Goal: Task Accomplishment & Management: Use online tool/utility

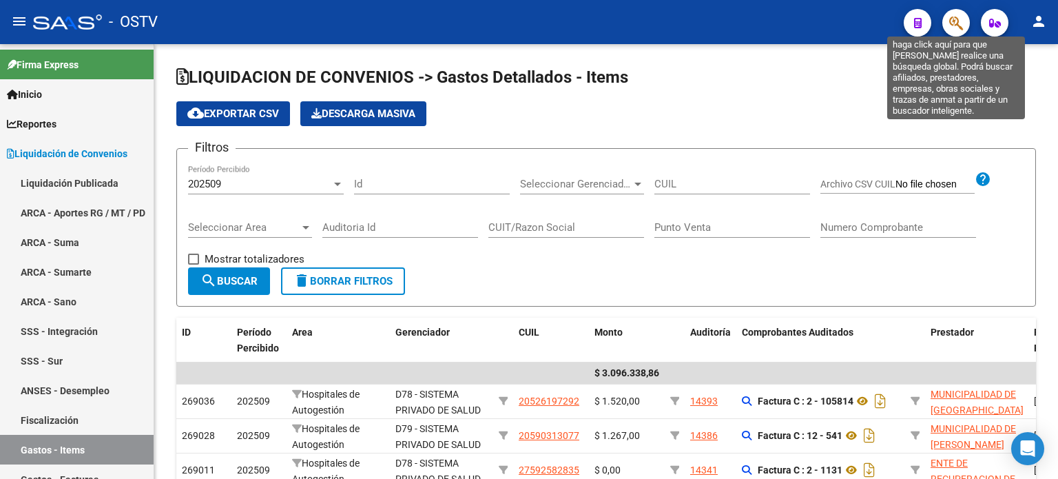
click at [952, 19] on icon "button" at bounding box center [956, 23] width 14 height 16
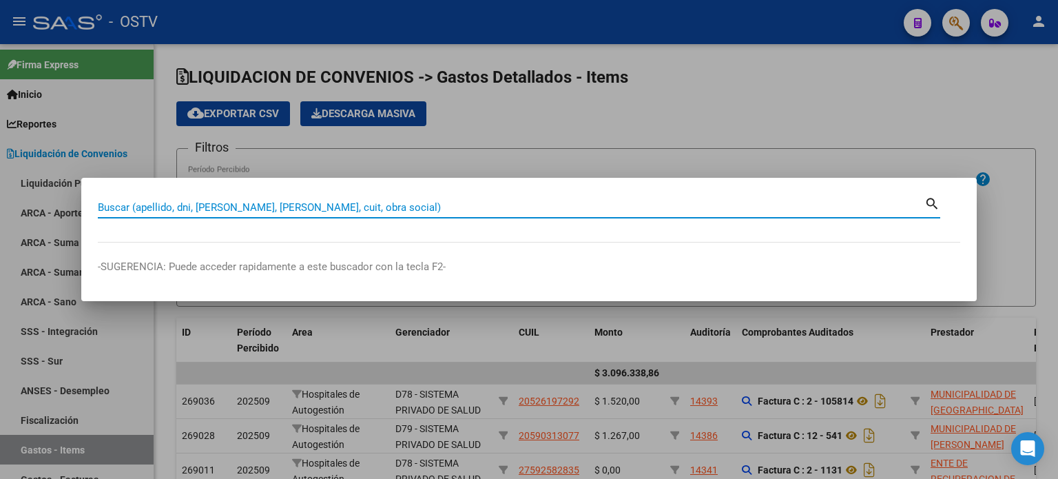
paste input "16150292"
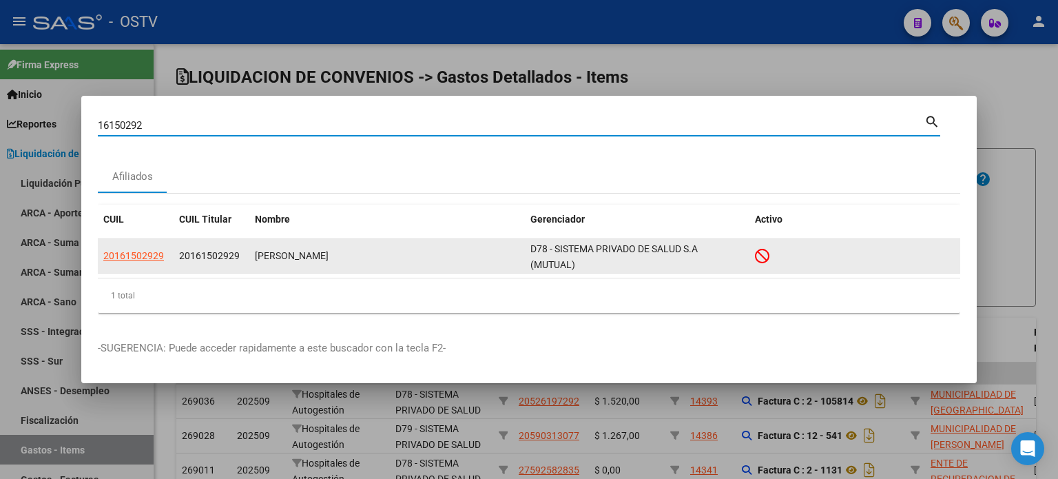
click at [141, 259] on span "20161502929" at bounding box center [133, 255] width 61 height 11
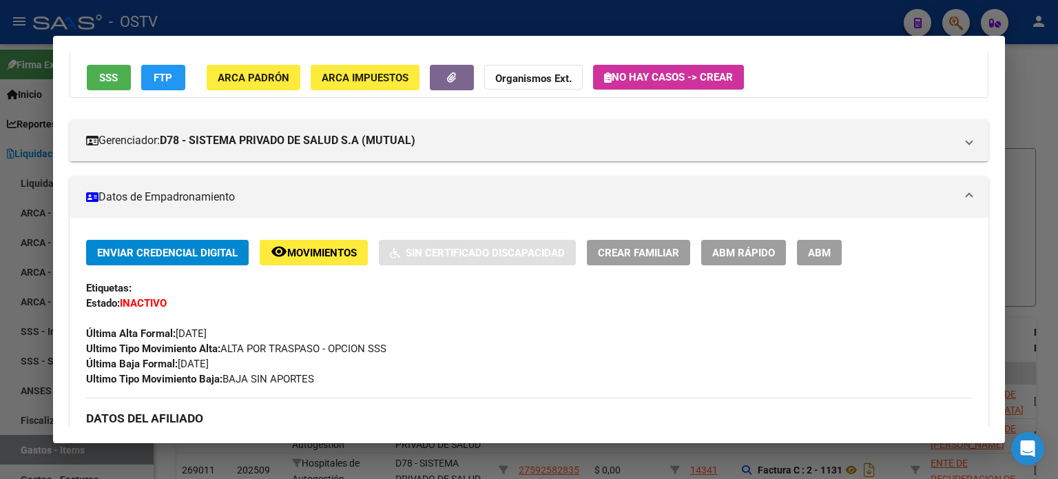
scroll to position [138, 0]
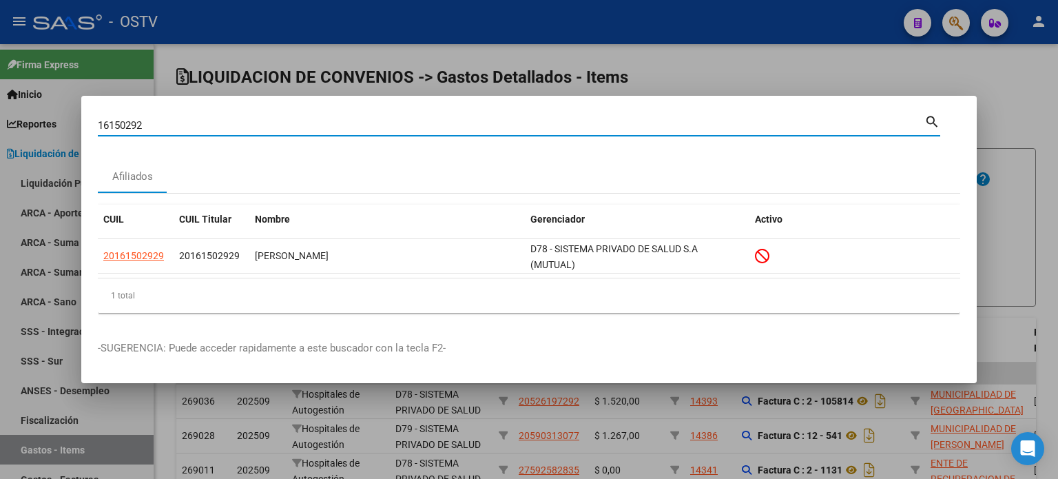
drag, startPoint x: 149, startPoint y: 123, endPoint x: 70, endPoint y: 121, distance: 79.2
click at [70, 121] on div "16150292 Buscar (apellido, dni, cuil, nro traspaso, cuit, obra social) search A…" at bounding box center [529, 239] width 1058 height 479
paste input "28621765"
type input "28621765"
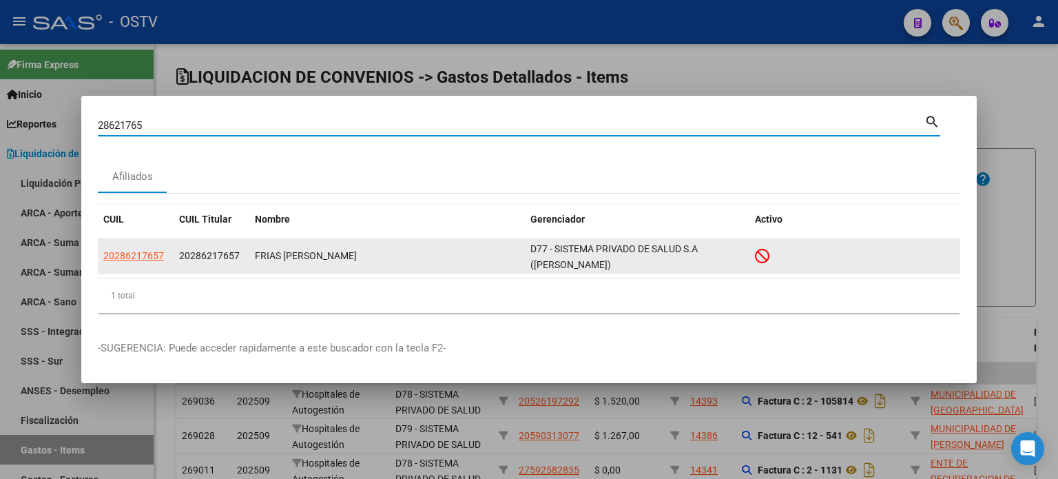
click at [130, 253] on span "20286217657" at bounding box center [133, 255] width 61 height 11
type textarea "20286217657"
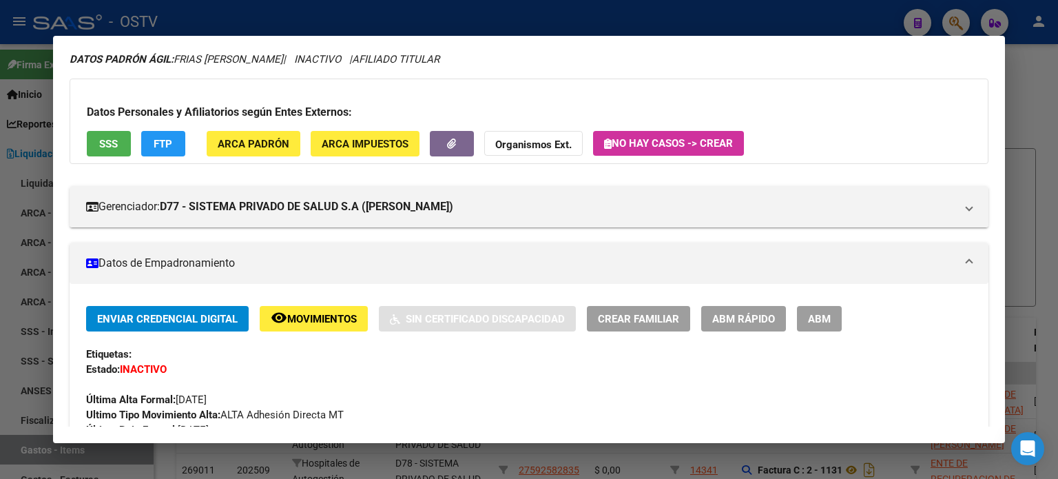
scroll to position [0, 0]
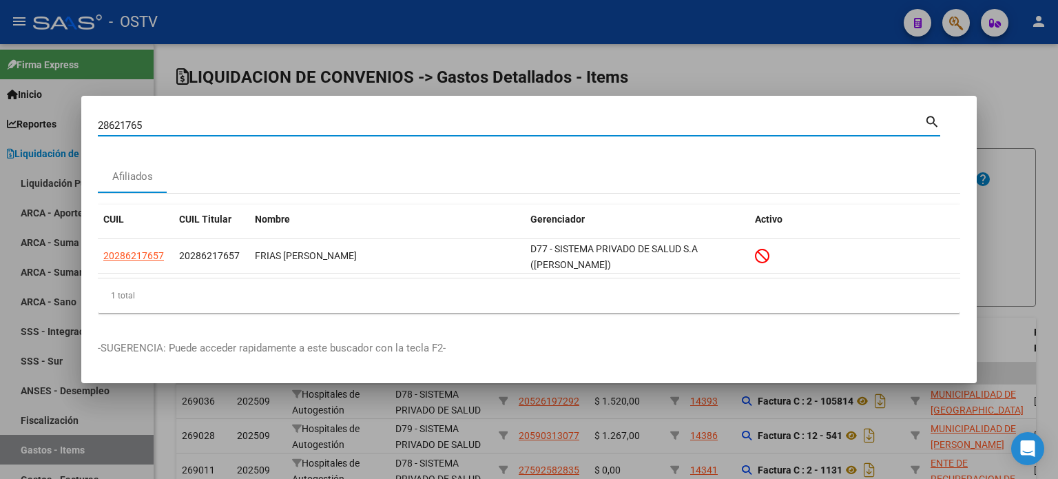
drag, startPoint x: 154, startPoint y: 125, endPoint x: 33, endPoint y: 116, distance: 121.5
click at [33, 116] on div "28621765 Buscar (apellido, dni, cuil, nro traspaso, cuit, obra social) search A…" at bounding box center [529, 239] width 1058 height 479
paste input "784639"
type input "28784639"
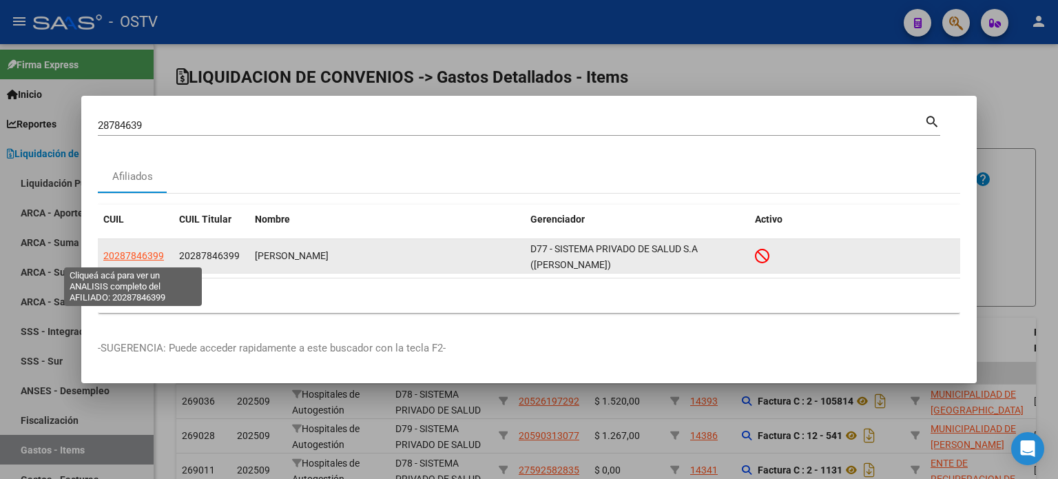
click at [136, 253] on span "20287846399" at bounding box center [133, 255] width 61 height 11
type textarea "20287846399"
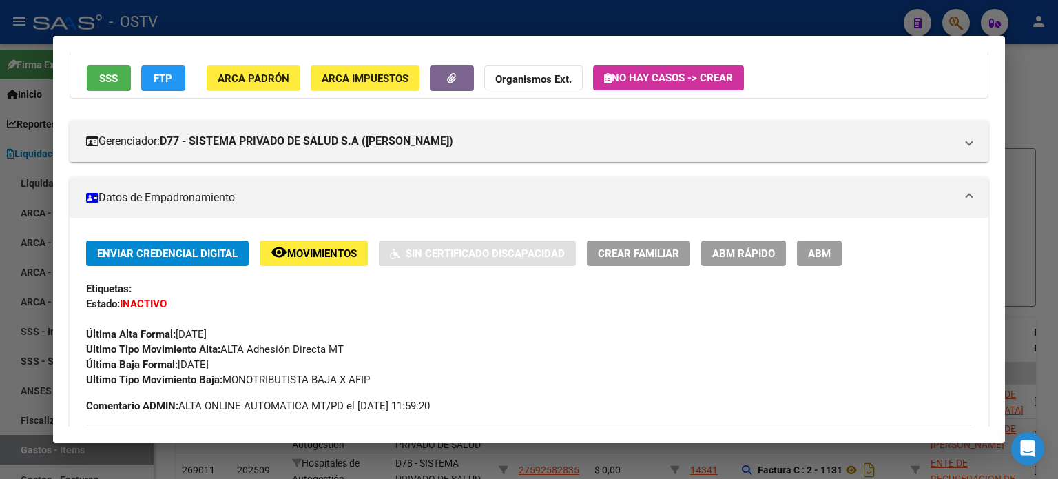
scroll to position [138, 0]
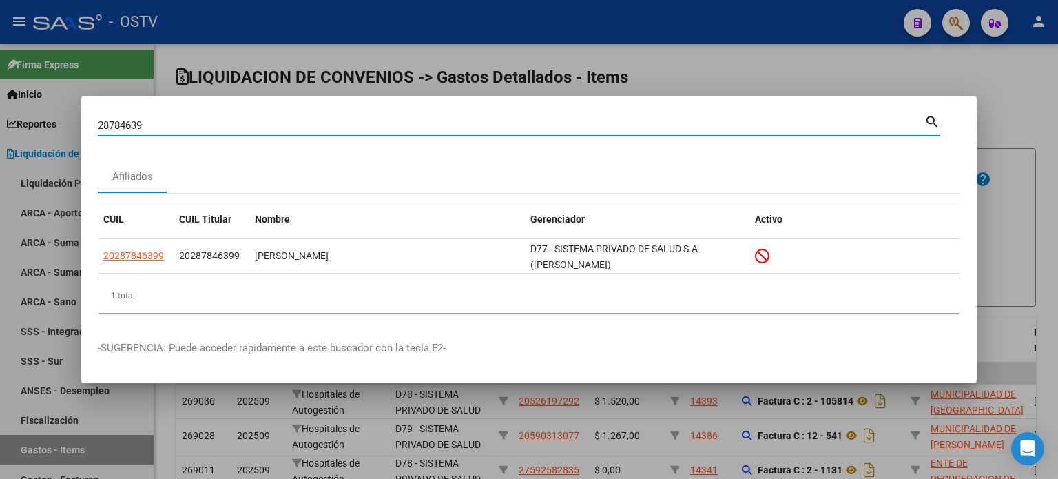
drag, startPoint x: 140, startPoint y: 123, endPoint x: 58, endPoint y: 123, distance: 81.9
click at [58, 123] on div "28784639 Buscar (apellido, dni, cuil, nro traspaso, cuit, obra social) search A…" at bounding box center [529, 239] width 1058 height 479
paste input "998768"
type input "28998768"
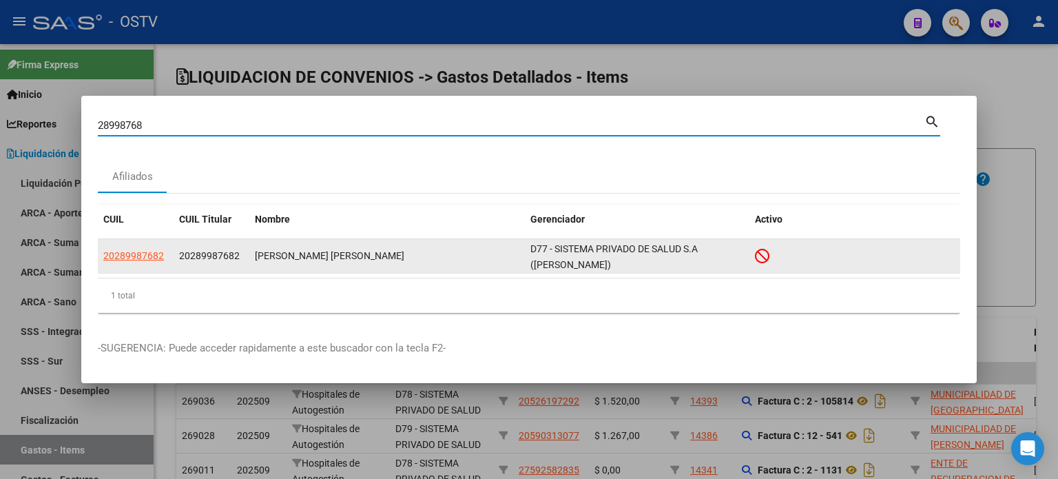
click at [151, 250] on span "20289987682" at bounding box center [133, 255] width 61 height 11
type textarea "20289987682"
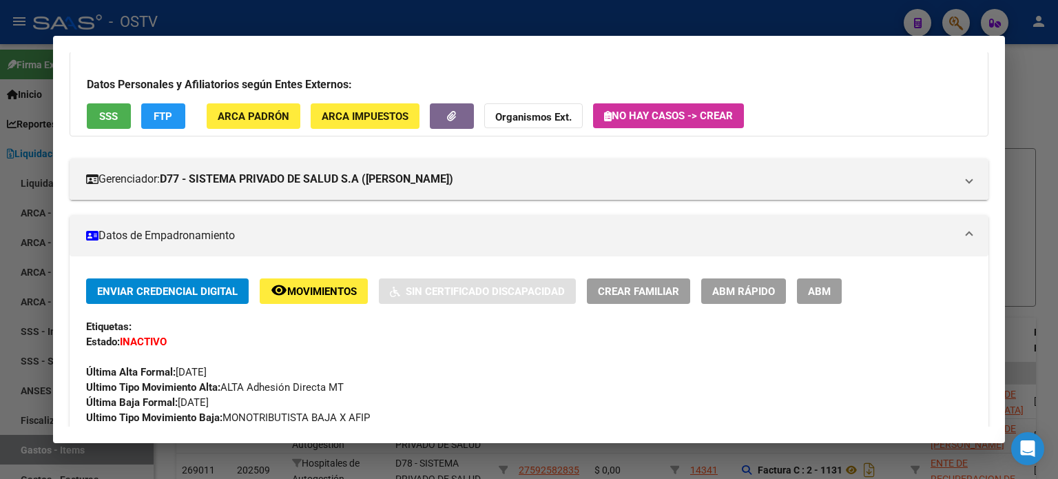
scroll to position [69, 0]
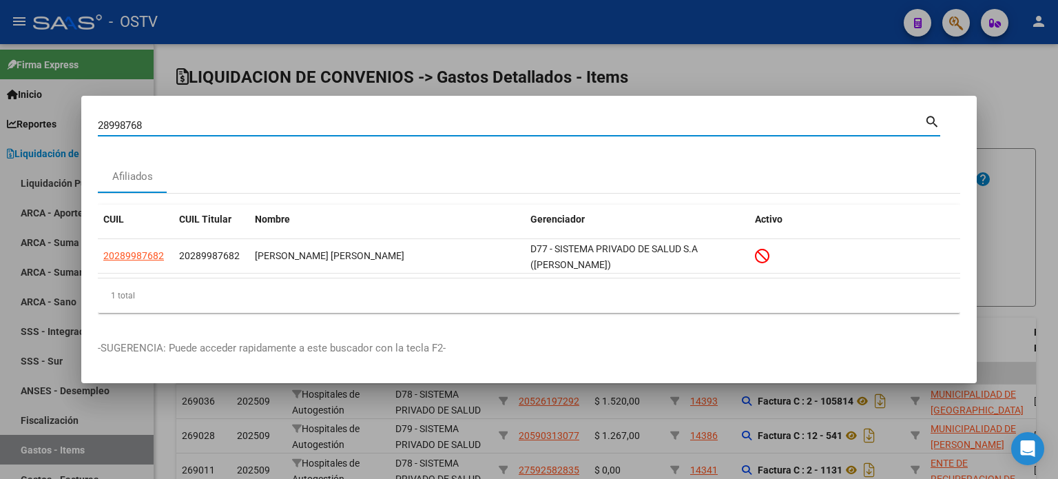
drag, startPoint x: 162, startPoint y: 126, endPoint x: 52, endPoint y: 115, distance: 110.0
click at [54, 115] on div "28998768 Buscar (apellido, dni, cuil, nro traspaso, cuit, obra social) search A…" at bounding box center [529, 239] width 1058 height 479
paste input "9040845"
type input "29040845"
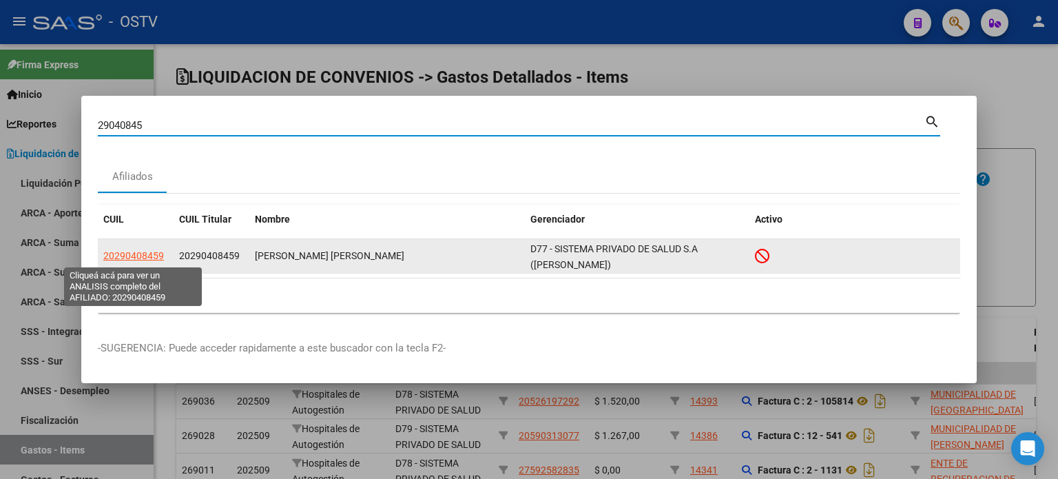
click at [143, 261] on span "20290408459" at bounding box center [133, 255] width 61 height 11
type textarea "20290408459"
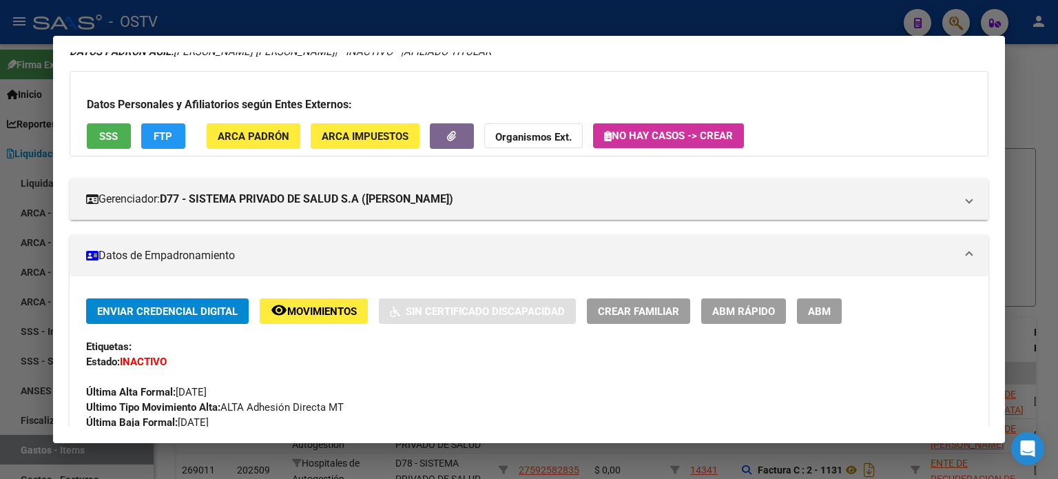
scroll to position [138, 0]
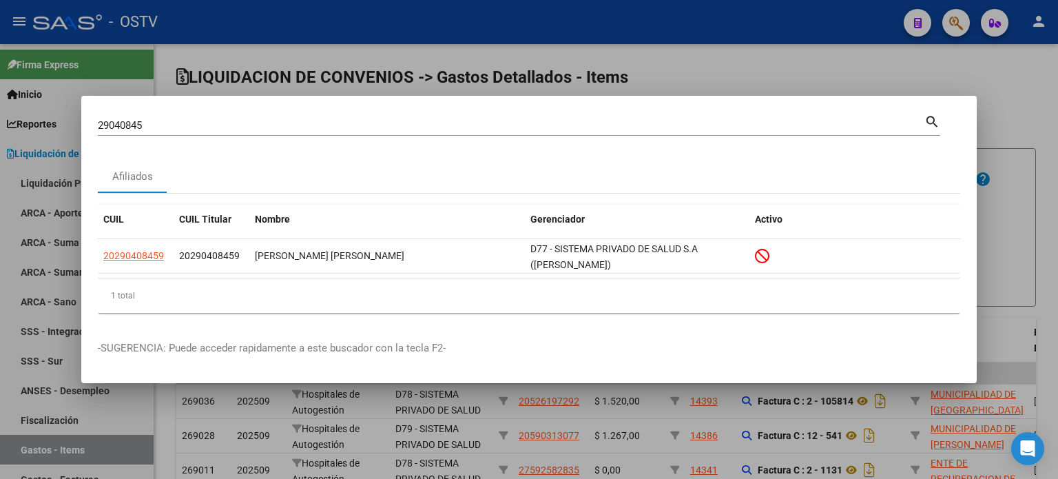
drag, startPoint x: 170, startPoint y: 129, endPoint x: 67, endPoint y: 123, distance: 103.4
click at [67, 123] on div "29040845 Buscar (apellido, dni, cuil, nro traspaso, cuit, obra social) search A…" at bounding box center [529, 239] width 1058 height 479
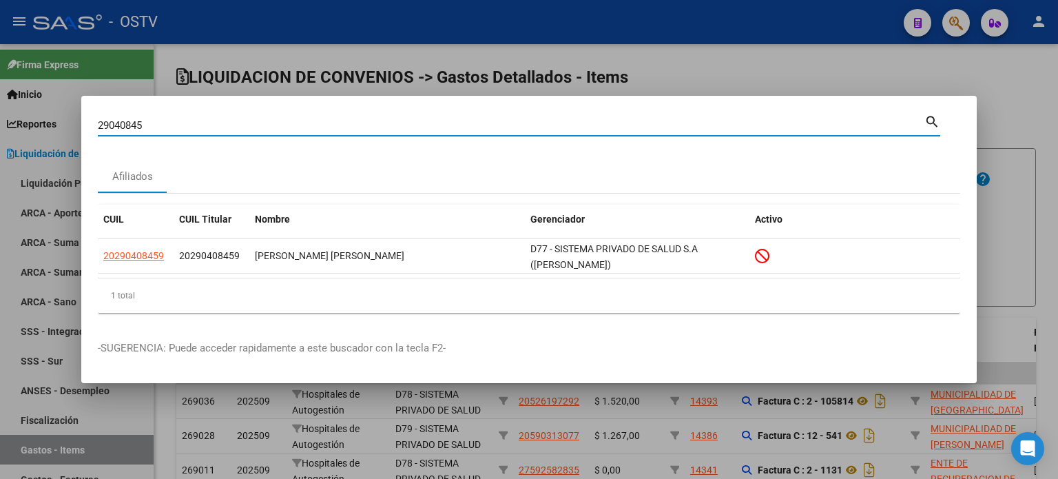
paste input "41917"
drag, startPoint x: 173, startPoint y: 125, endPoint x: 42, endPoint y: 132, distance: 131.0
click at [42, 132] on div "29419175 Buscar (apellido, dni, cuil, nro traspaso, cuit, obra social) search A…" at bounding box center [529, 239] width 1058 height 479
paste input "915097"
type input "29915097"
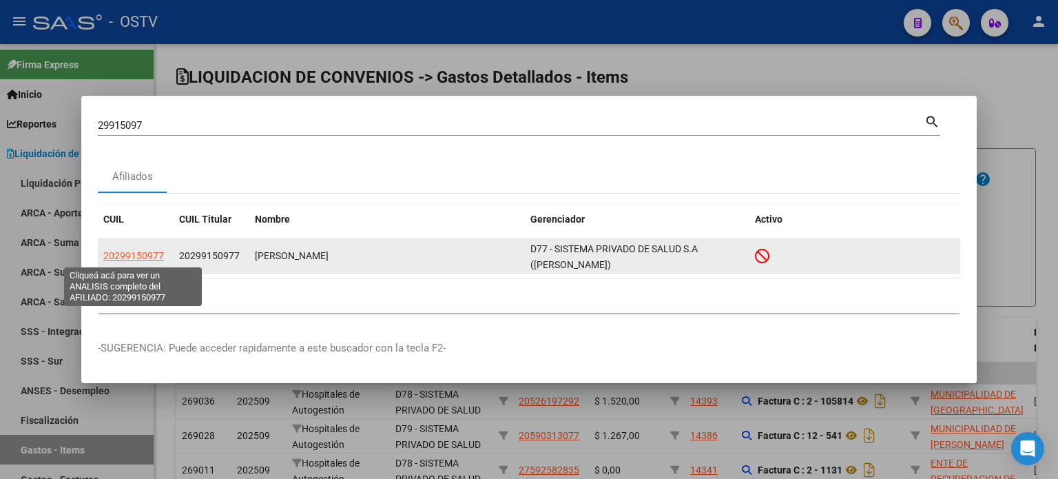
click at [120, 257] on span "20299150977" at bounding box center [133, 255] width 61 height 11
type textarea "20299150977"
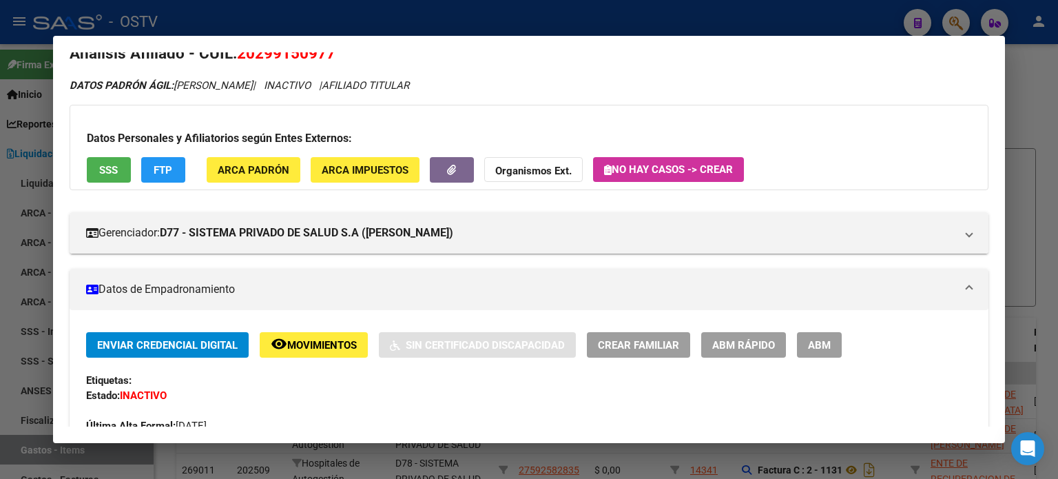
scroll to position [0, 0]
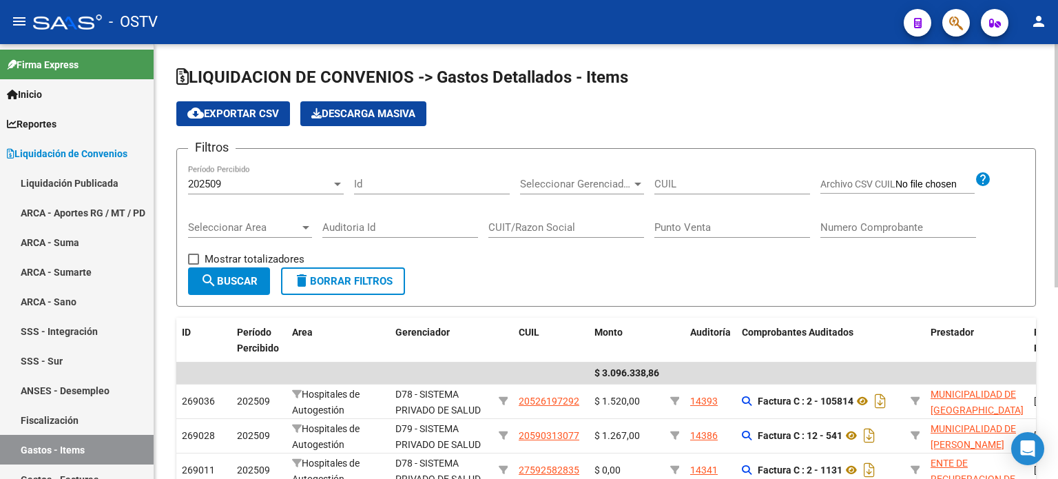
click at [616, 187] on span "Seleccionar Gerenciador" at bounding box center [576, 184] width 112 height 12
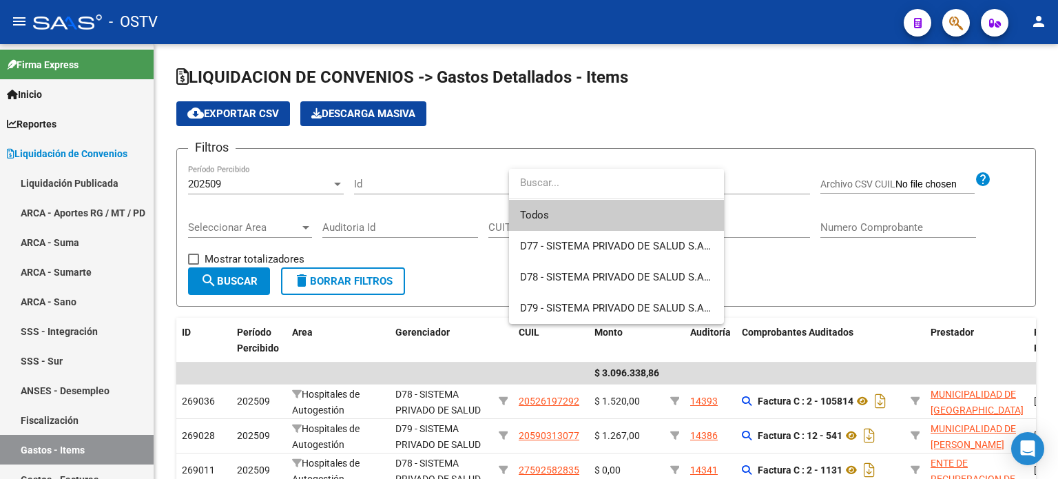
click at [787, 181] on div at bounding box center [529, 239] width 1058 height 479
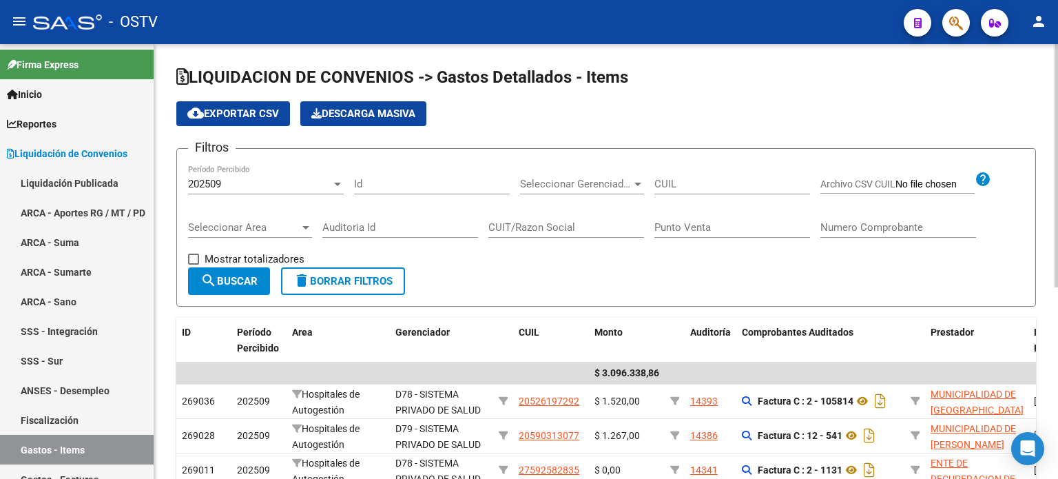
click at [771, 187] on input "CUIL" at bounding box center [732, 184] width 156 height 12
paste input "20306314638"
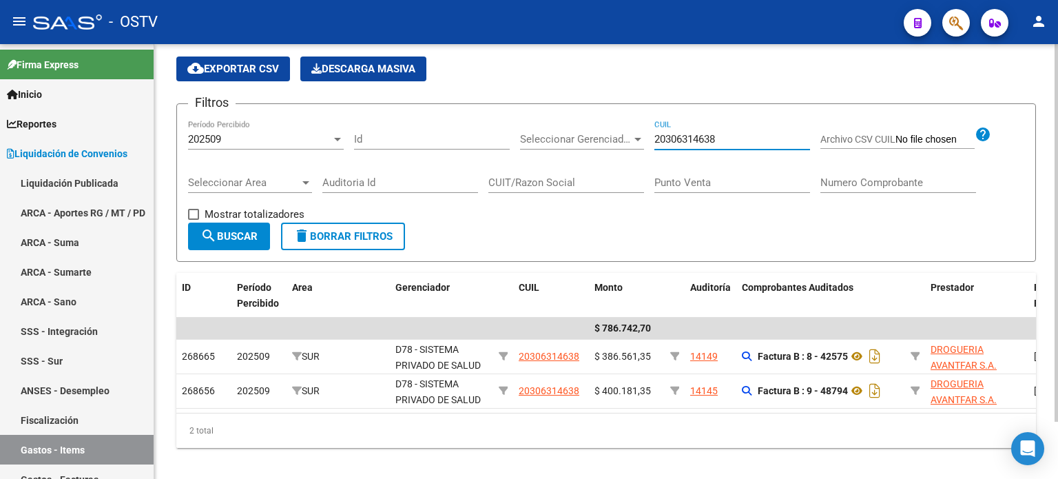
scroll to position [66, 0]
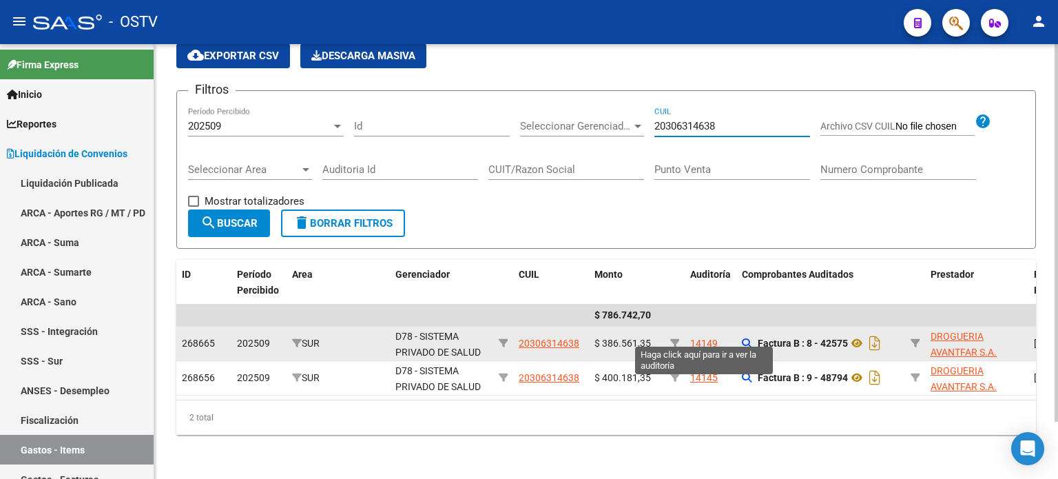
type input "20306314638"
click at [713, 335] on div "14149" at bounding box center [704, 343] width 28 height 16
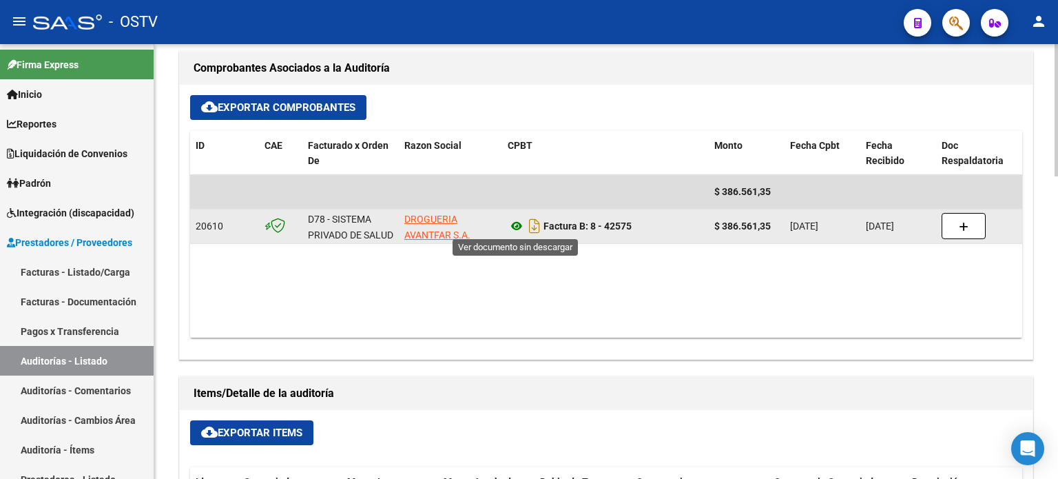
click at [515, 224] on icon at bounding box center [516, 226] width 18 height 17
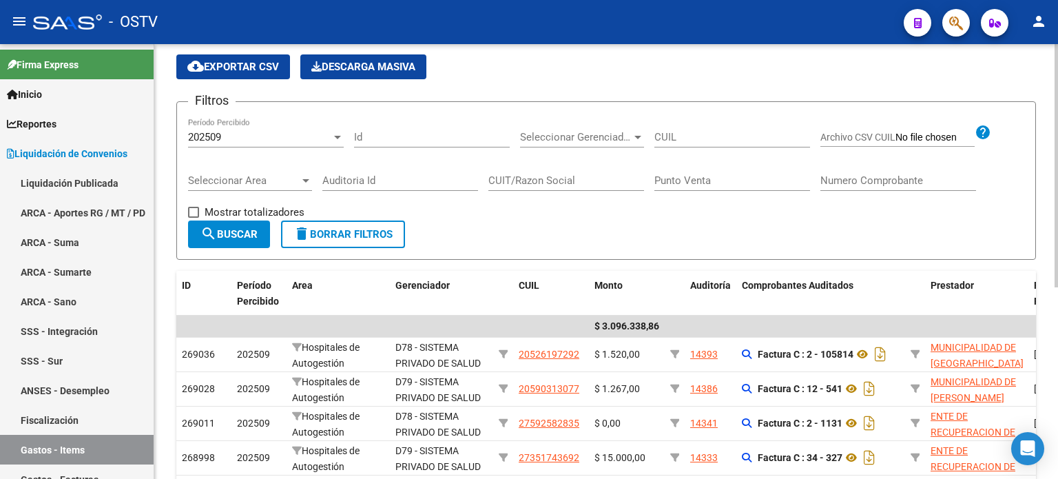
scroll to position [69, 0]
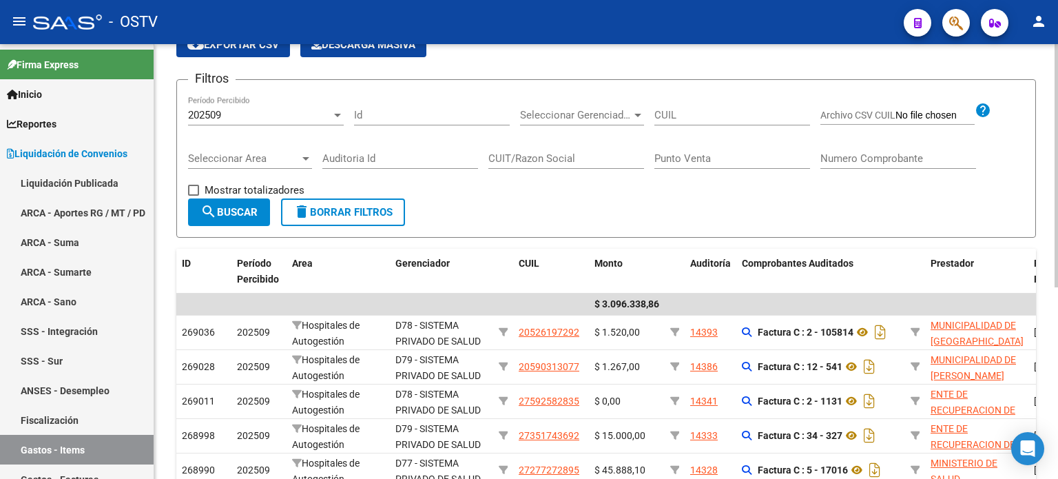
click at [697, 128] on div "CUIL" at bounding box center [732, 117] width 156 height 43
click at [697, 120] on div "CUIL" at bounding box center [732, 111] width 156 height 30
click at [694, 107] on div "CUIL" at bounding box center [732, 111] width 156 height 30
paste input "30631463"
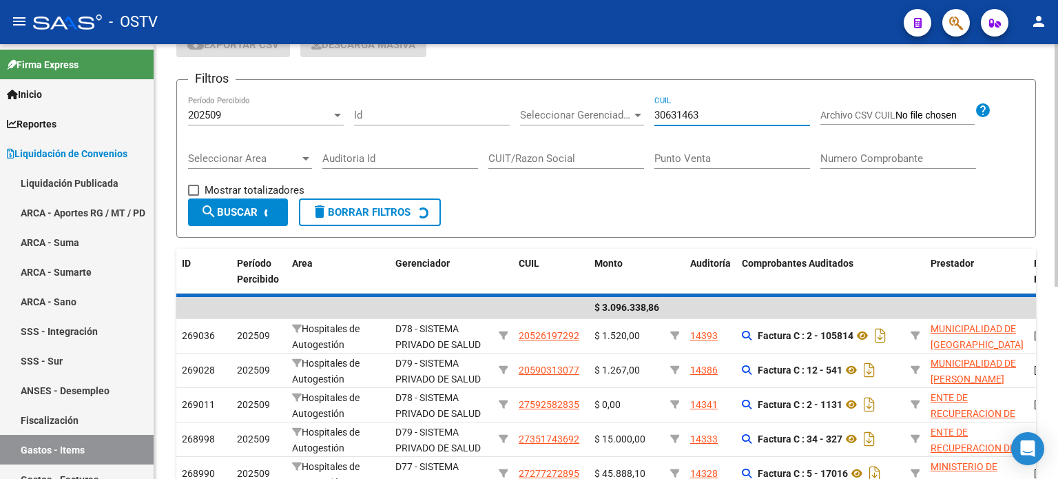
scroll to position [66, 0]
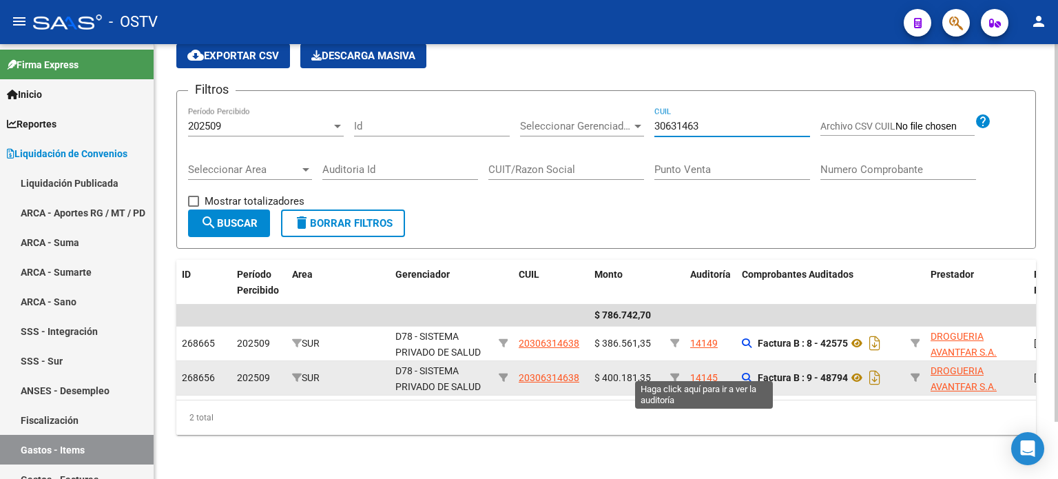
type input "30631463"
click at [709, 370] on div "14145" at bounding box center [704, 378] width 28 height 16
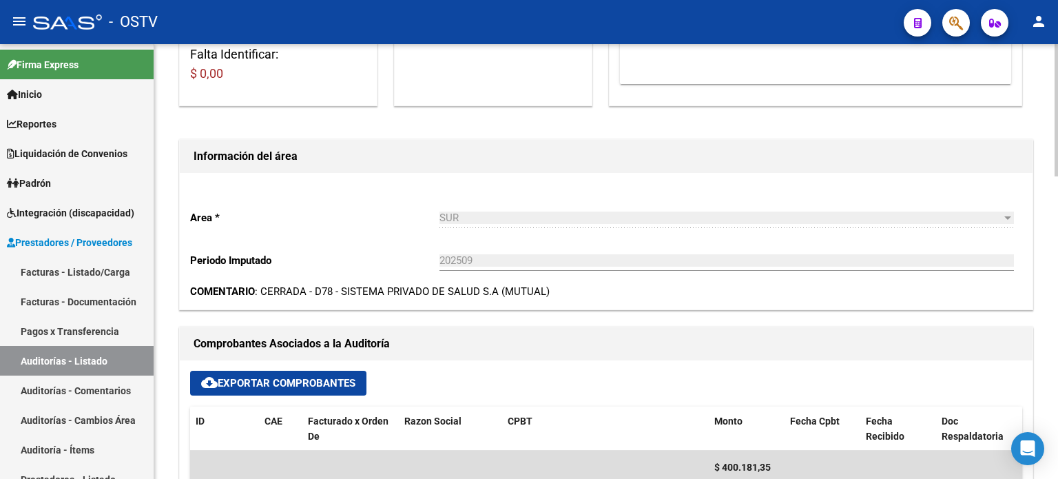
scroll to position [413, 0]
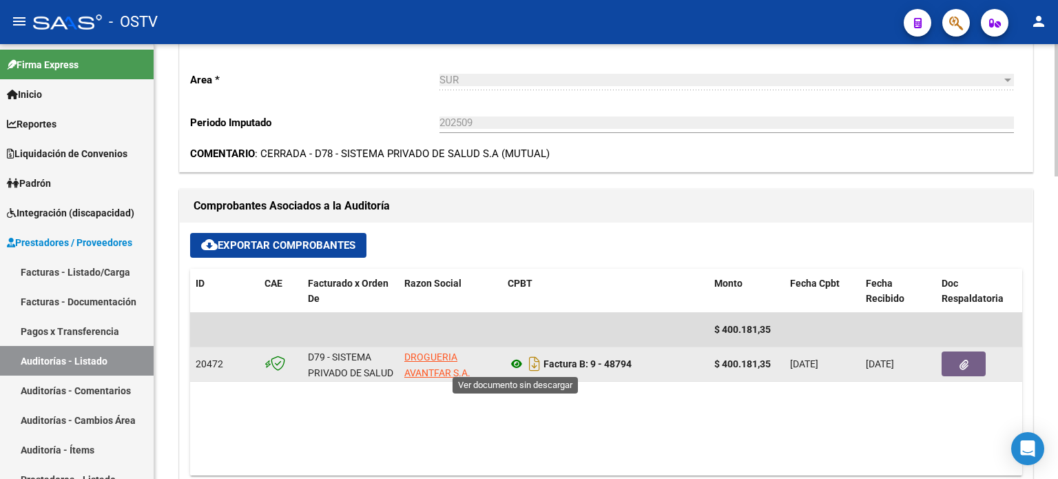
click at [512, 362] on icon at bounding box center [516, 363] width 18 height 17
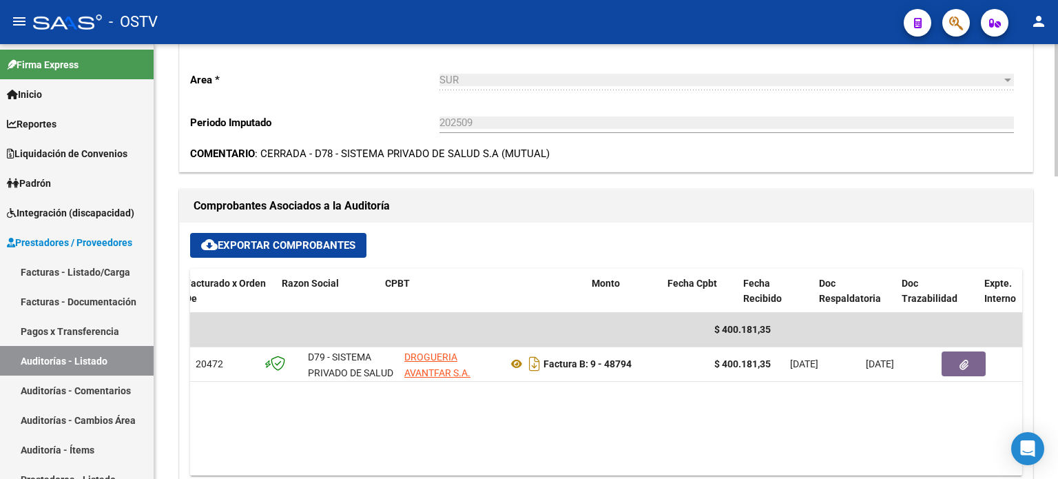
scroll to position [0, 297]
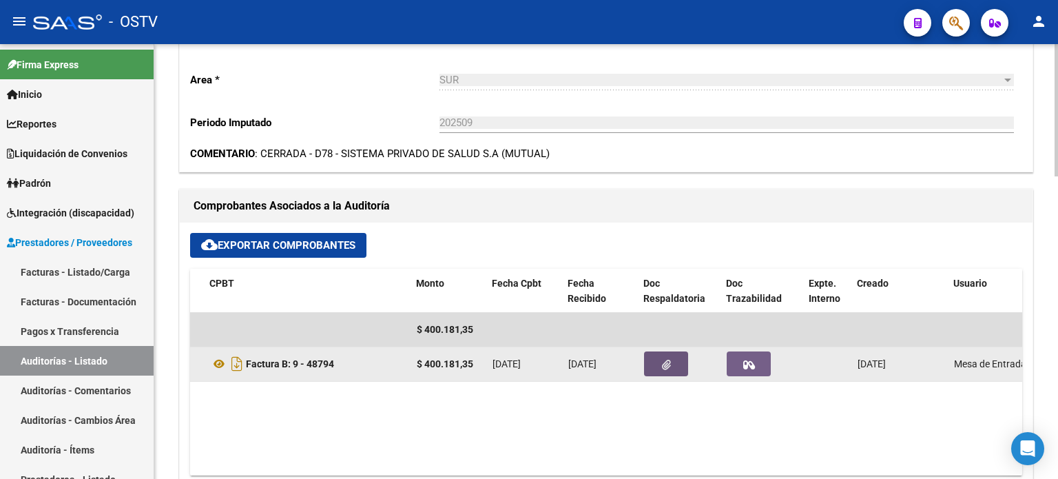
click at [658, 357] on button "button" at bounding box center [666, 363] width 44 height 25
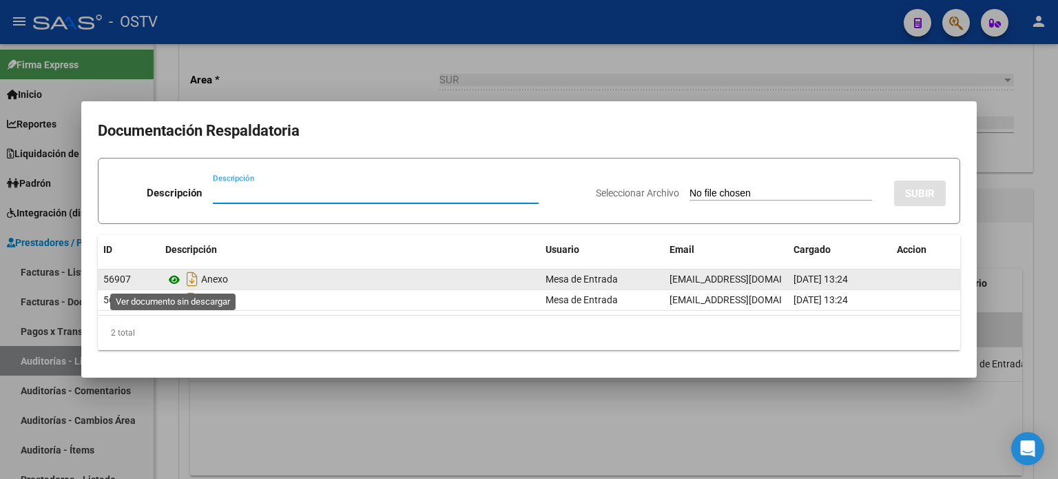
click at [174, 280] on icon at bounding box center [174, 279] width 18 height 17
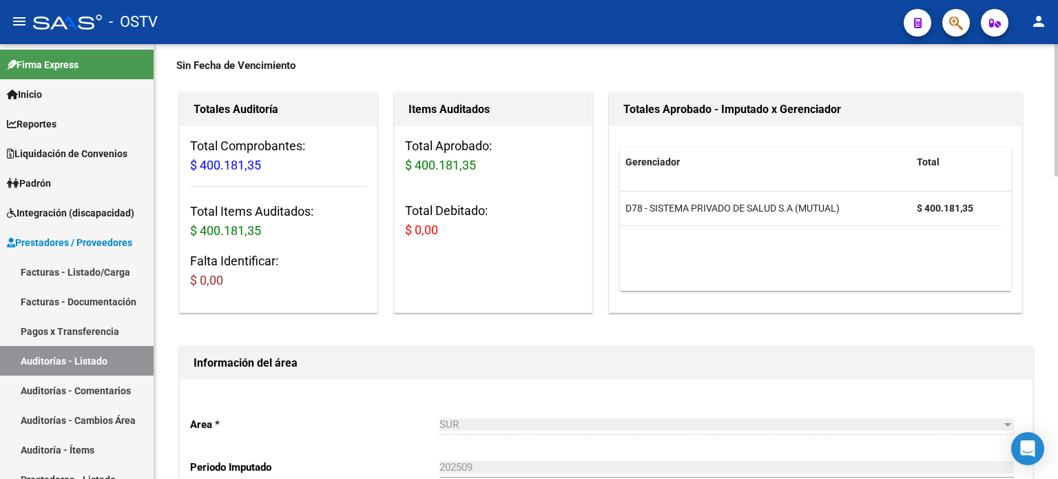
scroll to position [0, 0]
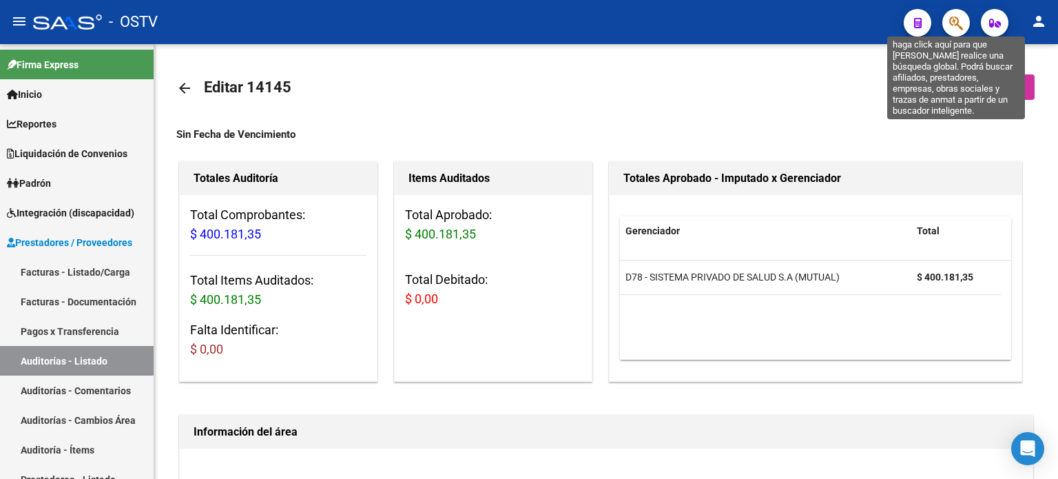
click at [951, 17] on icon "button" at bounding box center [956, 23] width 14 height 16
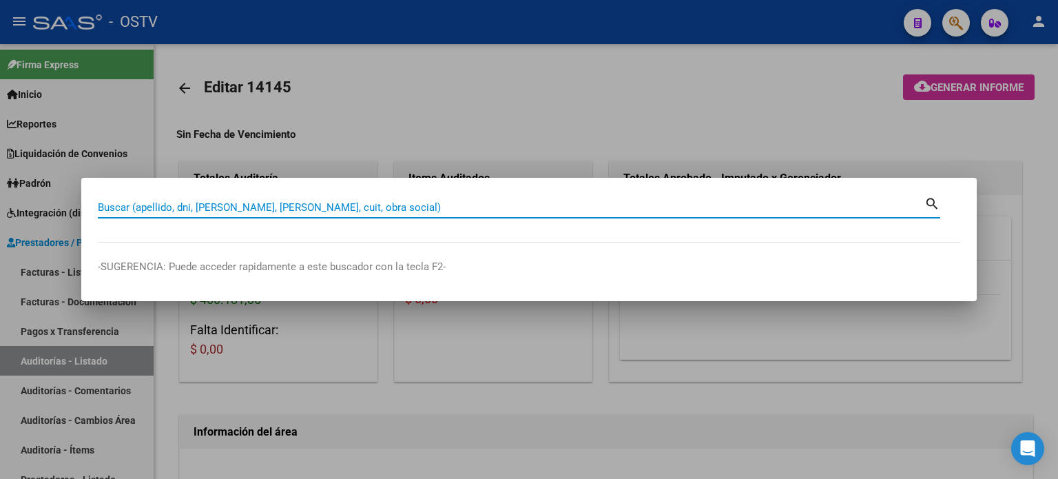
paste input "40518670"
type input "40518670"
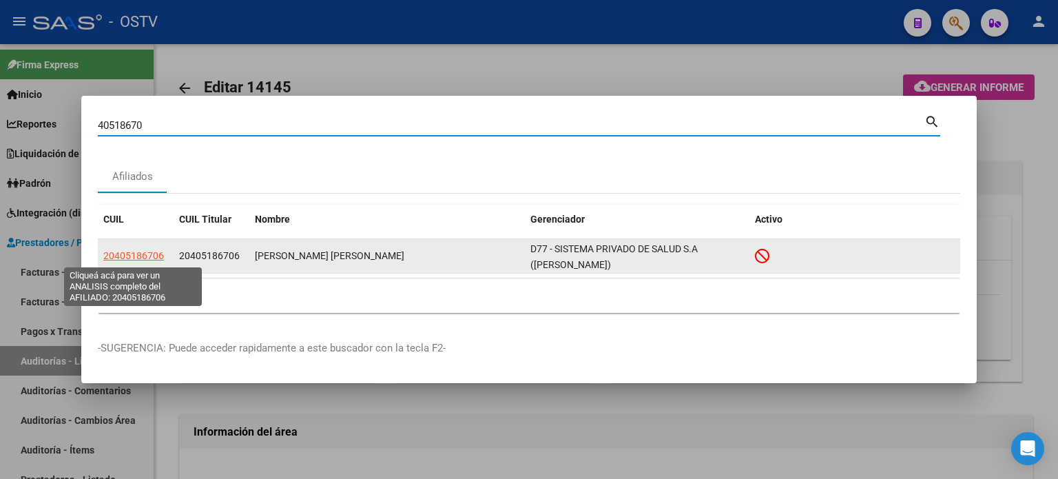
click at [140, 257] on span "20405186706" at bounding box center [133, 255] width 61 height 11
type textarea "20405186706"
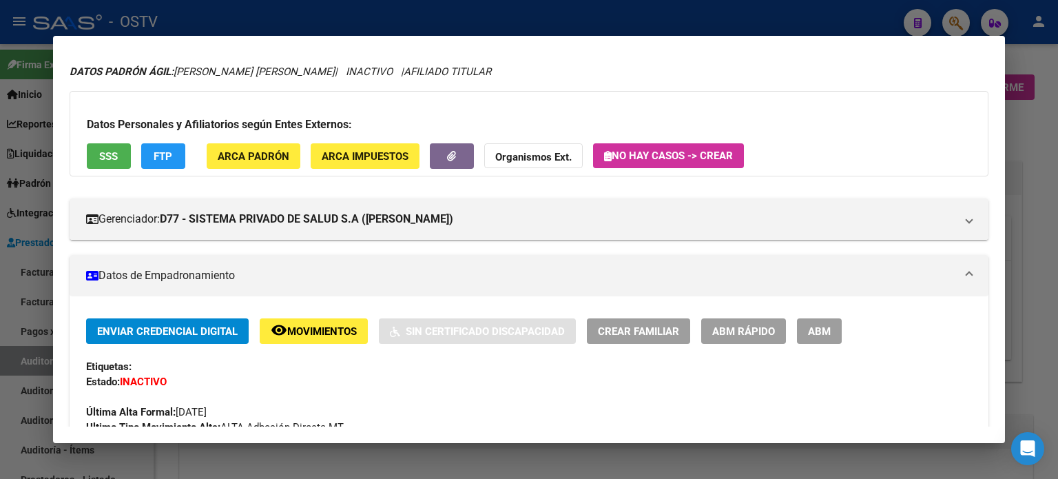
scroll to position [69, 0]
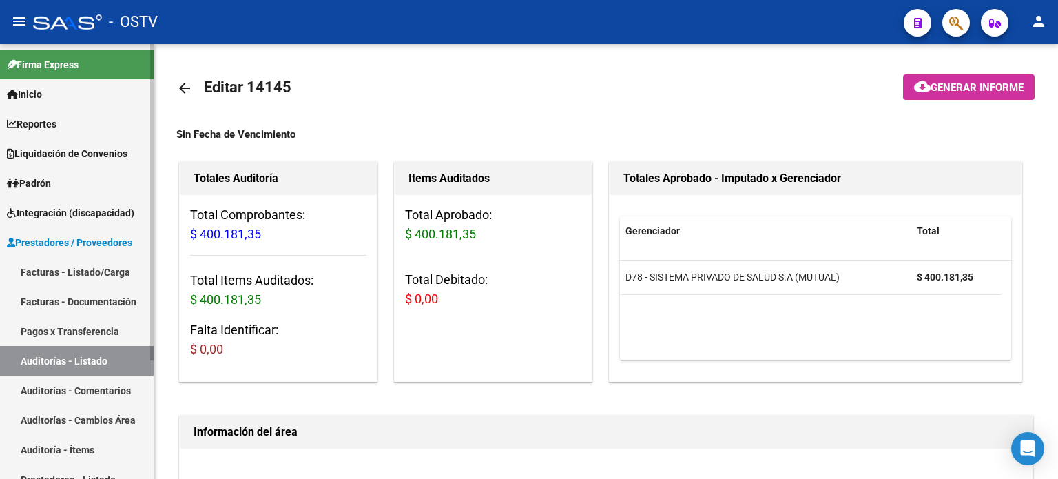
click at [105, 270] on link "Facturas - Listado/Carga" at bounding box center [77, 272] width 154 height 30
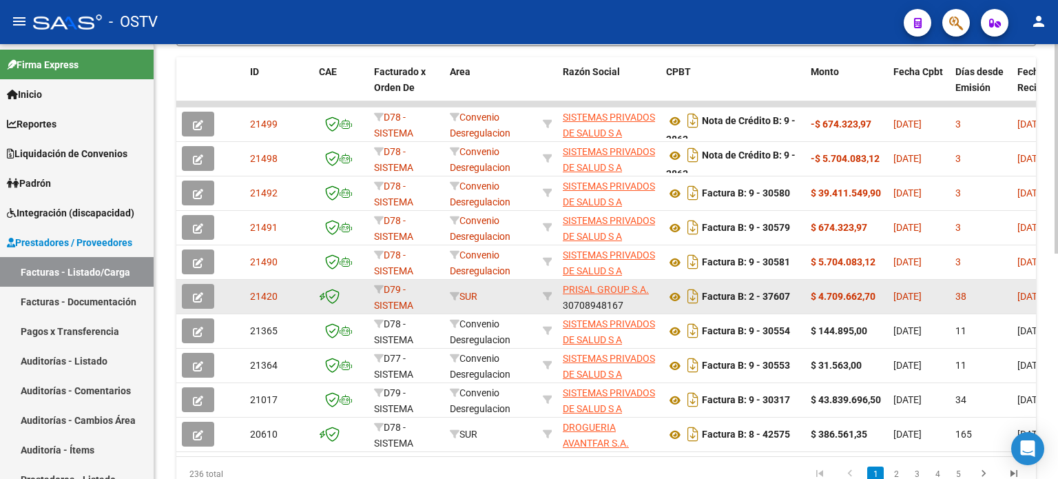
scroll to position [450, 0]
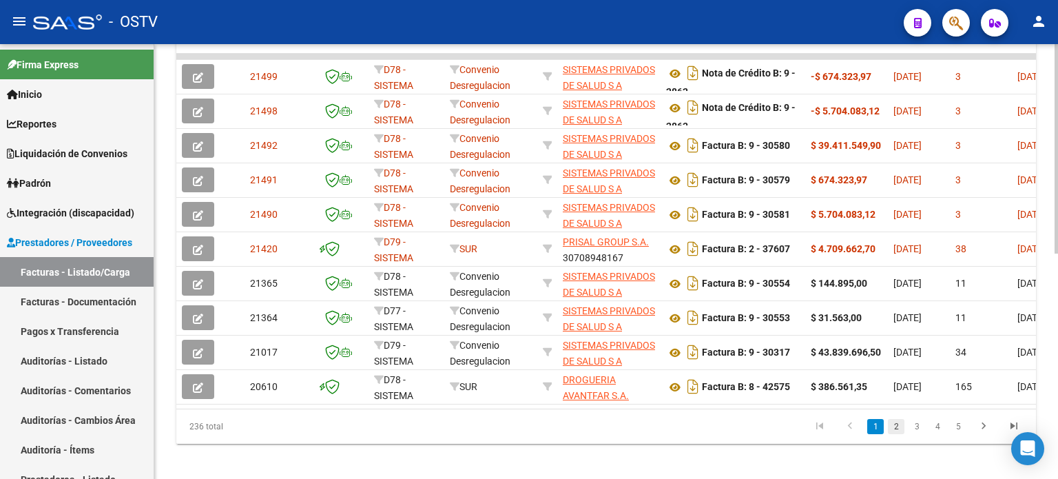
click at [894, 432] on link "2" at bounding box center [896, 426] width 17 height 15
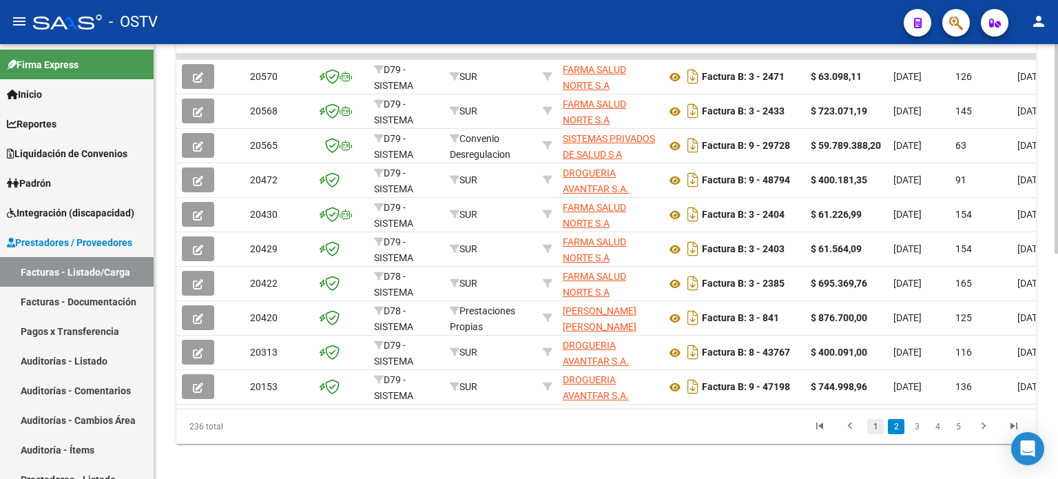
click at [879, 434] on link "1" at bounding box center [875, 426] width 17 height 15
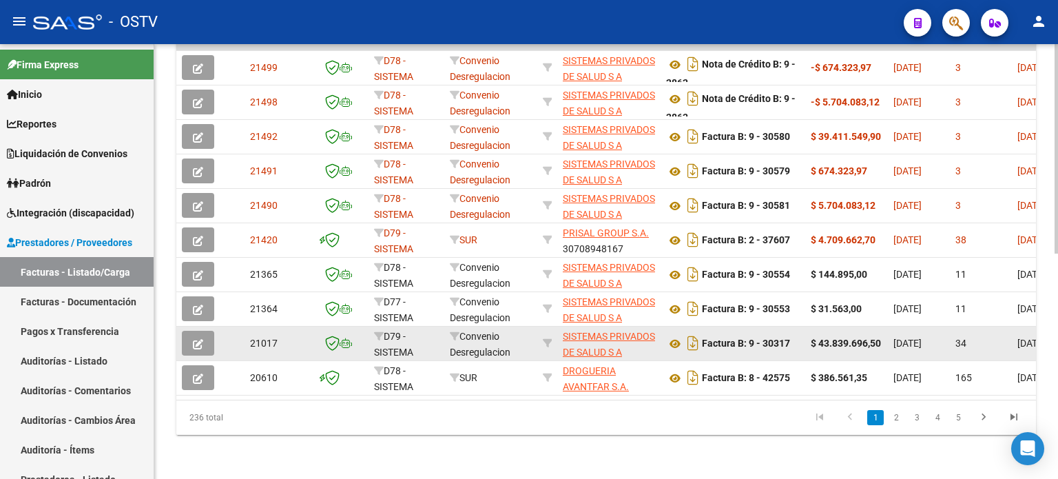
scroll to position [467, 0]
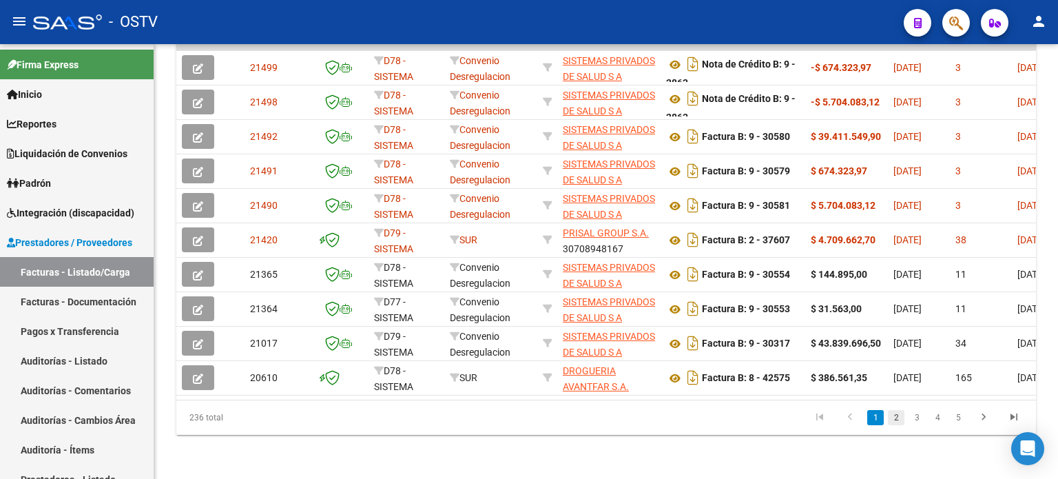
click at [896, 417] on link "2" at bounding box center [896, 417] width 17 height 15
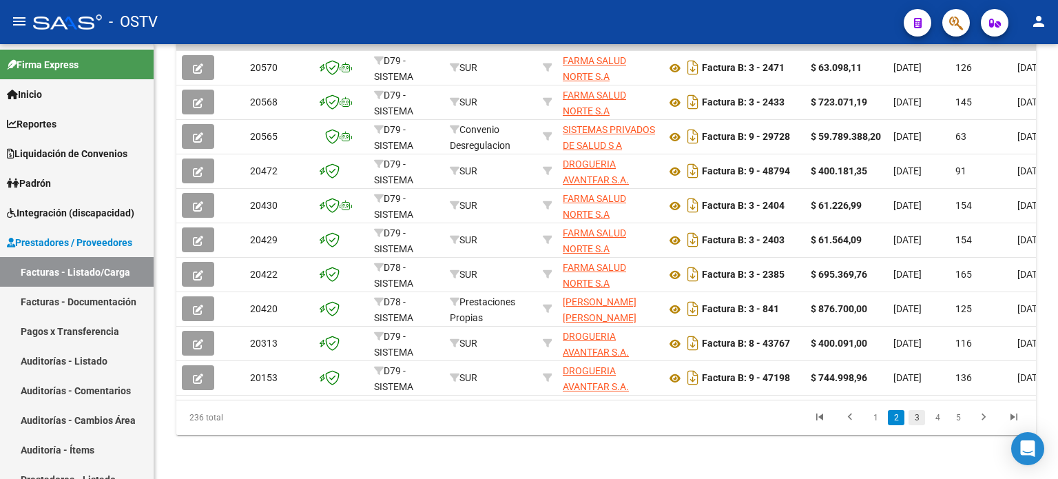
click at [917, 413] on link "3" at bounding box center [916, 417] width 17 height 15
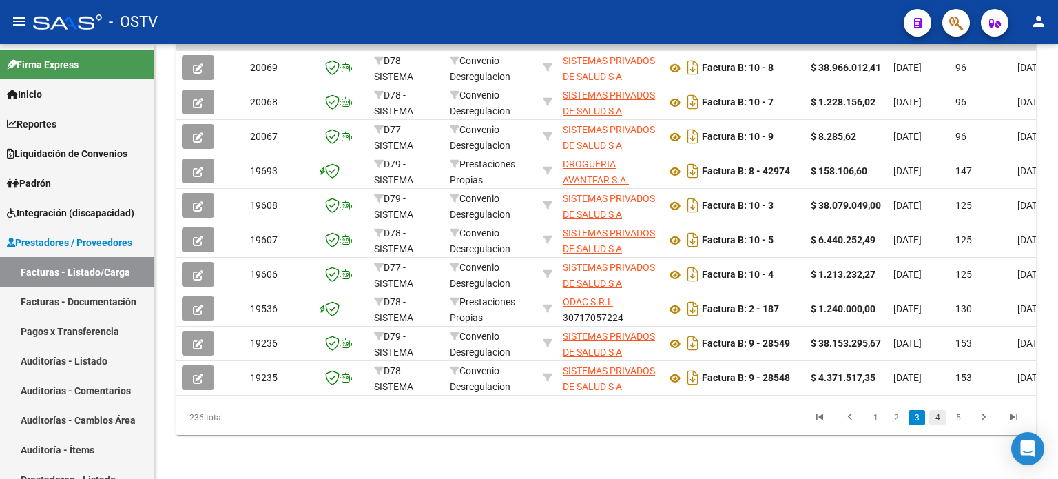
click at [936, 418] on link "4" at bounding box center [937, 417] width 17 height 15
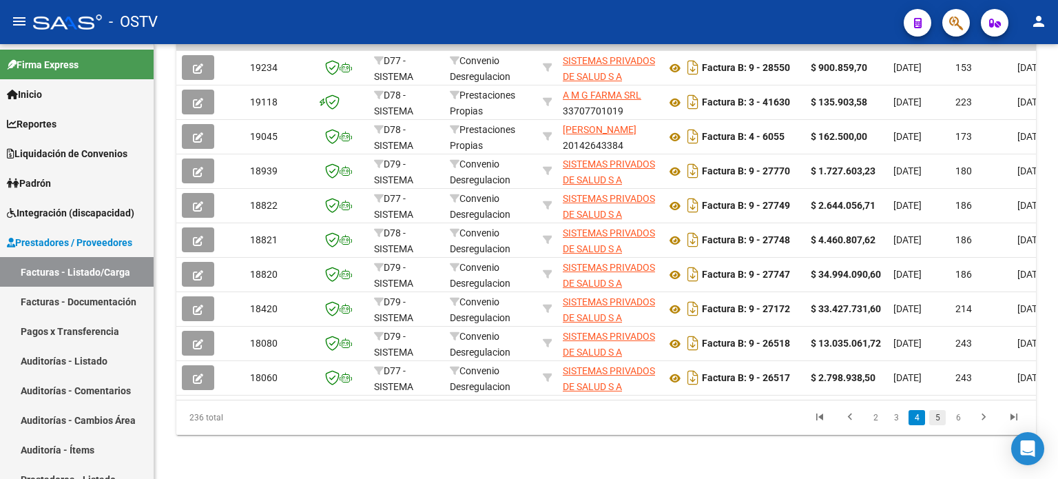
click at [936, 415] on link "5" at bounding box center [937, 417] width 17 height 15
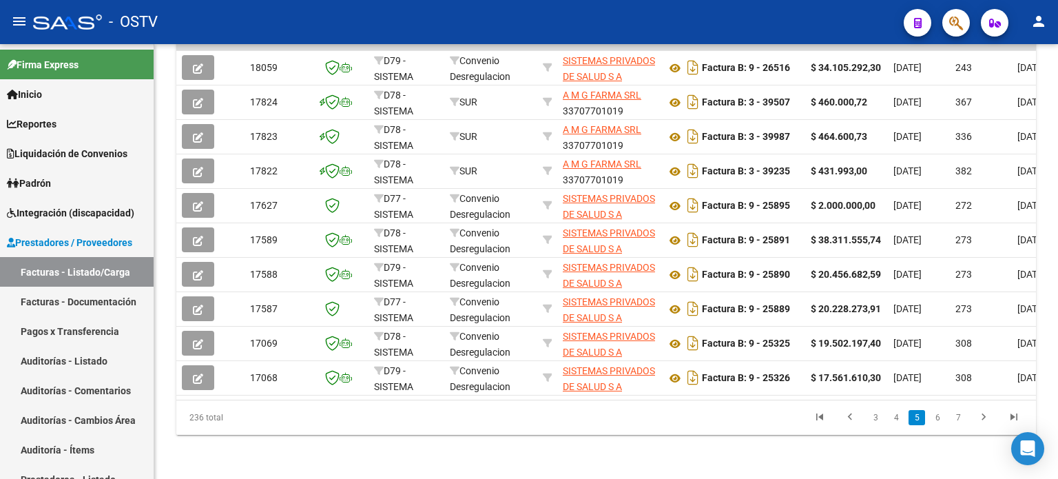
click at [850, 415] on icon "go to previous page" at bounding box center [850, 418] width 18 height 17
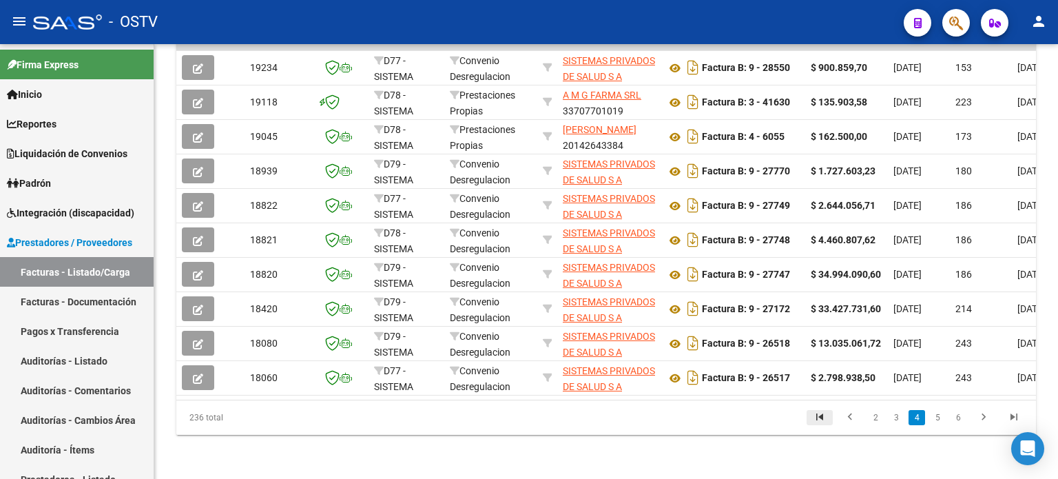
click at [816, 418] on icon "go to first page" at bounding box center [819, 418] width 18 height 17
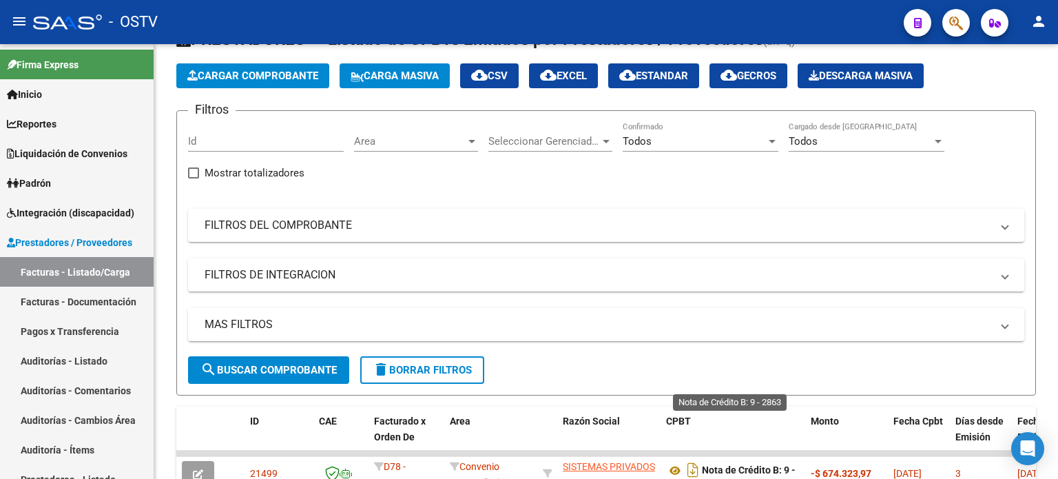
scroll to position [0, 0]
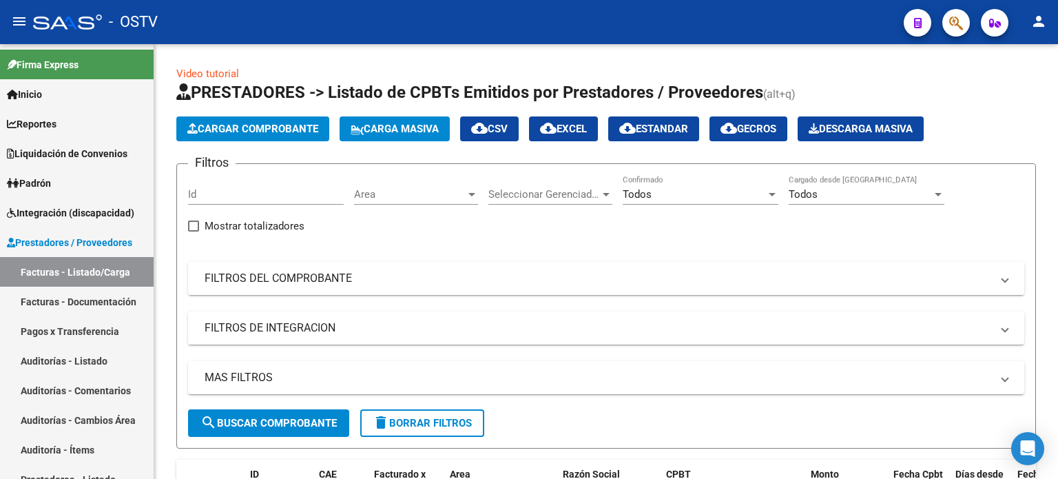
click at [212, 284] on mat-panel-title "FILTROS DEL COMPROBANTE" at bounding box center [597, 278] width 786 height 15
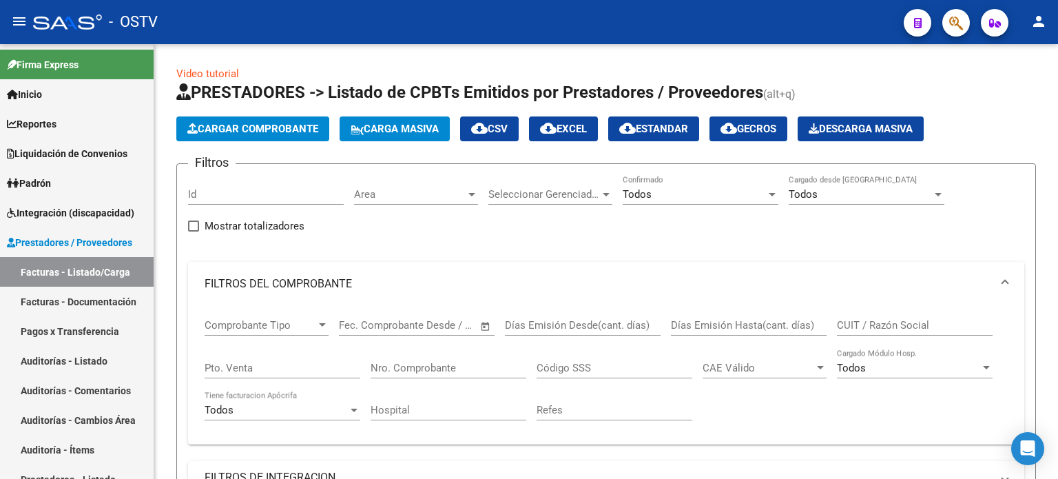
scroll to position [69, 0]
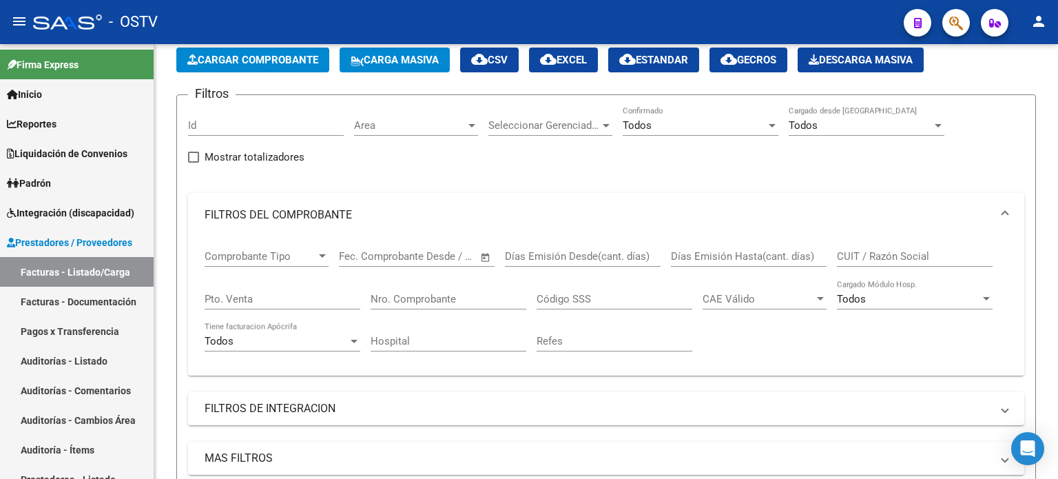
click at [286, 257] on span "Comprobante Tipo" at bounding box center [260, 256] width 112 height 12
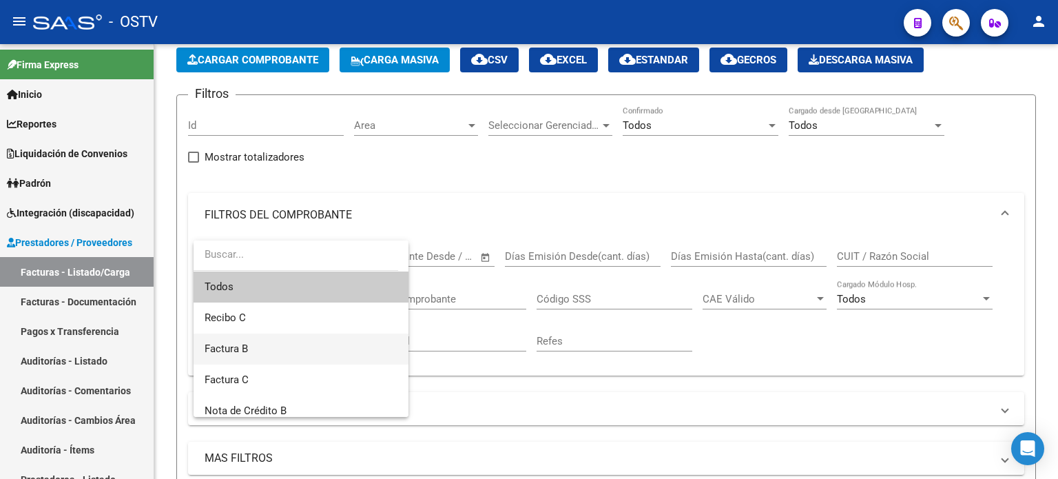
click at [278, 342] on span "Factura B" at bounding box center [300, 348] width 193 height 31
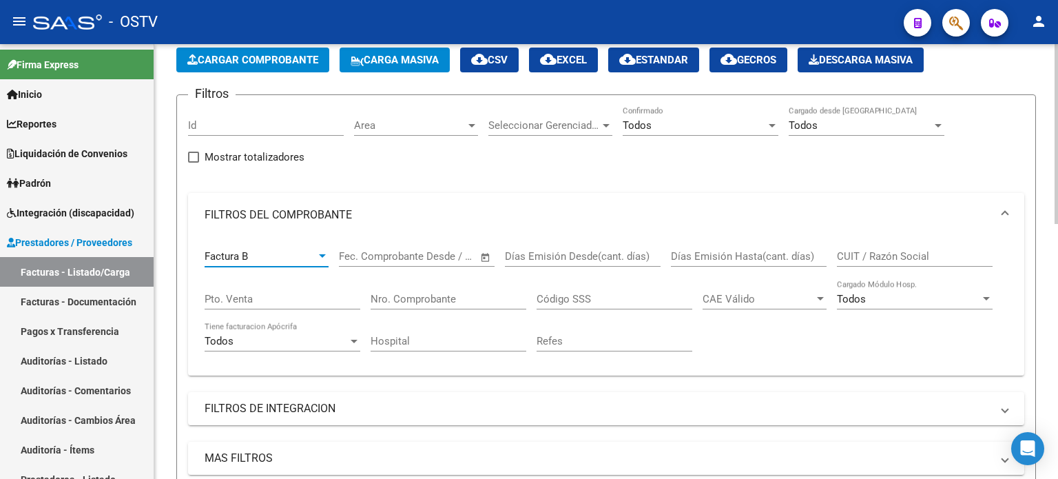
click at [372, 256] on input "text" at bounding box center [367, 256] width 56 height 12
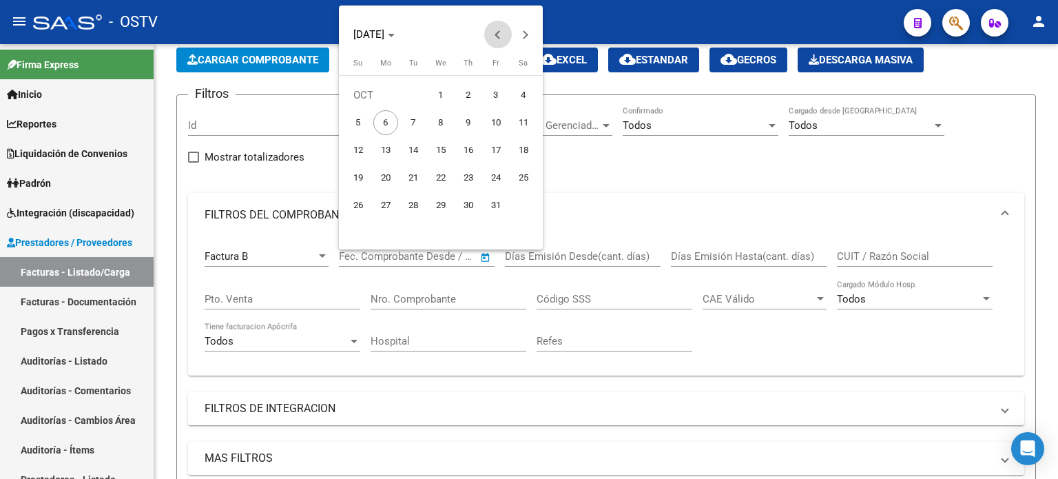
click at [498, 31] on button "Previous month" at bounding box center [498, 35] width 28 height 28
click at [441, 178] on span "20" at bounding box center [440, 177] width 25 height 25
type input "[DATE]"
click at [561, 260] on div at bounding box center [529, 239] width 1058 height 479
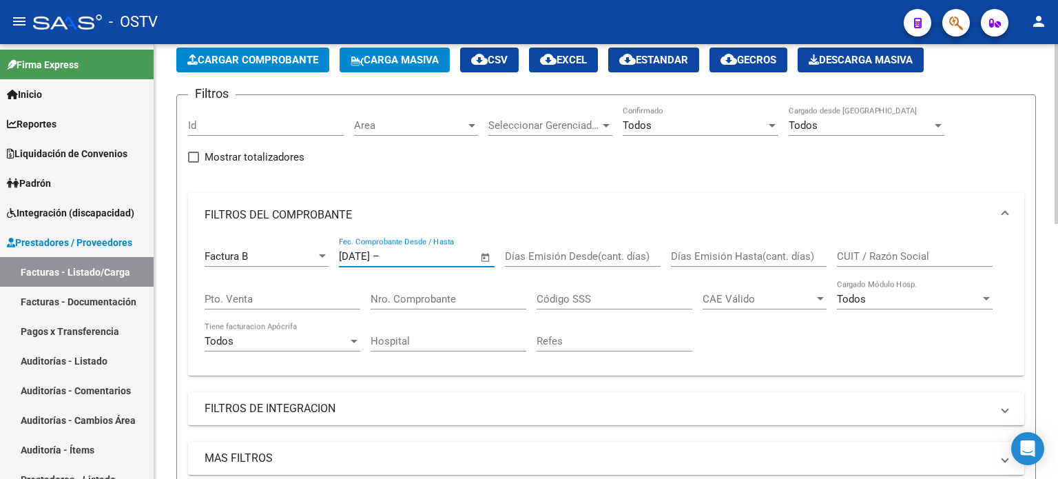
click at [849, 259] on input "CUIT / Razón Social" at bounding box center [915, 256] width 156 height 12
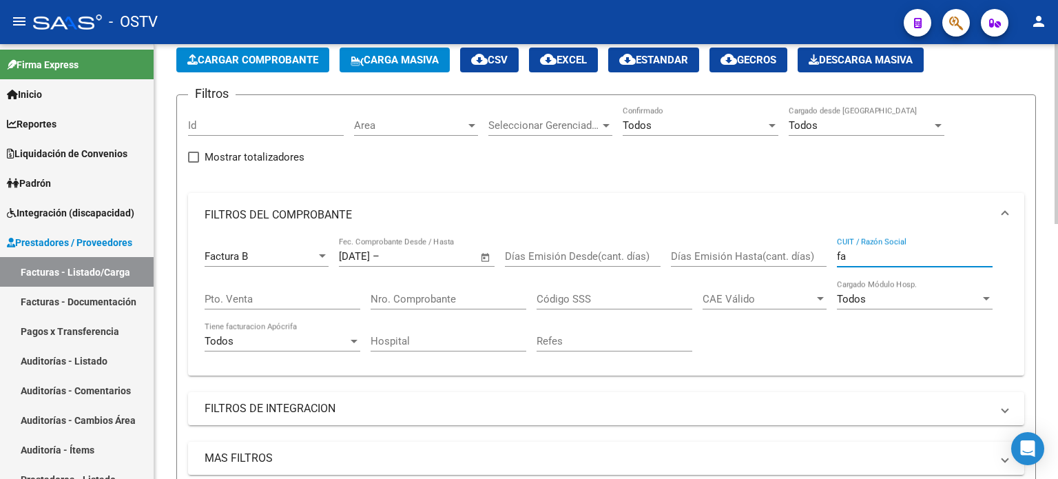
type input "f"
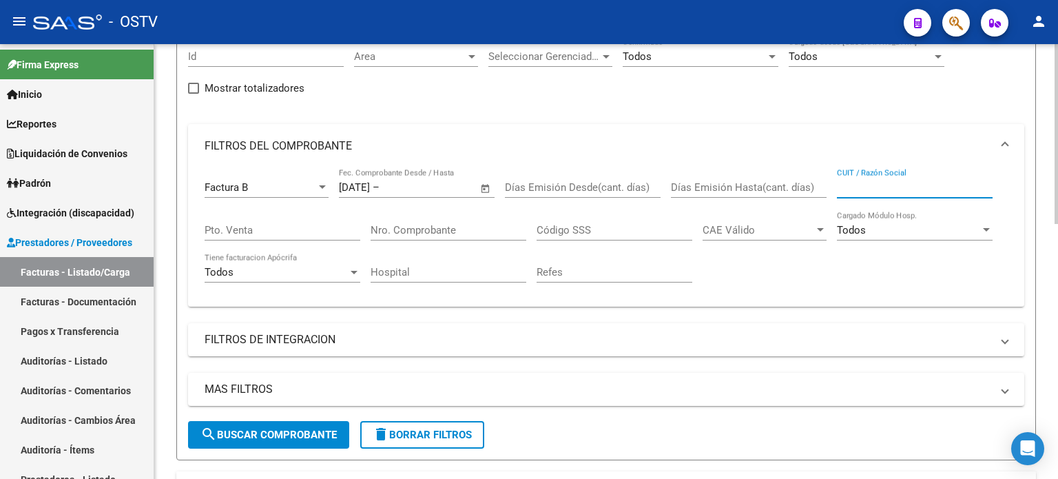
click at [874, 187] on input "CUIT / Razón Social" at bounding box center [915, 187] width 156 height 12
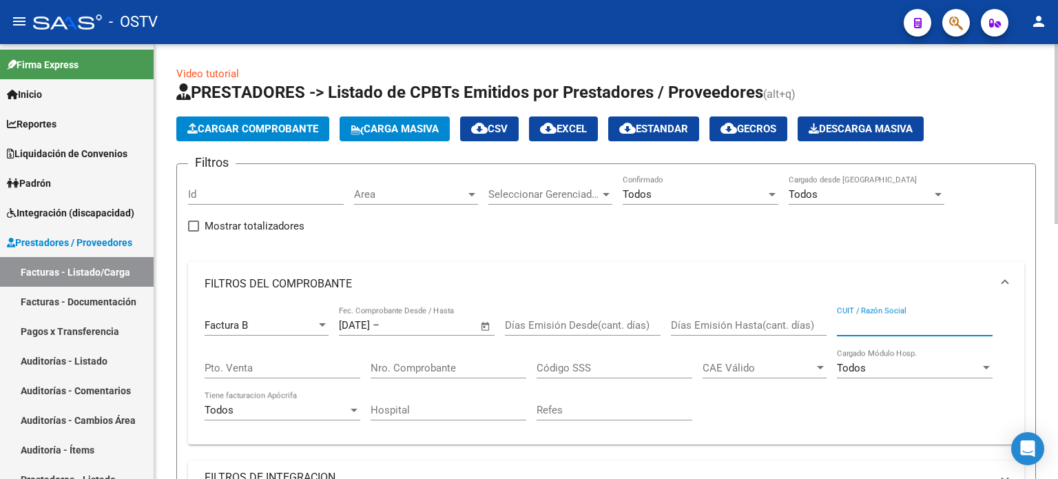
scroll to position [0, 0]
click at [868, 324] on input "CUIT / Razón Social" at bounding box center [915, 325] width 156 height 12
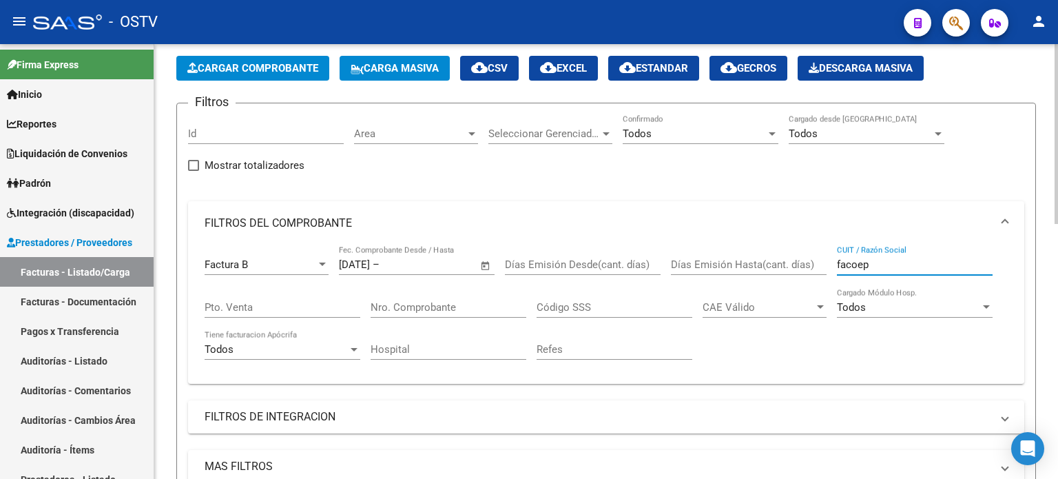
scroll to position [207, 0]
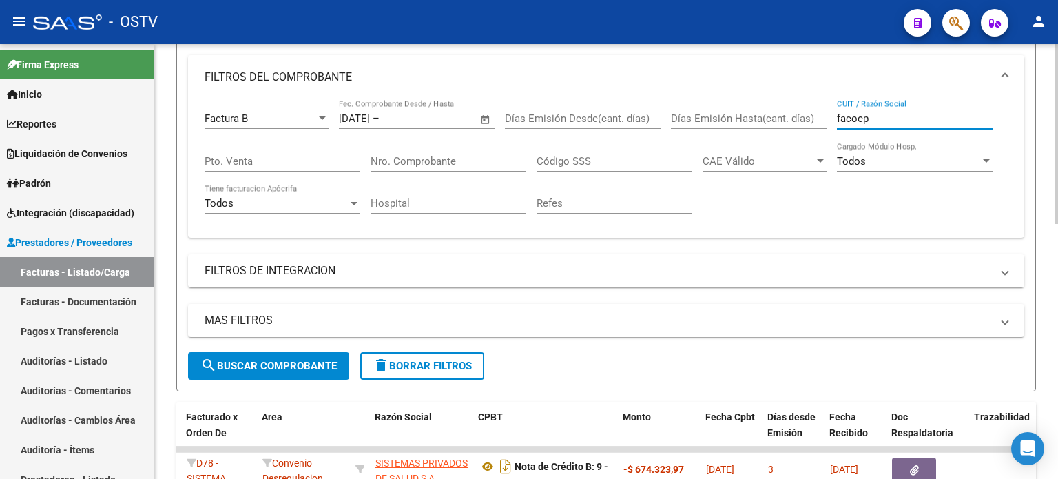
type input "facoep"
click at [305, 359] on span "search Buscar Comprobante" at bounding box center [268, 365] width 136 height 12
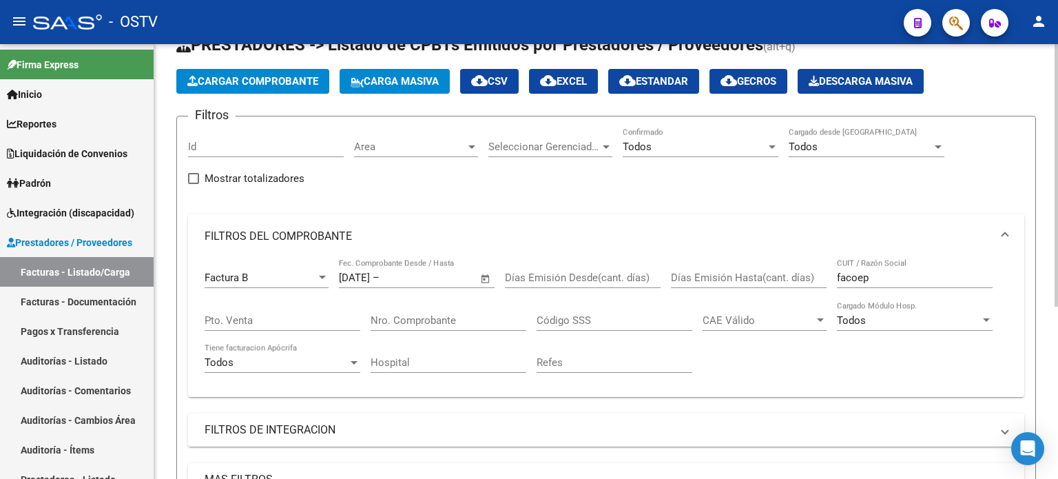
scroll to position [0, 0]
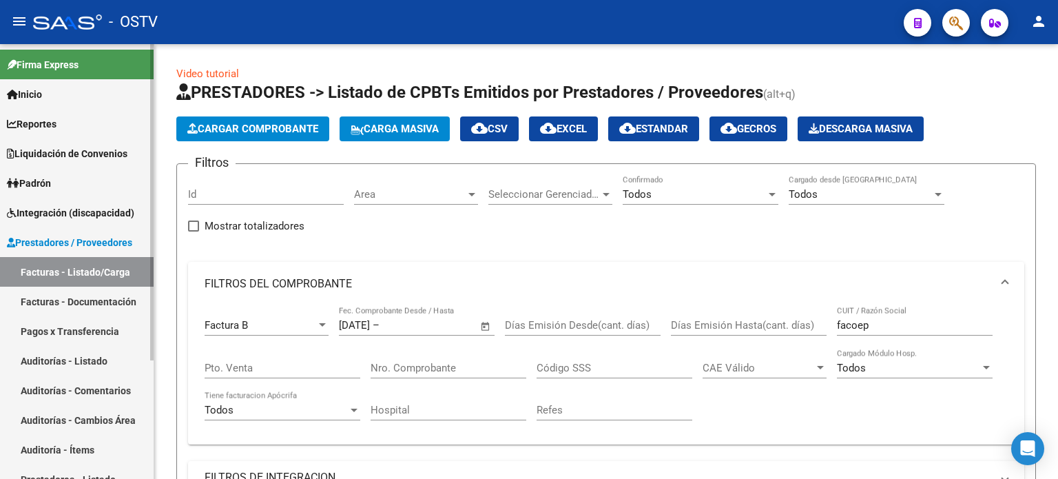
click at [110, 363] on link "Auditorías - Listado" at bounding box center [77, 361] width 154 height 30
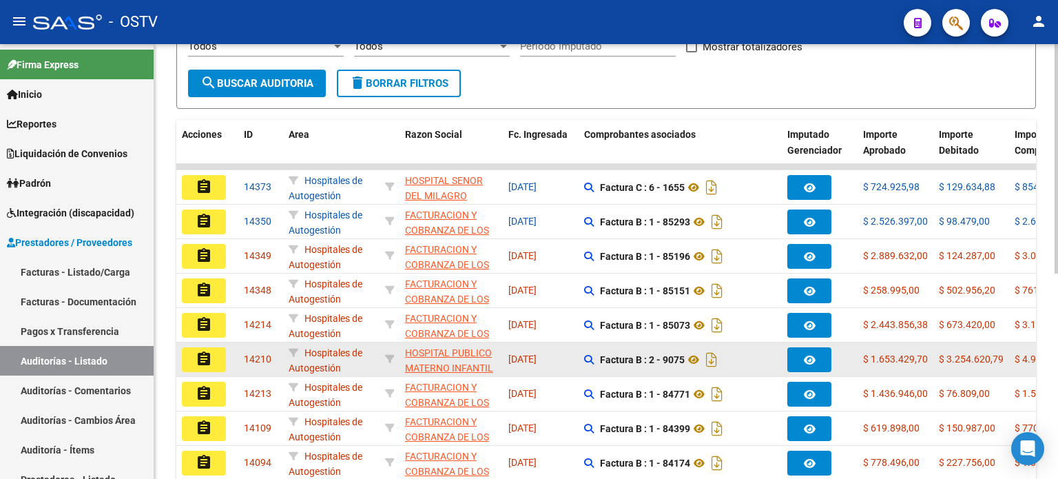
scroll to position [344, 0]
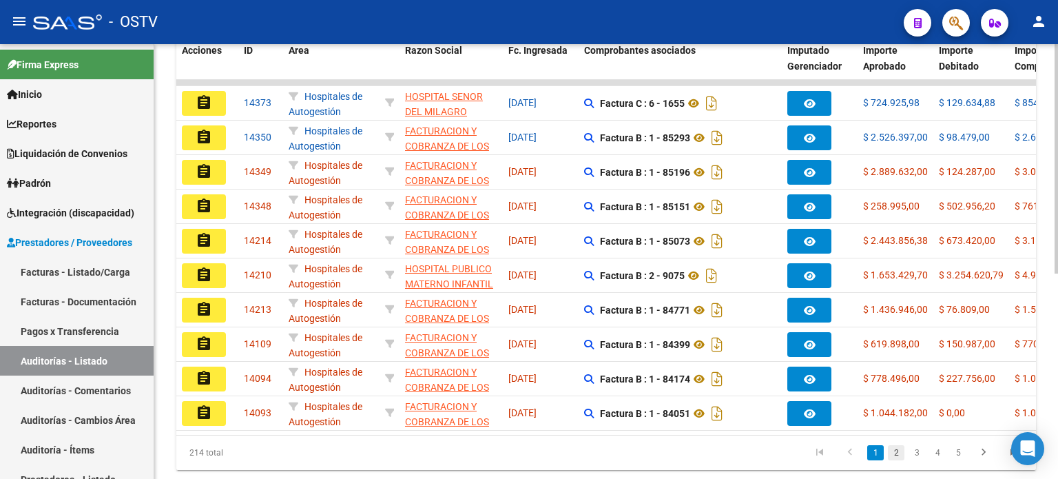
click at [893, 460] on link "2" at bounding box center [896, 452] width 17 height 15
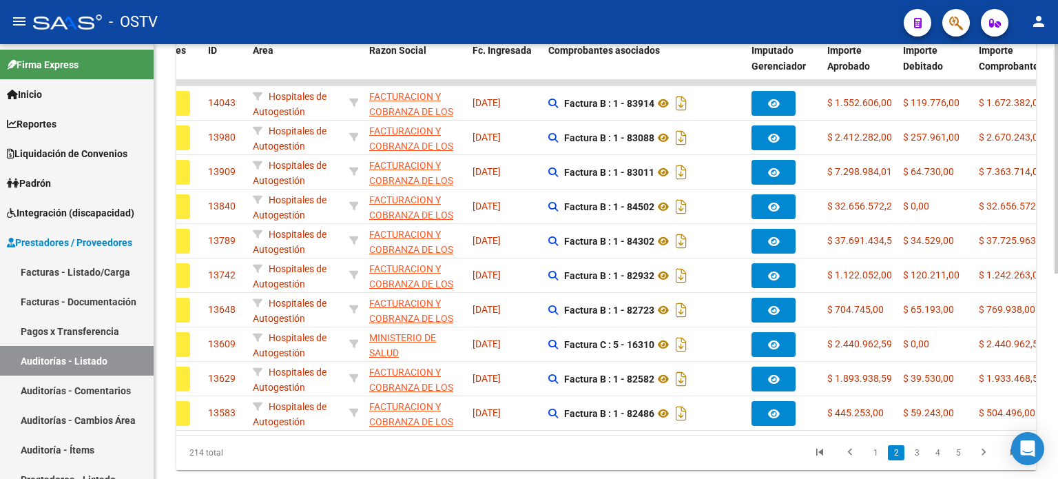
scroll to position [0, 0]
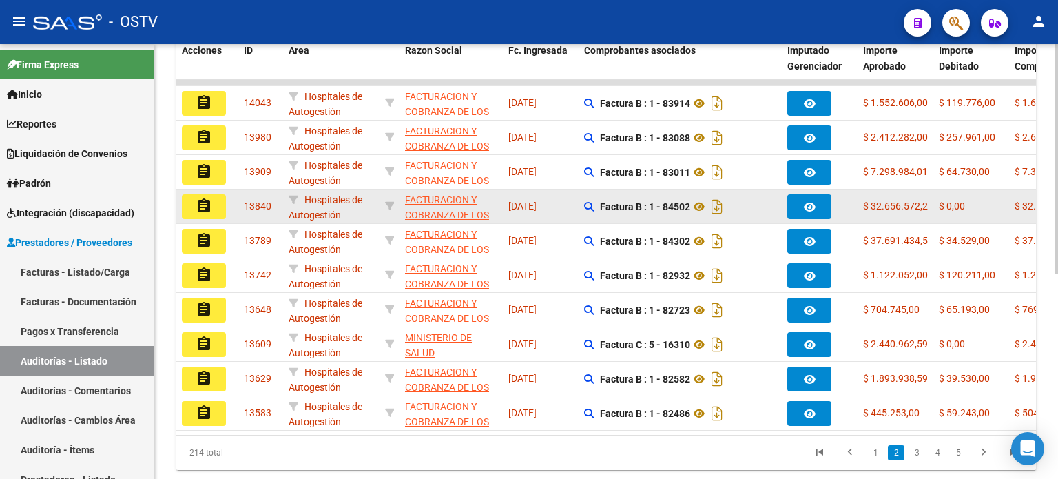
click at [255, 204] on span "13840" at bounding box center [258, 205] width 28 height 11
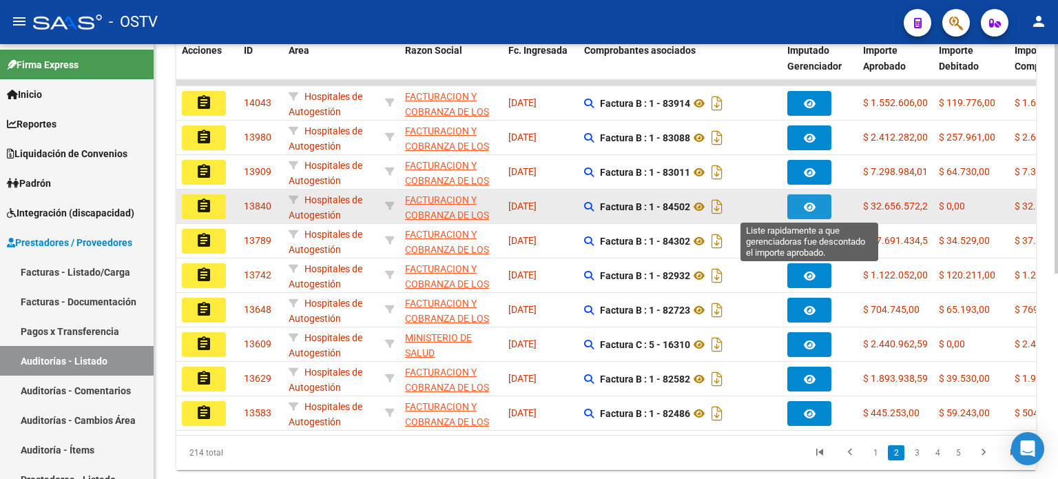
click at [813, 203] on icon "button" at bounding box center [810, 207] width 12 height 10
click at [700, 205] on icon at bounding box center [699, 206] width 18 height 17
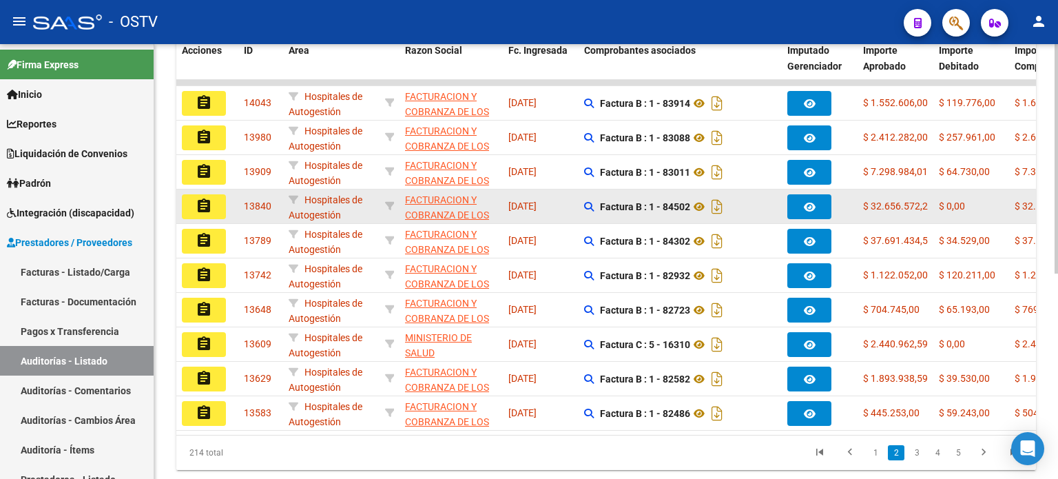
click at [266, 203] on span "13840" at bounding box center [258, 205] width 28 height 11
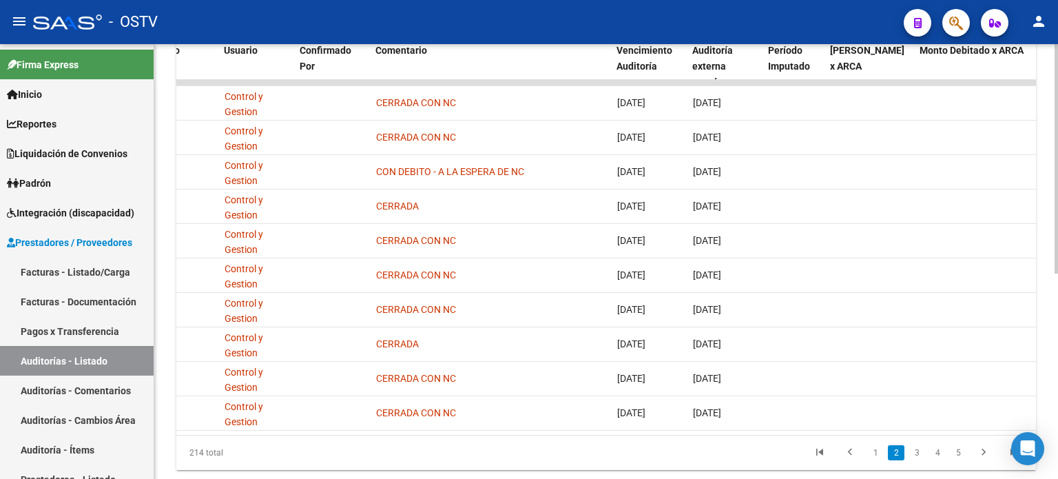
scroll to position [0, 1047]
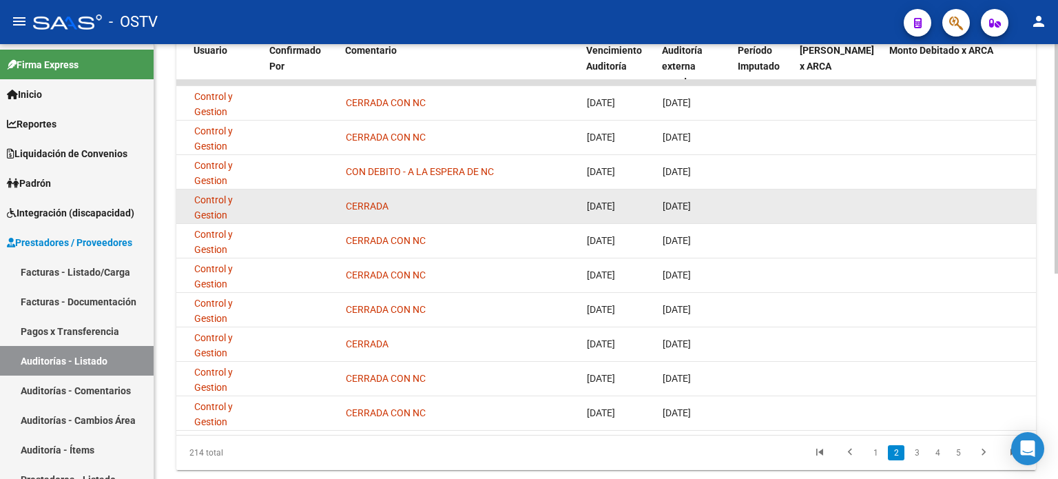
click at [682, 202] on span "[DATE]" at bounding box center [676, 205] width 28 height 11
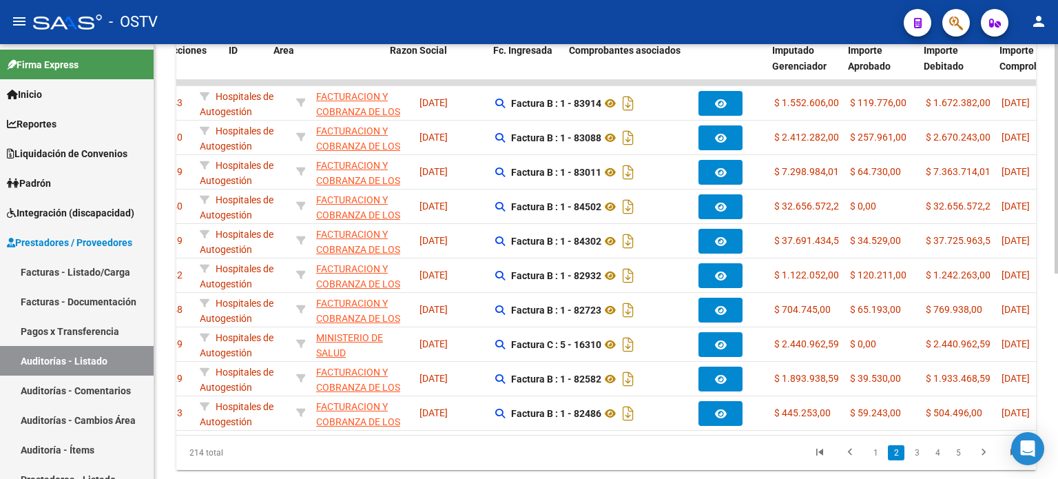
scroll to position [0, 0]
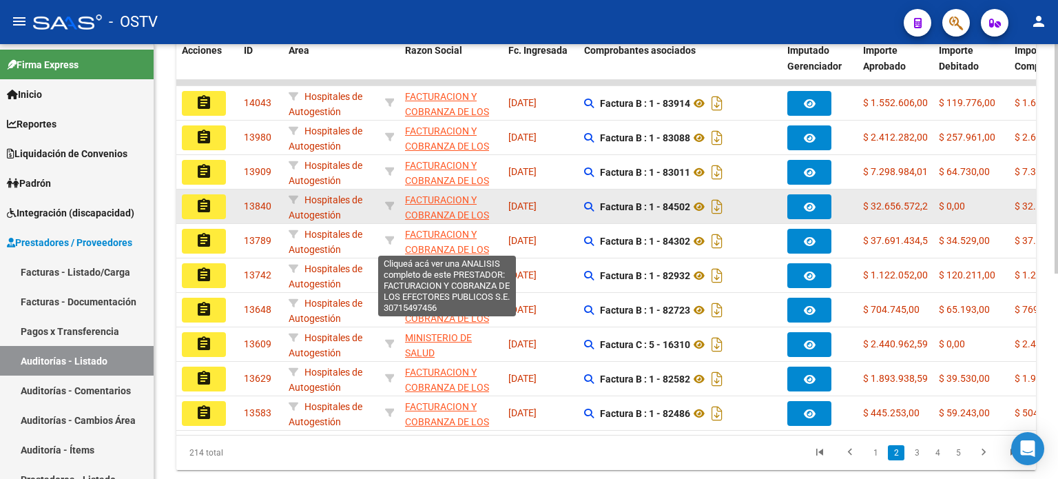
click at [438, 200] on span "FACTURACION Y COBRANZA DE LOS EFECTORES PUBLICOS S.E." at bounding box center [447, 223] width 84 height 58
type textarea "30715497456"
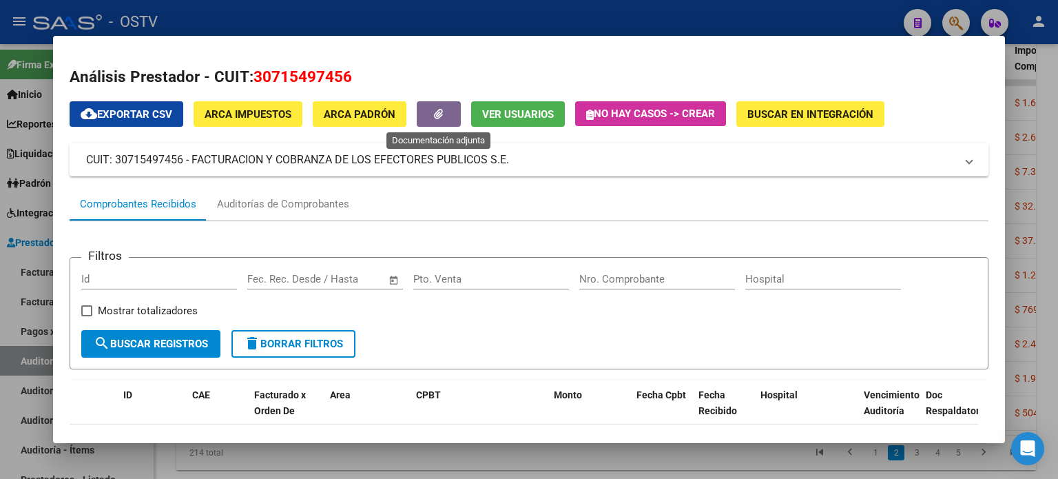
click at [443, 112] on icon "button" at bounding box center [438, 114] width 9 height 10
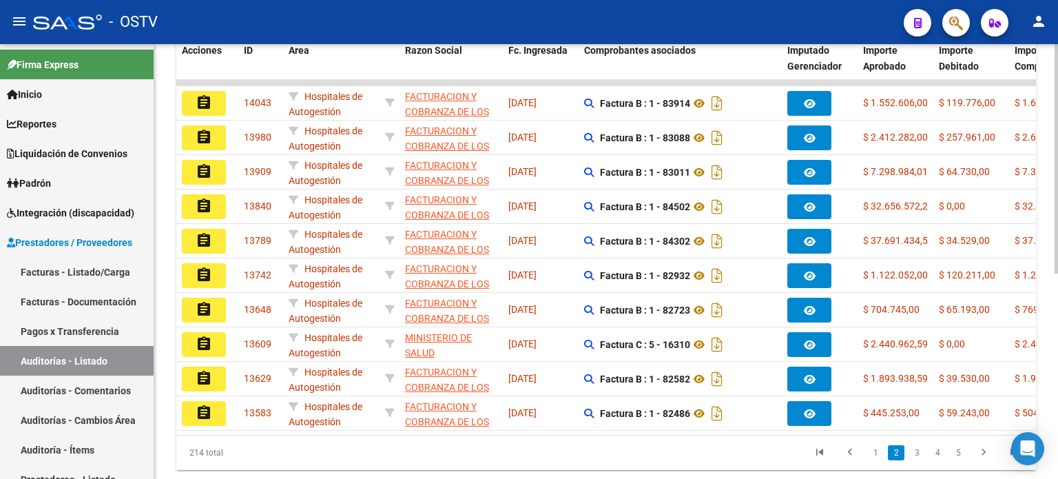
click at [403, 432] on datatable-body "assignment 14043 Hospitales de Autogestión FACTURACION Y COBRANZA DE LOS EFECTO…" at bounding box center [605, 257] width 859 height 355
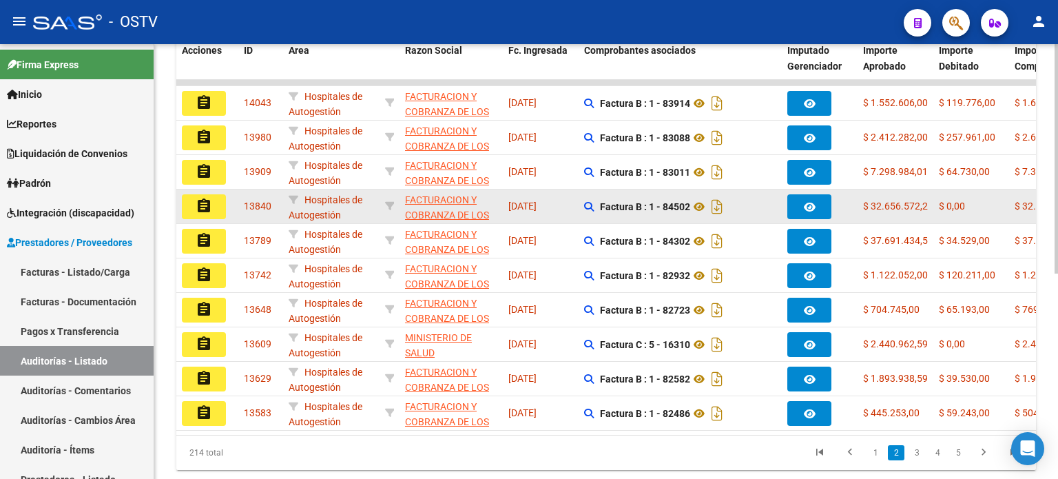
click at [259, 201] on span "13840" at bounding box center [258, 205] width 28 height 11
copy span "13840"
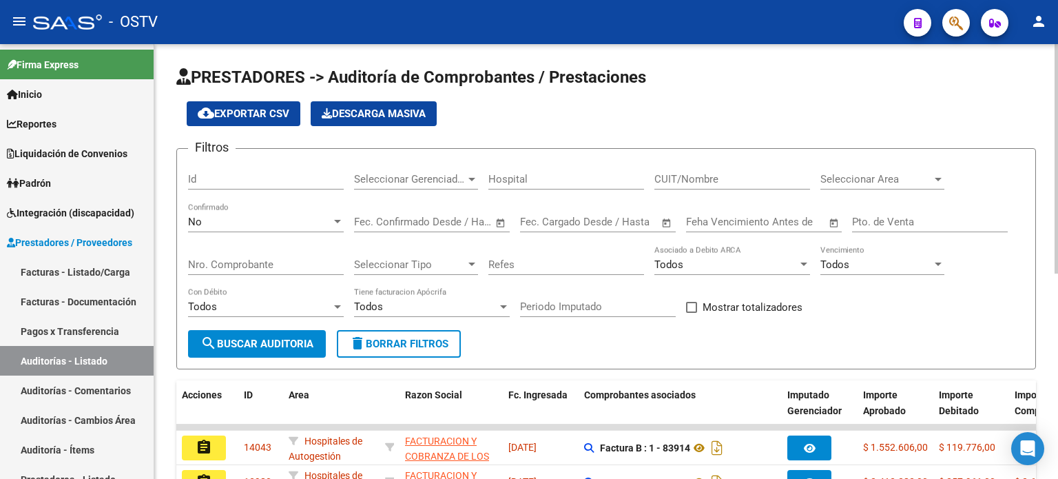
click at [260, 176] on input "Id" at bounding box center [266, 179] width 156 height 12
paste input "13840"
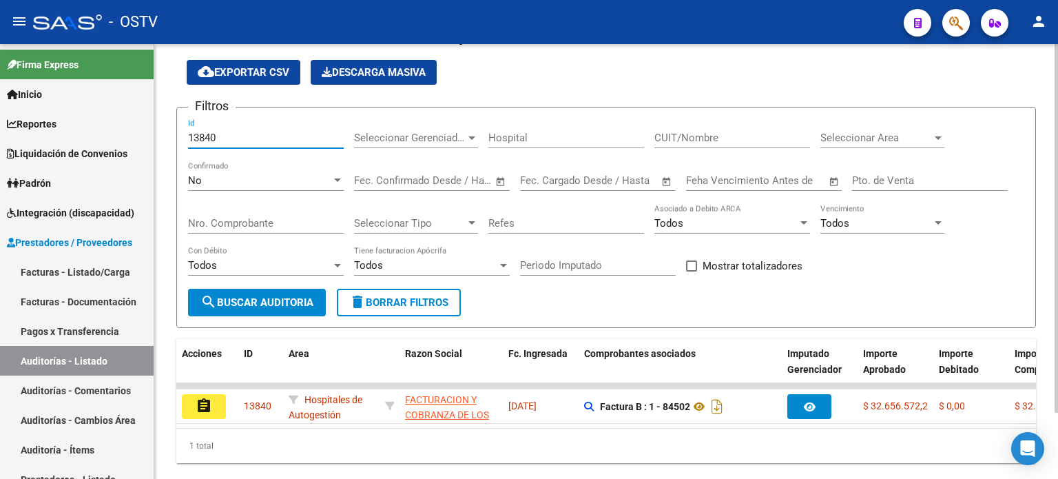
scroll to position [77, 0]
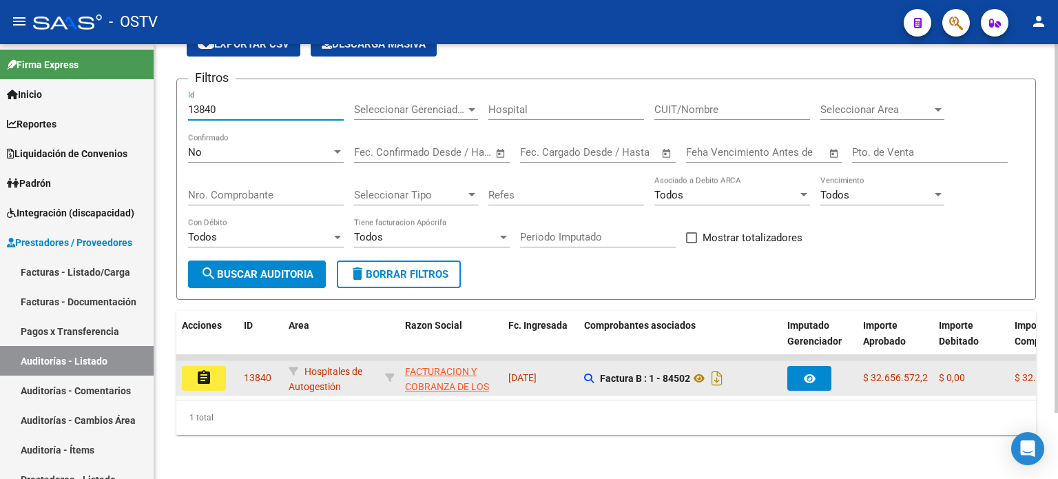
type input "13840"
click at [204, 370] on mat-icon "assignment" at bounding box center [204, 377] width 17 height 17
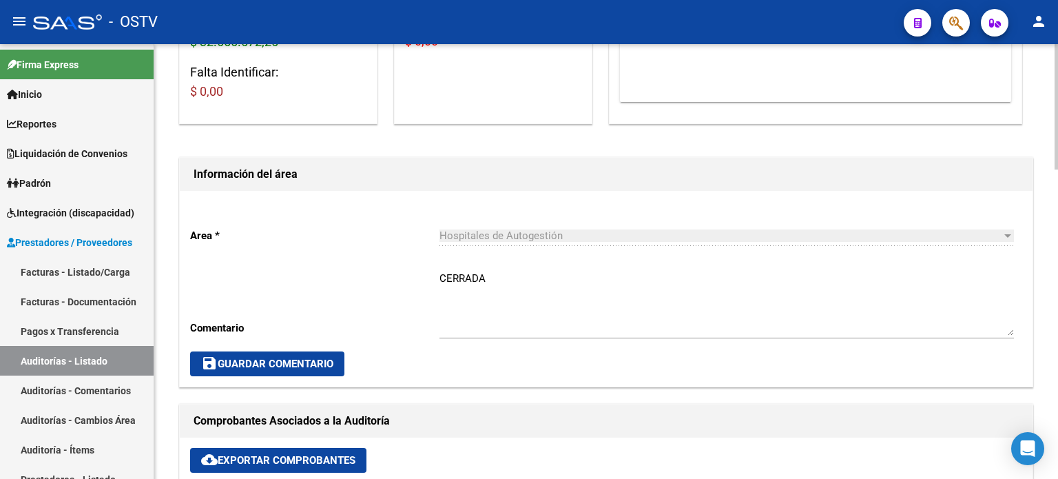
scroll to position [551, 0]
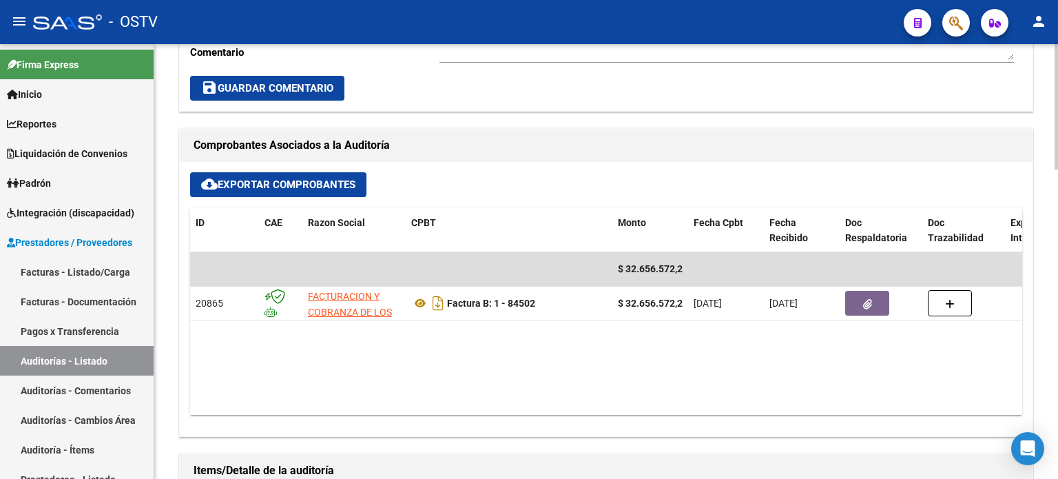
drag, startPoint x: 540, startPoint y: 394, endPoint x: 702, endPoint y: 393, distance: 162.5
click at [702, 393] on datatable-body "$ 32.656.572,25 20865 FACTURACION Y COBRANZA DE LOS EFECTORES PUBLICOS S.E. Fac…" at bounding box center [606, 333] width 832 height 162
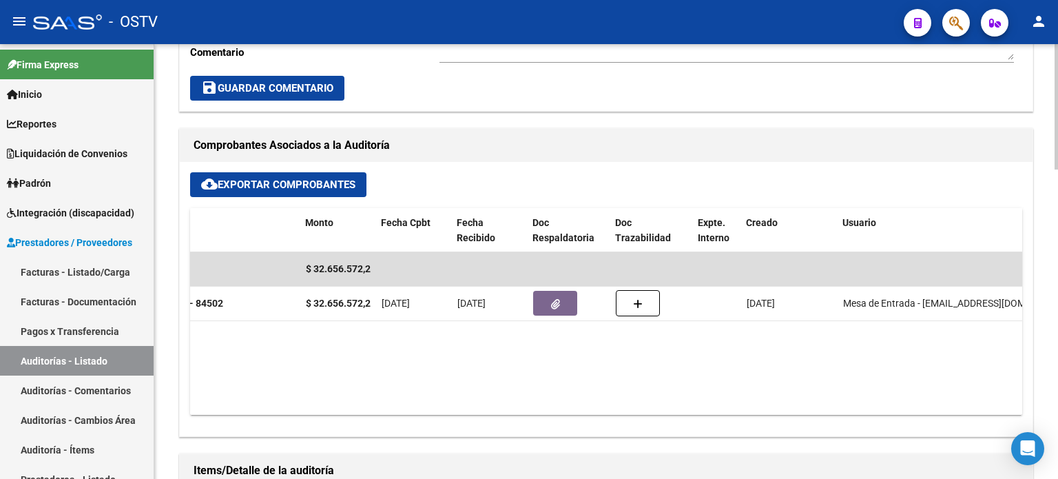
scroll to position [0, 402]
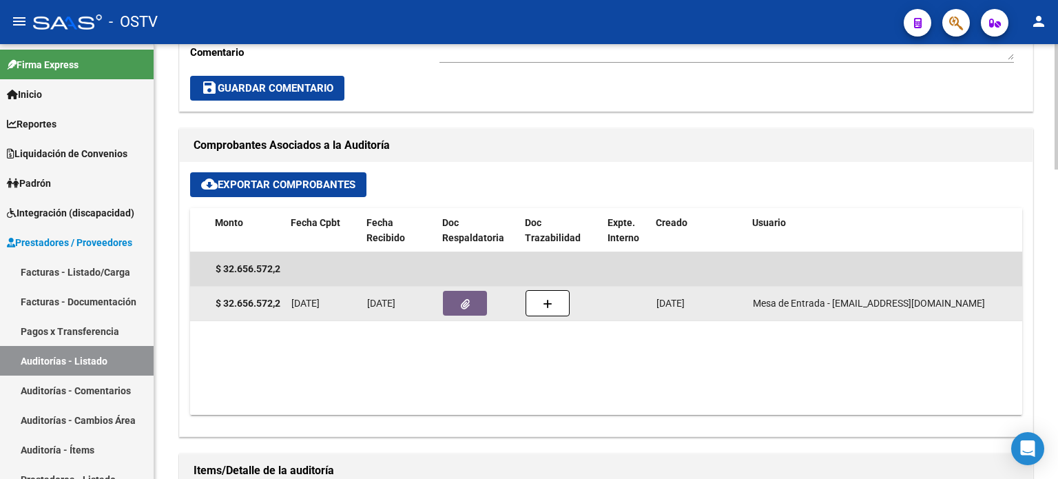
click at [461, 303] on icon "button" at bounding box center [465, 304] width 9 height 10
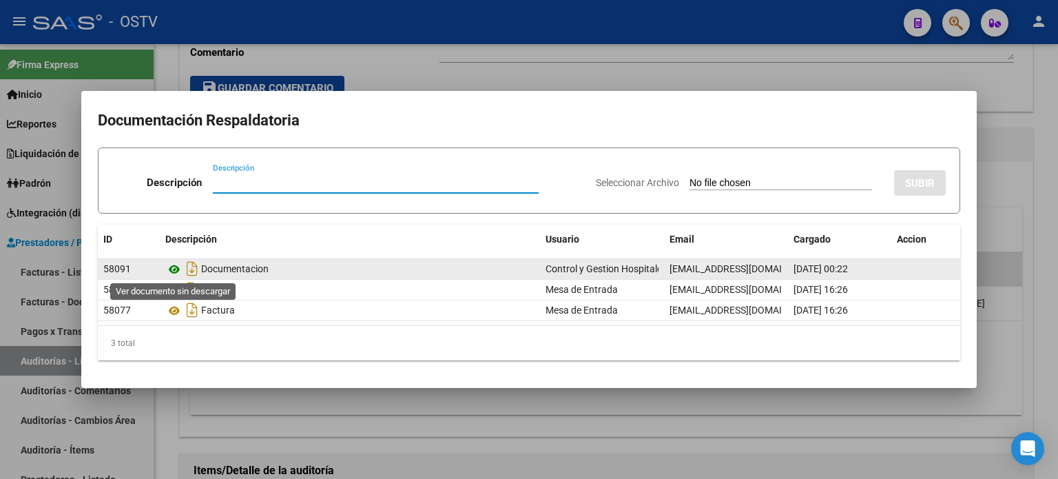
click at [176, 270] on icon at bounding box center [174, 269] width 18 height 17
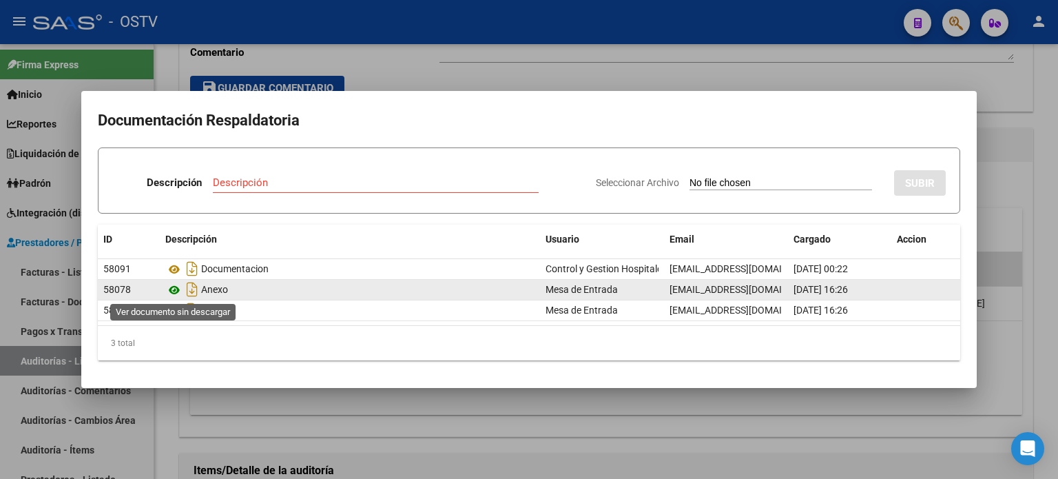
click at [173, 288] on icon at bounding box center [174, 290] width 18 height 17
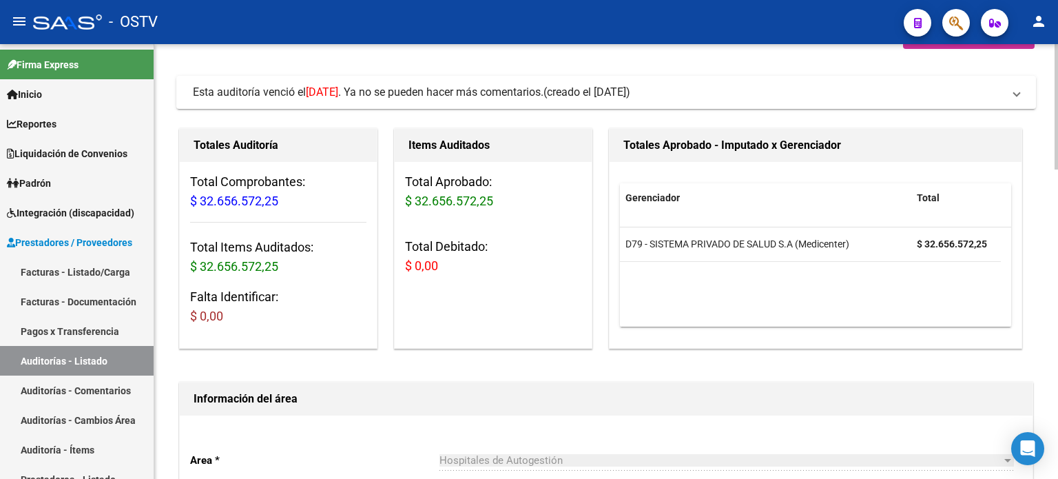
scroll to position [0, 0]
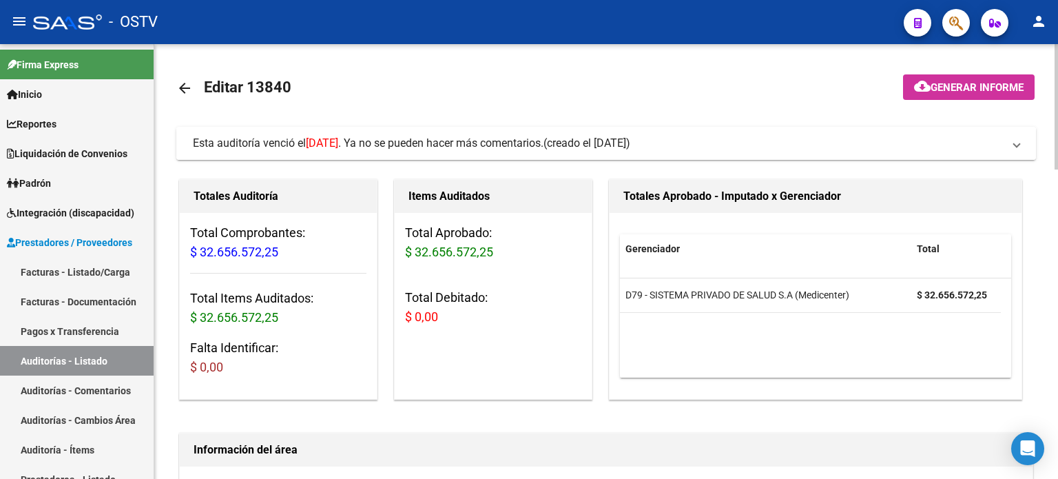
click at [336, 140] on span "[DATE]" at bounding box center [322, 142] width 32 height 13
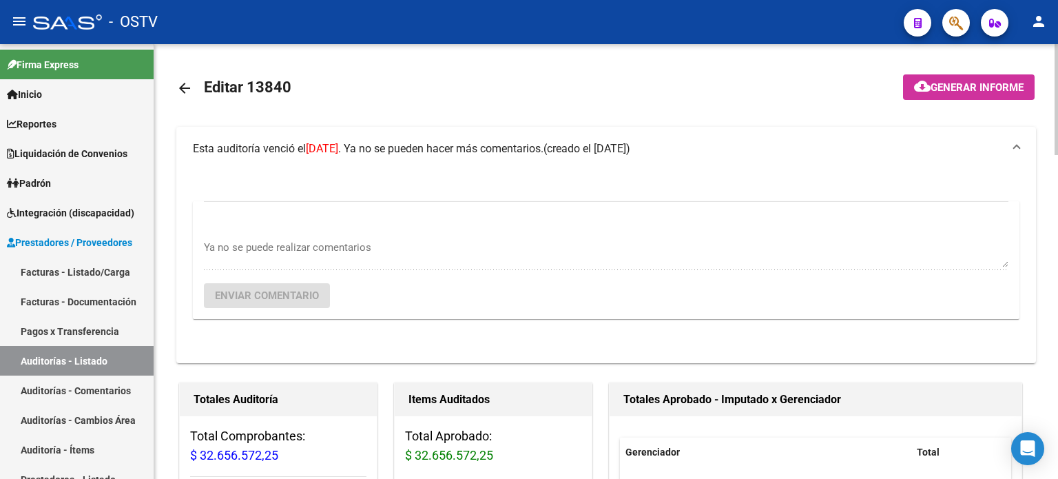
drag, startPoint x: 259, startPoint y: 83, endPoint x: 299, endPoint y: 85, distance: 40.0
click at [299, 85] on mat-toolbar-row "arrow_back Editar 13840" at bounding box center [511, 88] width 670 height 44
copy h1 "13840"
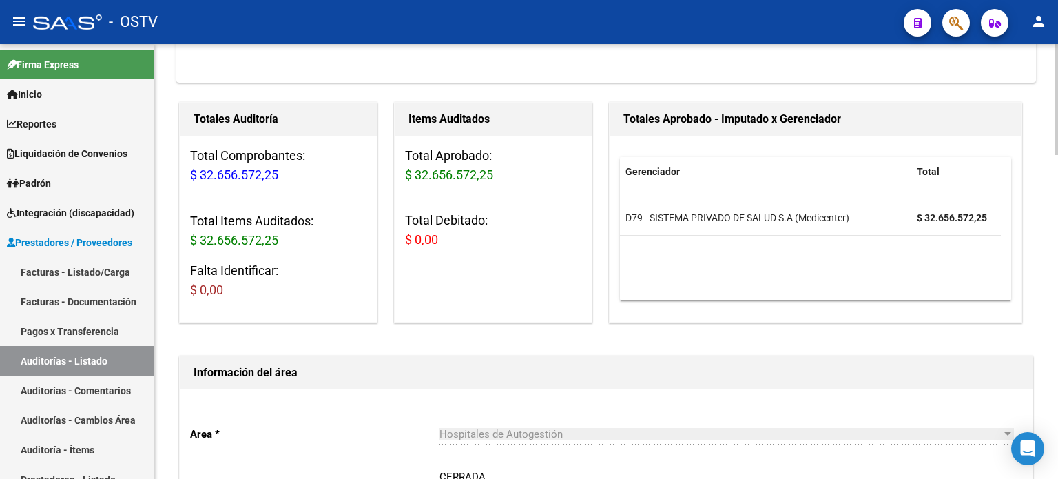
scroll to position [344, 0]
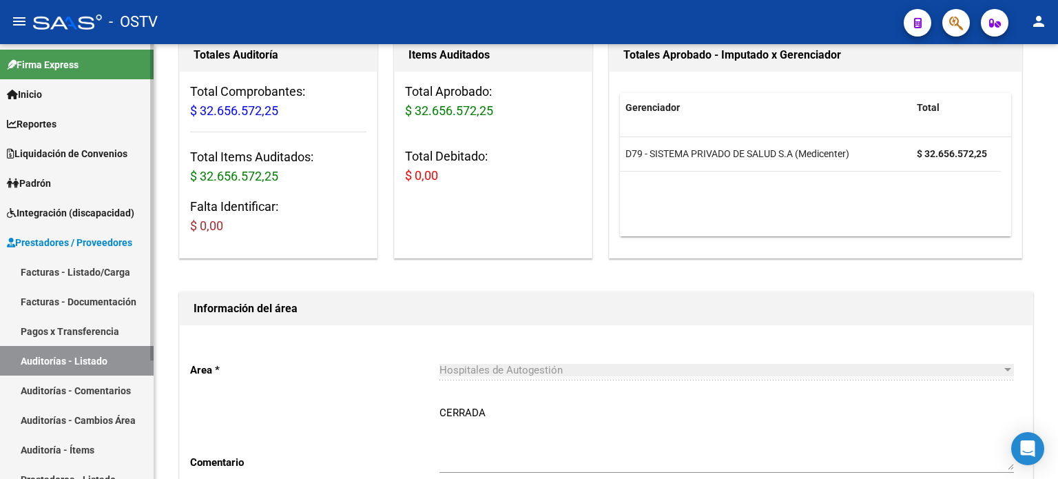
click at [118, 385] on link "Auditorías - Comentarios" at bounding box center [77, 390] width 154 height 30
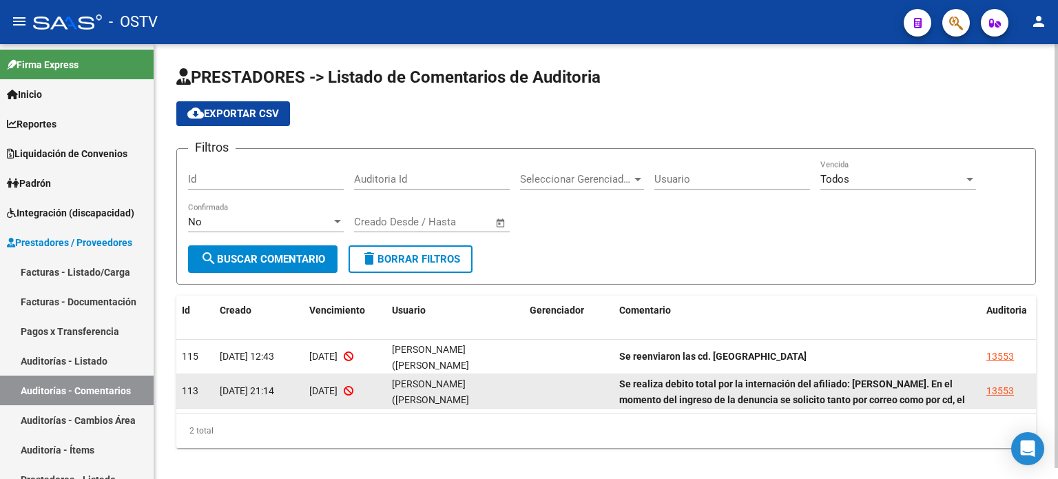
scroll to position [11, 0]
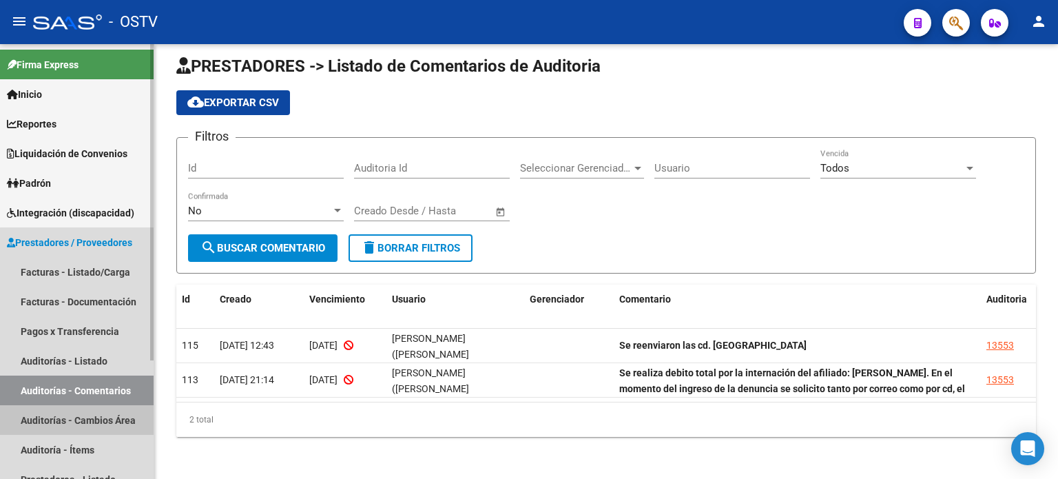
click at [90, 423] on link "Auditorías - Cambios Área" at bounding box center [77, 420] width 154 height 30
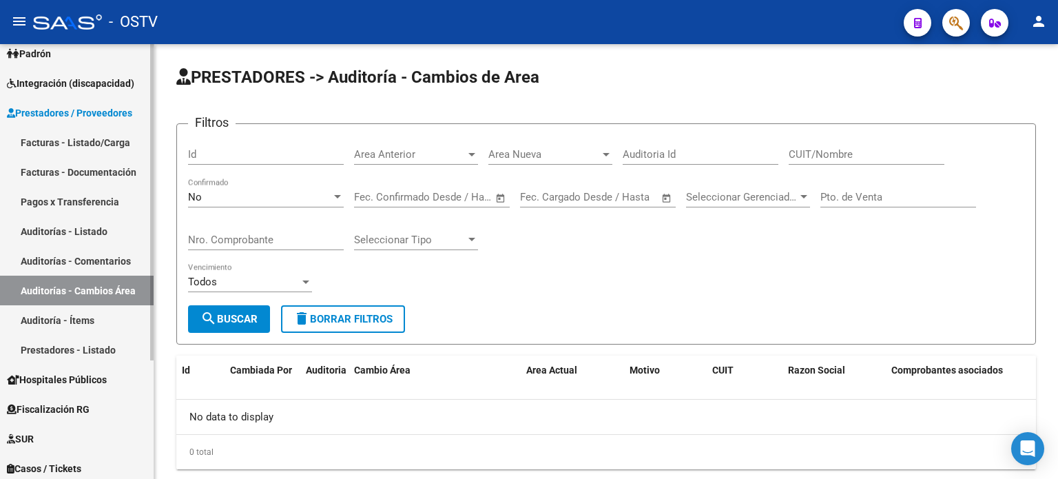
scroll to position [138, 0]
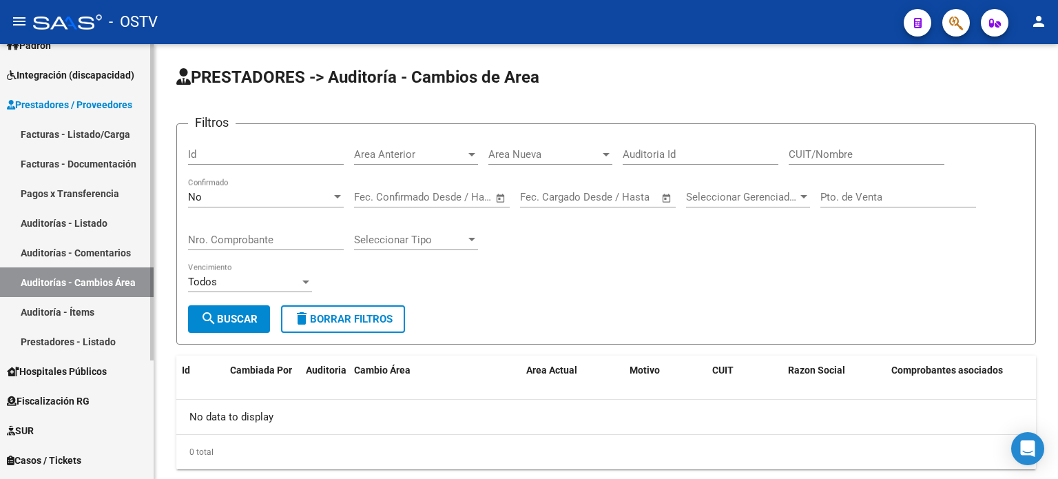
click at [66, 315] on link "Auditoría - Ítems" at bounding box center [77, 312] width 154 height 30
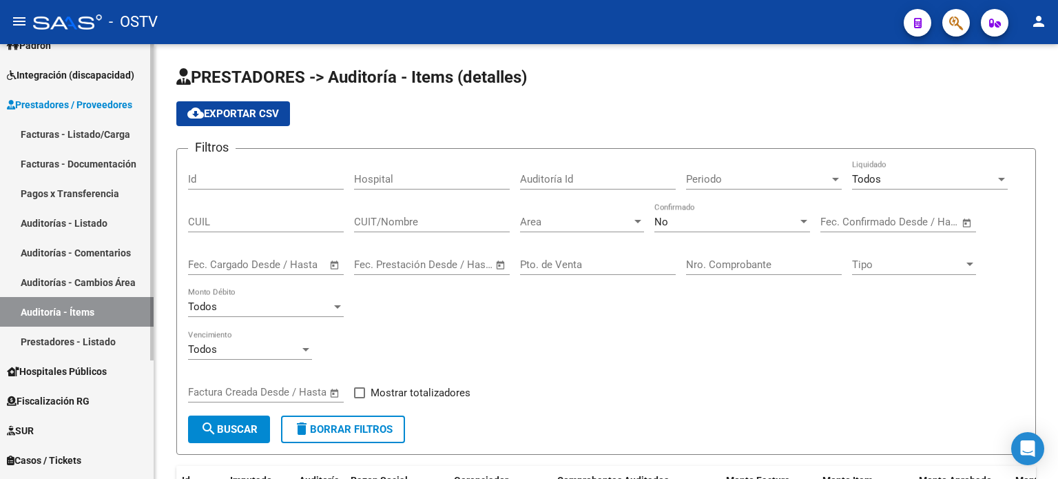
click at [76, 311] on link "Auditoría - Ítems" at bounding box center [77, 312] width 154 height 30
click at [70, 136] on link "Facturas - Listado/Carga" at bounding box center [77, 134] width 154 height 30
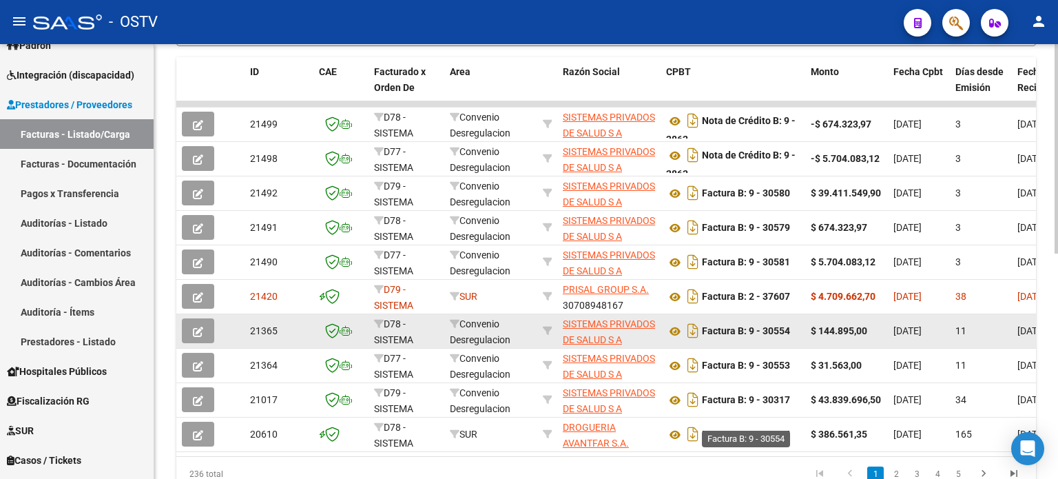
scroll to position [450, 0]
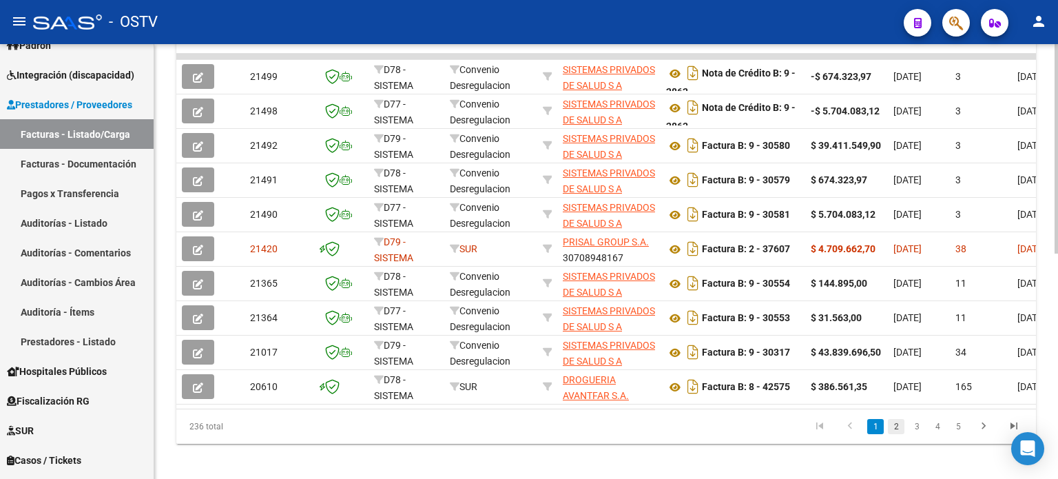
click at [895, 434] on link "2" at bounding box center [896, 426] width 17 height 15
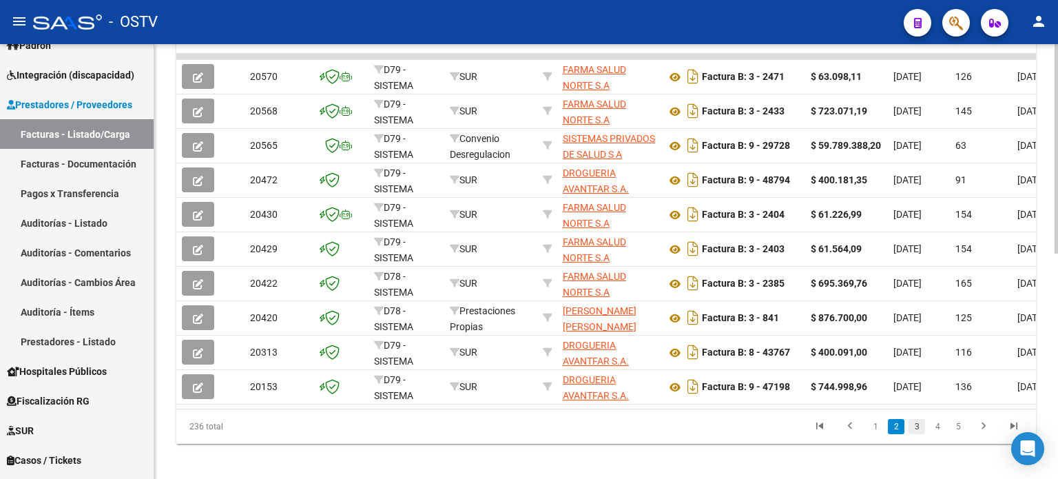
click at [916, 434] on link "3" at bounding box center [916, 426] width 17 height 15
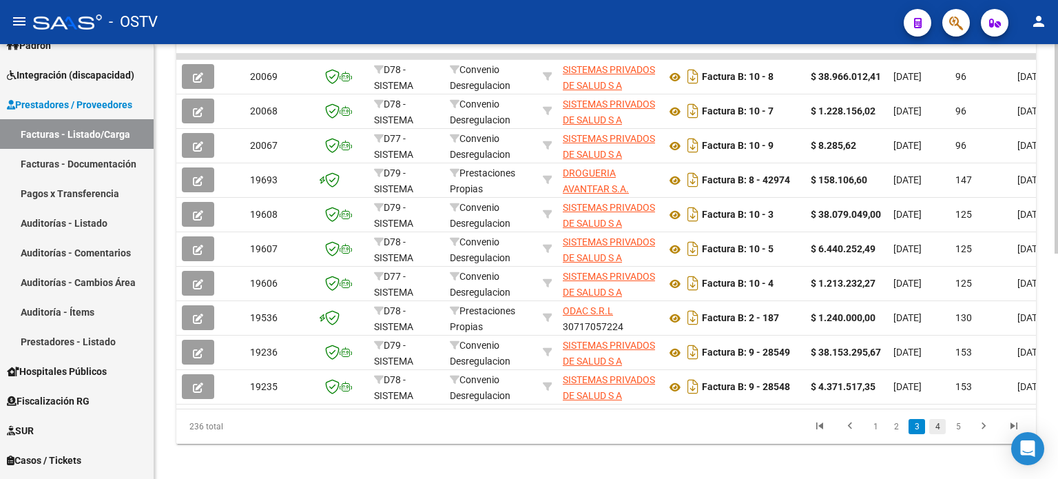
click at [934, 434] on link "4" at bounding box center [937, 426] width 17 height 15
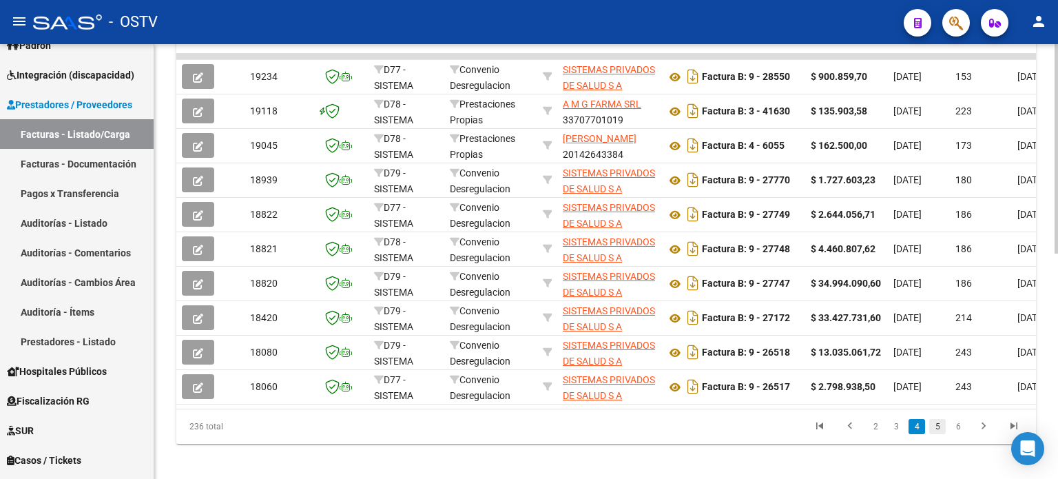
click at [936, 434] on link "5" at bounding box center [937, 426] width 17 height 15
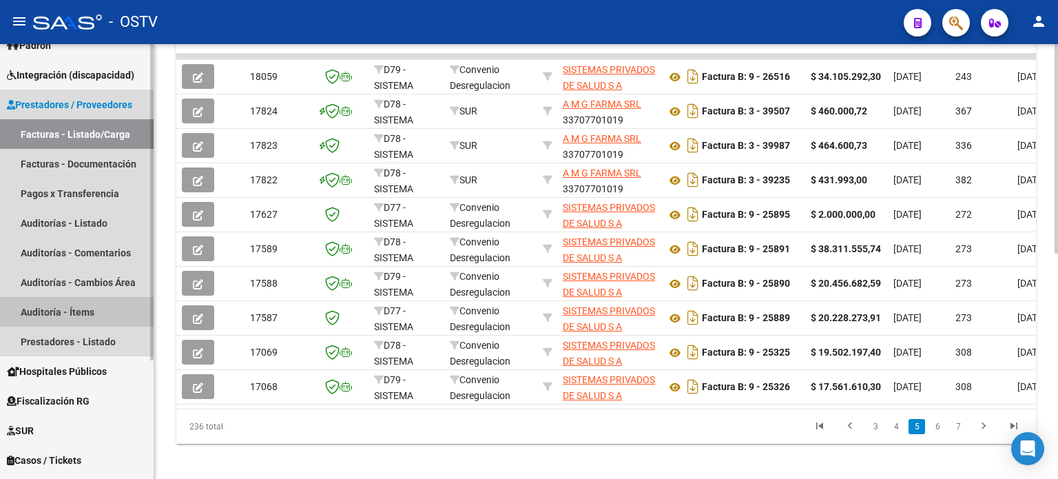
click at [79, 313] on link "Auditoría - Ítems" at bounding box center [77, 312] width 154 height 30
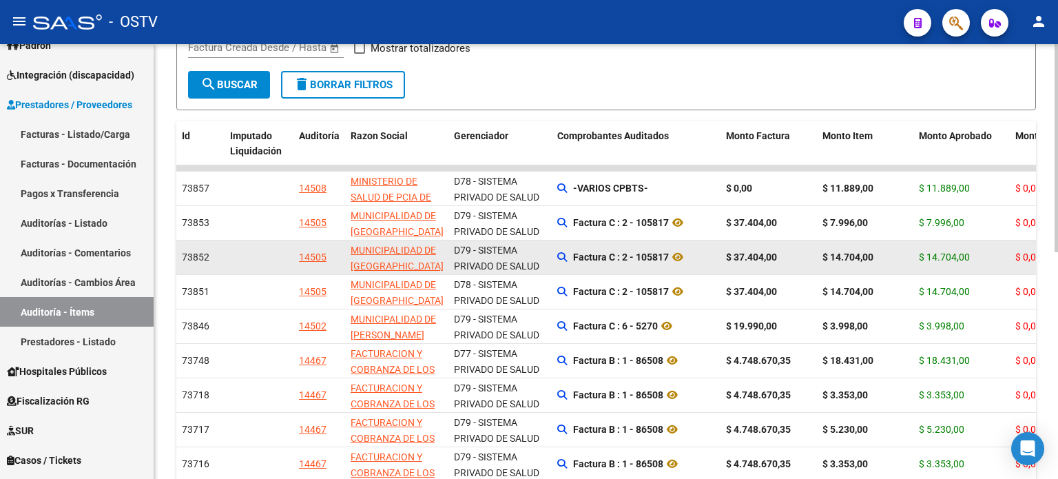
scroll to position [413, 0]
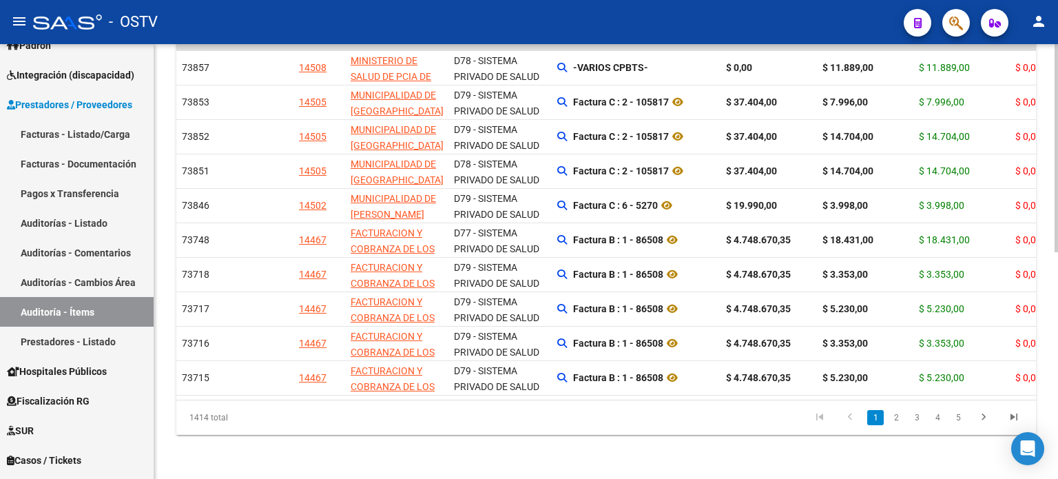
click at [894, 418] on link "2" at bounding box center [896, 417] width 17 height 15
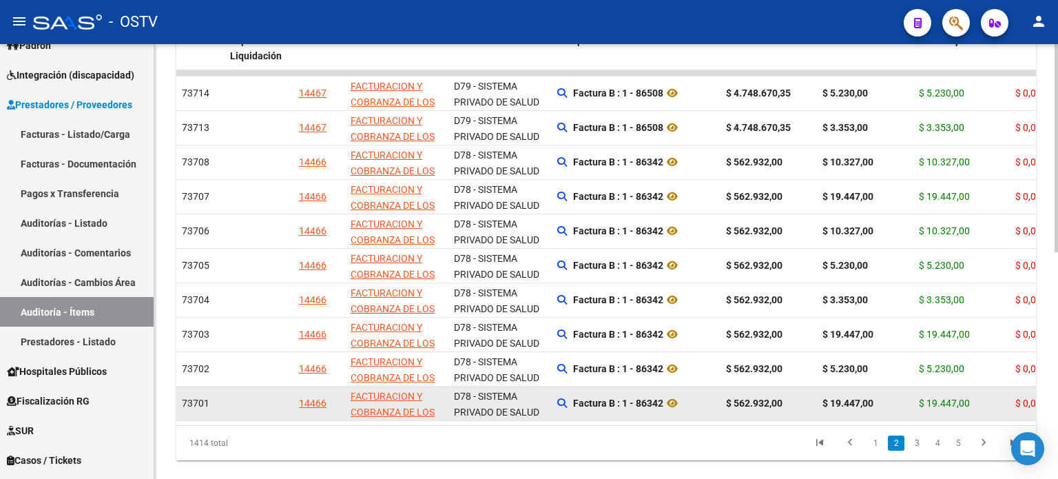
scroll to position [472, 0]
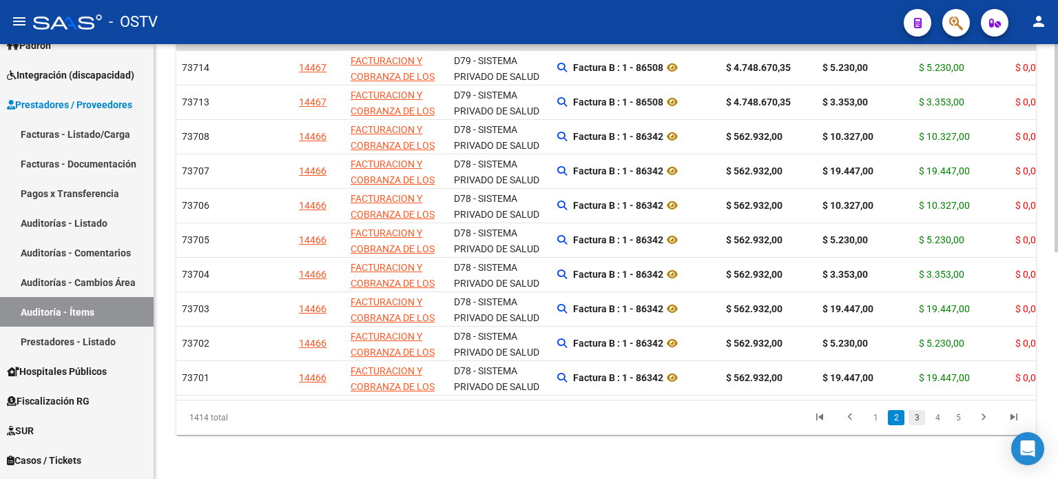
click at [916, 416] on link "3" at bounding box center [916, 417] width 17 height 15
click at [931, 421] on link "4" at bounding box center [937, 417] width 17 height 15
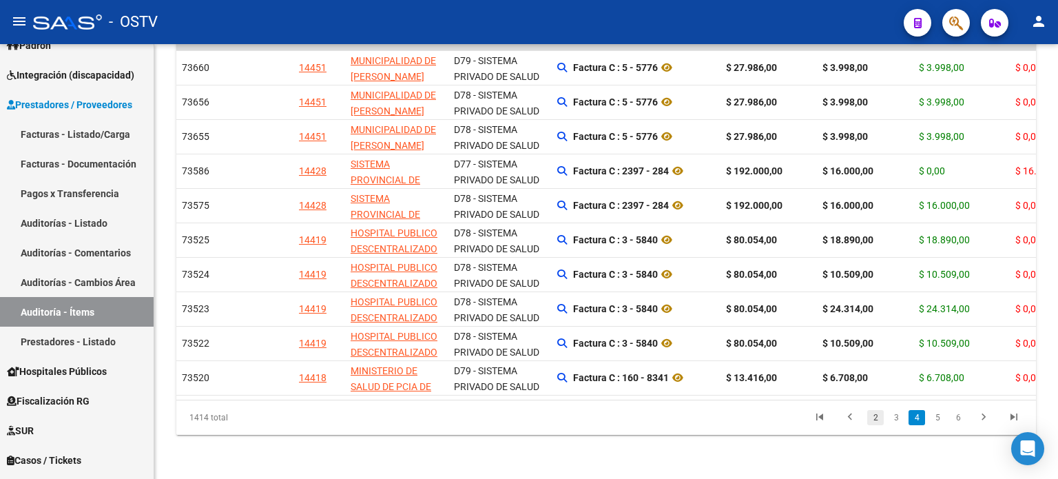
click at [872, 416] on link "2" at bounding box center [875, 417] width 17 height 15
click at [870, 418] on div "1414 total 1 2 3 4 5" at bounding box center [605, 417] width 859 height 34
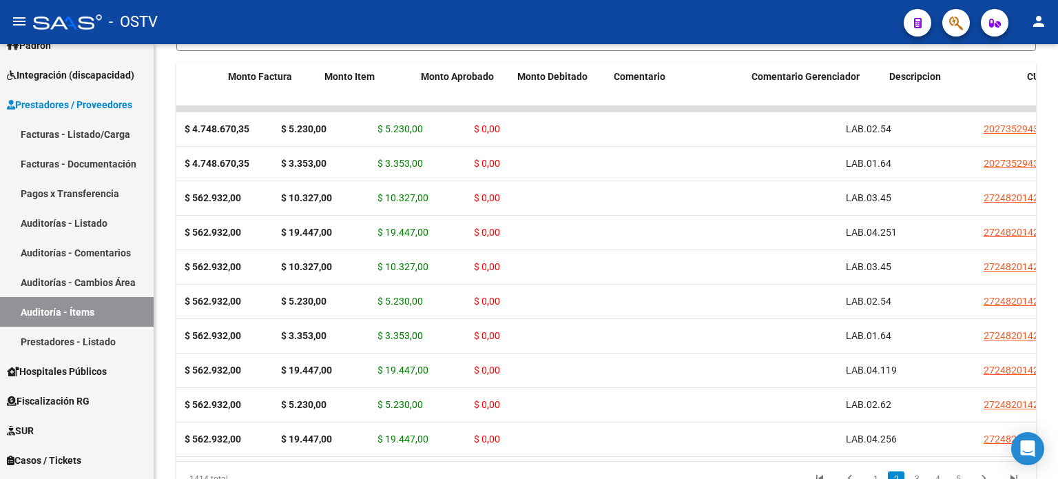
scroll to position [0, 0]
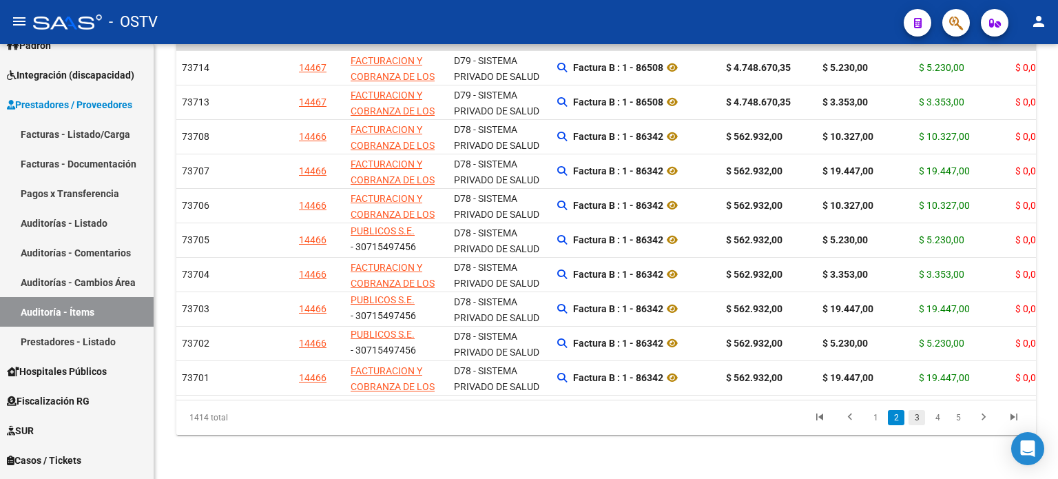
click at [910, 417] on link "3" at bounding box center [916, 417] width 17 height 15
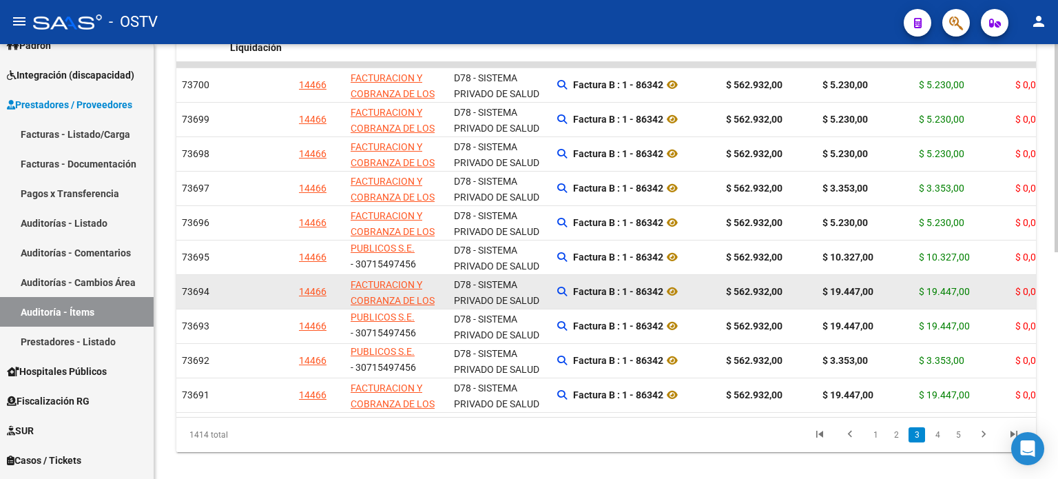
scroll to position [472, 0]
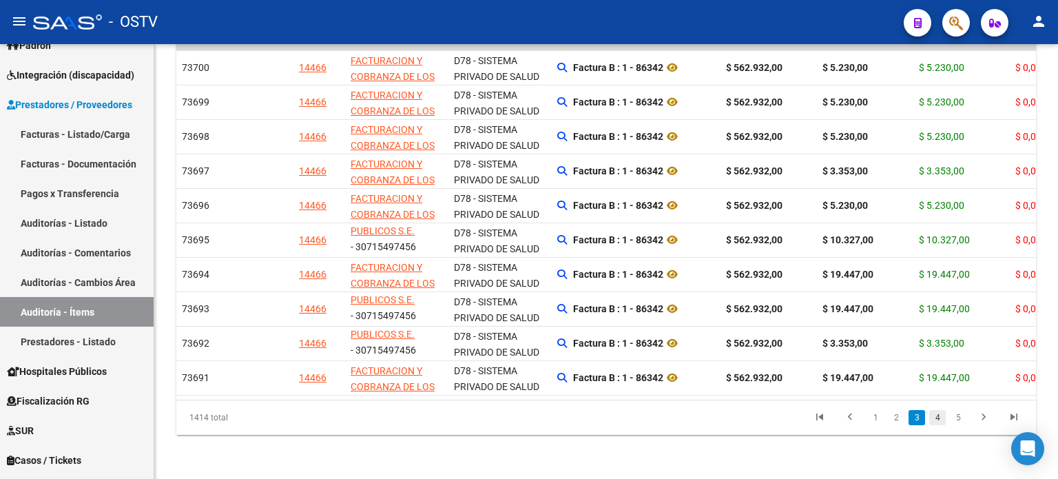
click at [936, 421] on link "4" at bounding box center [937, 417] width 17 height 15
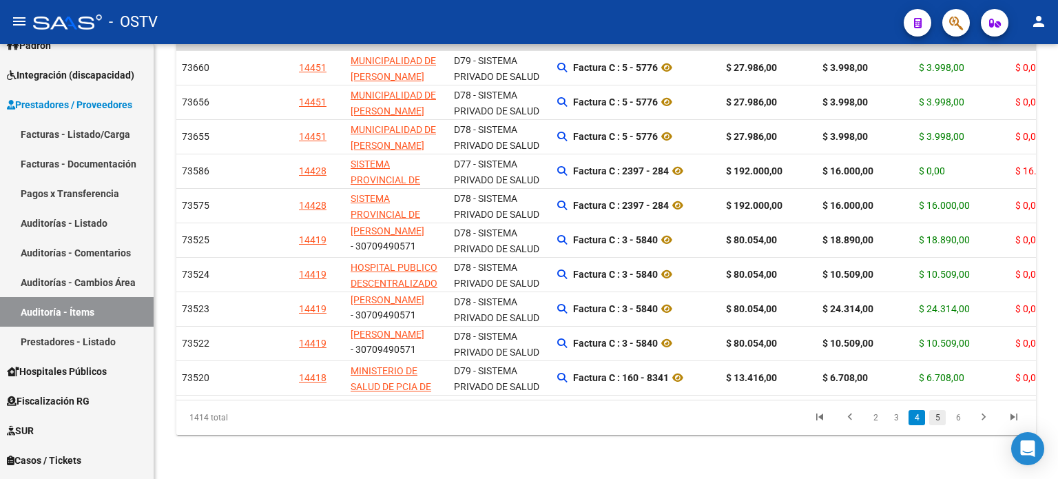
click at [931, 419] on link "5" at bounding box center [937, 417] width 17 height 15
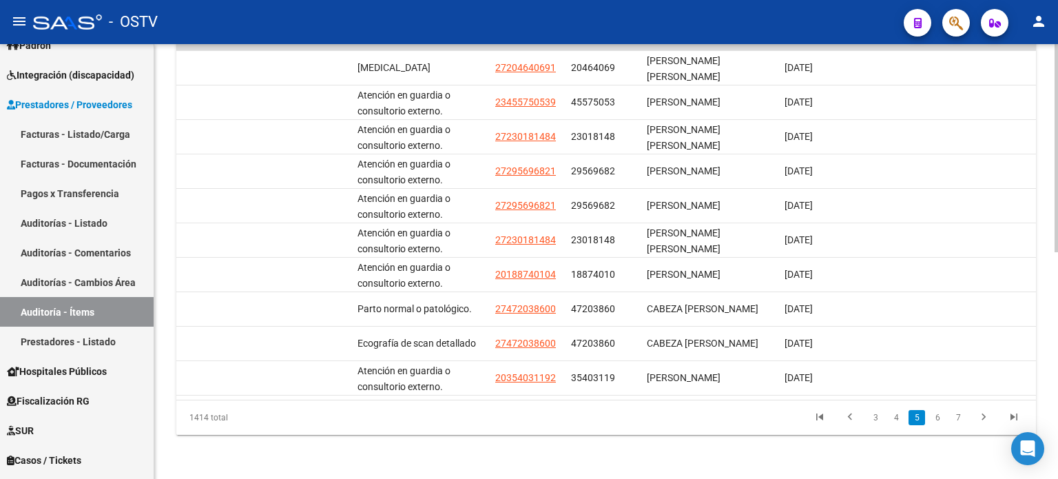
scroll to position [0, 0]
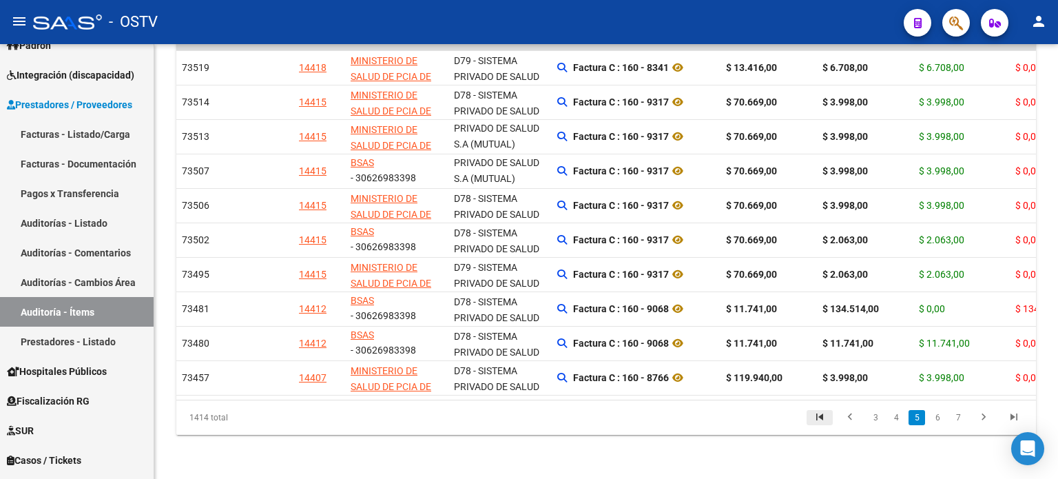
click at [818, 417] on icon "go to first page" at bounding box center [819, 418] width 18 height 17
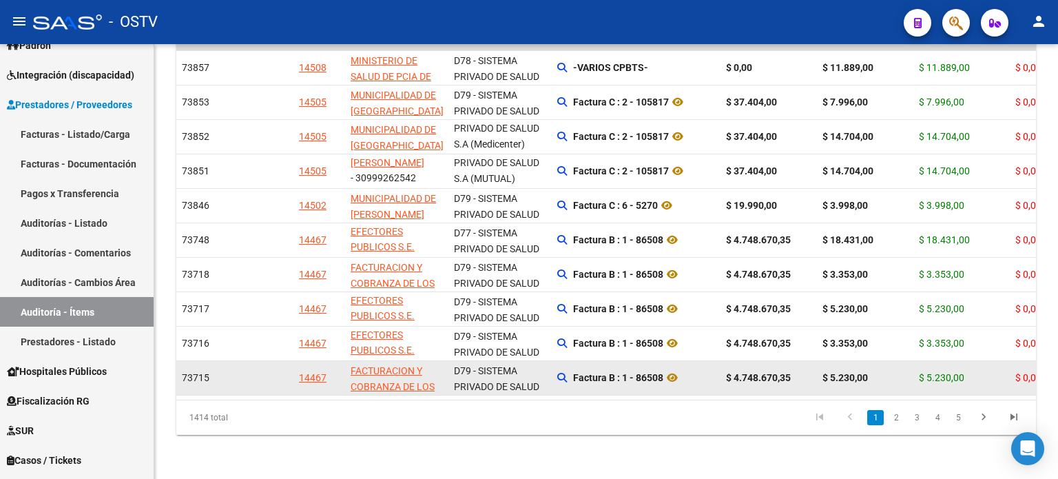
scroll to position [49, 0]
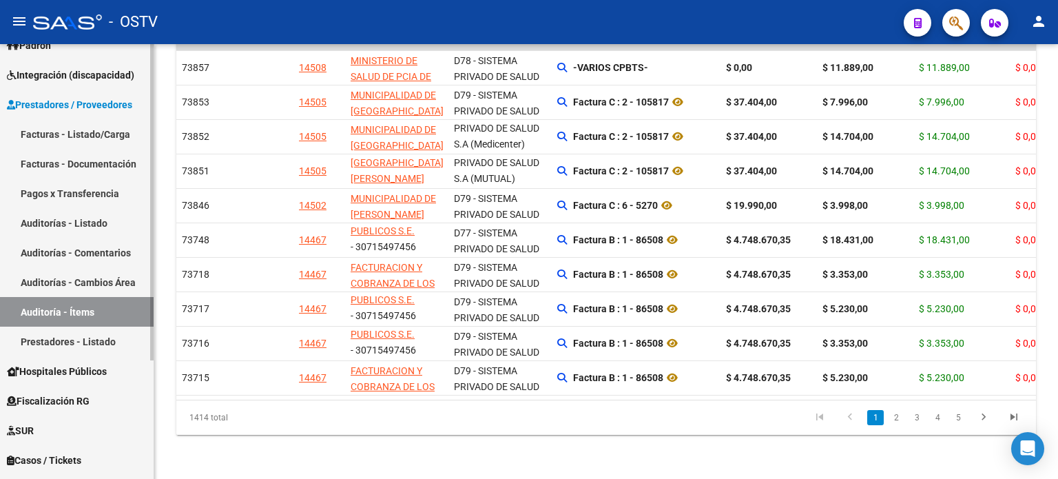
click at [93, 345] on link "Prestadores - Listado" at bounding box center [77, 341] width 154 height 30
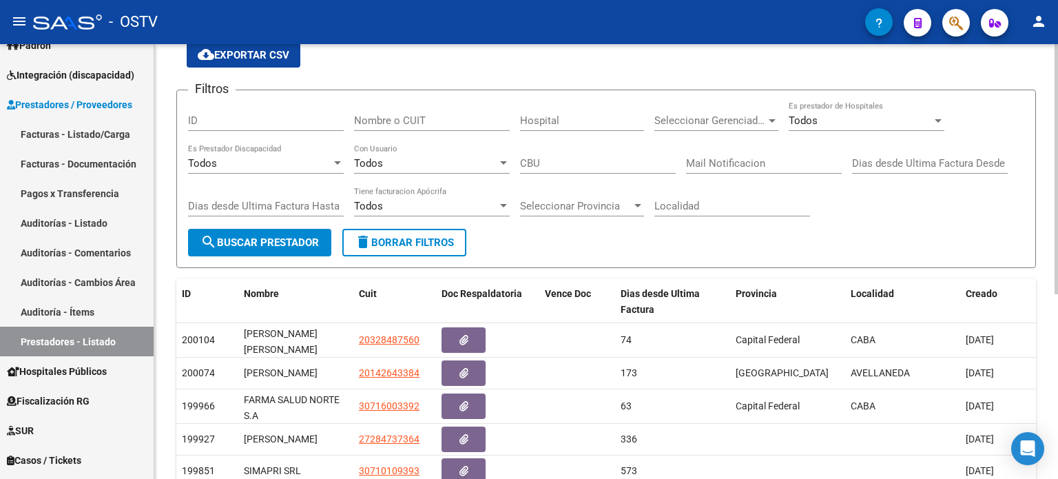
scroll to position [138, 0]
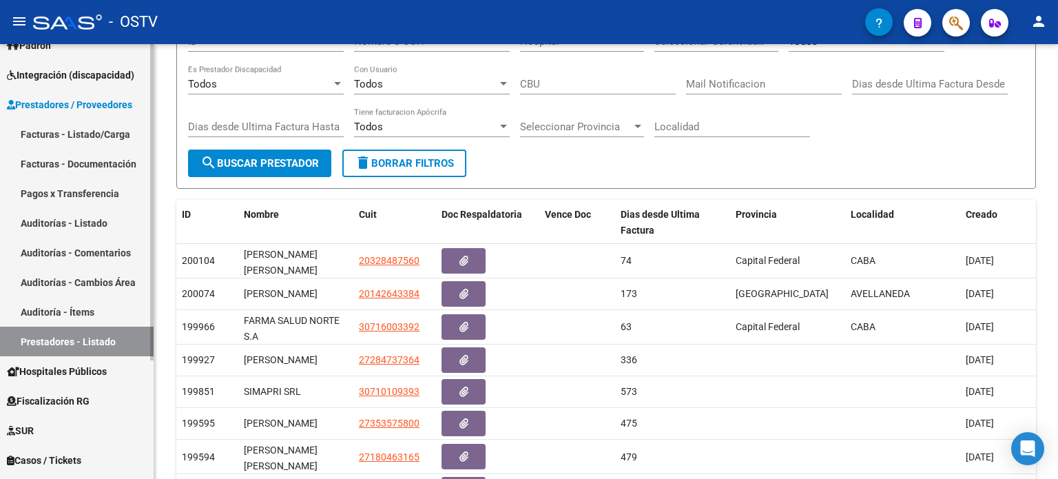
click at [80, 249] on link "Auditorías - Comentarios" at bounding box center [77, 253] width 154 height 30
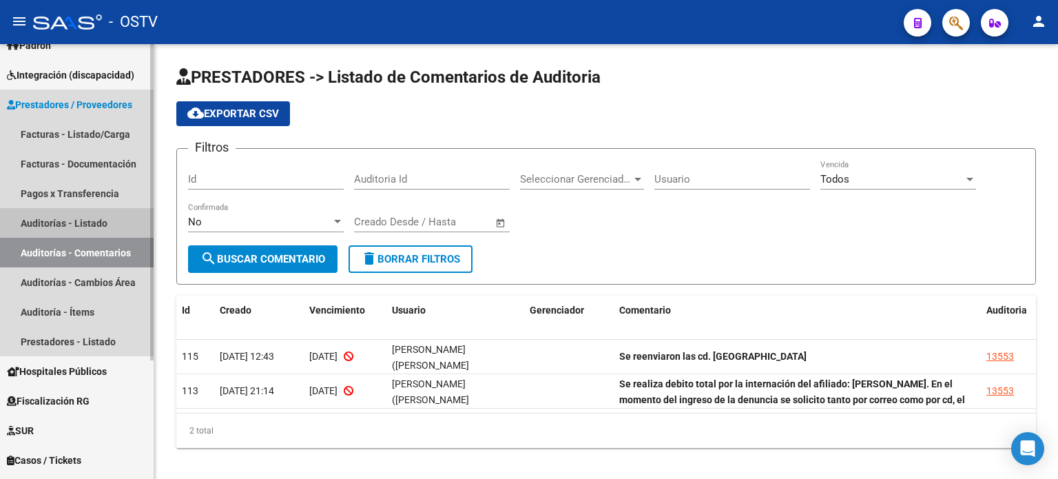
click at [72, 224] on link "Auditorías - Listado" at bounding box center [77, 223] width 154 height 30
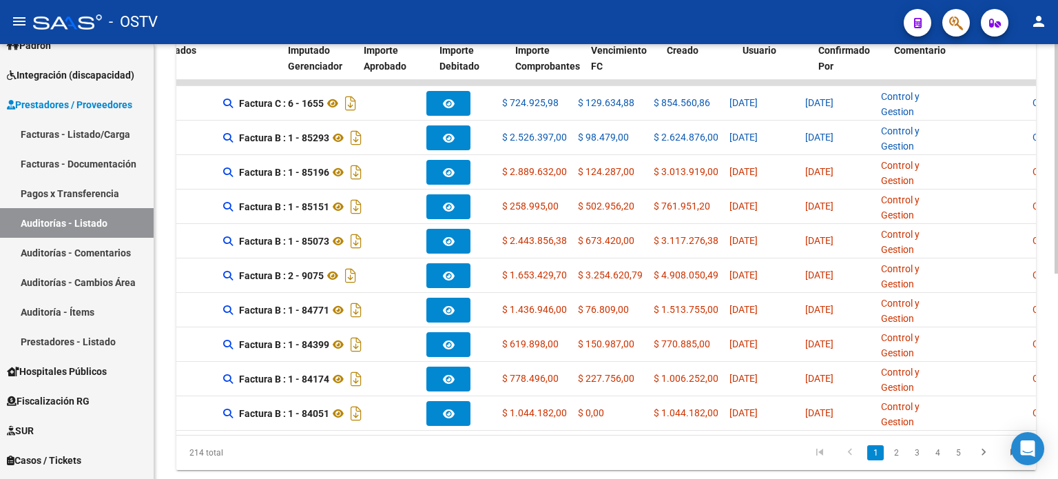
scroll to position [0, 633]
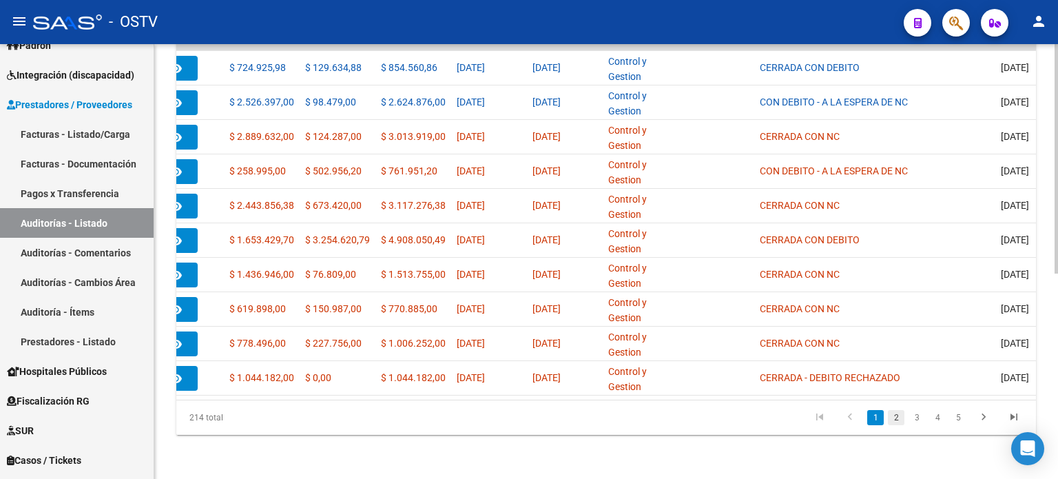
click at [899, 418] on link "2" at bounding box center [896, 417] width 17 height 15
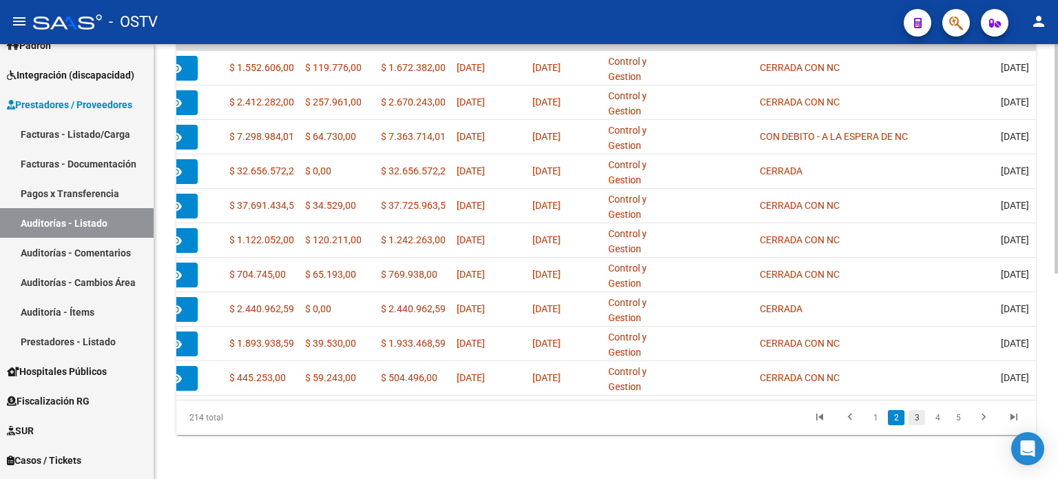
click at [919, 416] on link "3" at bounding box center [916, 417] width 17 height 15
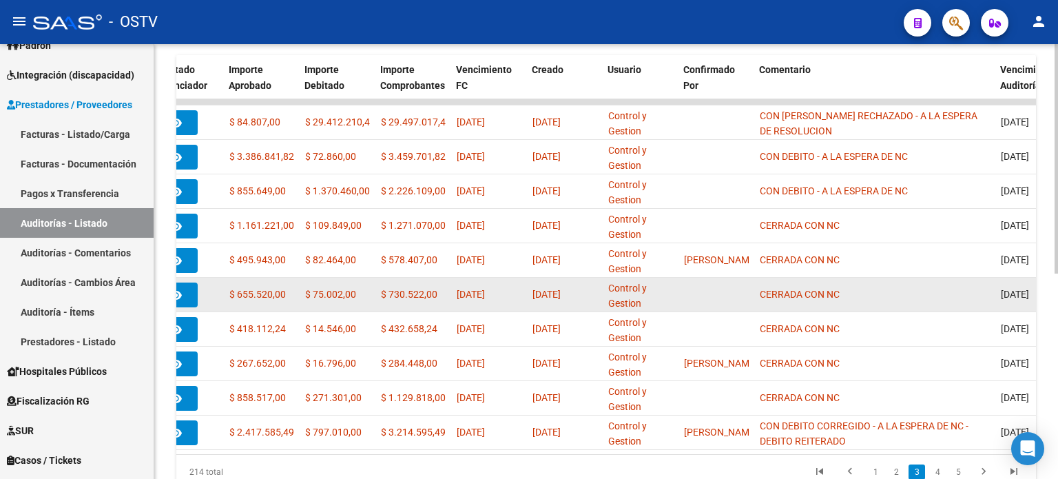
scroll to position [388, 0]
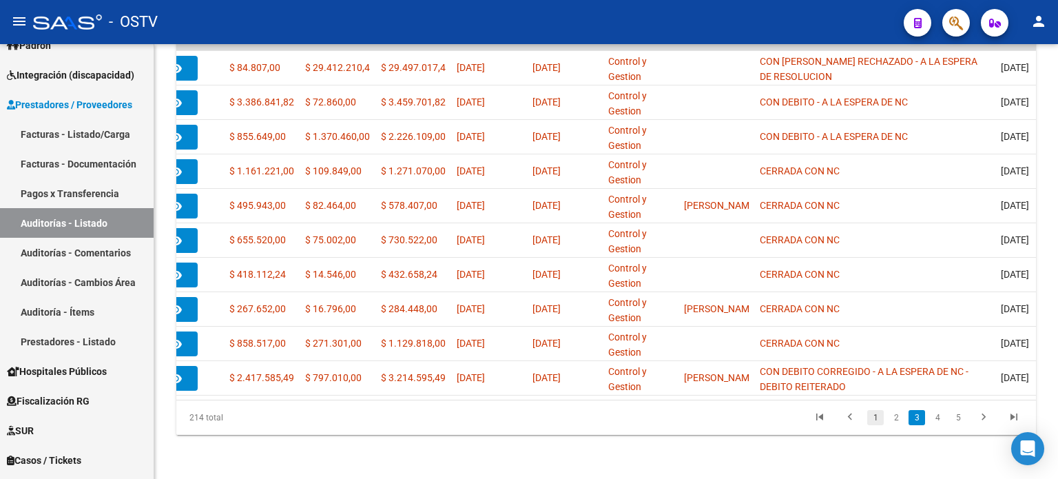
click at [874, 418] on link "1" at bounding box center [875, 417] width 17 height 15
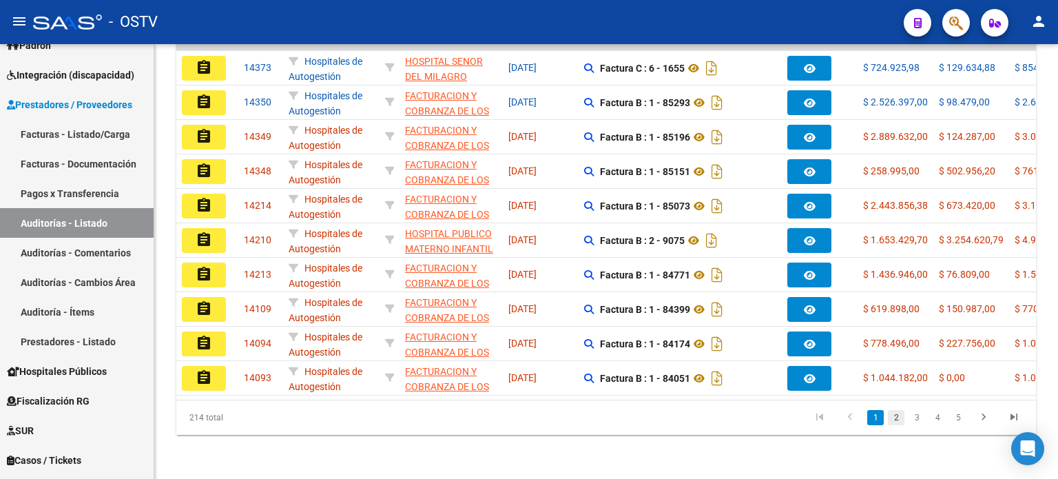
click at [895, 419] on link "2" at bounding box center [896, 417] width 17 height 15
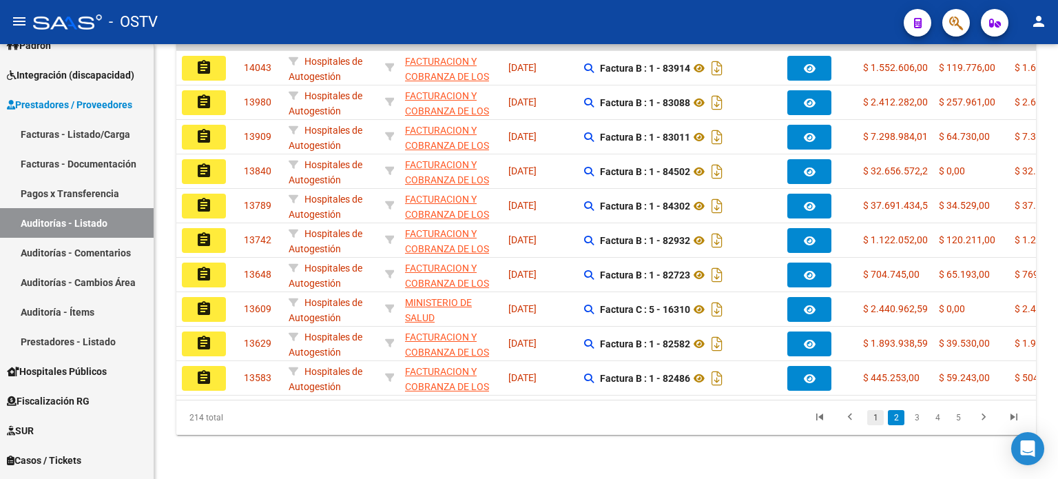
click at [881, 417] on link "1" at bounding box center [875, 417] width 17 height 15
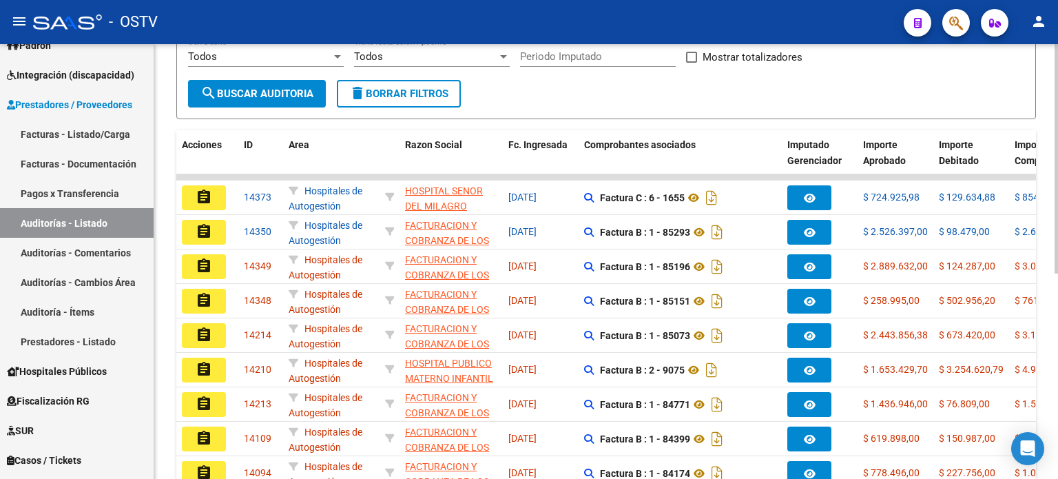
scroll to position [319, 0]
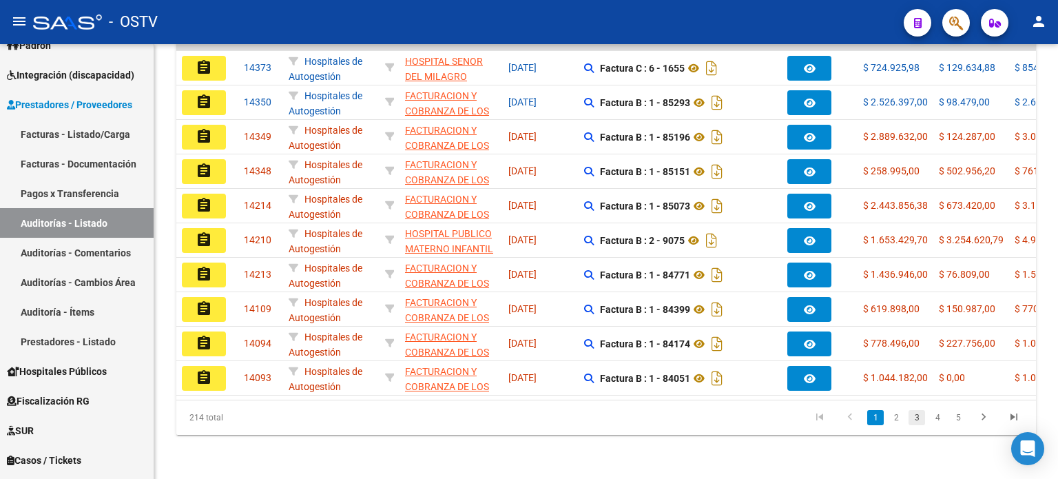
click at [912, 419] on link "3" at bounding box center [916, 417] width 17 height 15
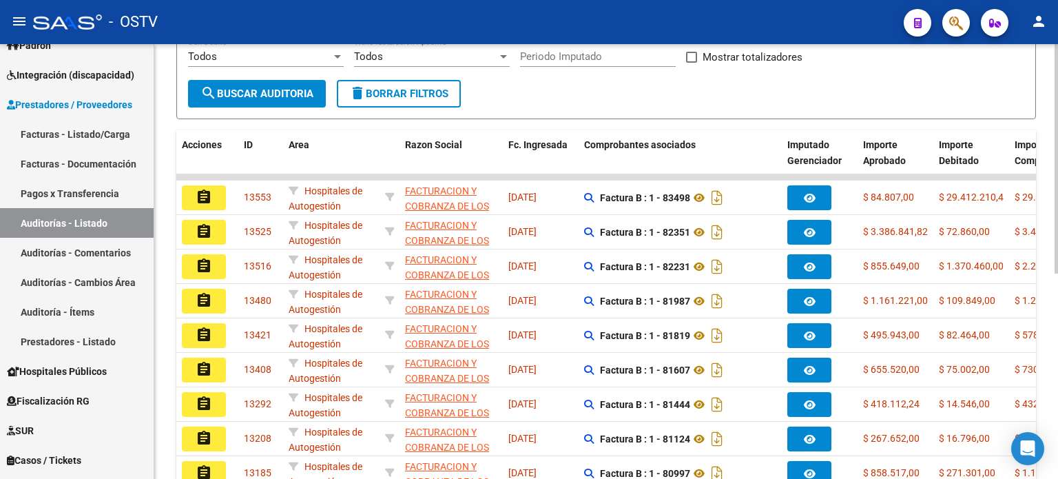
scroll to position [388, 0]
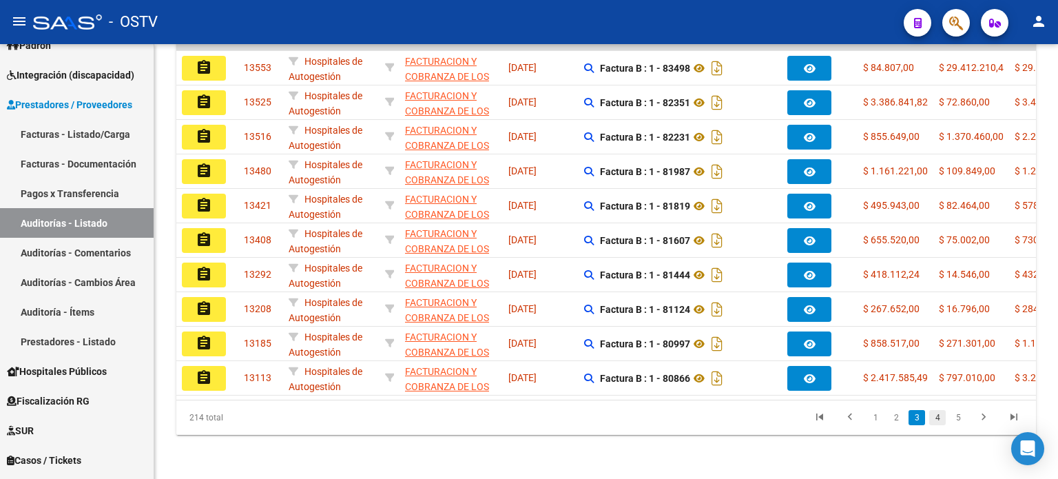
click at [937, 421] on link "4" at bounding box center [937, 417] width 17 height 15
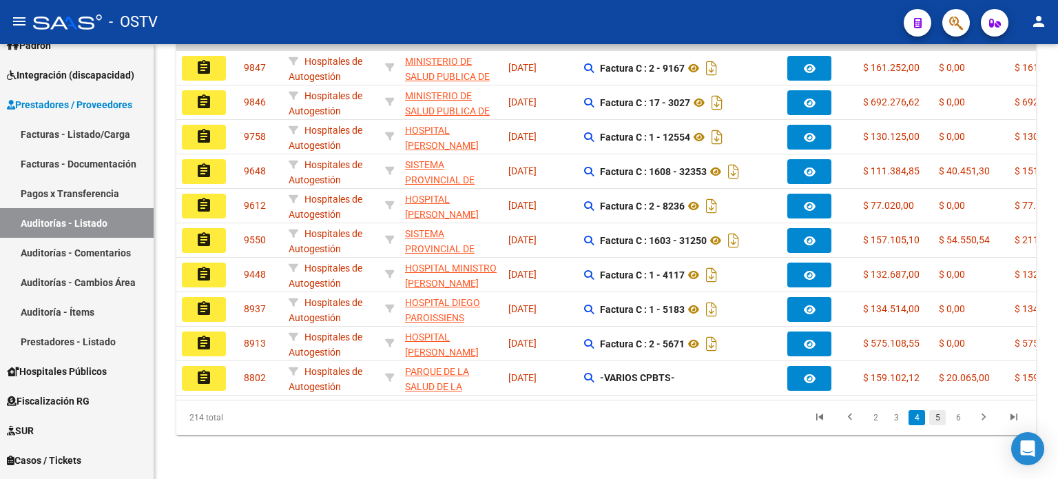
click at [939, 418] on link "5" at bounding box center [937, 417] width 17 height 15
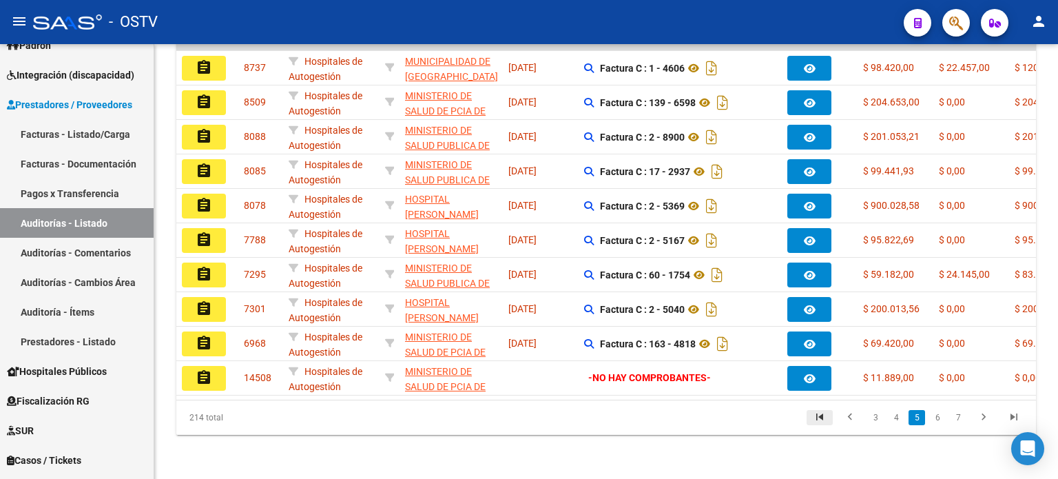
click at [817, 415] on icon "go to first page" at bounding box center [819, 418] width 18 height 17
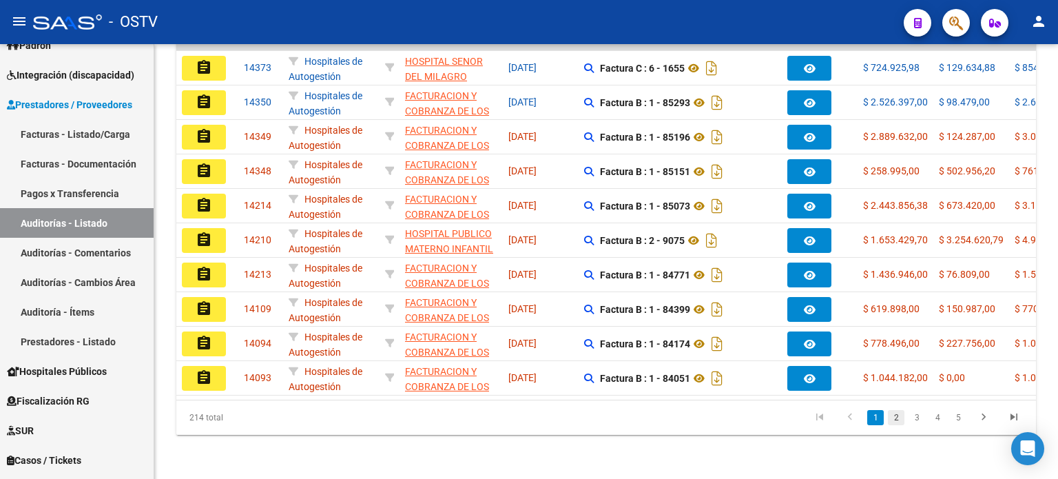
click at [890, 418] on link "2" at bounding box center [896, 417] width 17 height 15
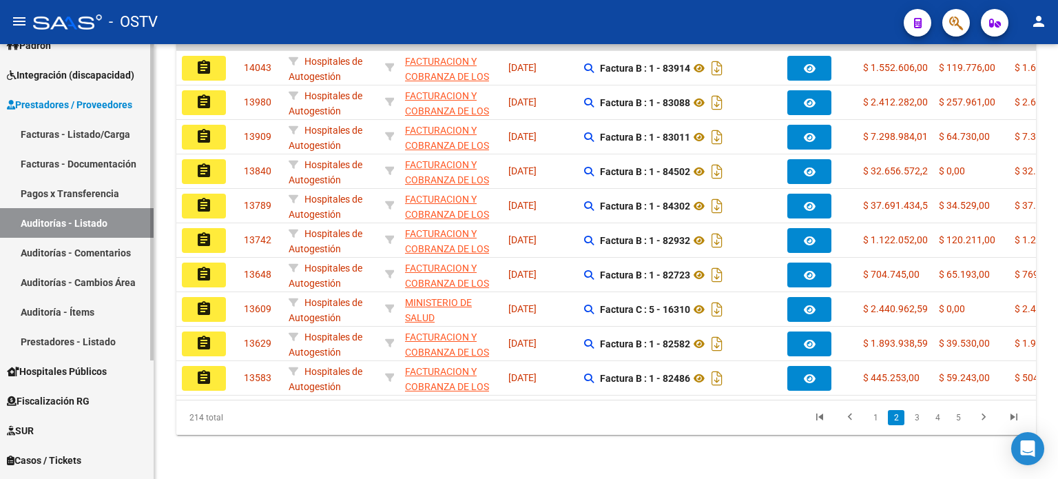
click at [76, 309] on link "Auditoría - Ítems" at bounding box center [77, 312] width 154 height 30
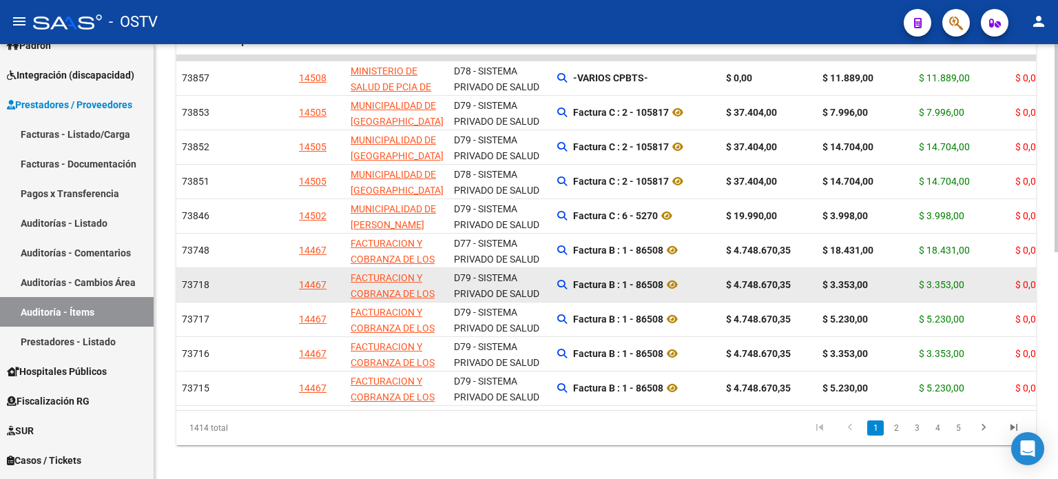
scroll to position [472, 0]
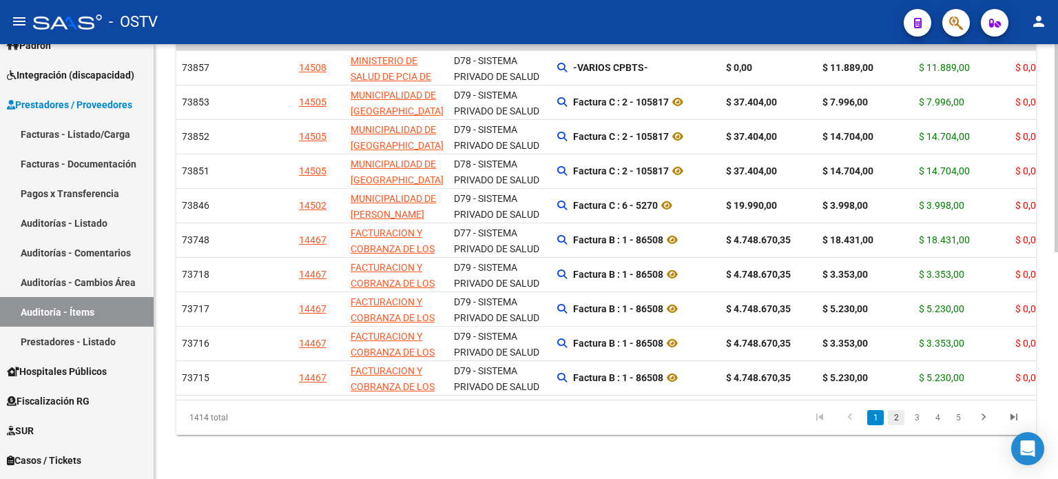
click at [894, 420] on link "2" at bounding box center [896, 417] width 17 height 15
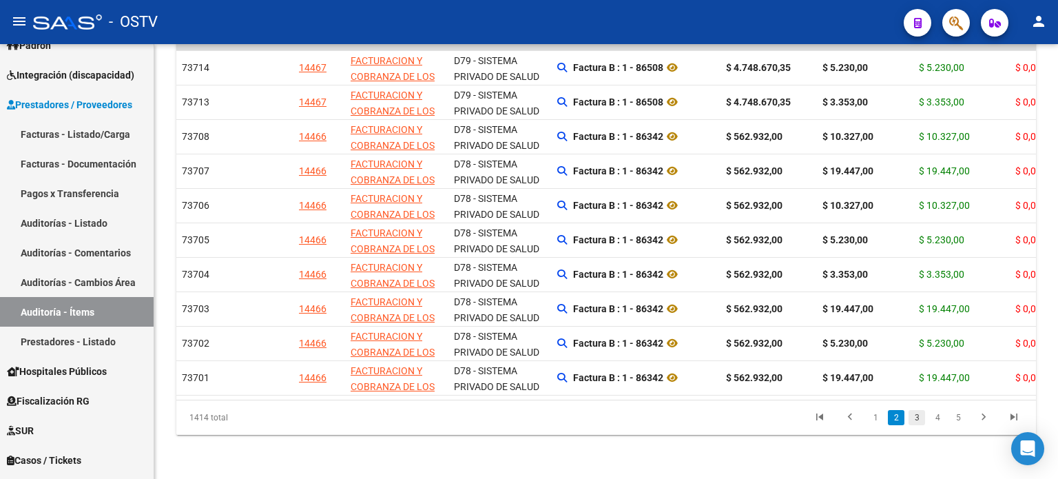
click at [914, 419] on link "3" at bounding box center [916, 417] width 17 height 15
click at [933, 415] on link "4" at bounding box center [937, 417] width 17 height 15
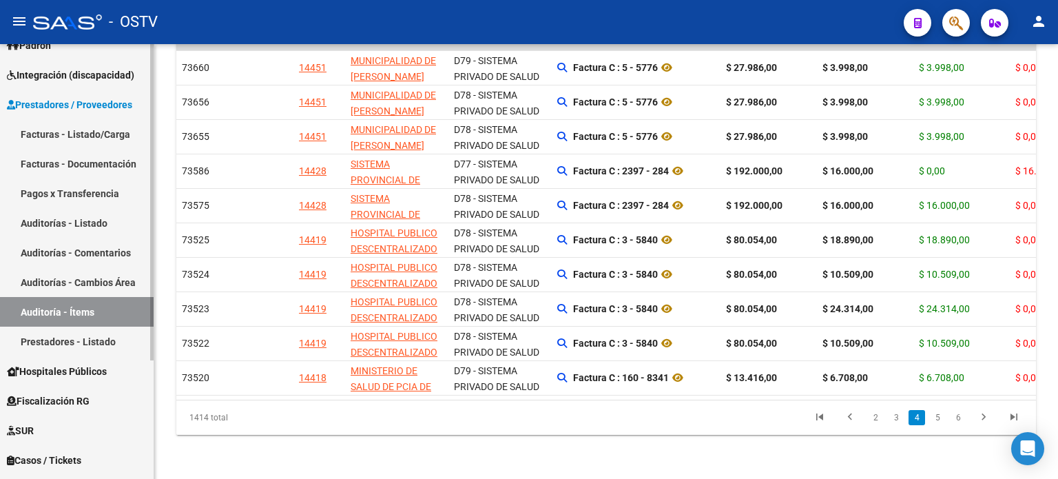
click at [108, 338] on link "Prestadores - Listado" at bounding box center [77, 341] width 154 height 30
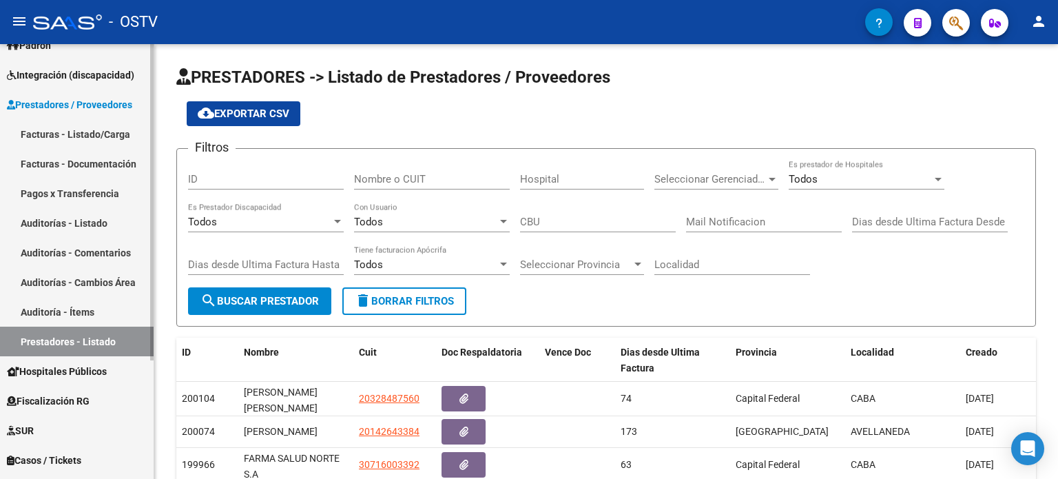
click at [97, 134] on link "Facturas - Listado/Carga" at bounding box center [77, 134] width 154 height 30
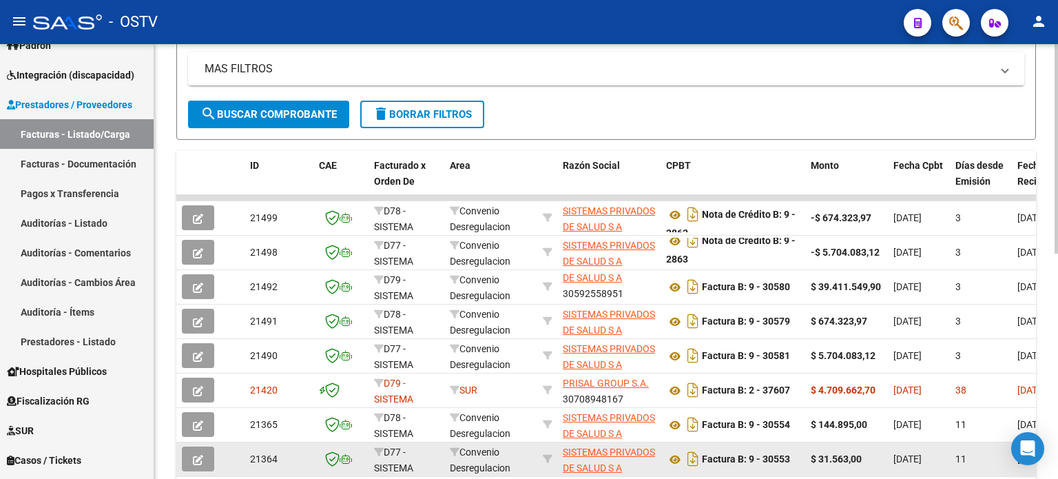
scroll to position [413, 0]
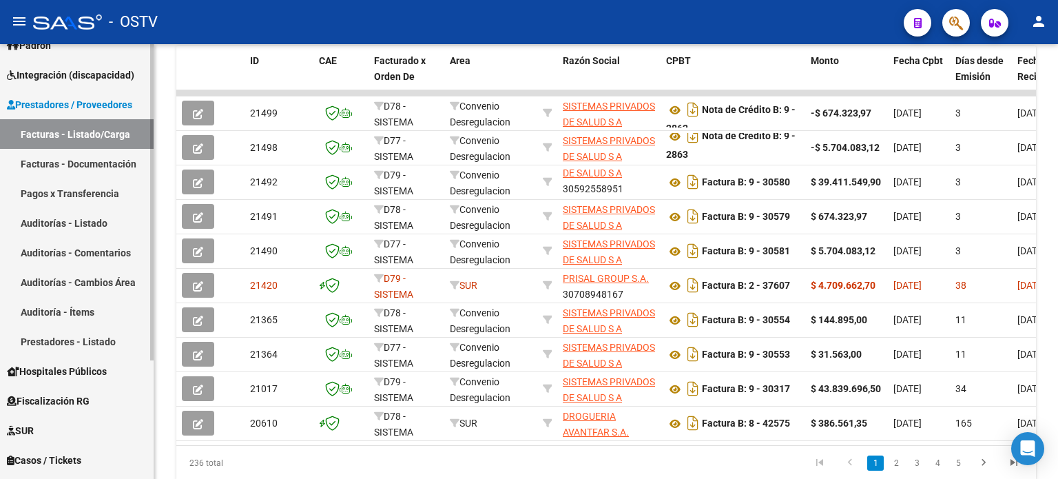
click at [105, 157] on link "Facturas - Documentación" at bounding box center [77, 164] width 154 height 30
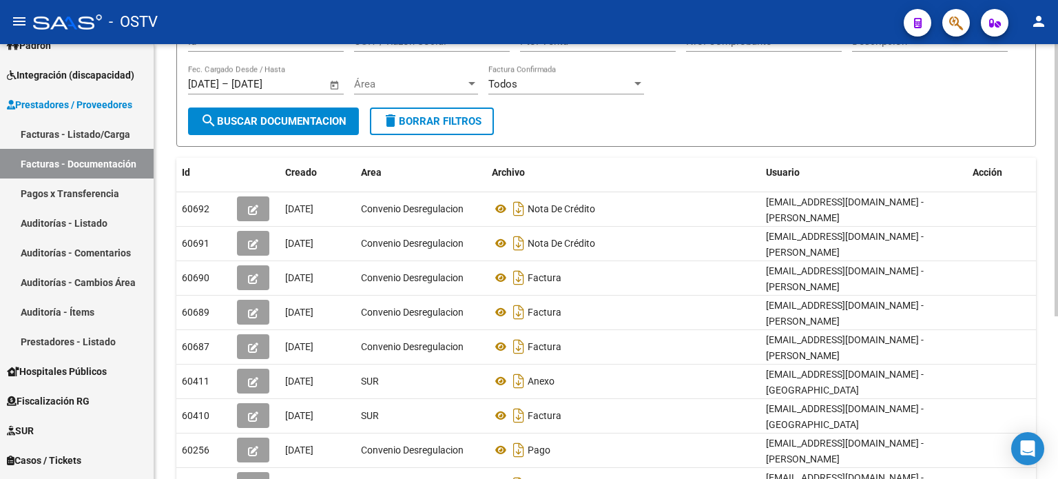
scroll to position [207, 0]
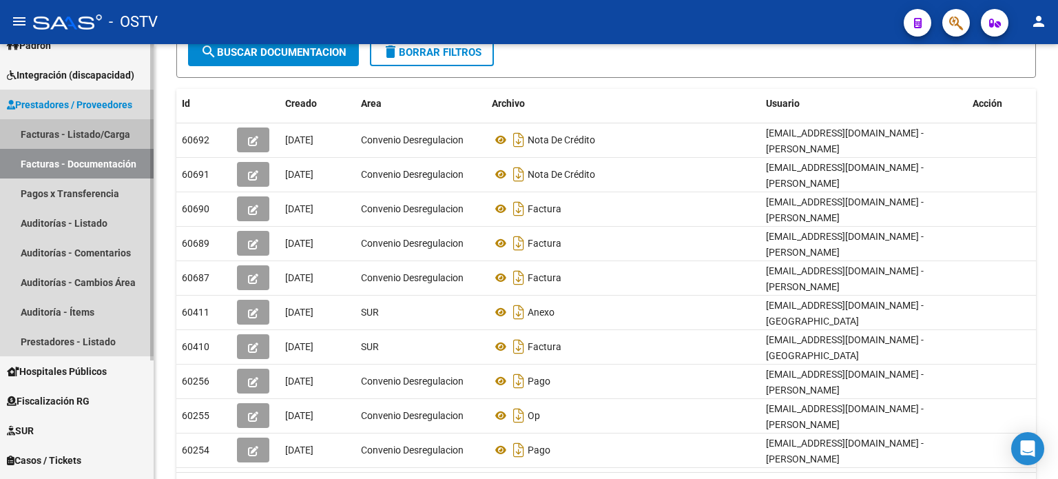
click at [69, 137] on link "Facturas - Listado/Carga" at bounding box center [77, 134] width 154 height 30
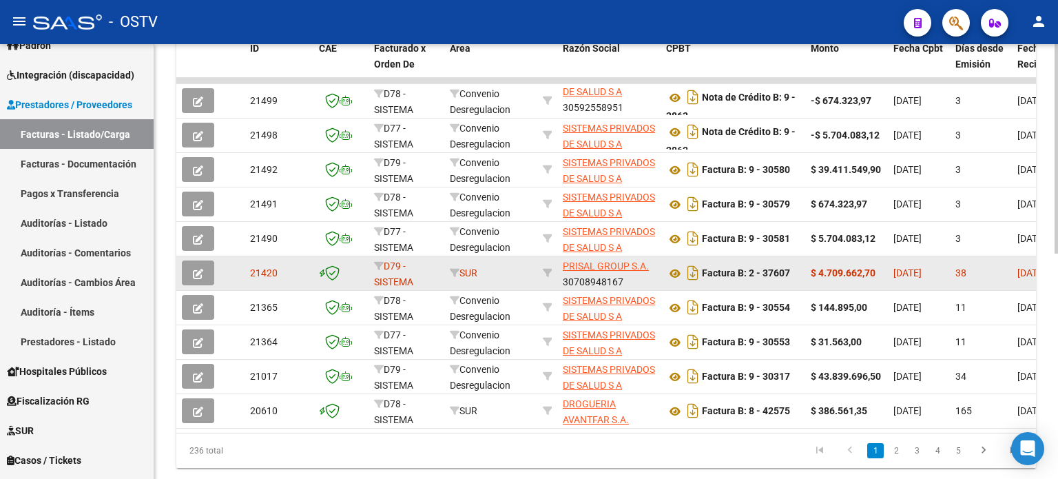
scroll to position [467, 0]
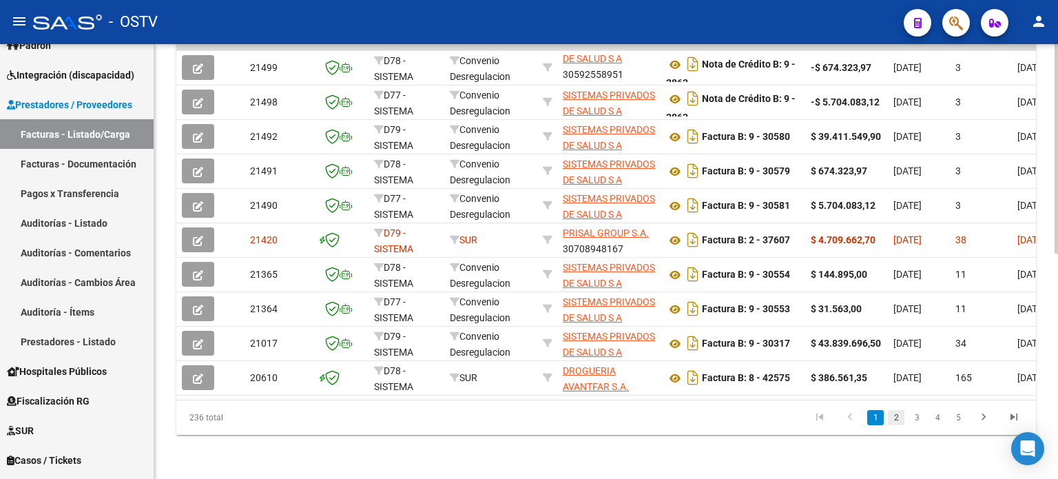
click at [898, 414] on link "2" at bounding box center [896, 417] width 17 height 15
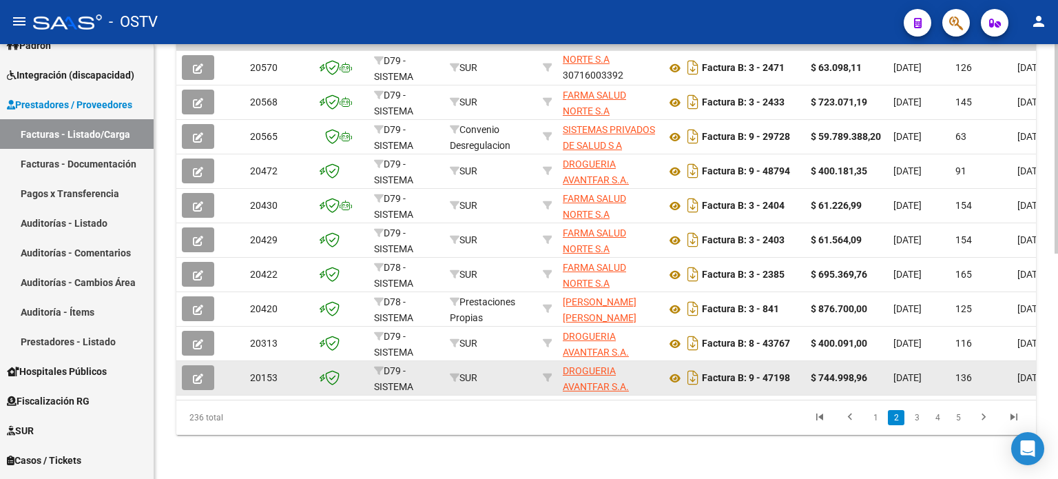
scroll to position [398, 0]
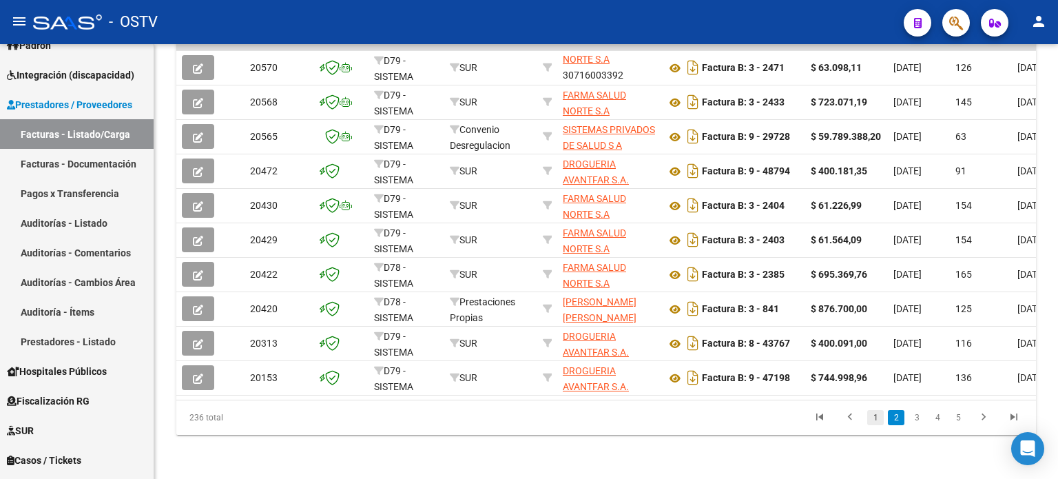
click at [879, 417] on link "1" at bounding box center [875, 417] width 17 height 15
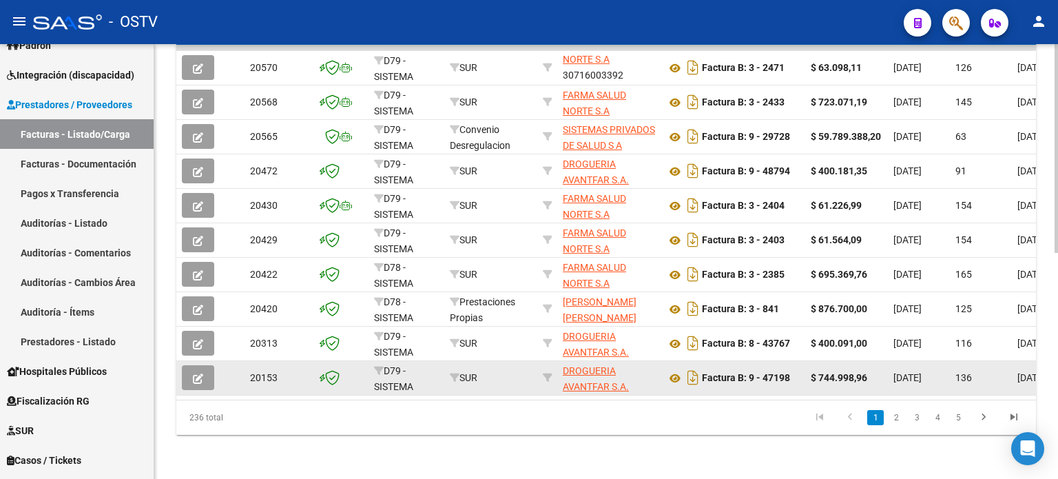
scroll to position [33, 0]
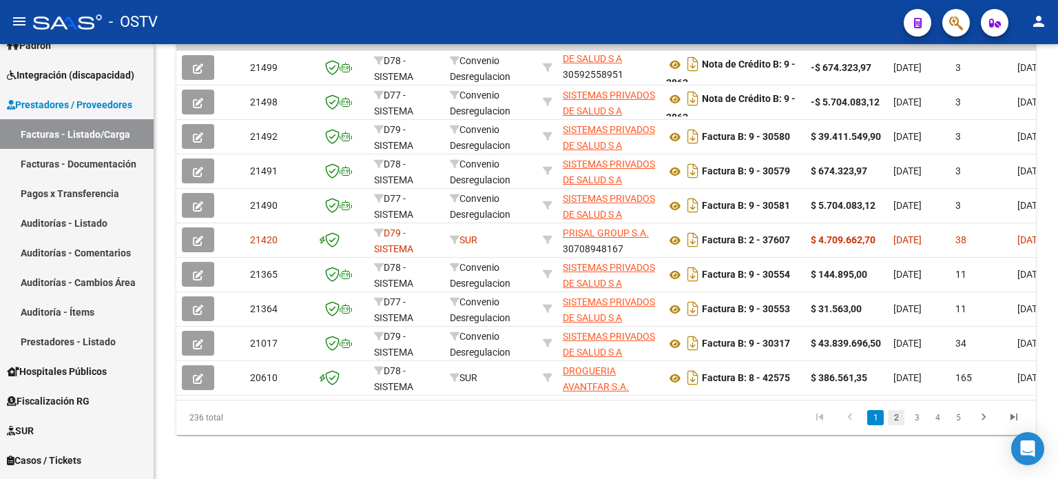
click at [901, 422] on link "2" at bounding box center [896, 417] width 17 height 15
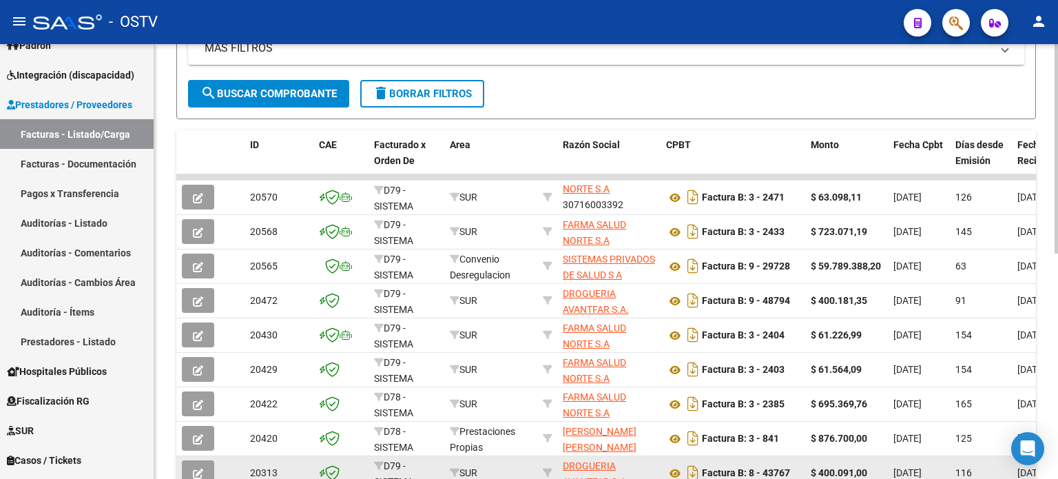
scroll to position [467, 0]
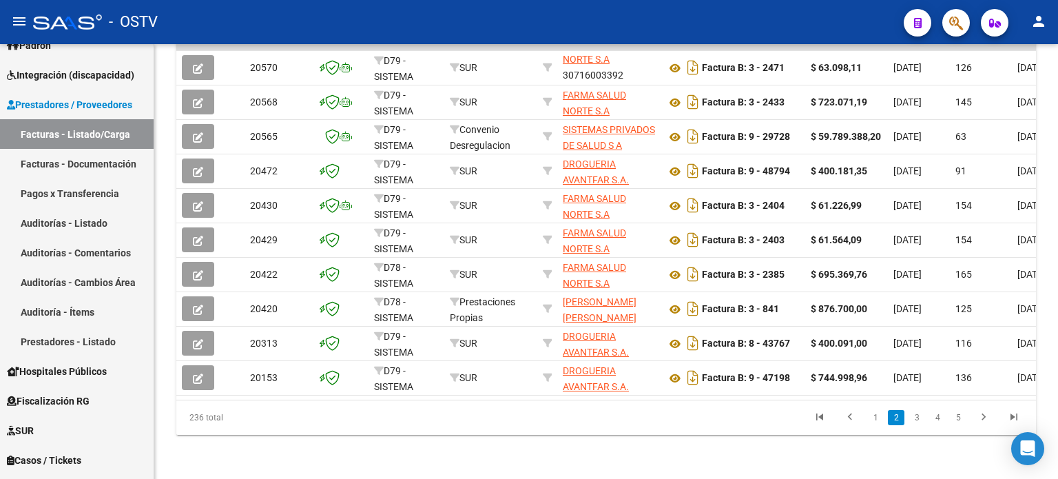
click at [914, 418] on link "3" at bounding box center [916, 417] width 17 height 15
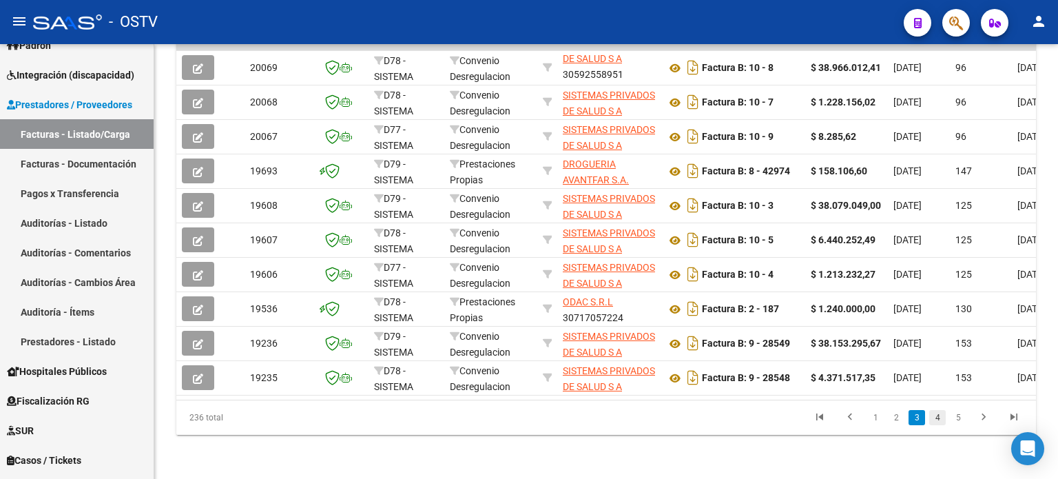
click at [934, 421] on link "4" at bounding box center [937, 417] width 17 height 15
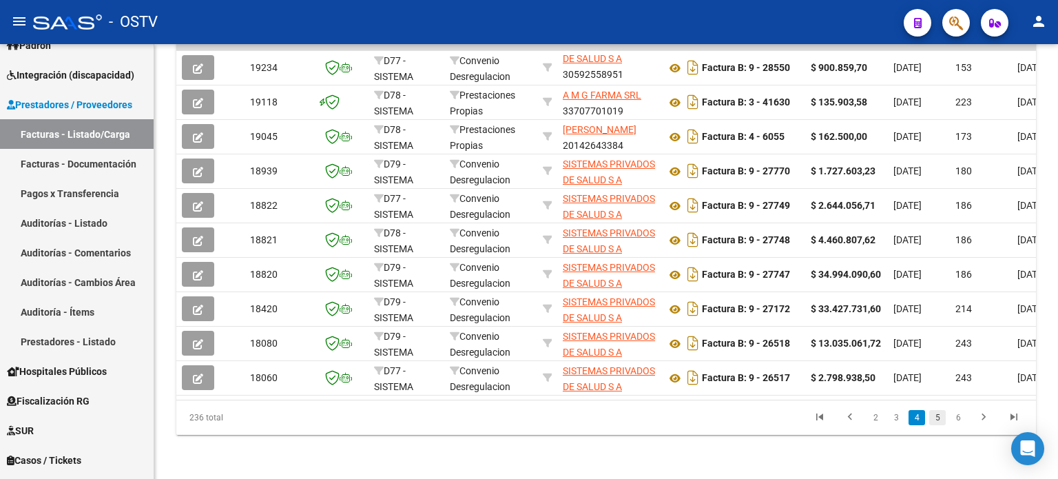
click at [934, 411] on link "5" at bounding box center [937, 417] width 17 height 15
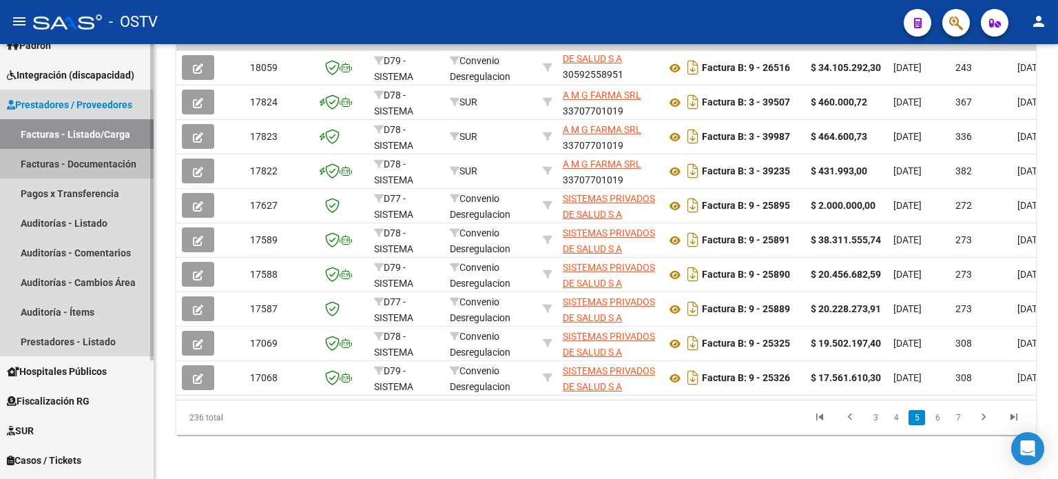
click at [66, 160] on link "Facturas - Documentación" at bounding box center [77, 164] width 154 height 30
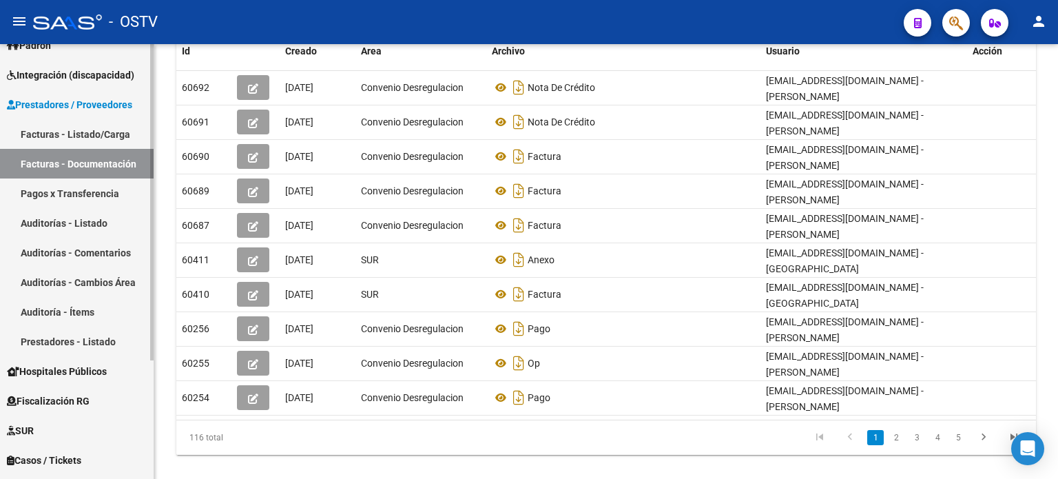
click at [116, 193] on link "Pagos x Transferencia" at bounding box center [77, 193] width 154 height 30
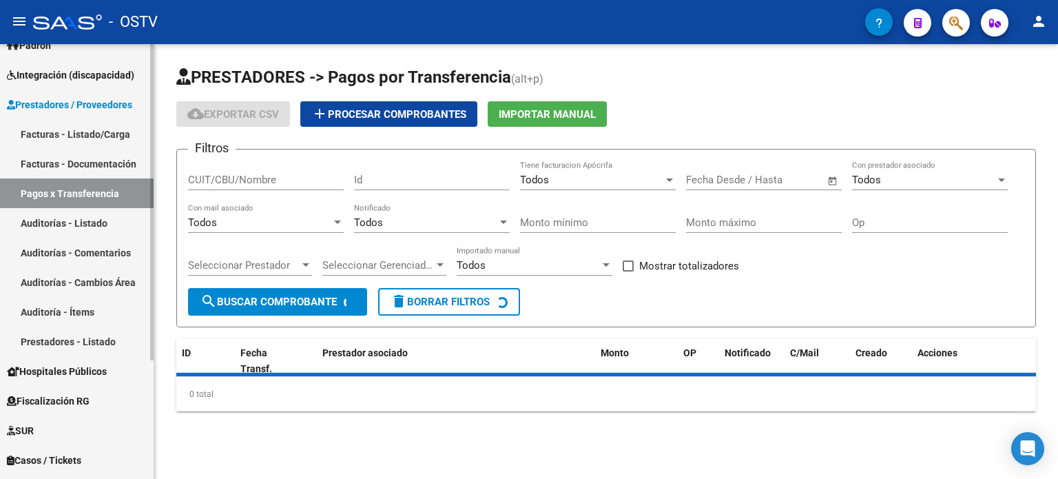
click at [112, 222] on link "Auditorías - Listado" at bounding box center [77, 223] width 154 height 30
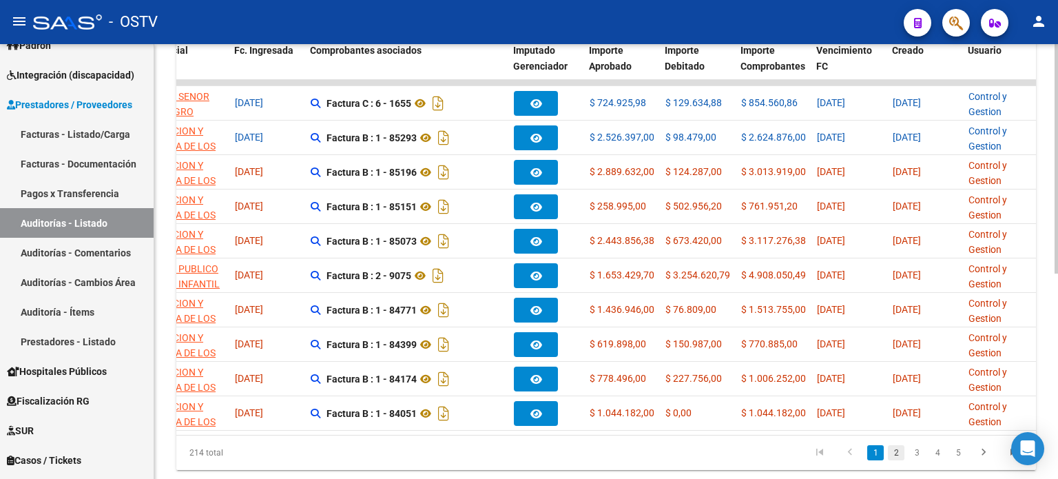
click at [897, 460] on link "2" at bounding box center [896, 452] width 17 height 15
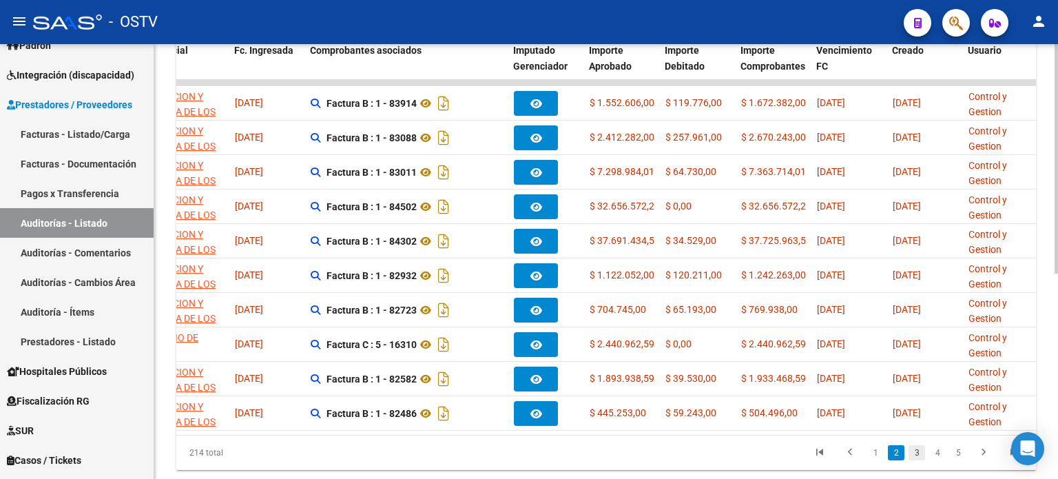
click at [918, 459] on link "3" at bounding box center [916, 452] width 17 height 15
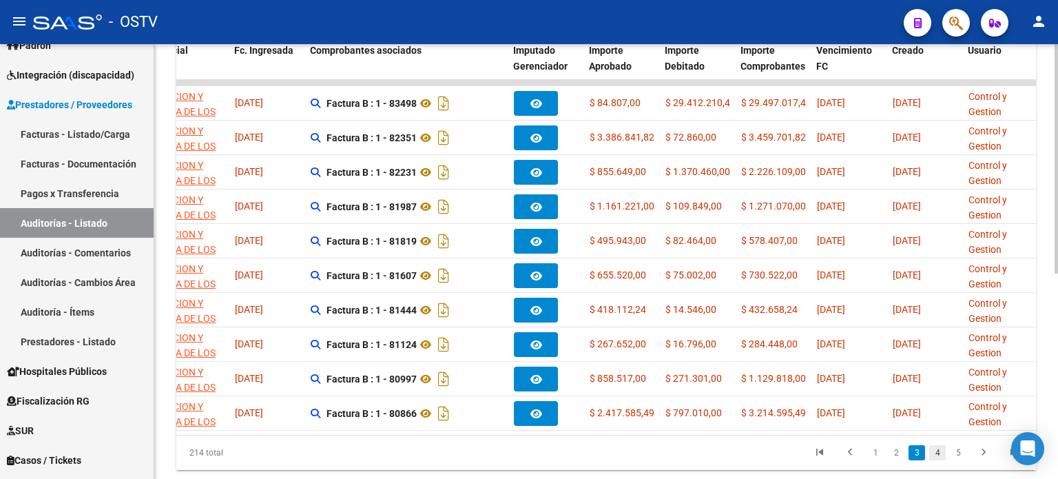
click at [932, 460] on link "4" at bounding box center [937, 452] width 17 height 15
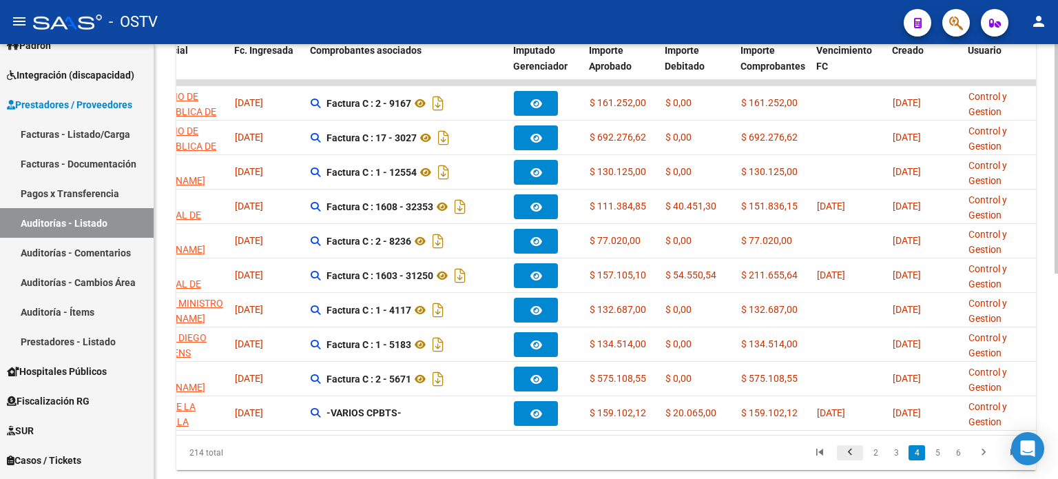
click at [847, 459] on icon "go to previous page" at bounding box center [850, 453] width 18 height 17
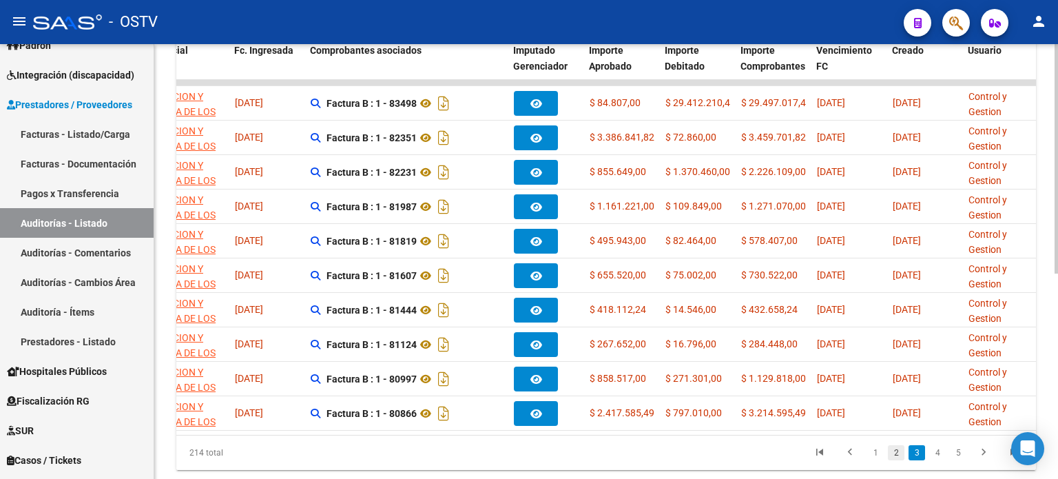
click at [898, 460] on link "2" at bounding box center [896, 452] width 17 height 15
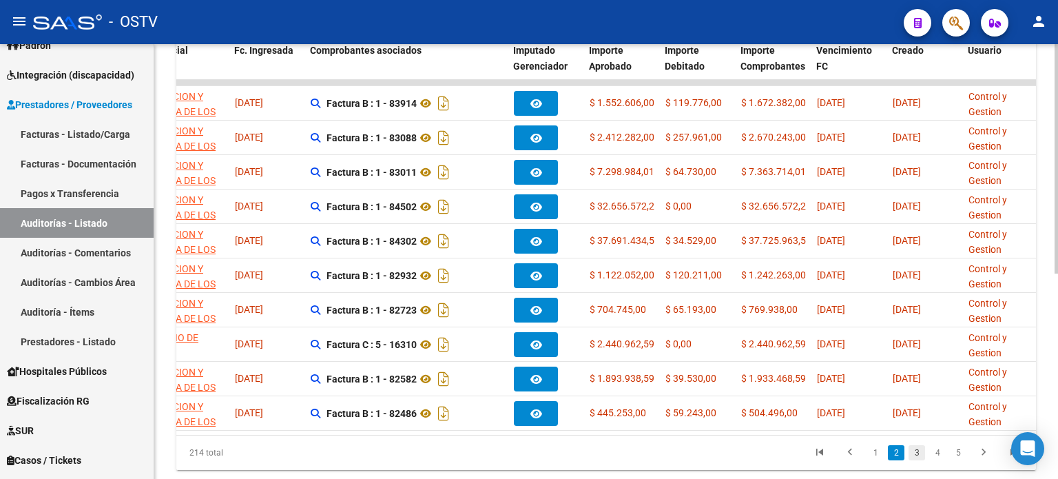
click at [915, 460] on link "3" at bounding box center [916, 452] width 17 height 15
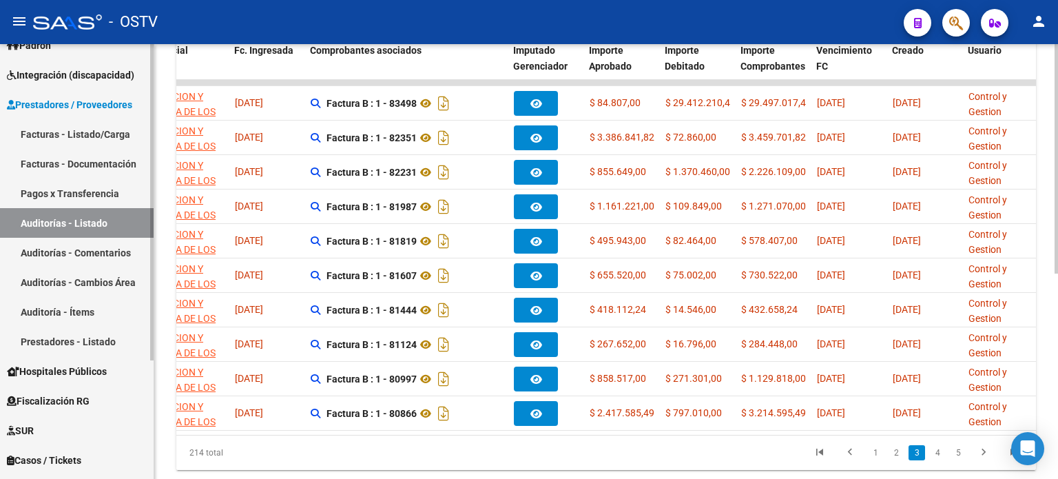
click at [84, 253] on link "Auditorías - Comentarios" at bounding box center [77, 253] width 154 height 30
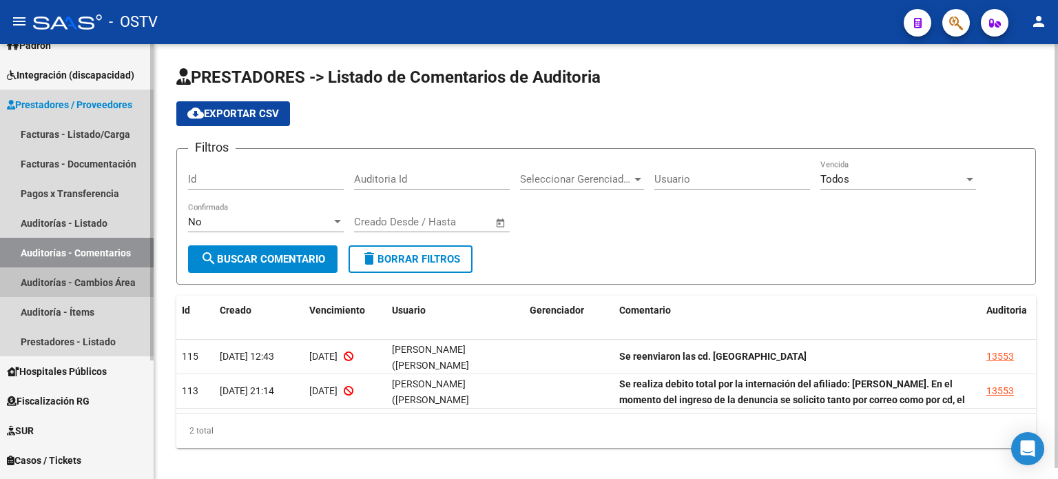
click at [107, 286] on link "Auditorías - Cambios Área" at bounding box center [77, 282] width 154 height 30
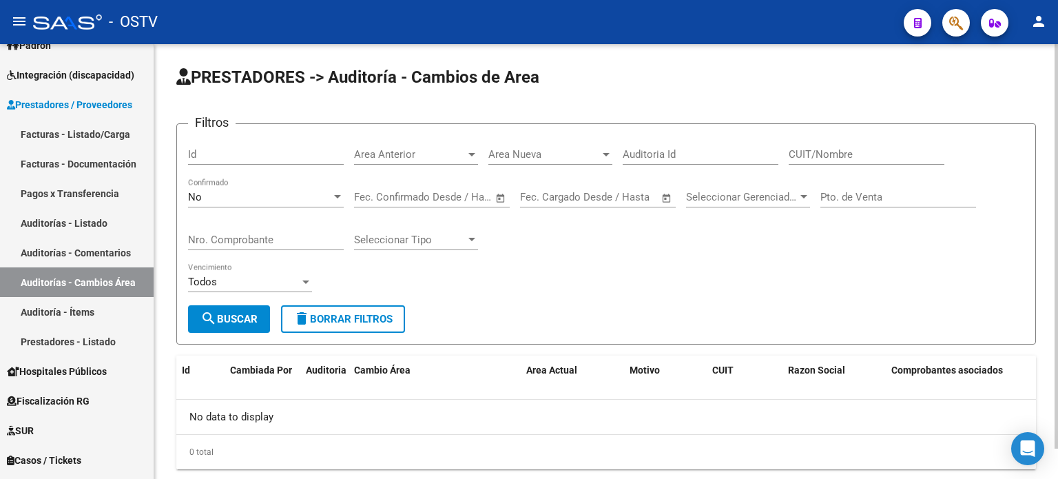
scroll to position [32, 0]
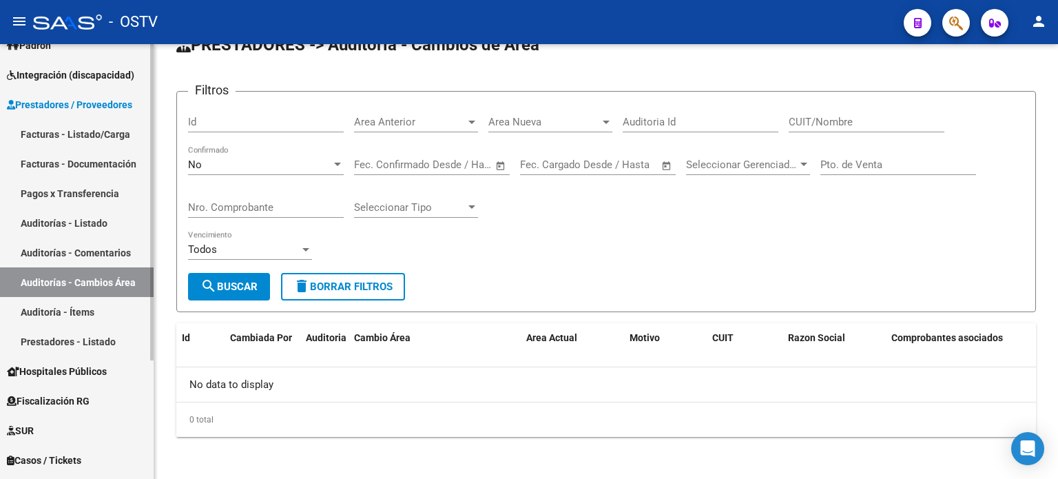
click at [52, 308] on link "Auditoría - Ítems" at bounding box center [77, 312] width 154 height 30
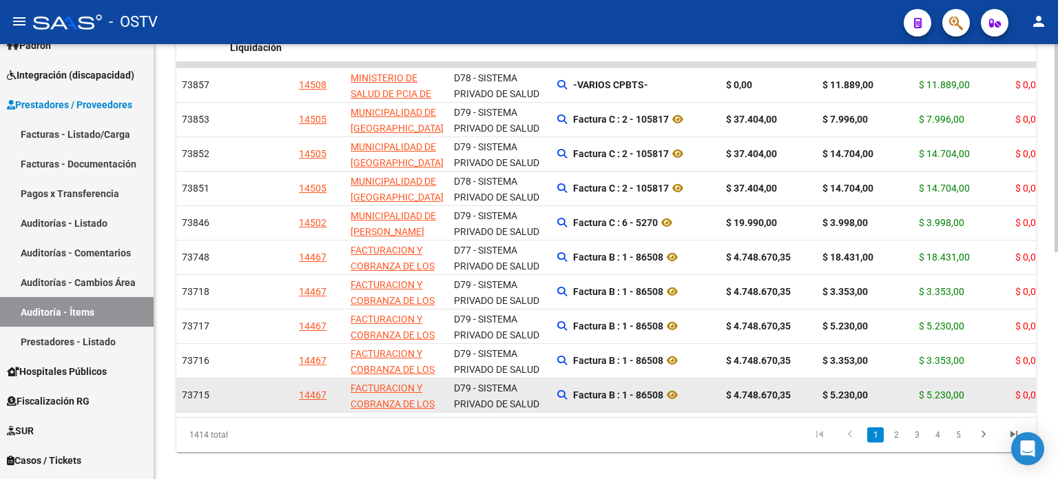
scroll to position [472, 0]
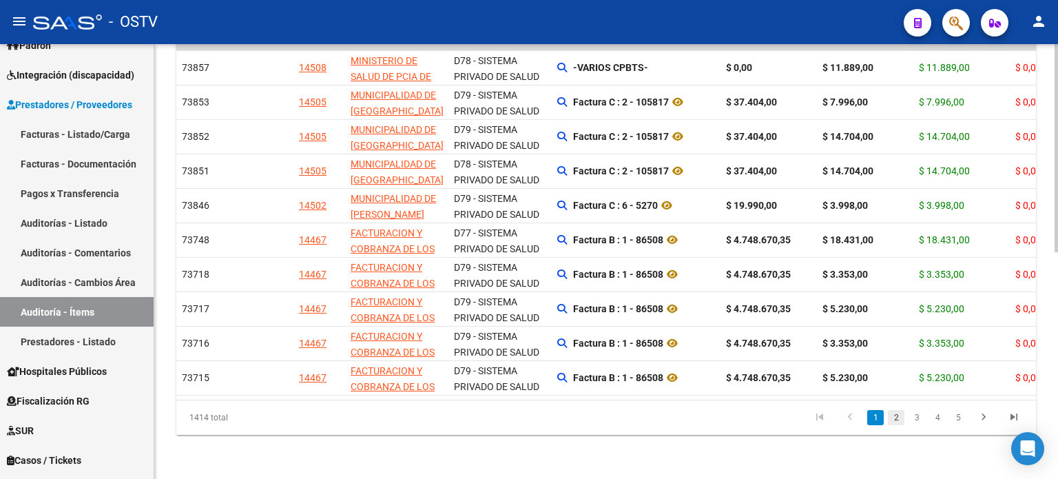
click at [895, 419] on link "2" at bounding box center [896, 417] width 17 height 15
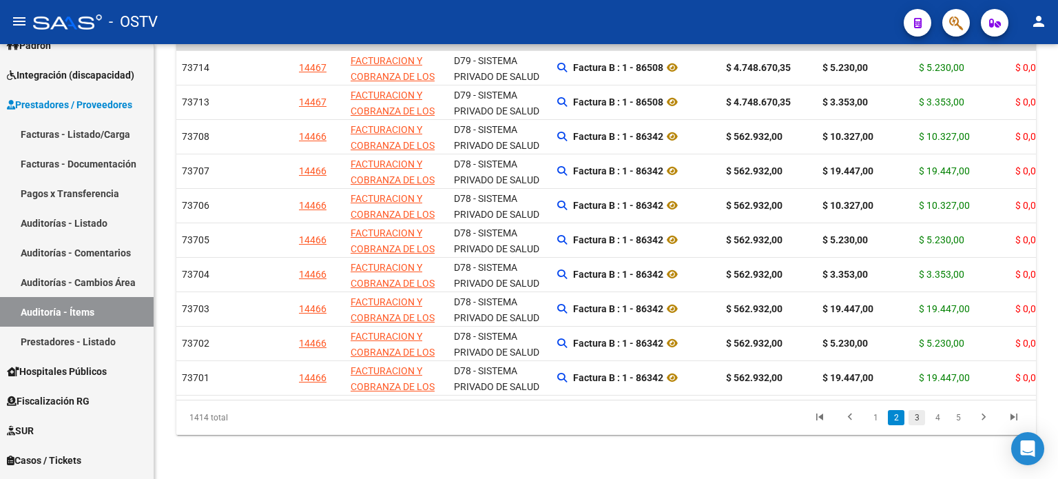
click at [918, 420] on link "3" at bounding box center [916, 417] width 17 height 15
click at [934, 419] on link "4" at bounding box center [937, 417] width 17 height 15
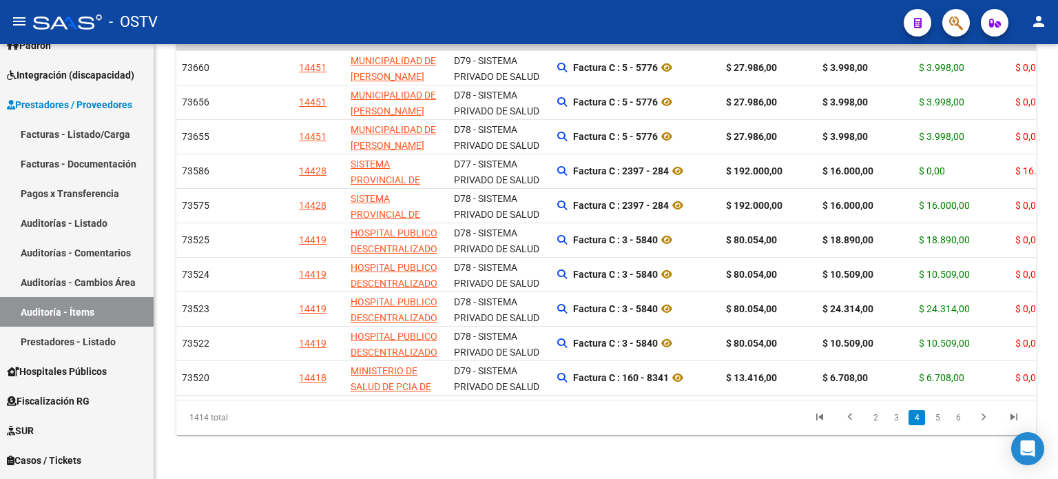
click at [942, 416] on link "5" at bounding box center [937, 417] width 17 height 15
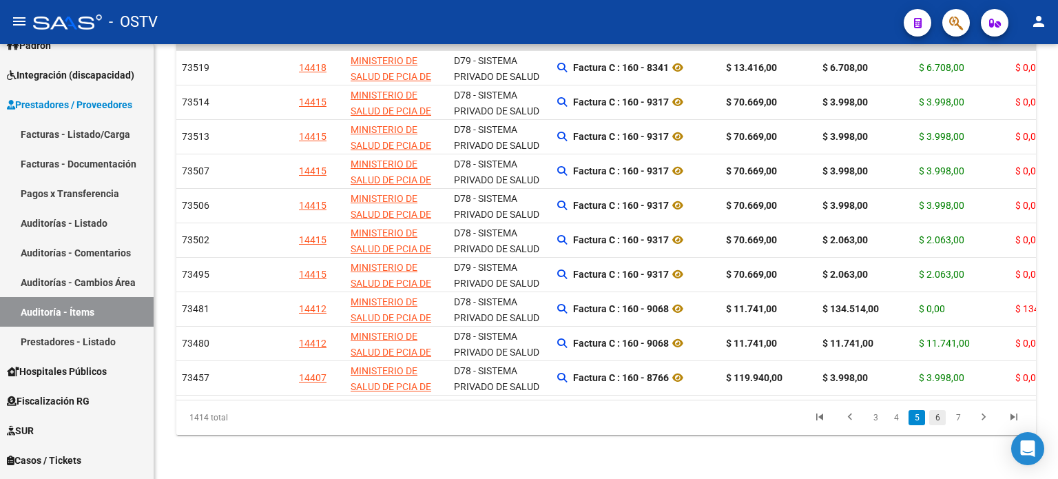
click at [934, 417] on link "6" at bounding box center [937, 417] width 17 height 15
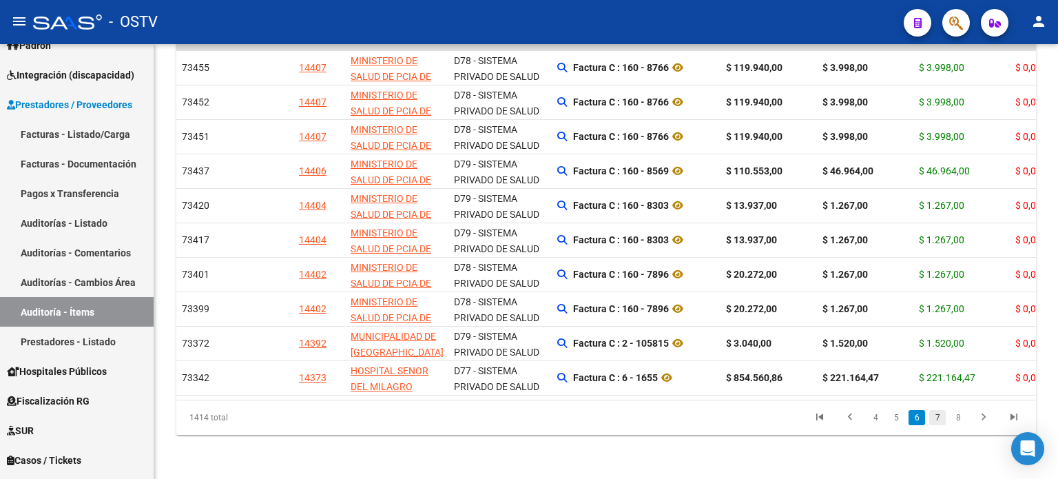
click at [942, 418] on link "7" at bounding box center [937, 417] width 17 height 15
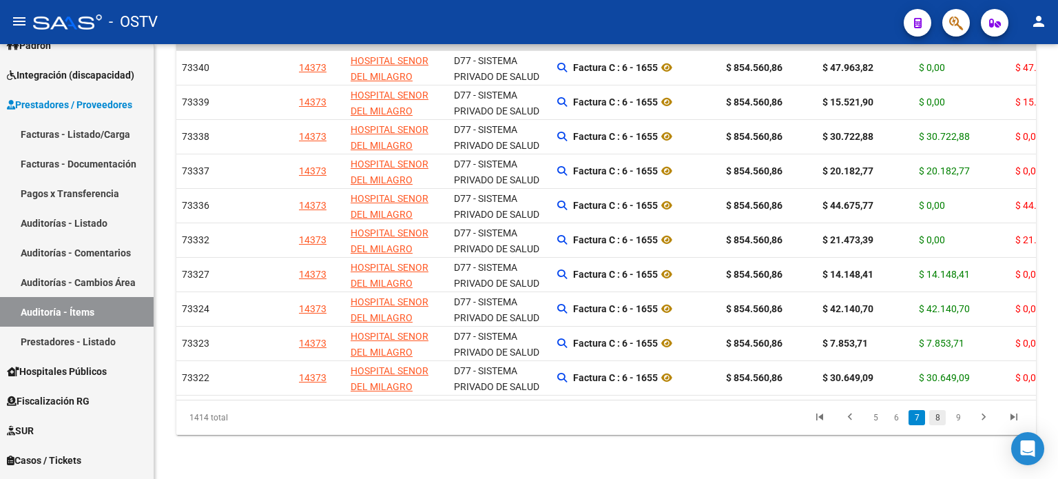
click at [938, 418] on link "8" at bounding box center [937, 417] width 17 height 15
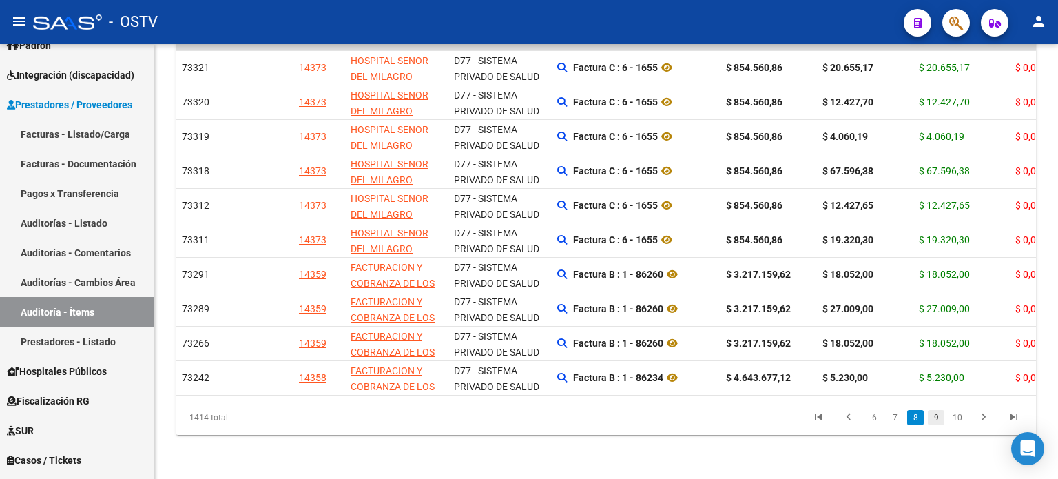
click at [942, 418] on link "9" at bounding box center [935, 417] width 17 height 15
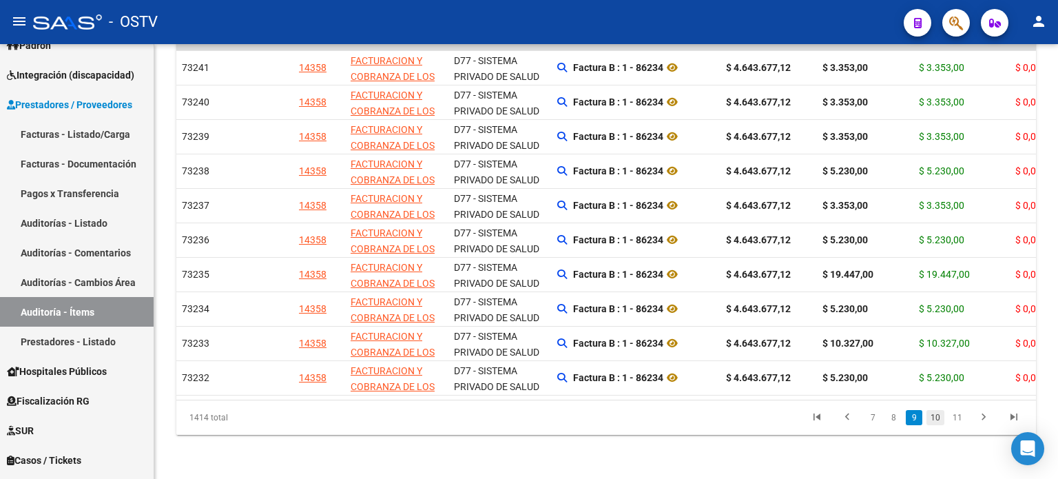
click at [934, 412] on link "10" at bounding box center [935, 417] width 18 height 15
click at [940, 414] on link "11" at bounding box center [935, 417] width 18 height 15
click at [940, 414] on link "12" at bounding box center [935, 417] width 18 height 15
click at [940, 414] on link "13" at bounding box center [935, 417] width 18 height 15
click at [940, 414] on link "14" at bounding box center [935, 417] width 18 height 15
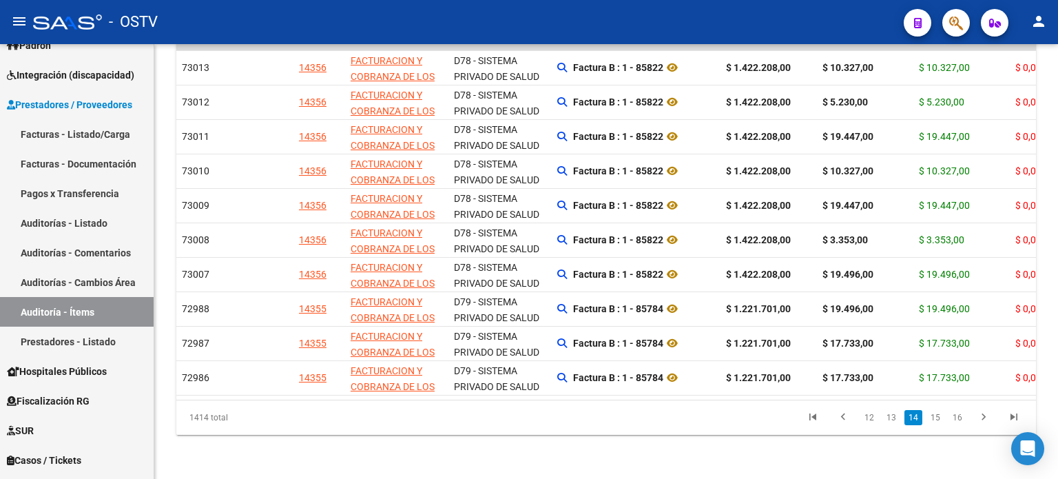
click at [940, 414] on link "15" at bounding box center [935, 417] width 18 height 15
click at [940, 414] on link "16" at bounding box center [935, 417] width 18 height 15
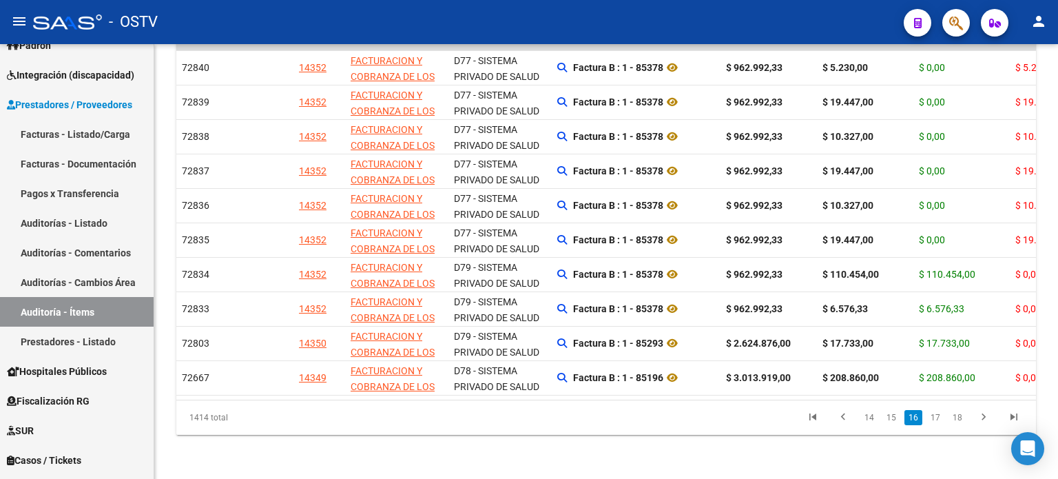
click at [940, 414] on link "17" at bounding box center [935, 417] width 18 height 15
click at [940, 414] on link "18" at bounding box center [935, 417] width 18 height 15
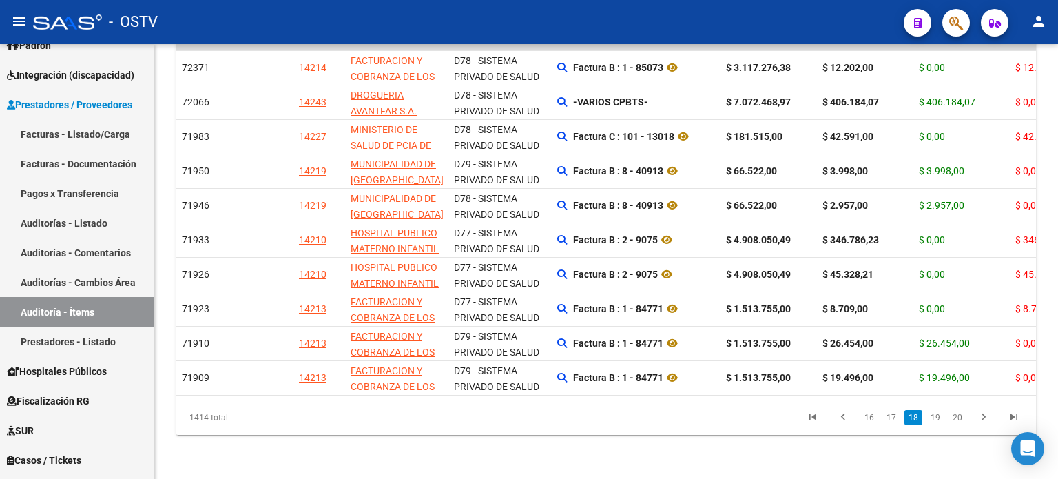
click at [940, 414] on link "19" at bounding box center [935, 417] width 18 height 15
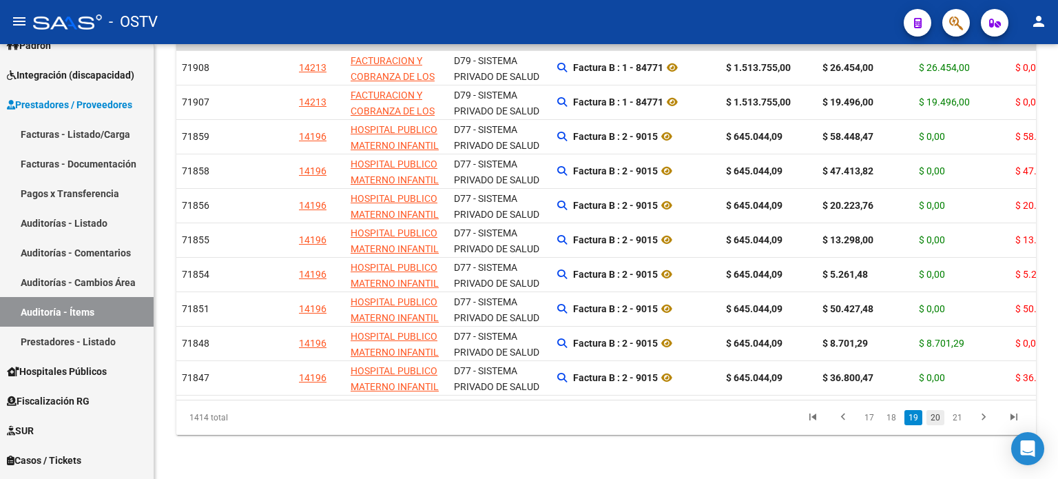
click at [931, 414] on link "20" at bounding box center [935, 417] width 18 height 15
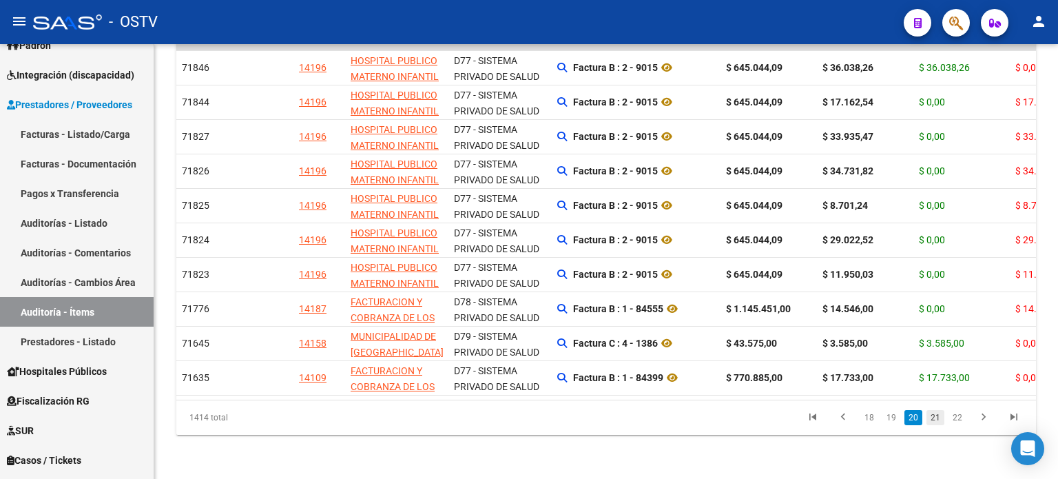
click at [931, 414] on link "21" at bounding box center [935, 417] width 18 height 15
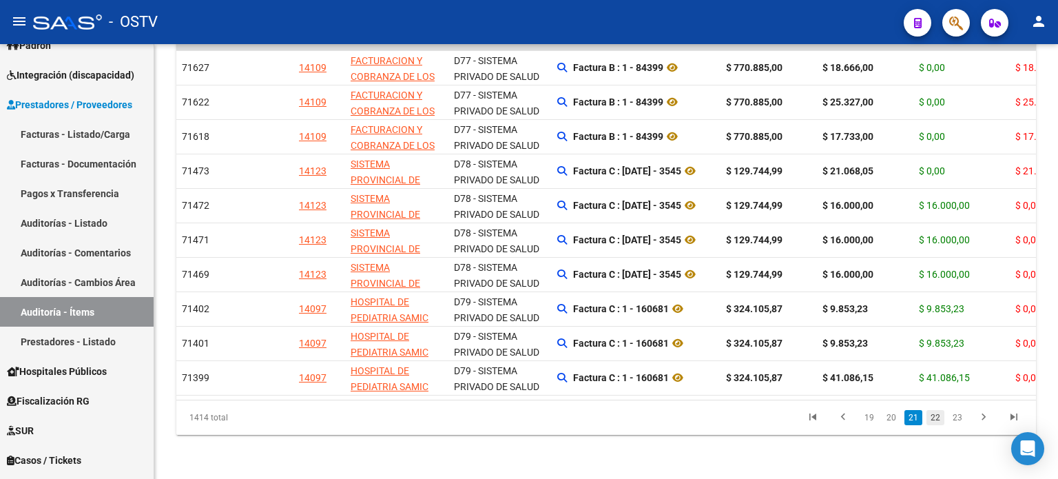
click at [931, 420] on link "22" at bounding box center [935, 417] width 18 height 15
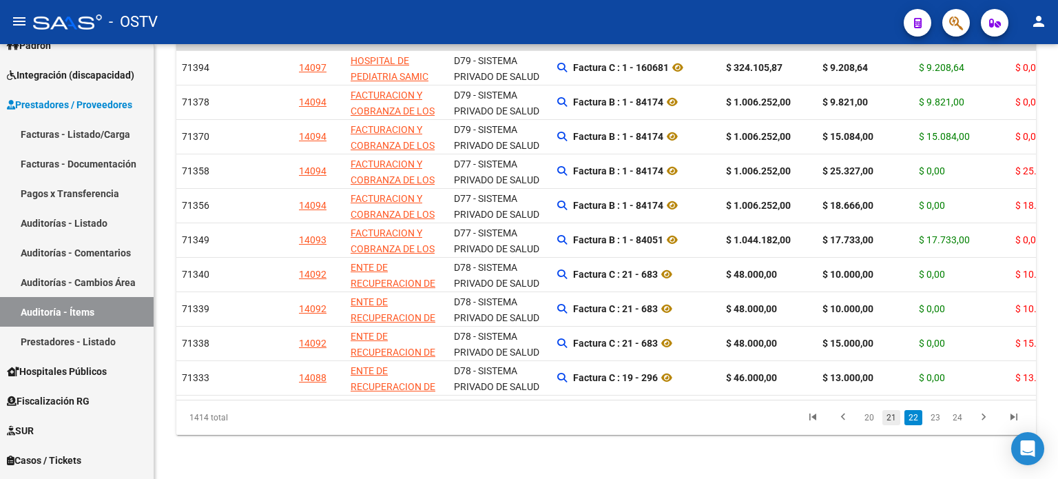
click at [888, 415] on link "21" at bounding box center [891, 417] width 18 height 15
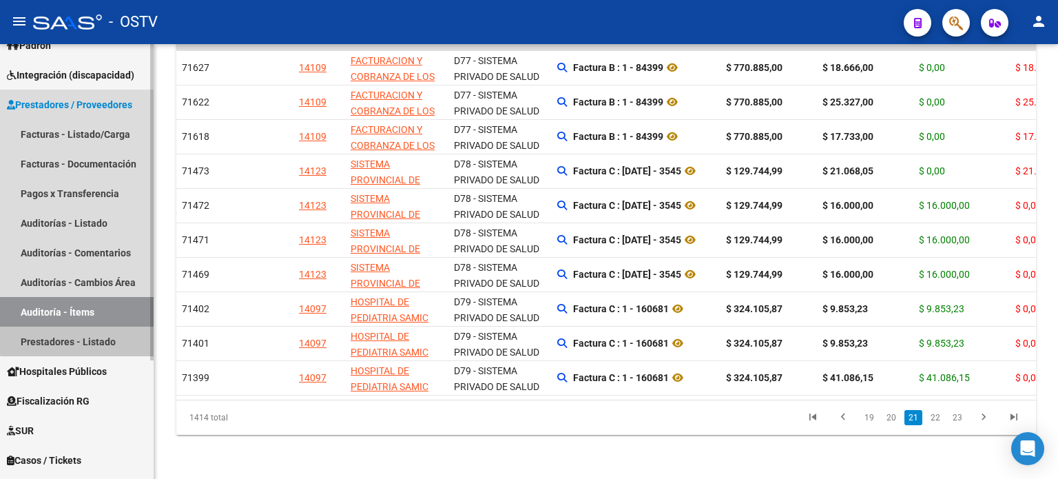
click at [115, 341] on link "Prestadores - Listado" at bounding box center [77, 341] width 154 height 30
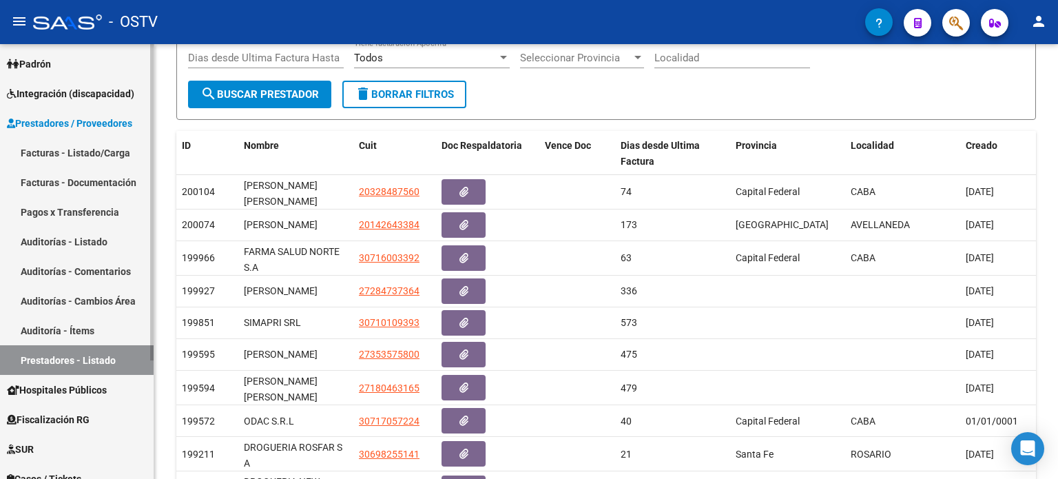
scroll to position [69, 0]
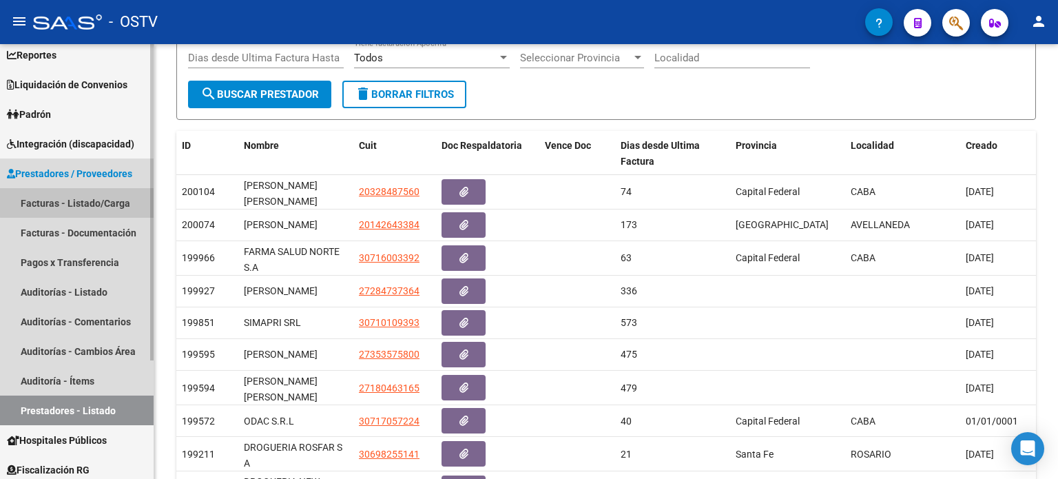
click at [87, 198] on link "Facturas - Listado/Carga" at bounding box center [77, 203] width 154 height 30
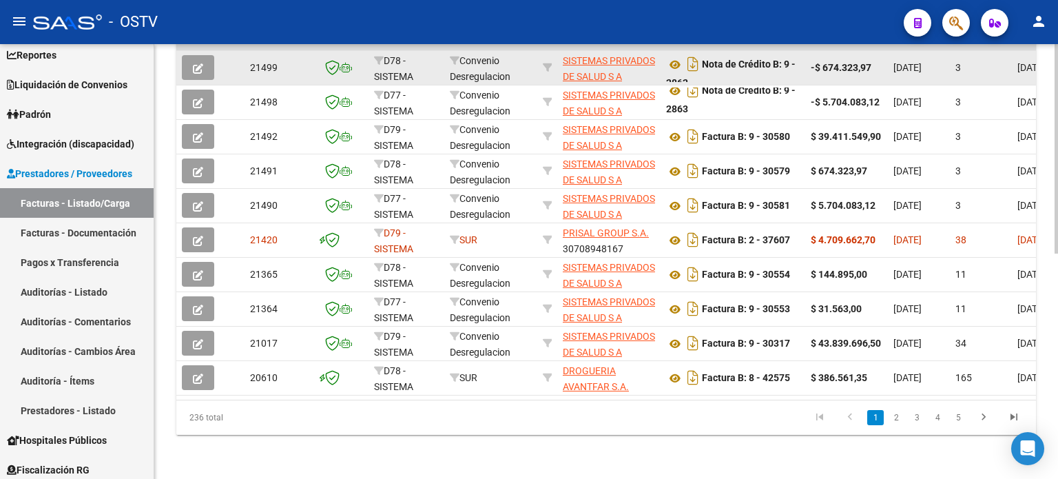
scroll to position [467, 0]
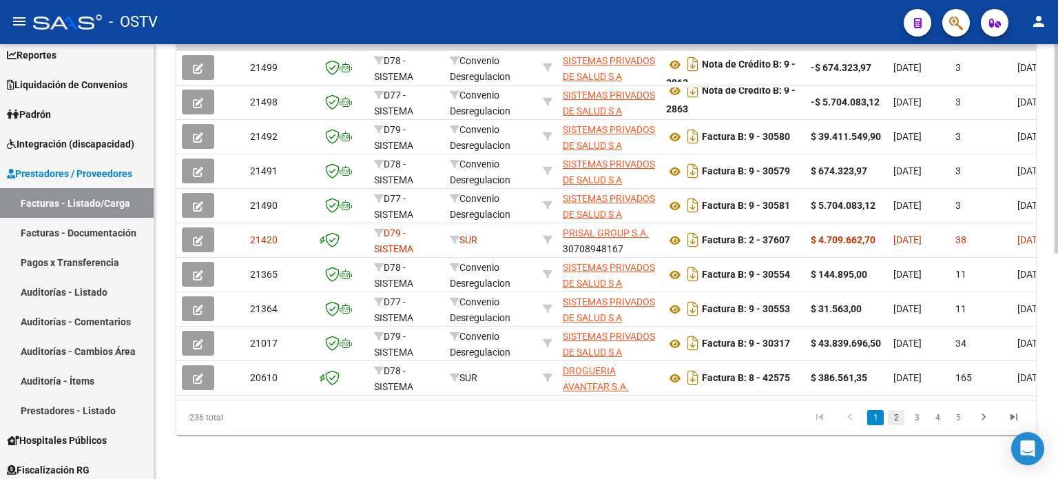
click at [900, 424] on link "2" at bounding box center [896, 417] width 17 height 15
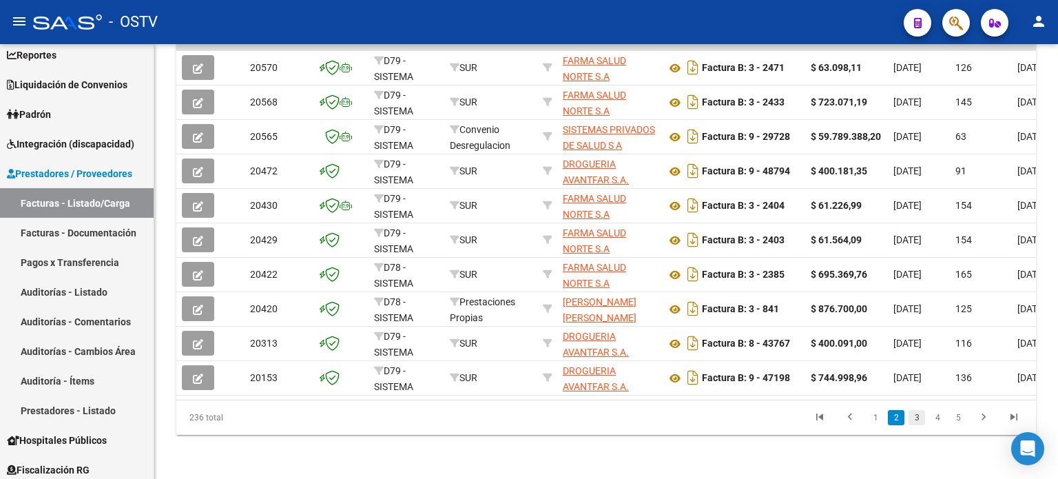
click at [912, 417] on link "3" at bounding box center [916, 417] width 17 height 15
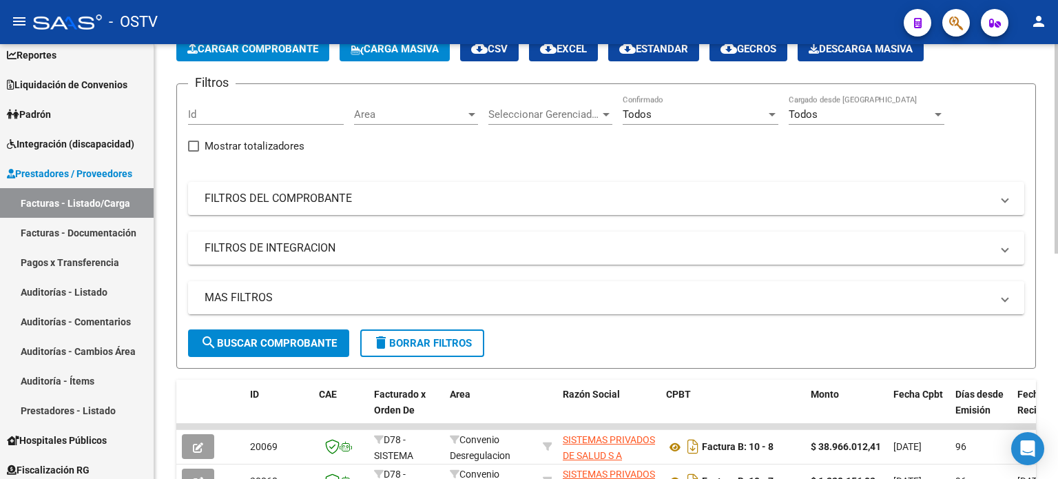
scroll to position [0, 0]
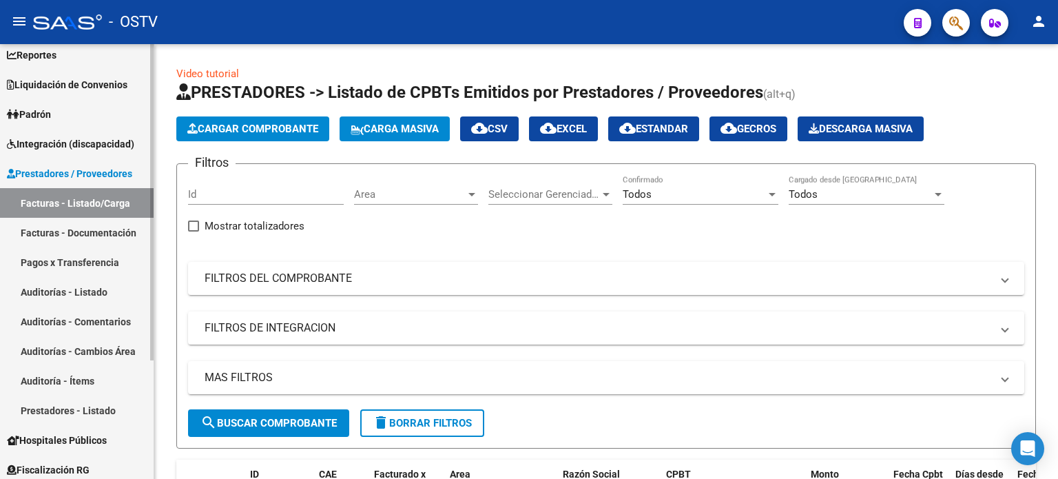
click at [121, 232] on link "Facturas - Documentación" at bounding box center [77, 233] width 154 height 30
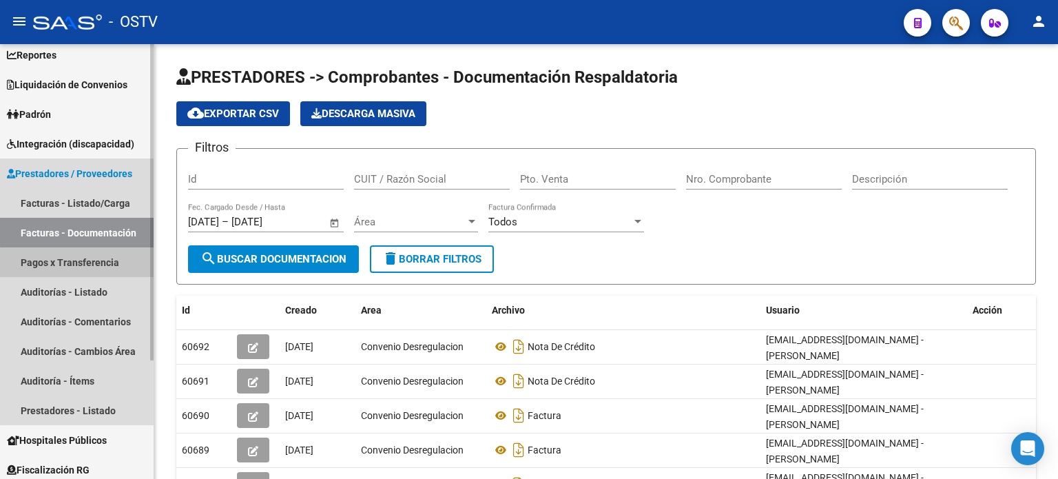
click at [99, 265] on link "Pagos x Transferencia" at bounding box center [77, 262] width 154 height 30
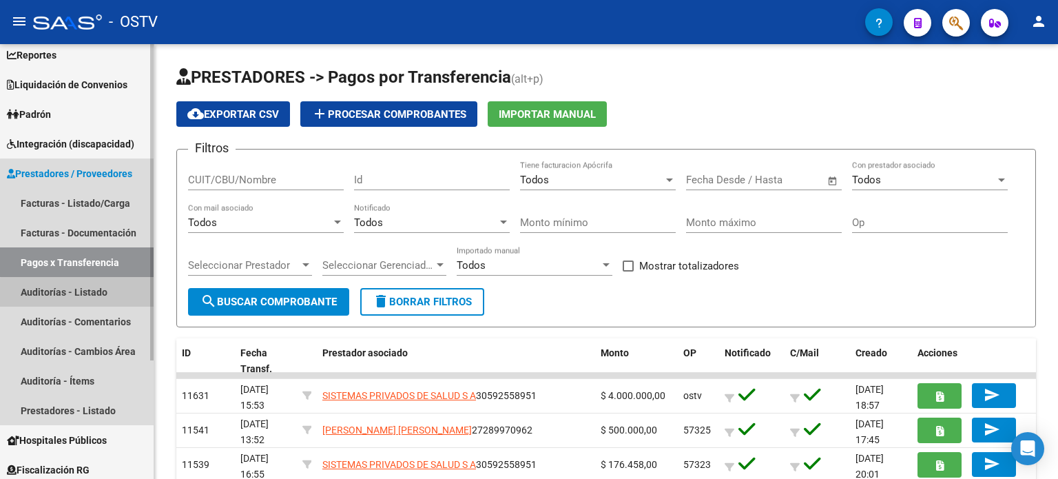
click at [97, 294] on link "Auditorías - Listado" at bounding box center [77, 292] width 154 height 30
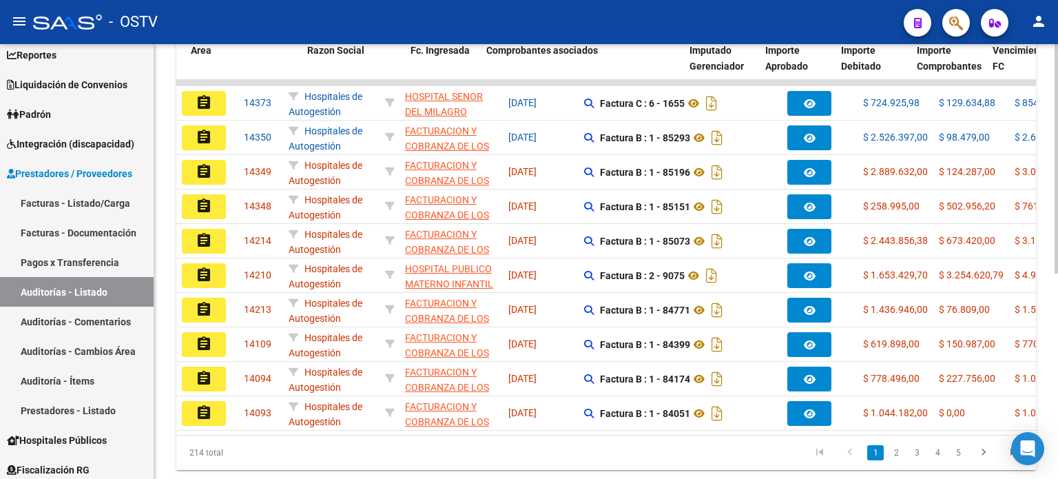
scroll to position [0, 319]
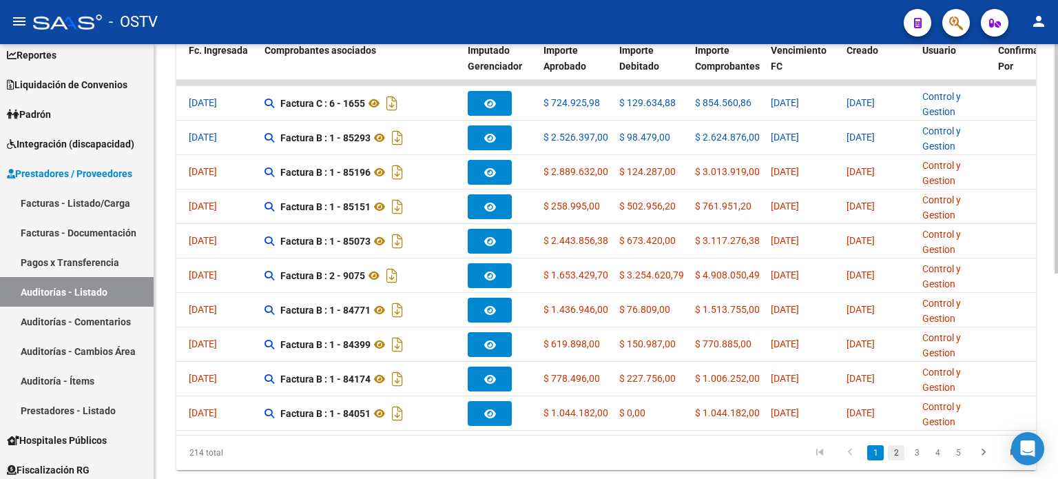
click at [901, 460] on link "2" at bounding box center [896, 452] width 17 height 15
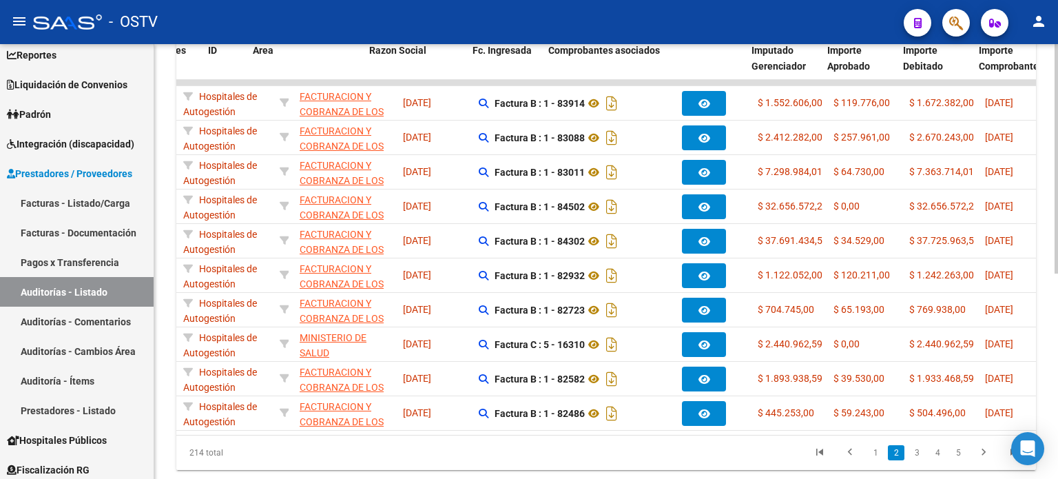
scroll to position [0, 36]
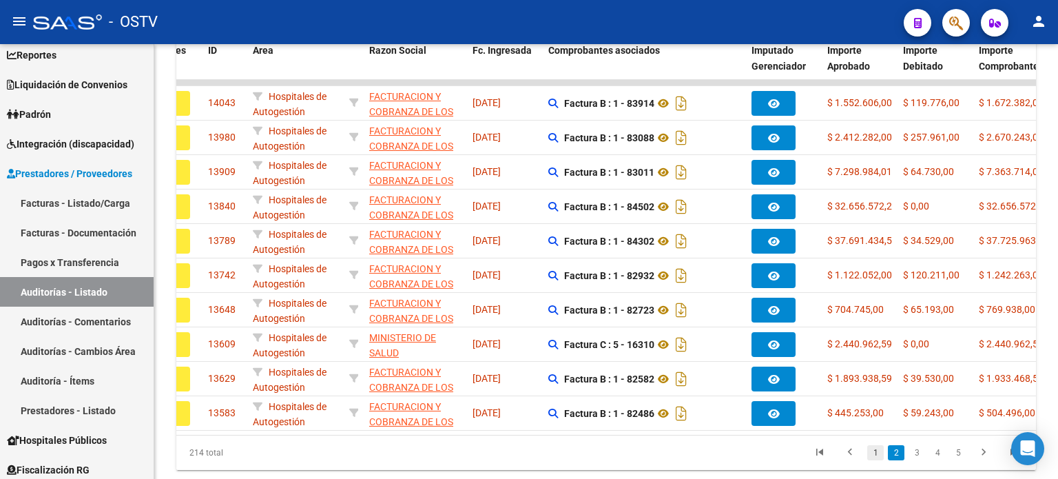
click at [870, 456] on link "1" at bounding box center [875, 452] width 17 height 15
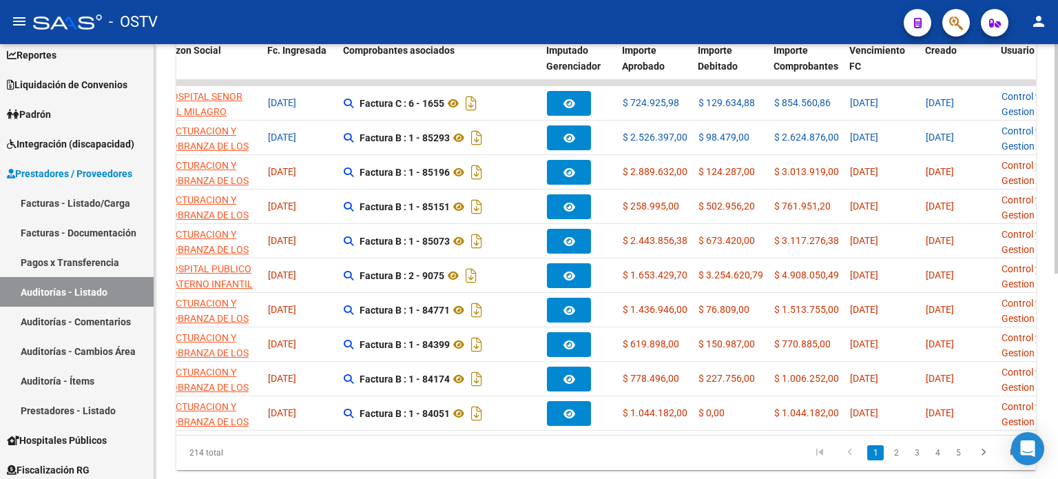
scroll to position [0, 328]
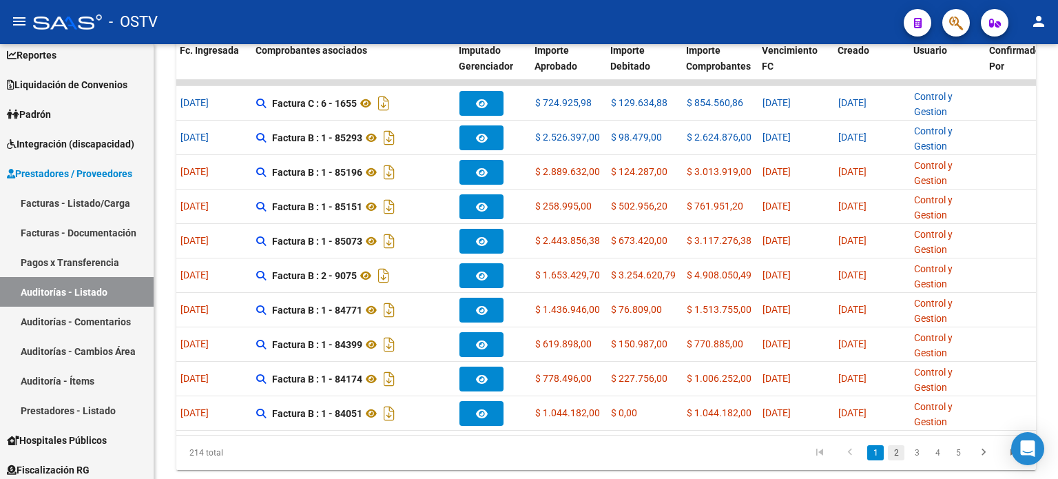
click at [903, 458] on link "2" at bounding box center [896, 452] width 17 height 15
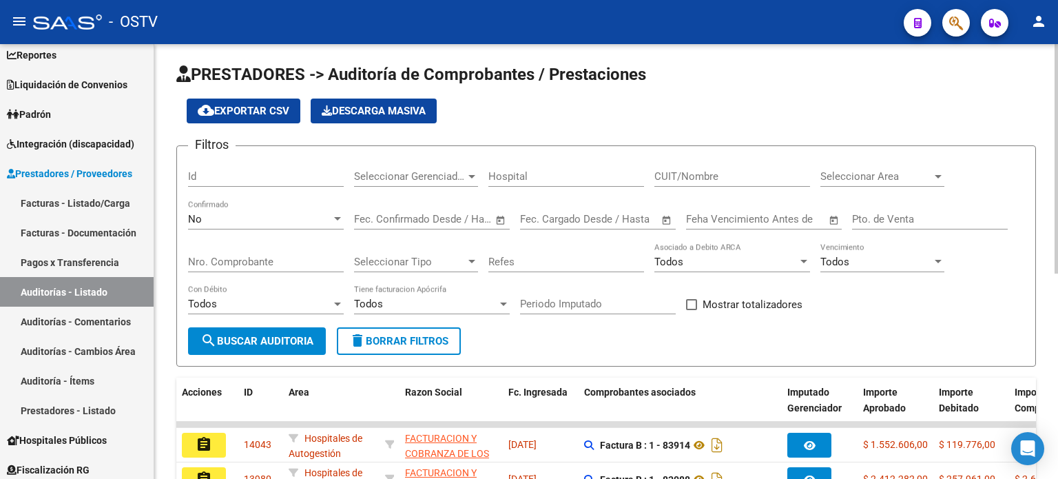
scroll to position [0, 0]
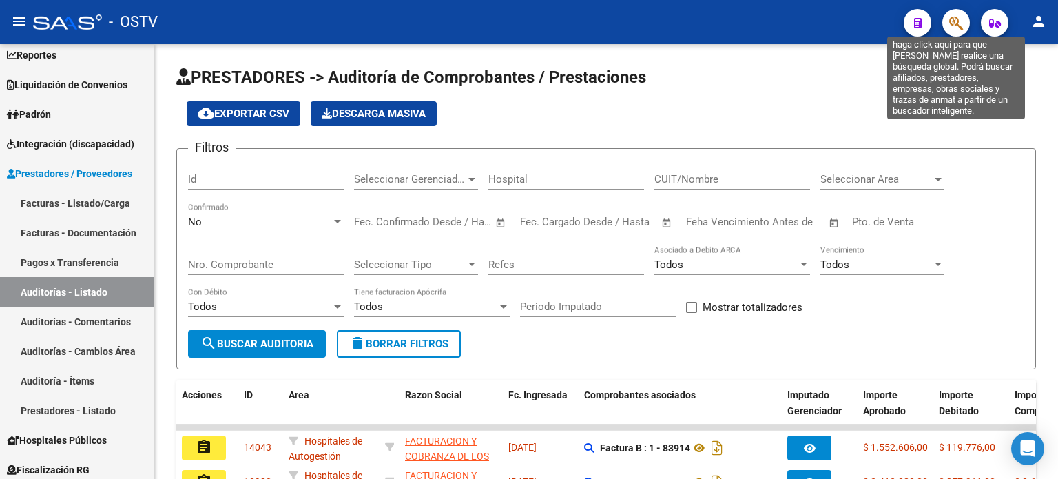
click at [963, 19] on icon "button" at bounding box center [956, 23] width 14 height 16
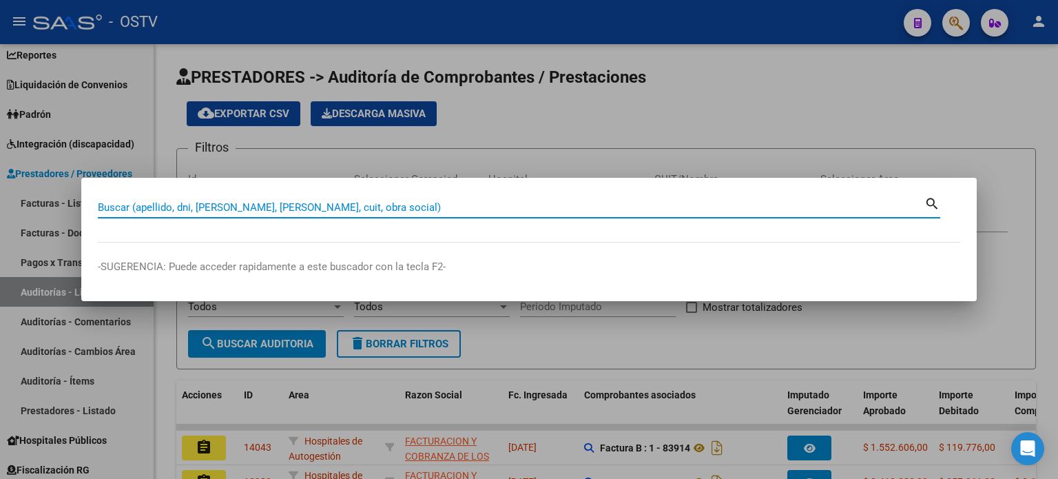
click at [105, 204] on input "Buscar (apellido, dni, [PERSON_NAME], [PERSON_NAME], cuit, obra social)" at bounding box center [511, 207] width 826 height 12
paste input "95182346"
type input "95182346"
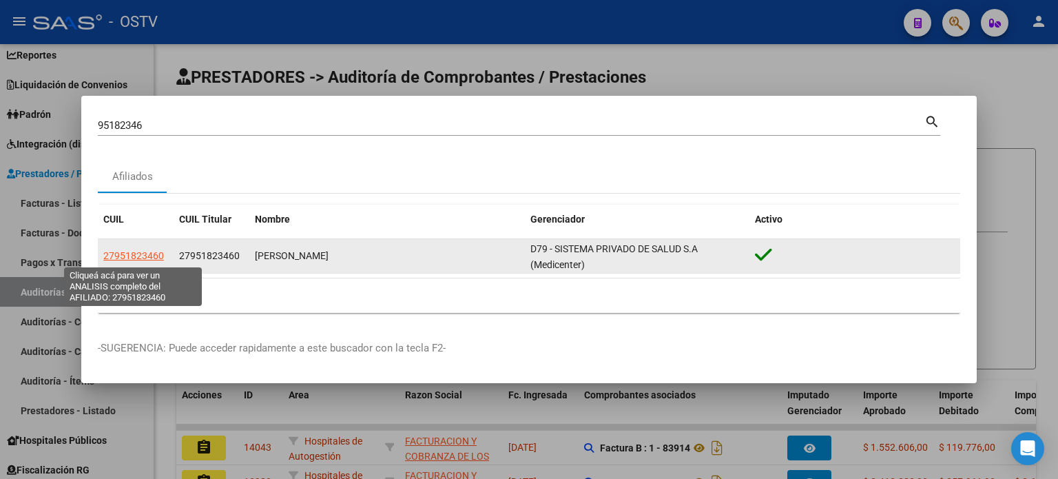
click at [147, 258] on span "27951823460" at bounding box center [133, 255] width 61 height 11
type textarea "27951823460"
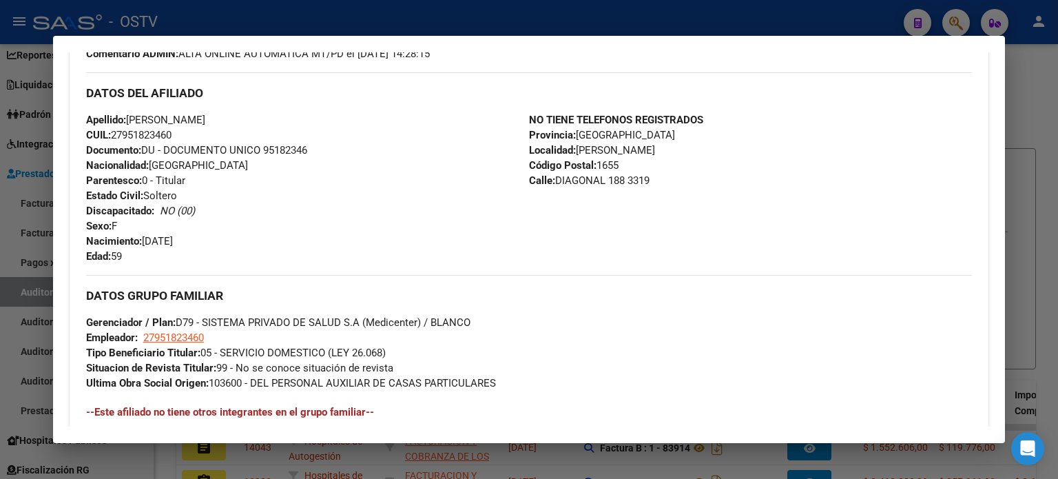
scroll to position [413, 0]
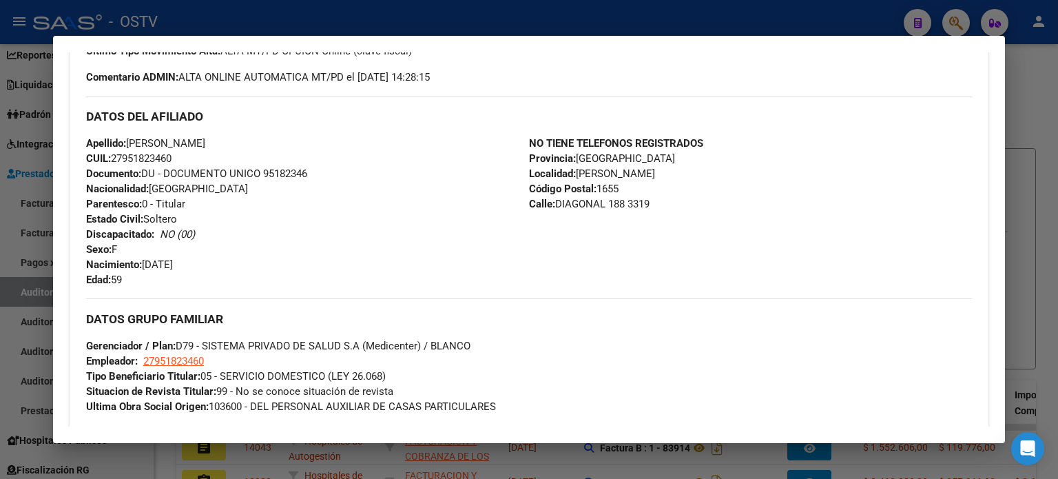
click at [655, 178] on span "Localidad: [PERSON_NAME]" at bounding box center [592, 173] width 126 height 12
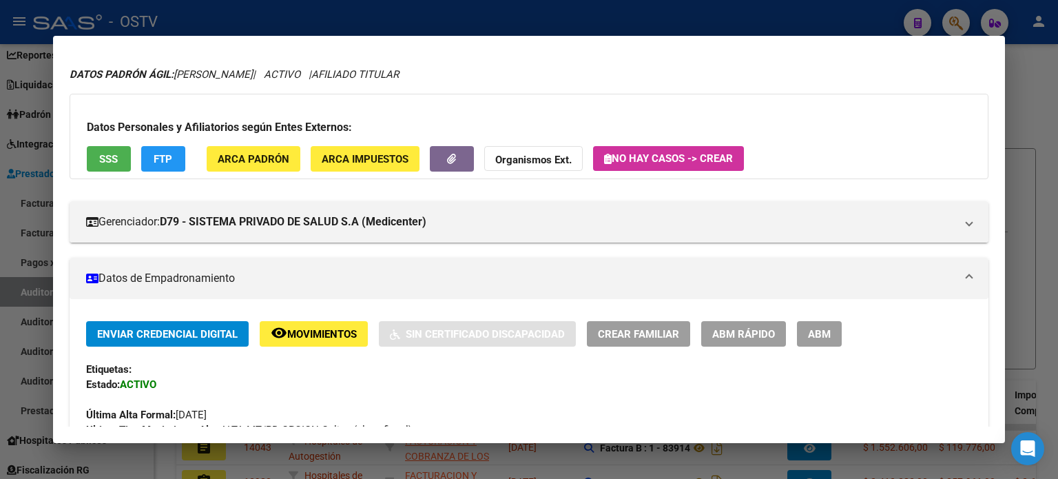
scroll to position [0, 0]
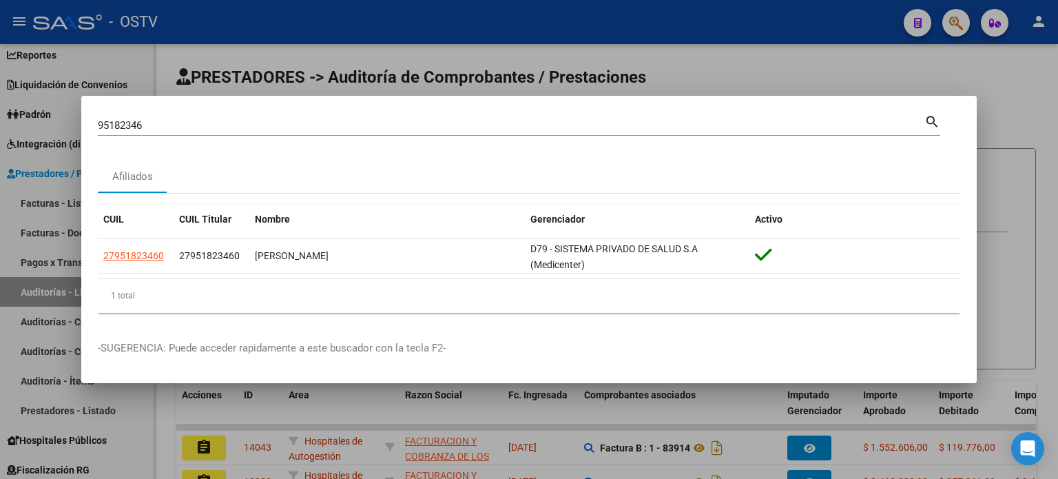
drag, startPoint x: 177, startPoint y: 115, endPoint x: 150, endPoint y: 119, distance: 27.2
click at [149, 118] on div "95182346 Buscar (apellido, dni, [PERSON_NAME], [PERSON_NAME], cuit, obra social)" at bounding box center [511, 125] width 826 height 21
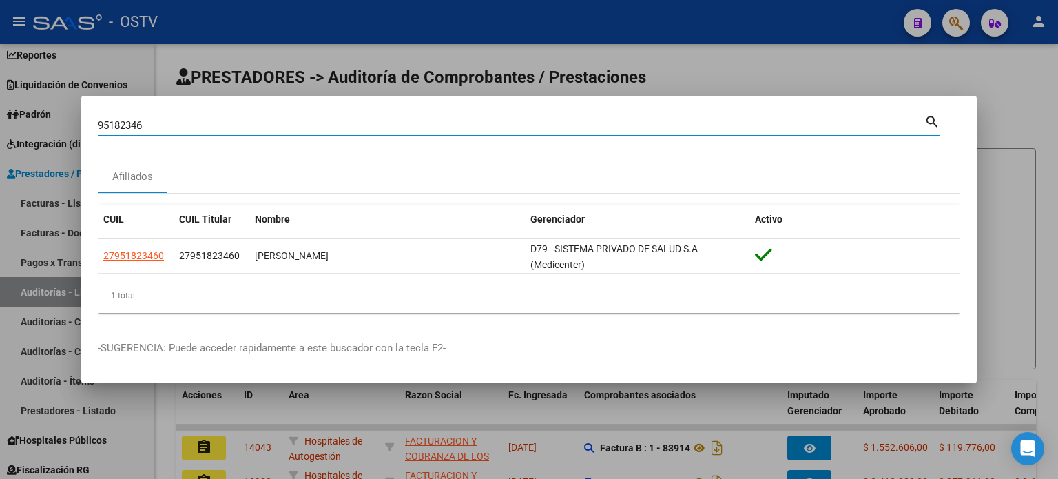
drag, startPoint x: 152, startPoint y: 120, endPoint x: 0, endPoint y: 115, distance: 152.3
click at [0, 115] on div "95182346 Buscar (apellido, dni, cuil, nro traspaso, cuit, obra social) search A…" at bounding box center [529, 239] width 1058 height 479
paste input "43986620"
type input "43986620"
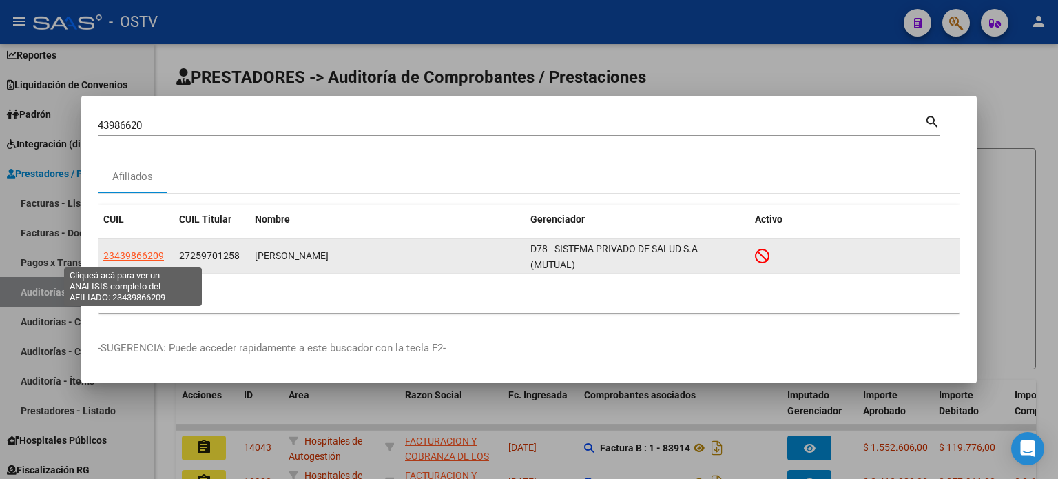
click at [149, 258] on span "23439866209" at bounding box center [133, 255] width 61 height 11
type textarea "23439866209"
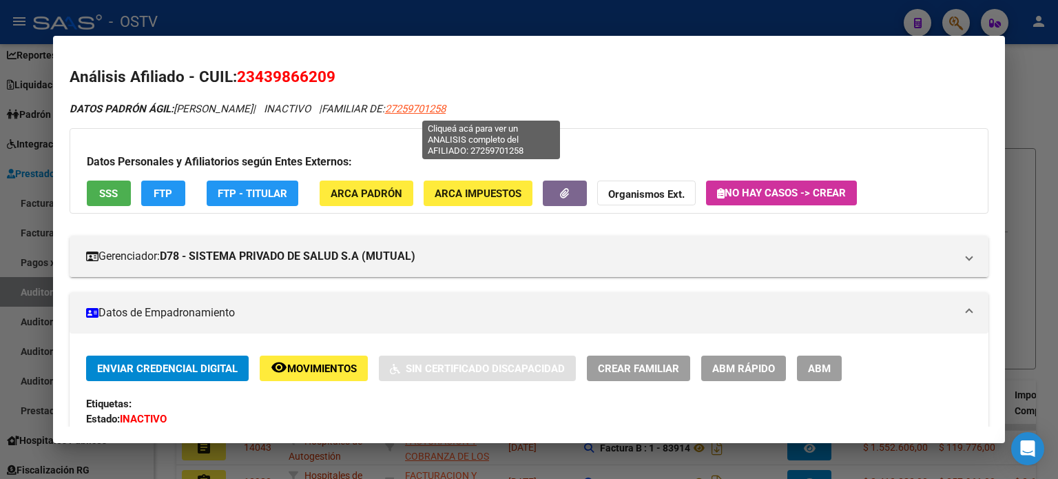
drag, startPoint x: 534, startPoint y: 105, endPoint x: 460, endPoint y: 107, distance: 73.7
click at [460, 107] on div "DATOS PADRÓN ÁGIL: [PERSON_NAME] | INACTIVO | FAMILIAR DE: 27259701258" at bounding box center [529, 109] width 918 height 16
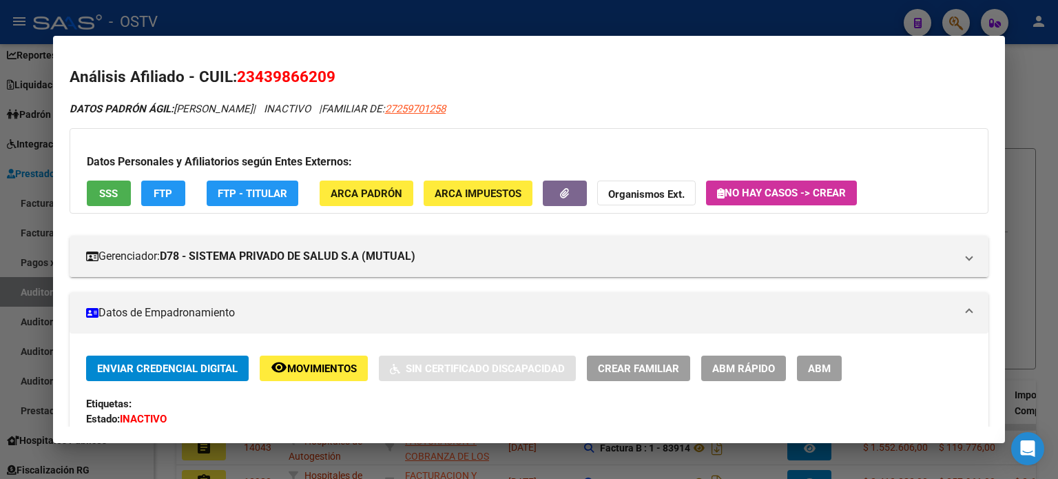
copy span "27259701258"
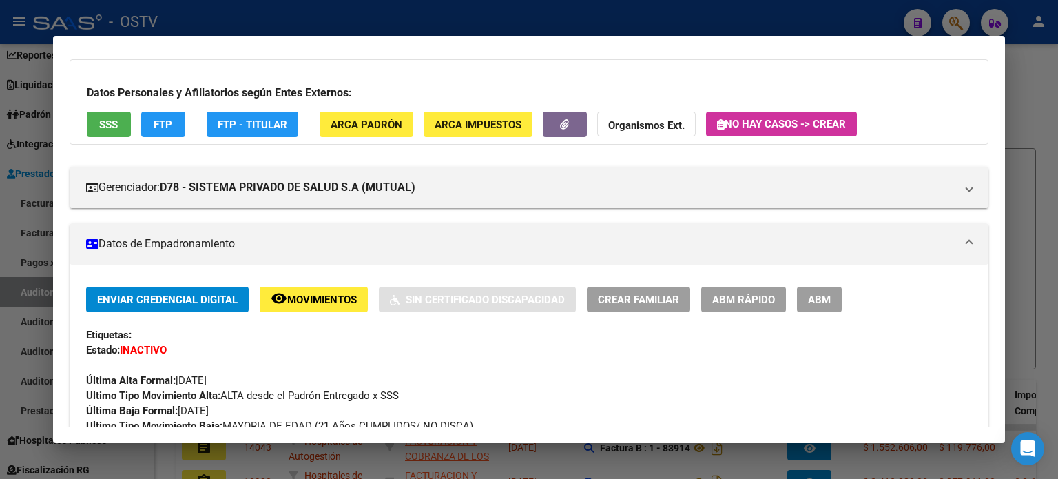
scroll to position [138, 0]
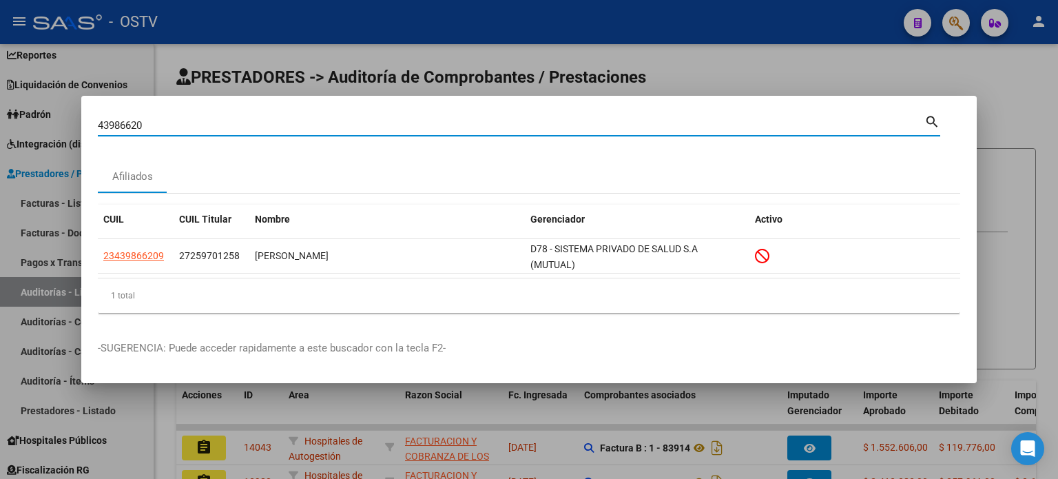
drag, startPoint x: 160, startPoint y: 132, endPoint x: 9, endPoint y: 134, distance: 151.5
click at [9, 134] on div "43986620 Buscar (apellido, dni, cuil, nro traspaso, cuit, obra social) search A…" at bounding box center [529, 239] width 1058 height 479
paste input "27650367"
type input "27650367"
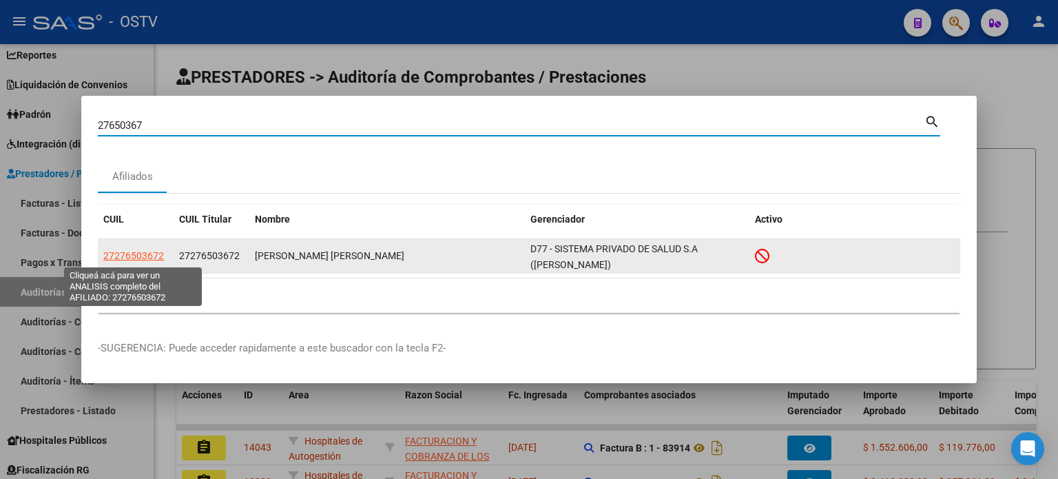
click at [129, 253] on span "27276503672" at bounding box center [133, 255] width 61 height 11
type textarea "27276503672"
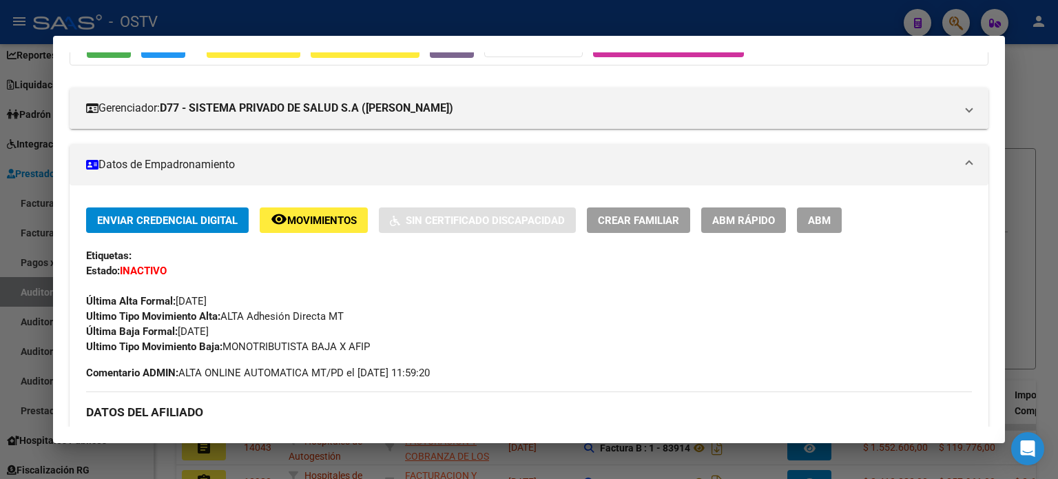
scroll to position [0, 0]
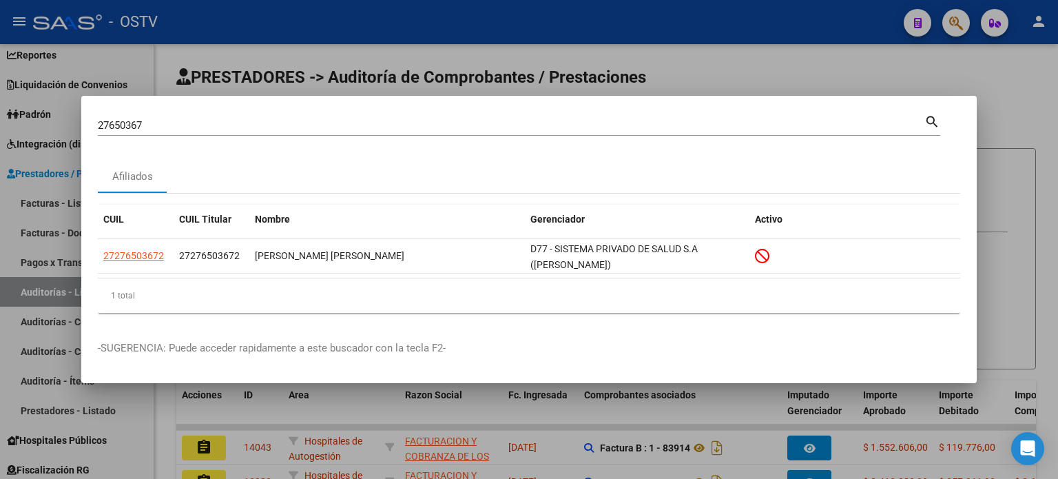
drag, startPoint x: 160, startPoint y: 122, endPoint x: 15, endPoint y: 118, distance: 144.6
click at [15, 118] on div "27650367 Buscar (apellido, dni, cuil, nro traspaso, cuit, obra social) search A…" at bounding box center [529, 239] width 1058 height 479
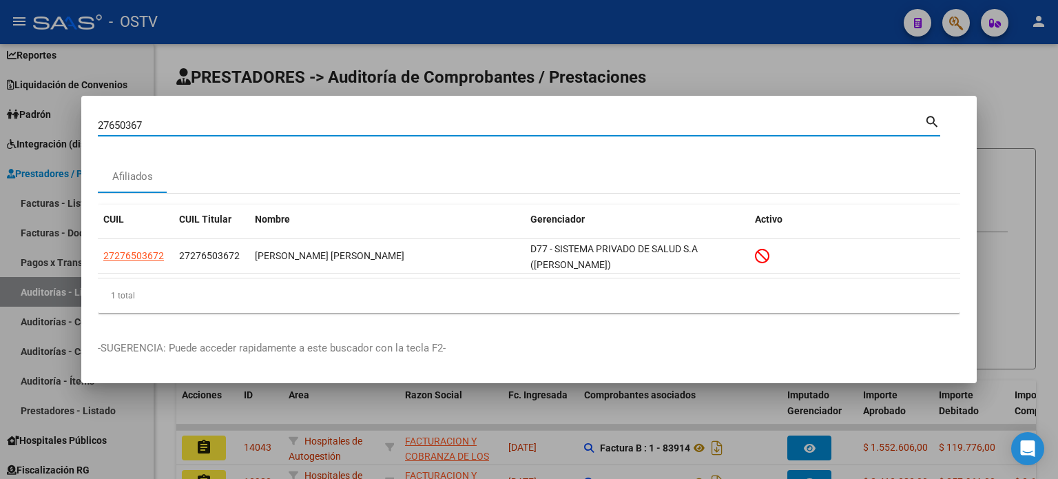
paste input "883312"
type input "27883312"
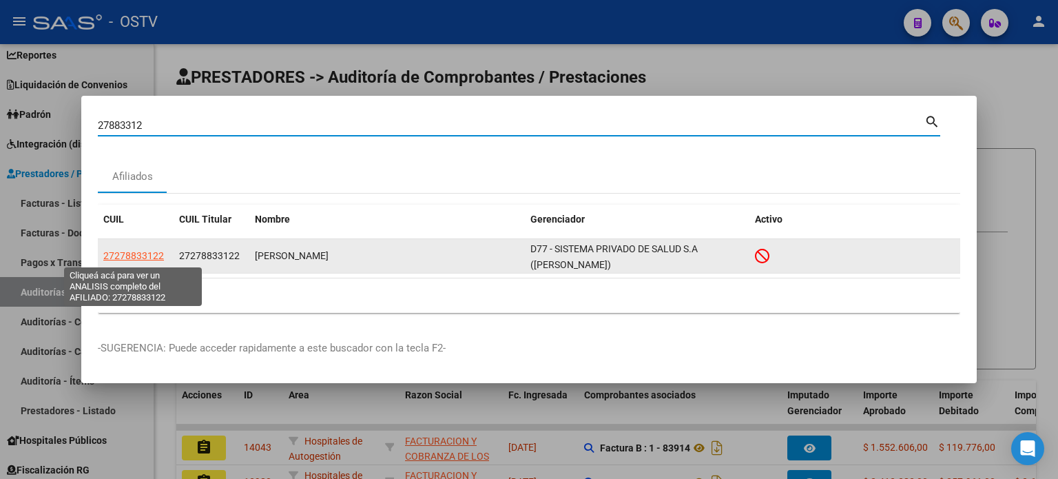
click at [134, 255] on span "27278833122" at bounding box center [133, 255] width 61 height 11
type textarea "27278833122"
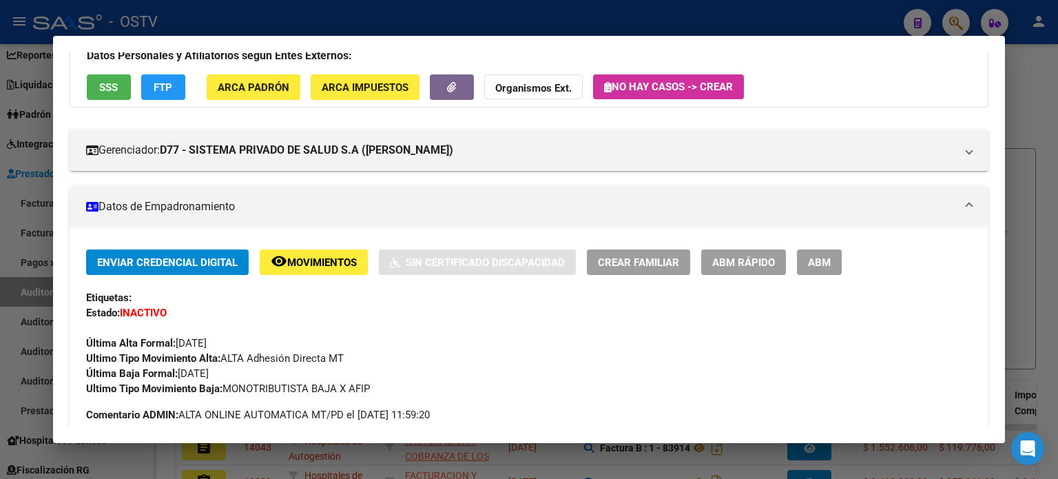
scroll to position [138, 0]
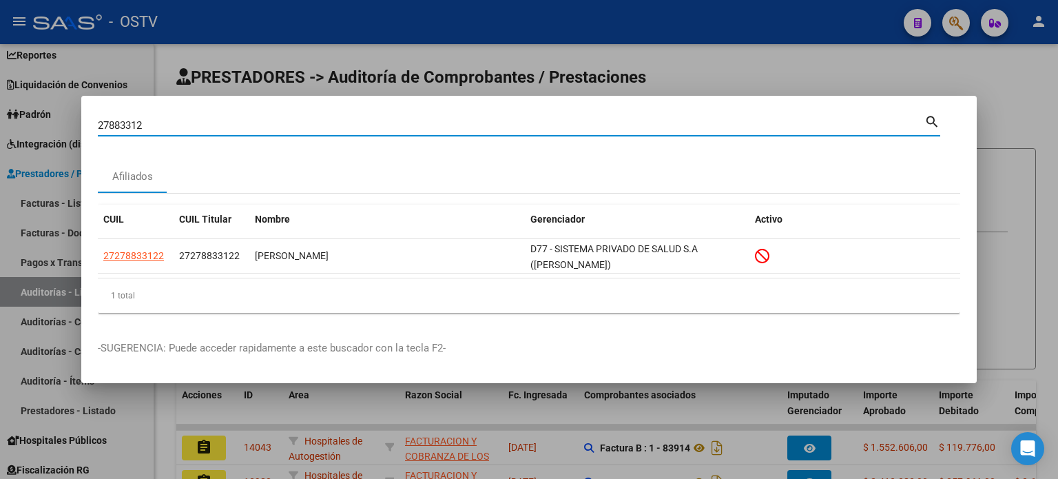
drag, startPoint x: 199, startPoint y: 127, endPoint x: 47, endPoint y: 123, distance: 152.2
click at [47, 123] on div "27883312 Buscar (apellido, dni, cuil, nro traspaso, cuit, obra social) search A…" at bounding box center [529, 239] width 1058 height 479
paste input "973630"
type input "27973630"
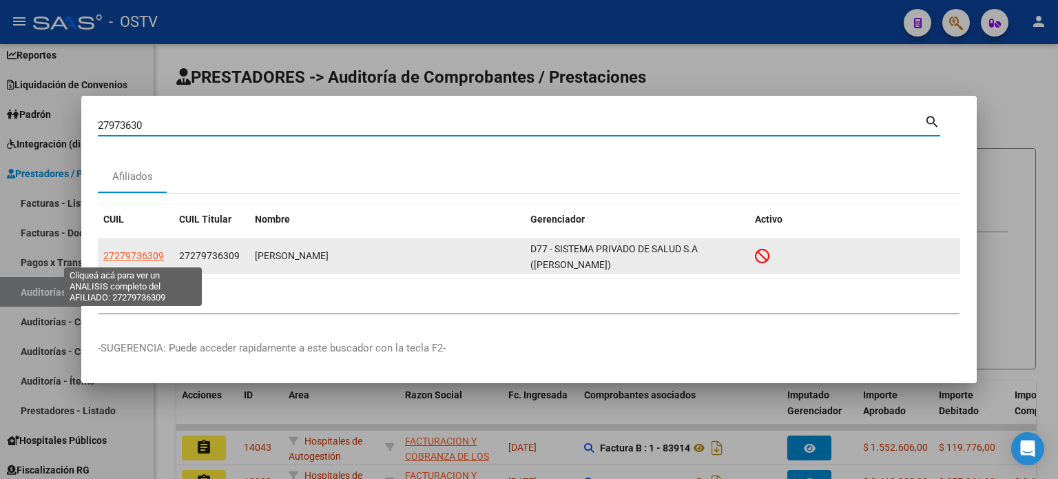
click at [129, 255] on span "27279736309" at bounding box center [133, 255] width 61 height 11
type textarea "27279736309"
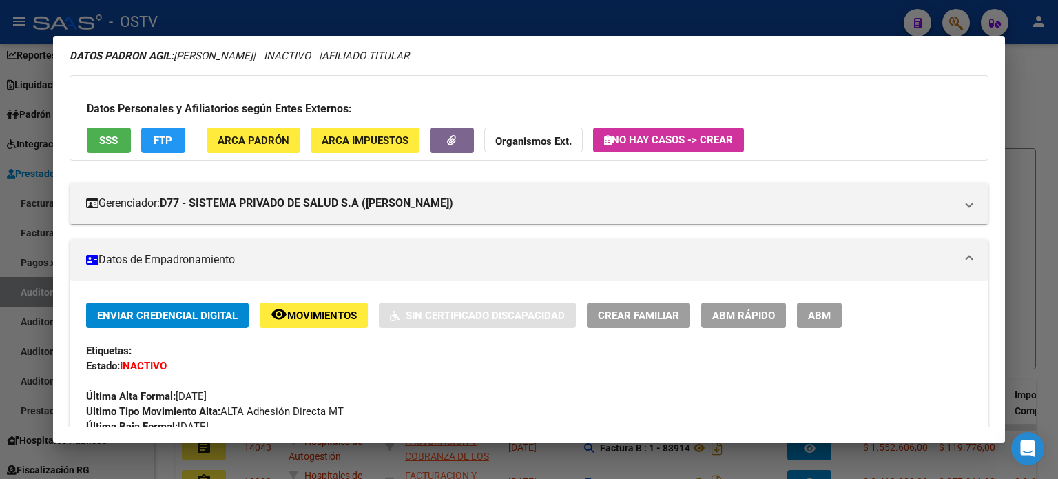
scroll to position [0, 0]
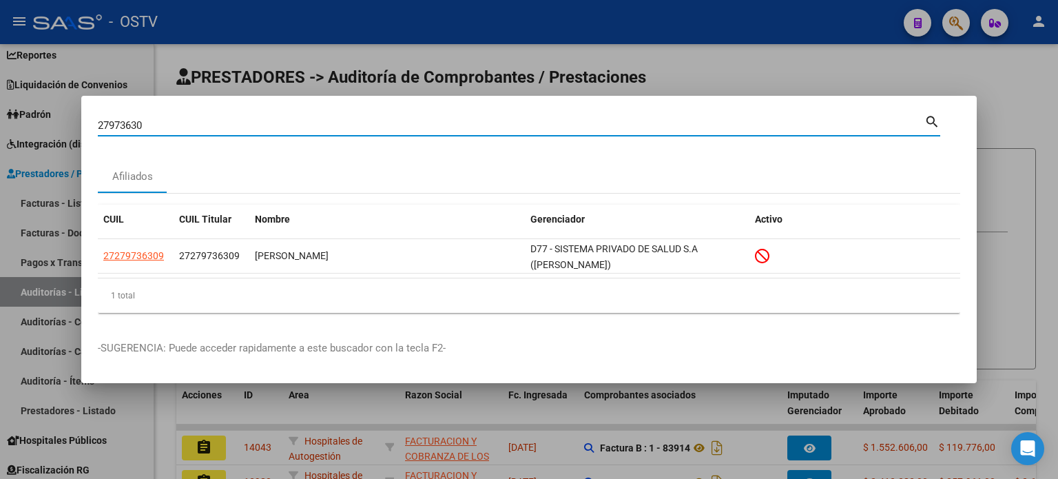
drag, startPoint x: 132, startPoint y: 118, endPoint x: 30, endPoint y: 112, distance: 102.1
click at [30, 112] on div "27973630 Buscar (apellido, dni, cuil, nro traspaso, cuit, obra social) search A…" at bounding box center [529, 239] width 1058 height 479
paste input "8063914"
type input "28063914"
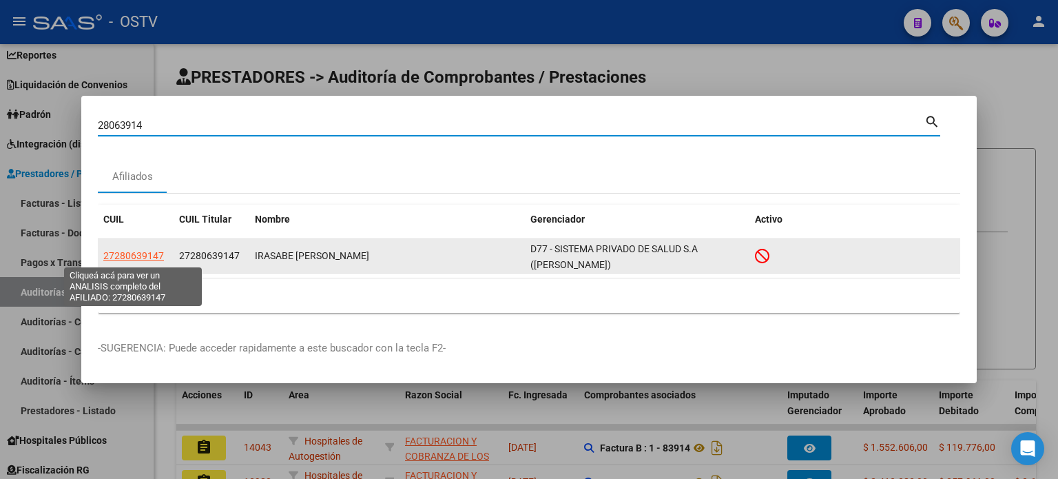
click at [132, 258] on span "27280639147" at bounding box center [133, 255] width 61 height 11
type textarea "27280639147"
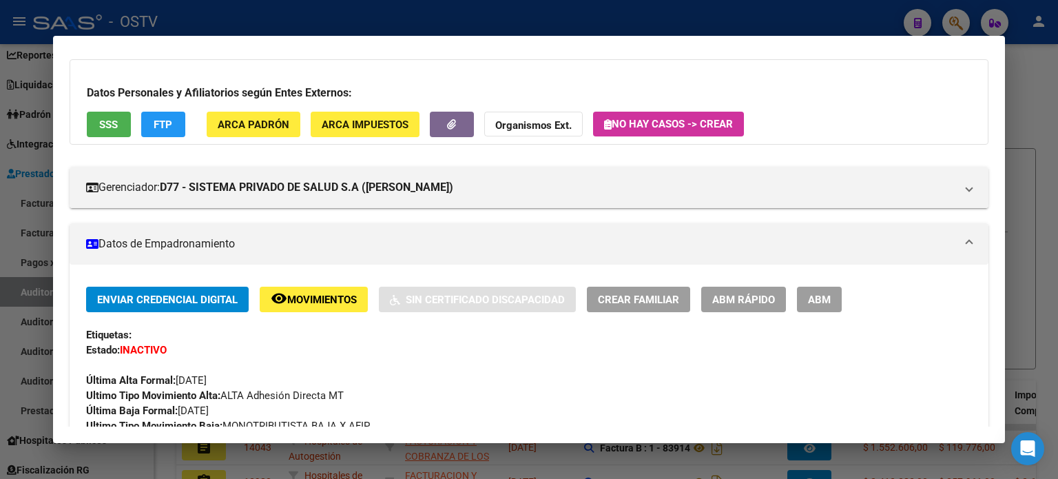
scroll to position [207, 0]
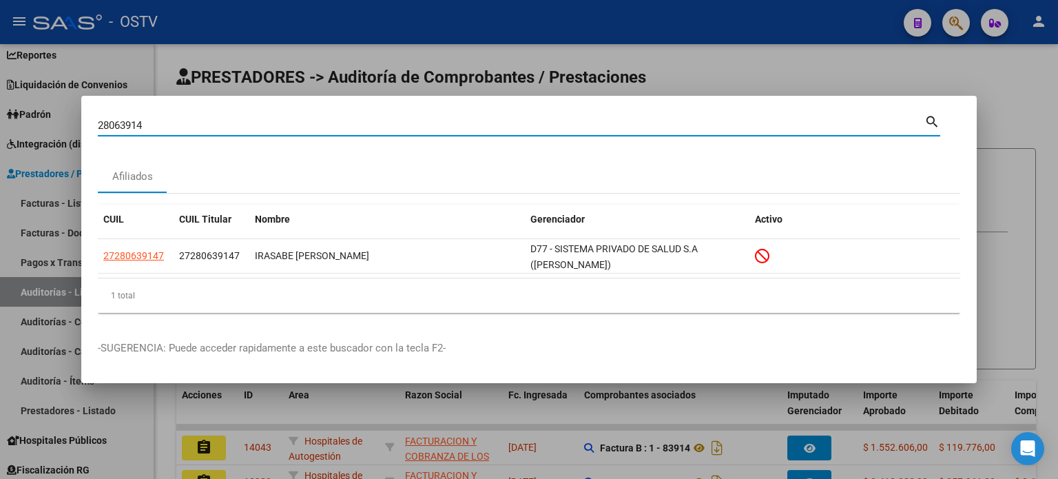
drag, startPoint x: 168, startPoint y: 127, endPoint x: 0, endPoint y: 103, distance: 169.7
click at [0, 103] on div "28063914 Buscar (apellido, dni, cuil, nro traspaso, cuit, obra social) search A…" at bounding box center [529, 239] width 1058 height 479
paste input "235108"
type input "28235108"
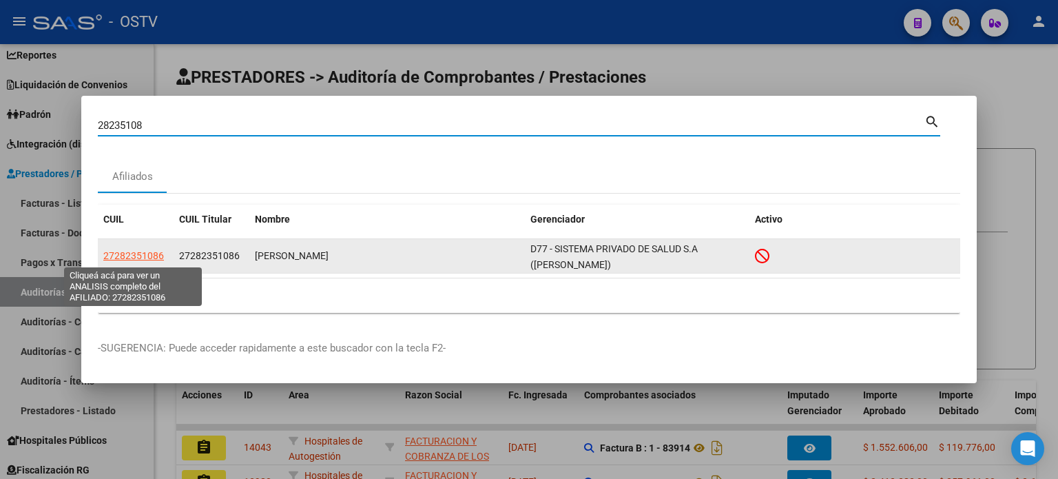
click at [134, 256] on span "27282351086" at bounding box center [133, 255] width 61 height 11
type textarea "27282351086"
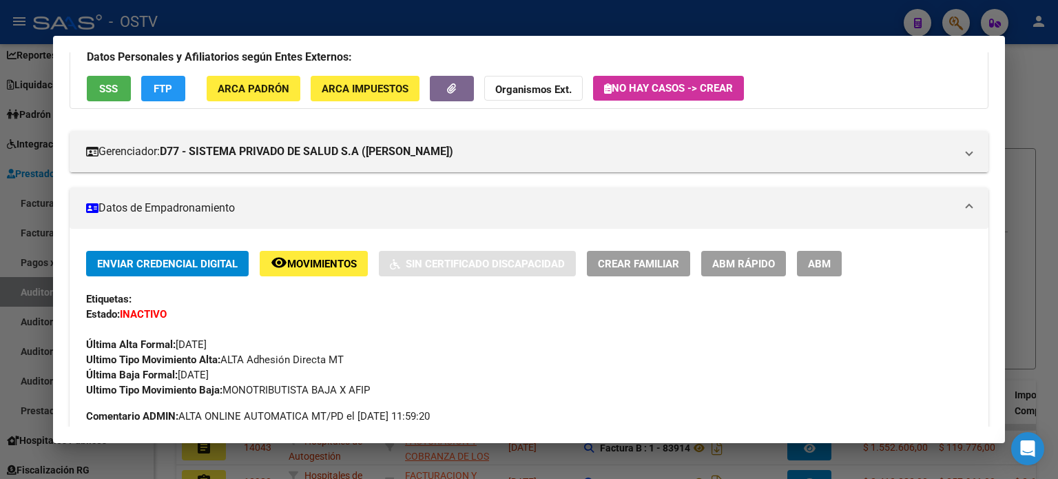
scroll to position [138, 0]
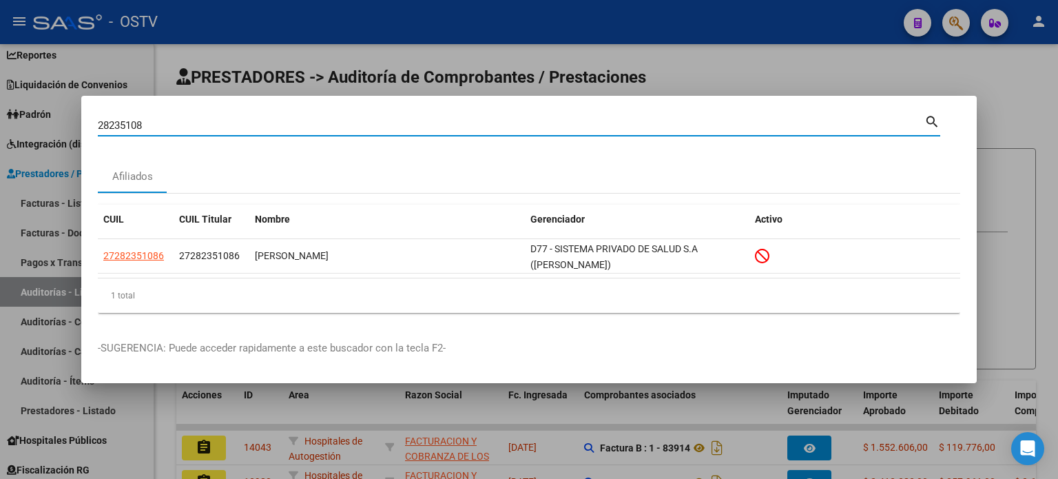
drag, startPoint x: 157, startPoint y: 129, endPoint x: 0, endPoint y: 132, distance: 157.0
click at [0, 132] on div "28235108 Buscar (apellido, dni, cuil, nro traspaso, cuit, obra social) search A…" at bounding box center [529, 239] width 1058 height 479
paste input "809771"
type input "28809771"
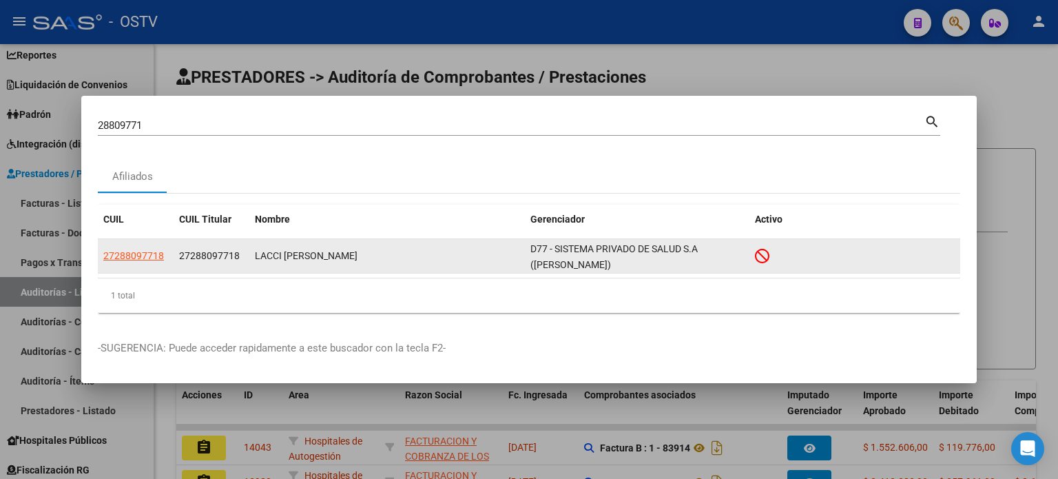
click at [150, 261] on app-link-go-to "27288097718" at bounding box center [133, 256] width 61 height 16
click at [146, 258] on span "27288097718" at bounding box center [133, 255] width 61 height 11
type textarea "27288097718"
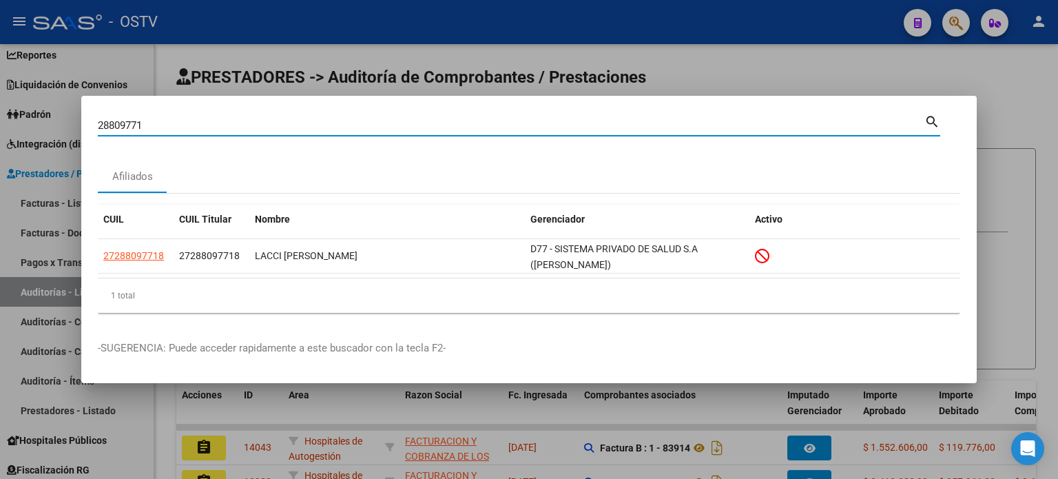
drag, startPoint x: 168, startPoint y: 127, endPoint x: 0, endPoint y: 126, distance: 168.0
click at [0, 126] on div "28809771 Buscar (apellido, dni, cuil, nro traspaso, cuit, obra social) search A…" at bounding box center [529, 239] width 1058 height 479
paste input "19748"
type input "28819748"
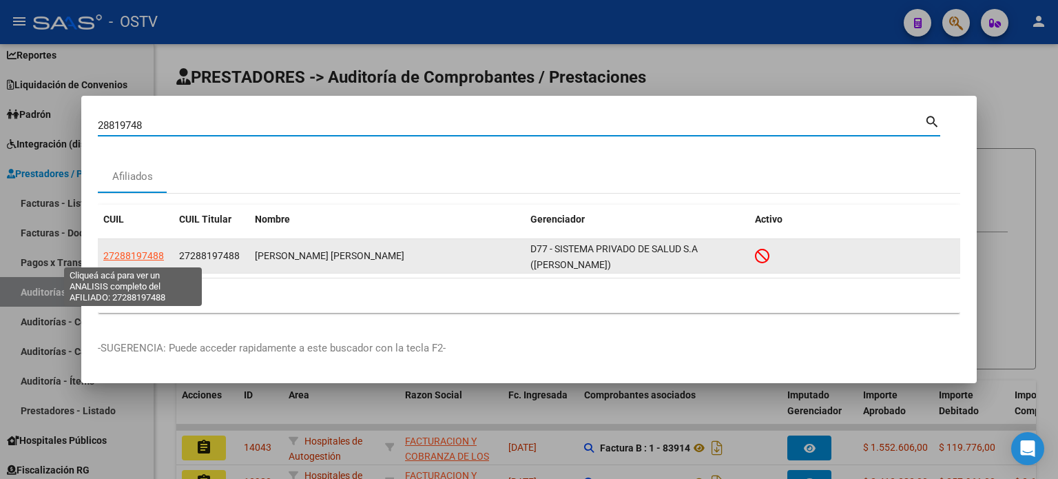
click at [146, 258] on span "27288197488" at bounding box center [133, 255] width 61 height 11
type textarea "27288197488"
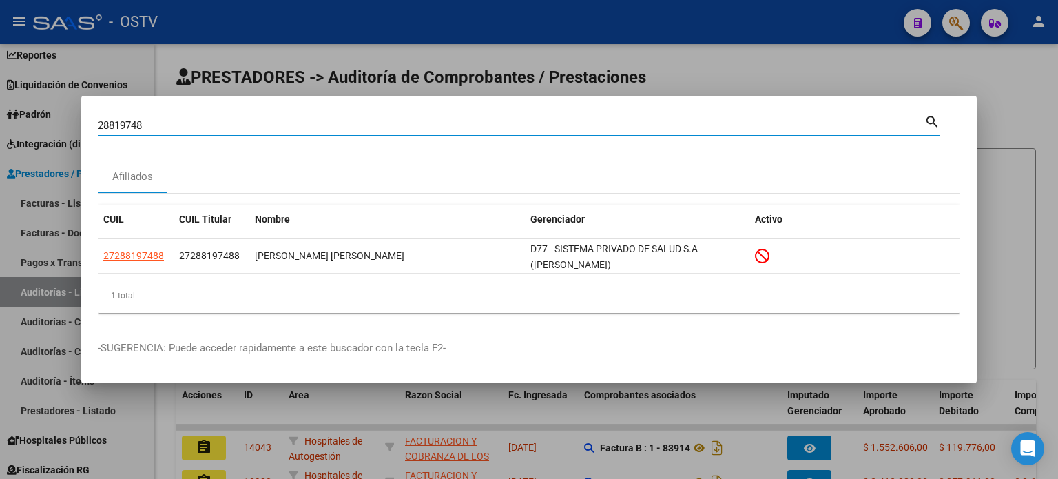
drag, startPoint x: 164, startPoint y: 123, endPoint x: 0, endPoint y: 118, distance: 164.0
click at [0, 118] on div "28819748 Buscar (apellido, dni, cuil, nro traspaso, cuit, obra social) search A…" at bounding box center [529, 239] width 1058 height 479
paste input "998210"
type input "28998210"
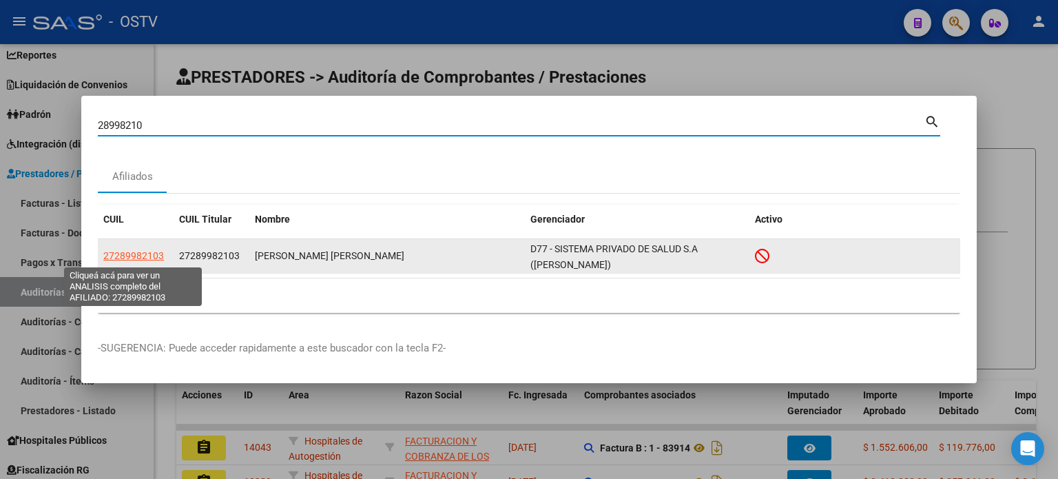
click at [142, 253] on span "27289982103" at bounding box center [133, 255] width 61 height 11
type textarea "27289982103"
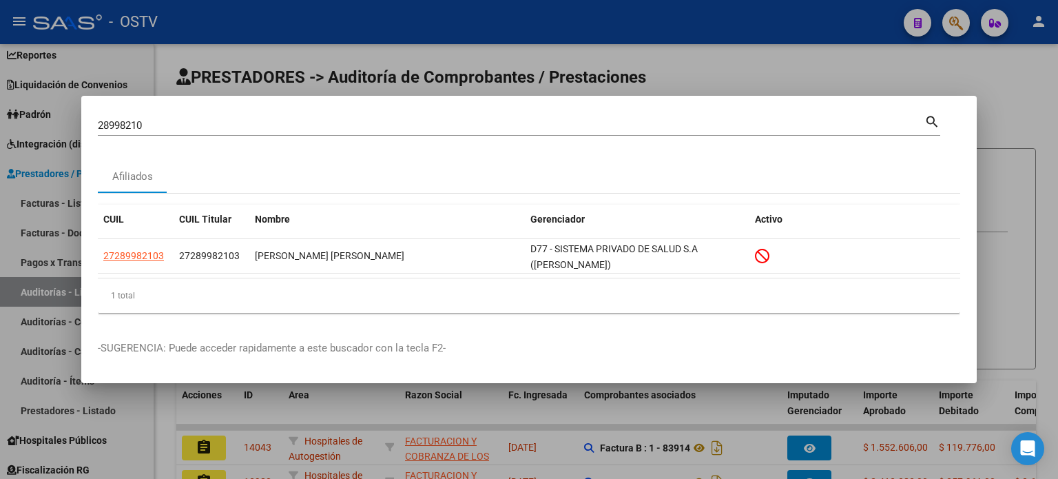
click at [39, 122] on div "28998210 Buscar (apellido, dni, cuil, nro traspaso, cuit, obra social) search A…" at bounding box center [529, 239] width 1058 height 479
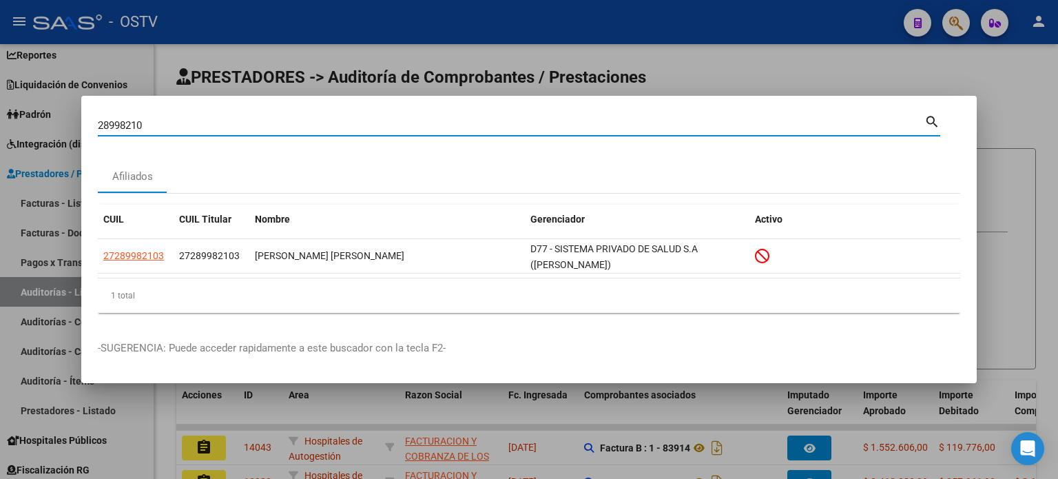
paste input "9133359"
type input "29133359"
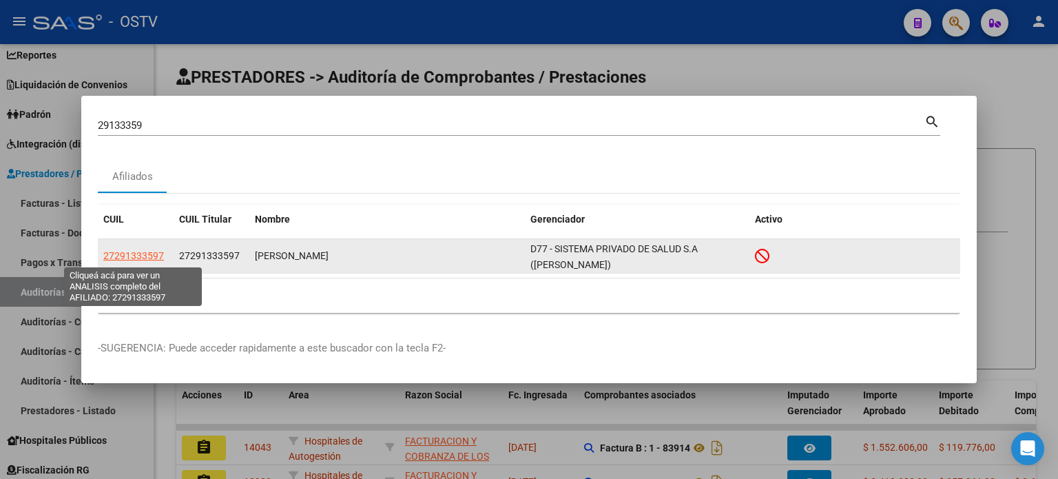
click at [140, 258] on span "27291333597" at bounding box center [133, 255] width 61 height 11
type textarea "27291333597"
click at [131, 258] on span "27291333597" at bounding box center [133, 255] width 61 height 11
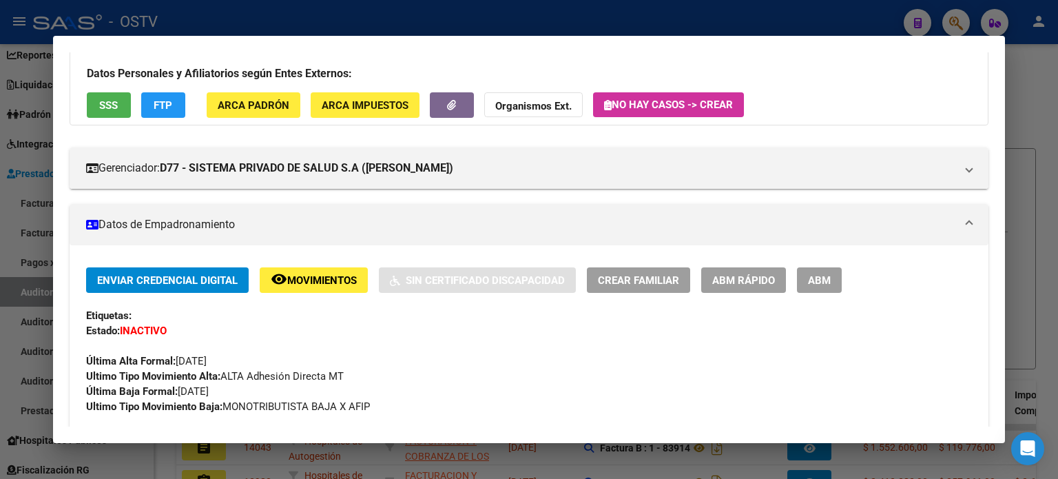
scroll to position [0, 0]
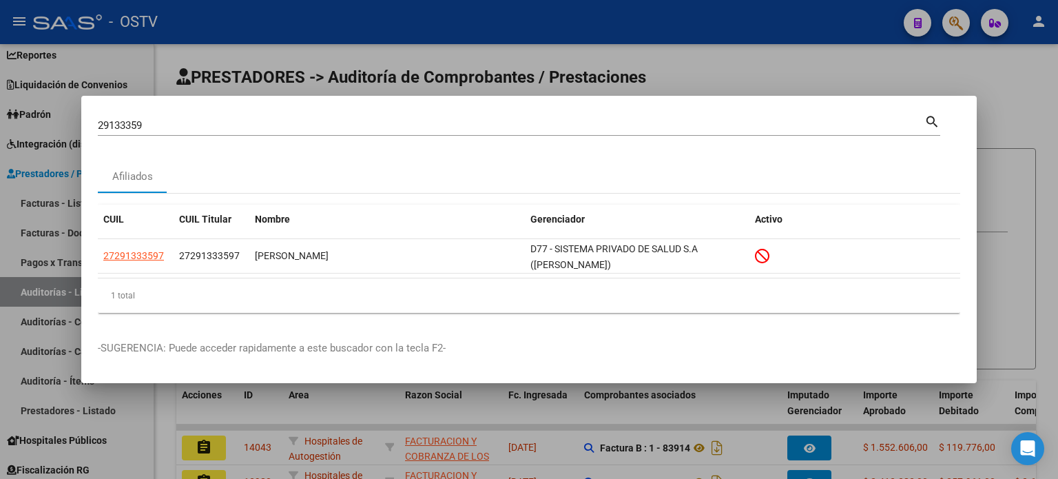
drag, startPoint x: 167, startPoint y: 123, endPoint x: 0, endPoint y: 112, distance: 167.6
click at [0, 112] on div "29133359 Buscar (apellido, dni, cuil, nro traspaso, cuit, obra social) search A…" at bounding box center [529, 239] width 1058 height 479
paste input "7291333597"
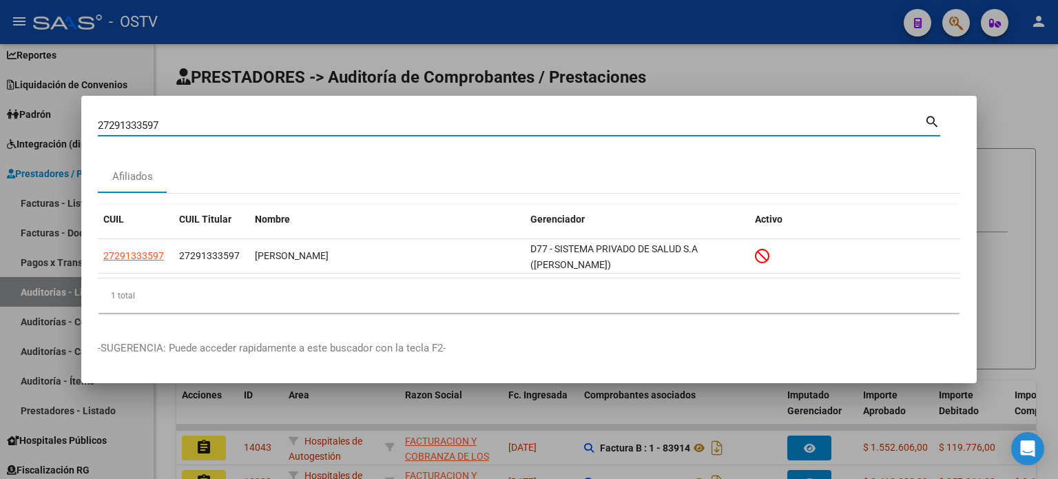
drag, startPoint x: 167, startPoint y: 121, endPoint x: 0, endPoint y: 96, distance: 168.5
click at [0, 96] on div "27291333597 Buscar (apellido, dni, cuil, nro traspaso, cuit, obra social) searc…" at bounding box center [529, 239] width 1058 height 479
paste input "9211172"
type input "29211172"
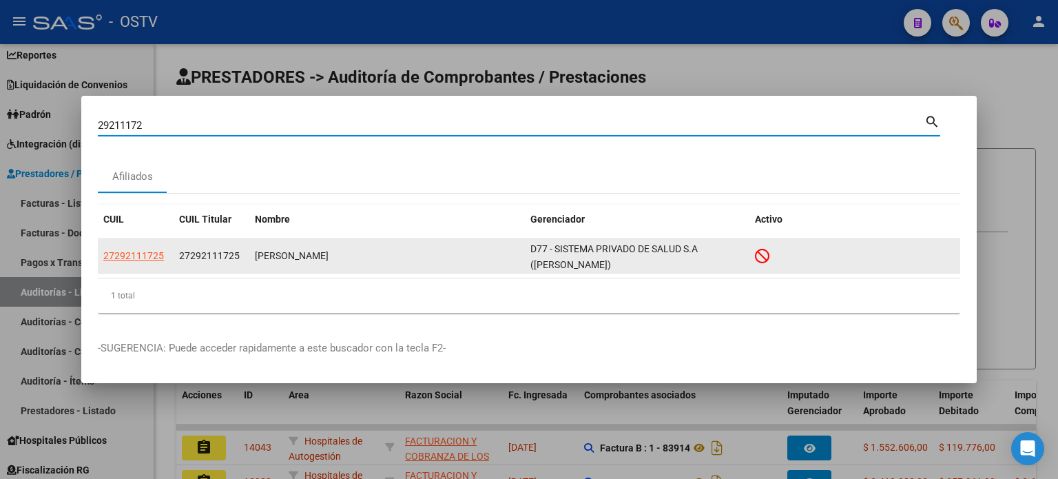
click at [141, 255] on span "27292111725" at bounding box center [133, 255] width 61 height 11
type textarea "27292111725"
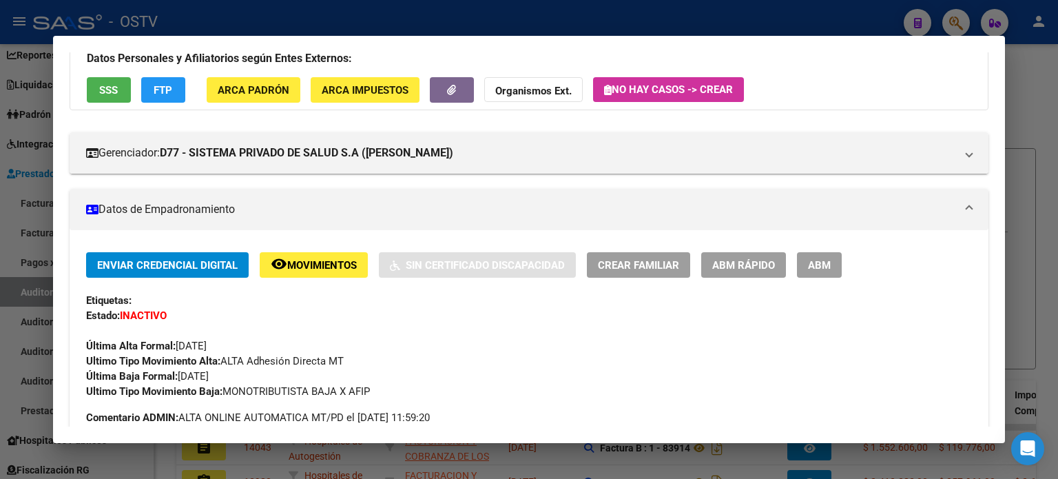
scroll to position [138, 0]
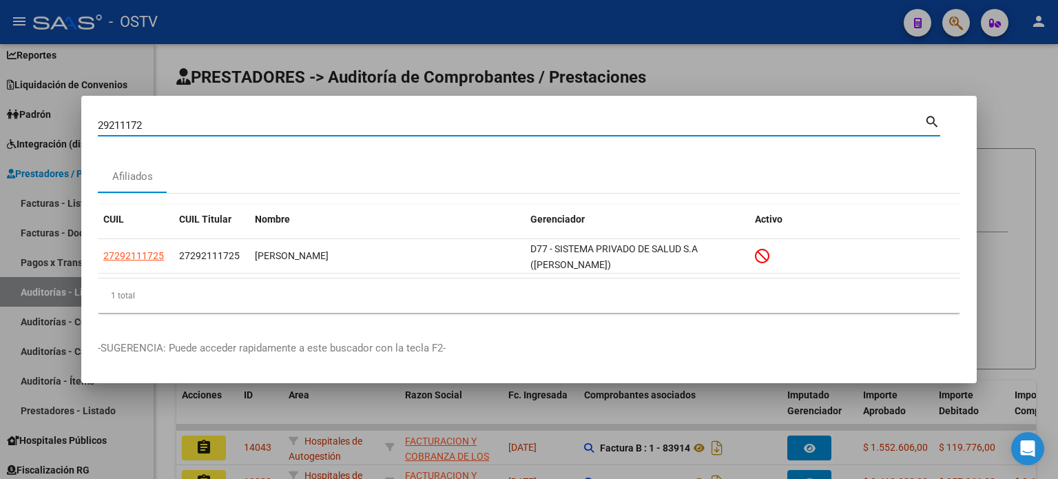
drag, startPoint x: 151, startPoint y: 127, endPoint x: 0, endPoint y: 126, distance: 150.8
click at [0, 126] on div "29211172 Buscar (apellido, dni, cuil, nro traspaso, cuit, obra social) search A…" at bounding box center [529, 239] width 1058 height 479
paste input "473"
type input "29211473"
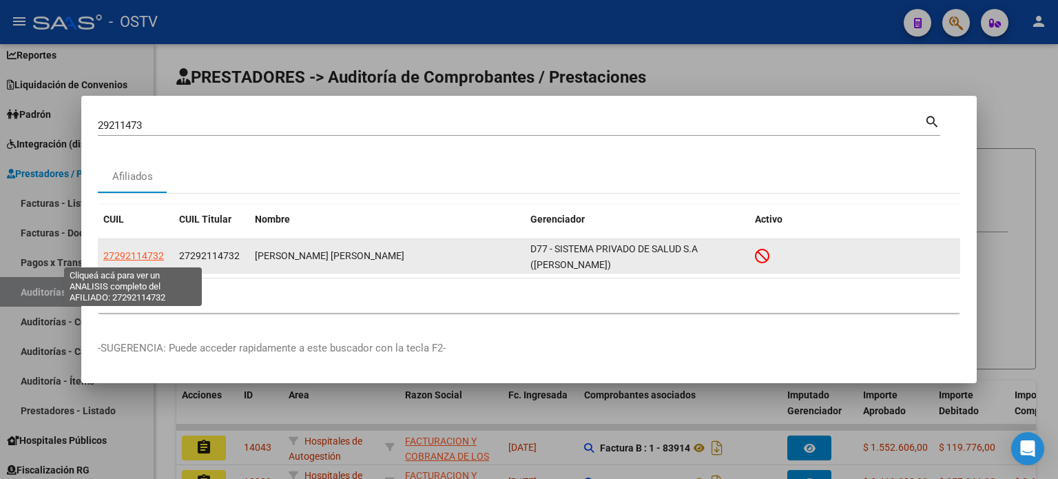
click at [132, 260] on span "27292114732" at bounding box center [133, 255] width 61 height 11
type textarea "27292114732"
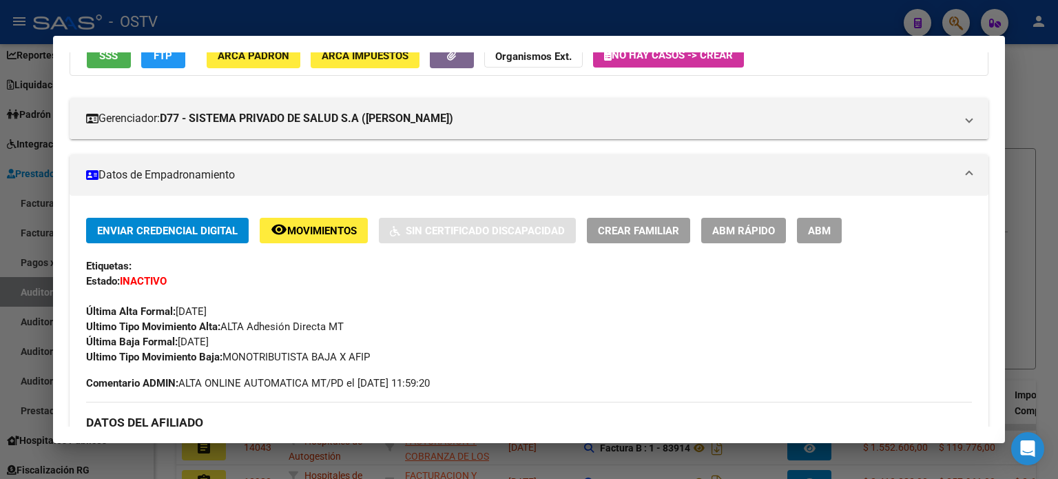
scroll to position [0, 0]
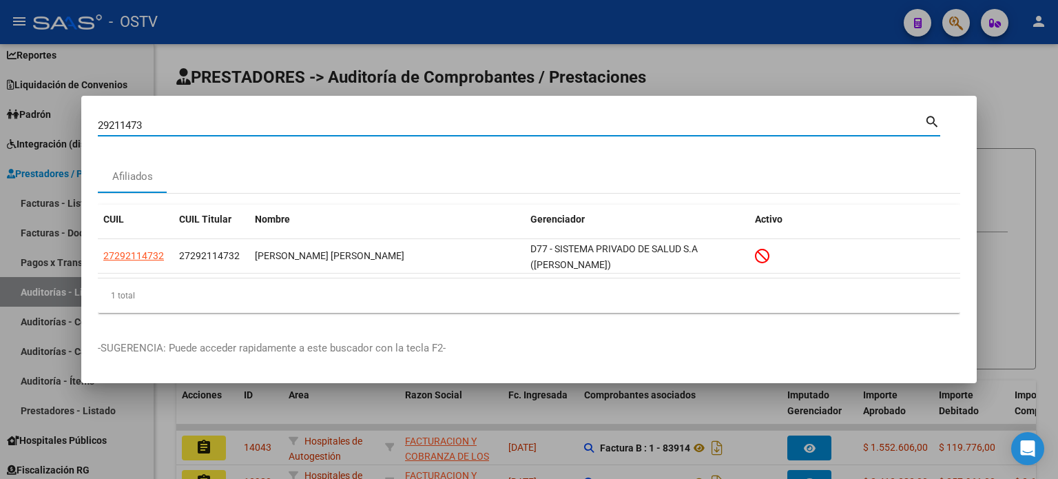
drag, startPoint x: 160, startPoint y: 125, endPoint x: 52, endPoint y: 123, distance: 108.1
click at [52, 123] on div "29211473 Buscar (apellido, dni, cuil, nro traspaso, cuit, obra social) search A…" at bounding box center [529, 239] width 1058 height 479
paste input "337072"
type input "29337072"
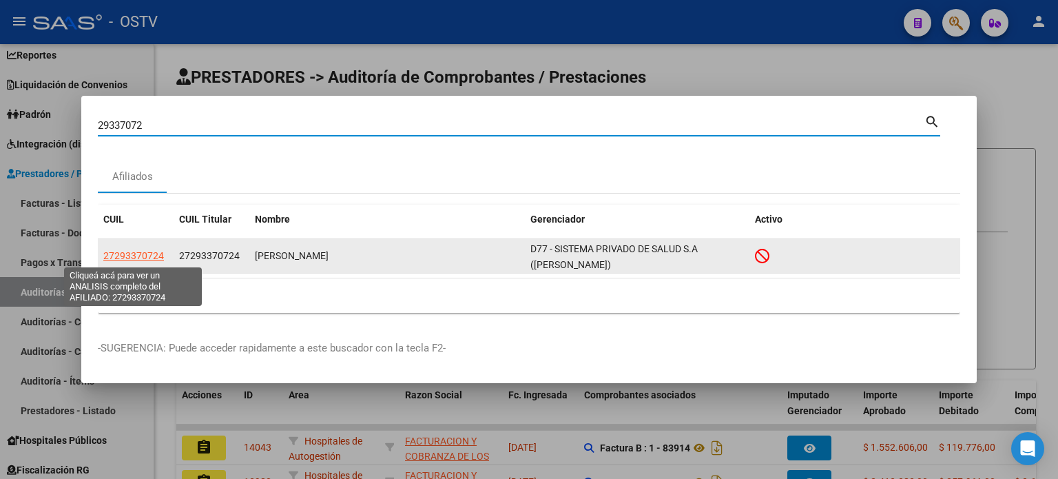
click at [143, 255] on span "27293370724" at bounding box center [133, 255] width 61 height 11
type textarea "27293370724"
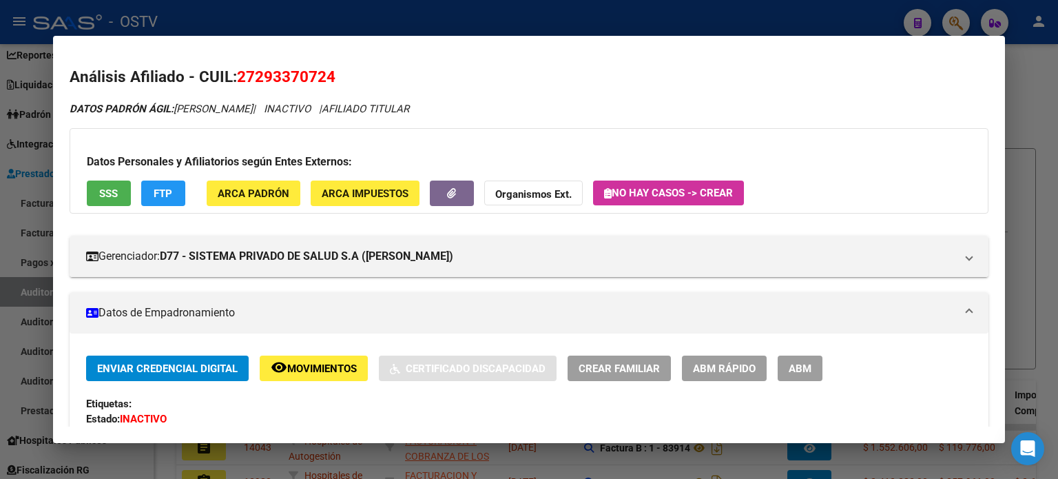
scroll to position [138, 0]
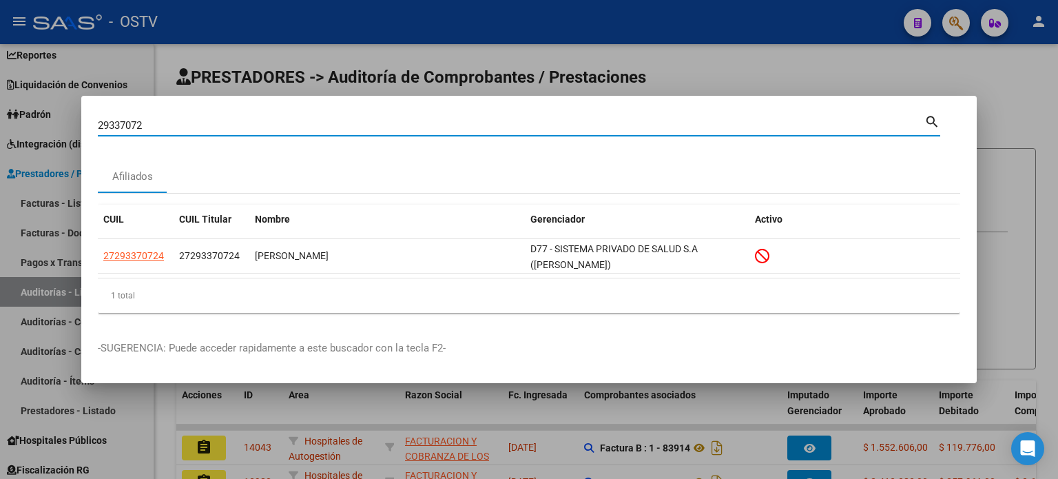
drag, startPoint x: 143, startPoint y: 127, endPoint x: 39, endPoint y: 123, distance: 104.1
click at [40, 123] on div "29337072 Buscar (apellido, dni, cuil, nro traspaso, cuit, obra social) search A…" at bounding box center [529, 239] width 1058 height 479
paste input "459483"
type input "29459483"
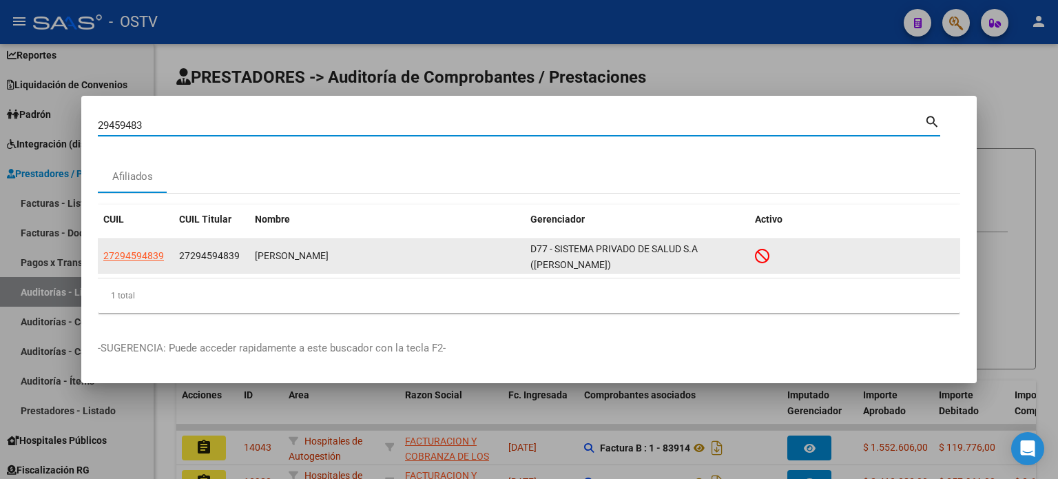
click at [147, 258] on span "27294594839" at bounding box center [133, 255] width 61 height 11
type textarea "27294594839"
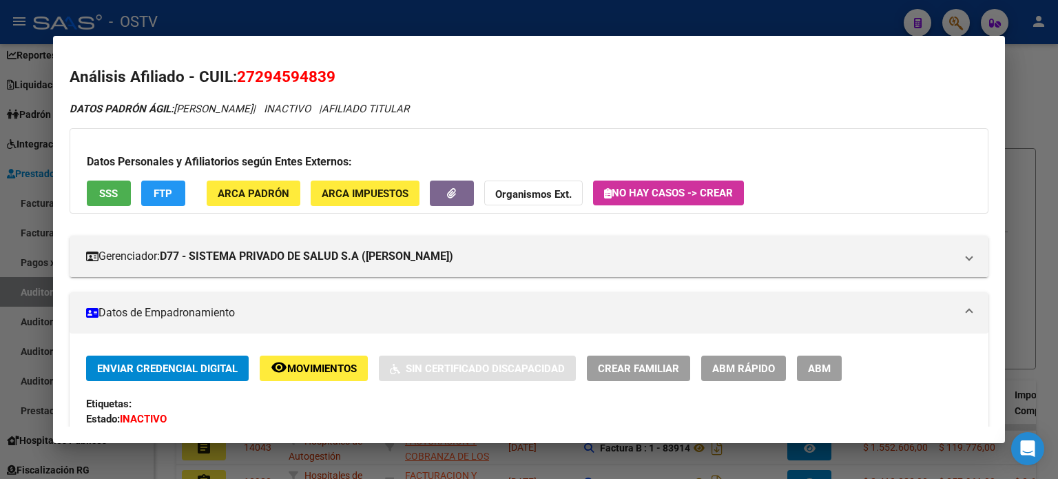
scroll to position [0, 0]
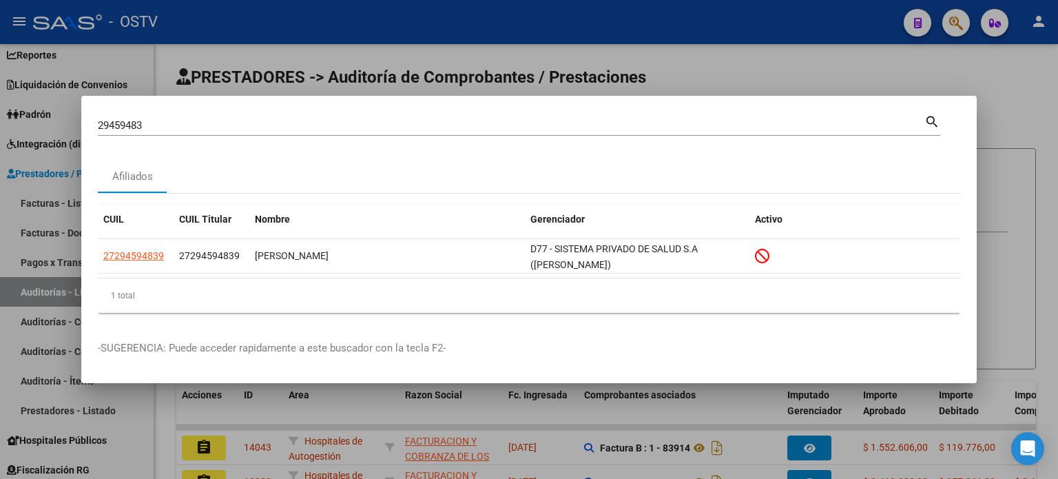
drag, startPoint x: 151, startPoint y: 115, endPoint x: 99, endPoint y: 118, distance: 52.4
click at [95, 117] on mat-dialog-content "29459483 Buscar (apellido, dni, cuil, nro traspaso, cuit, obra social) search A…" at bounding box center [528, 217] width 895 height 211
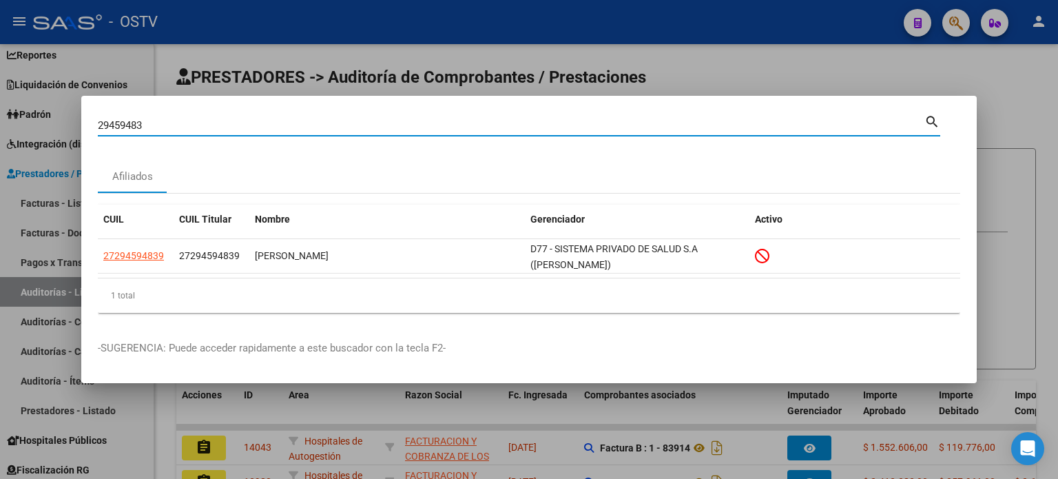
drag, startPoint x: 176, startPoint y: 120, endPoint x: 19, endPoint y: 129, distance: 157.3
click at [19, 129] on div "29459483 Buscar (apellido, dni, cuil, nro traspaso, cuit, obra social) search A…" at bounding box center [529, 239] width 1058 height 479
paste input "92134"
type input "29492134"
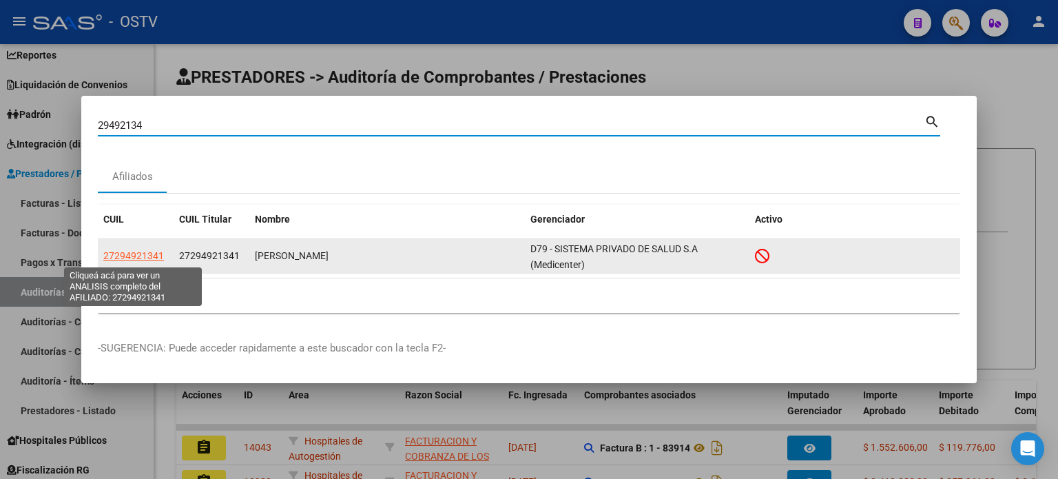
click at [149, 253] on span "27294921341" at bounding box center [133, 255] width 61 height 11
type textarea "27294921341"
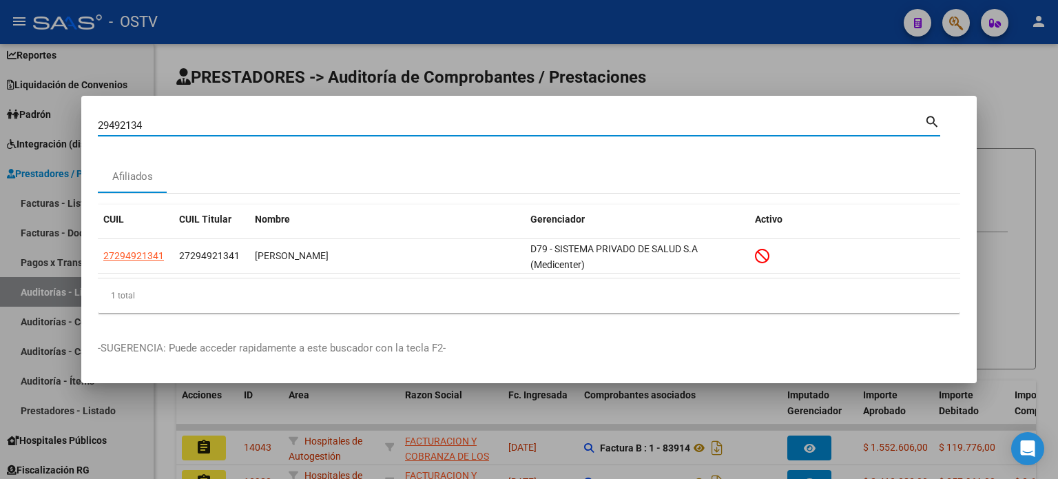
drag, startPoint x: 45, startPoint y: 114, endPoint x: 83, endPoint y: 130, distance: 41.0
click at [43, 114] on div "29492134 Buscar (apellido, dni, cuil, nro traspaso, cuit, obra social) search A…" at bounding box center [529, 239] width 1058 height 479
paste input "7294921341"
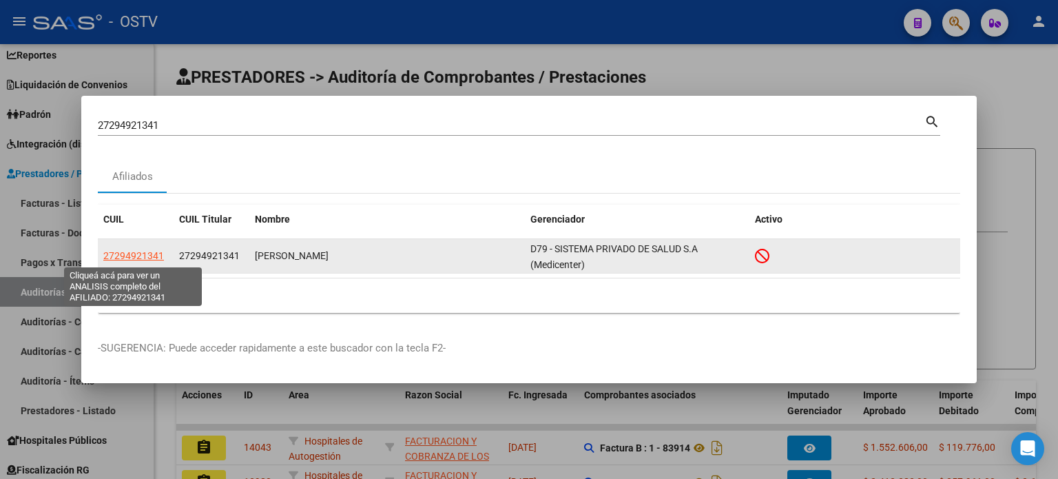
click at [129, 255] on span "27294921341" at bounding box center [133, 255] width 61 height 11
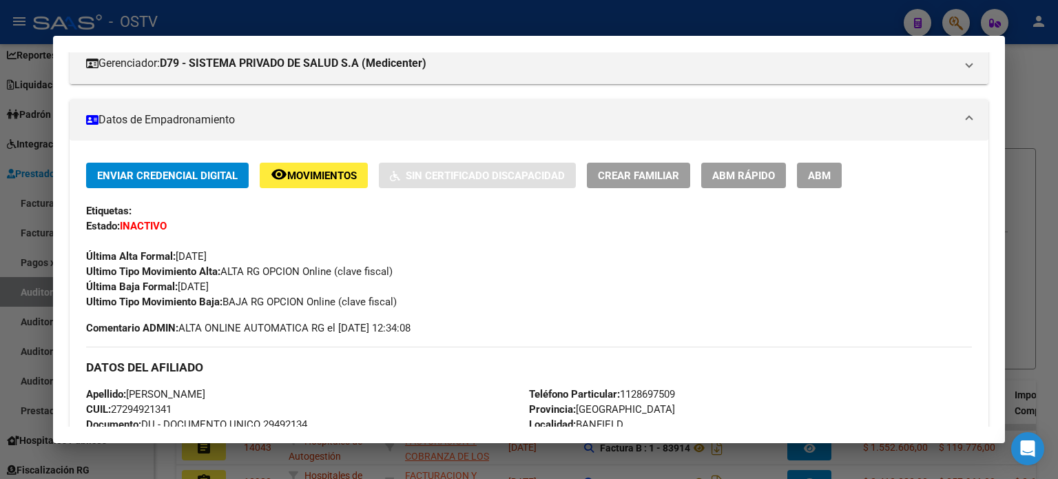
scroll to position [69, 0]
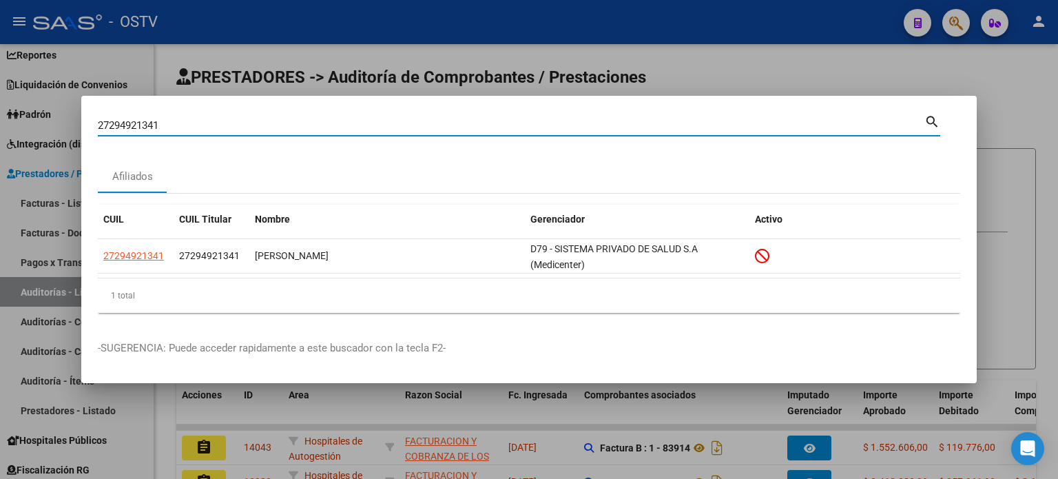
drag, startPoint x: 171, startPoint y: 120, endPoint x: 0, endPoint y: 112, distance: 171.0
click at [0, 112] on div "27294921341 Buscar (apellido, dni, cuil, nro traspaso, cuit, obra social) searc…" at bounding box center [529, 239] width 1058 height 479
paste input "9527579"
type input "29527579"
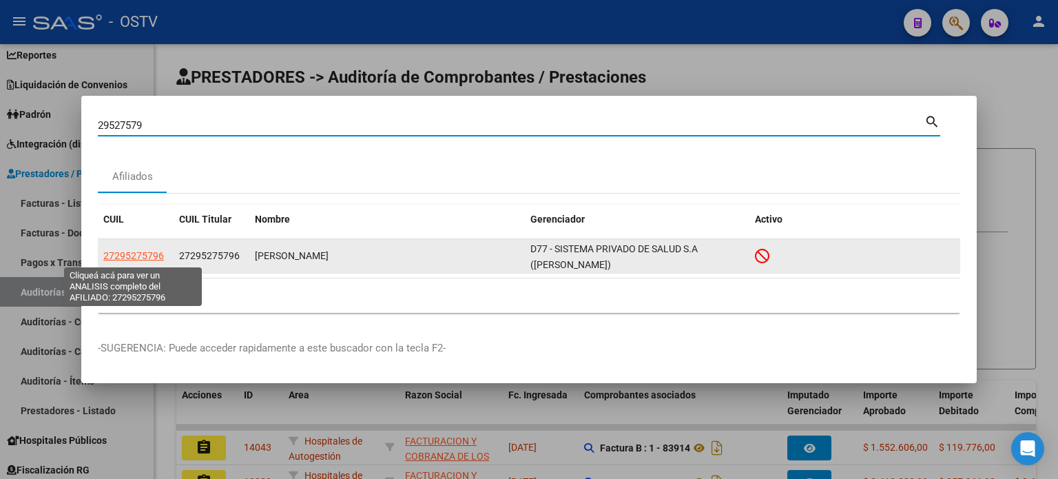
click at [140, 253] on span "27295275796" at bounding box center [133, 255] width 61 height 11
type textarea "27295275796"
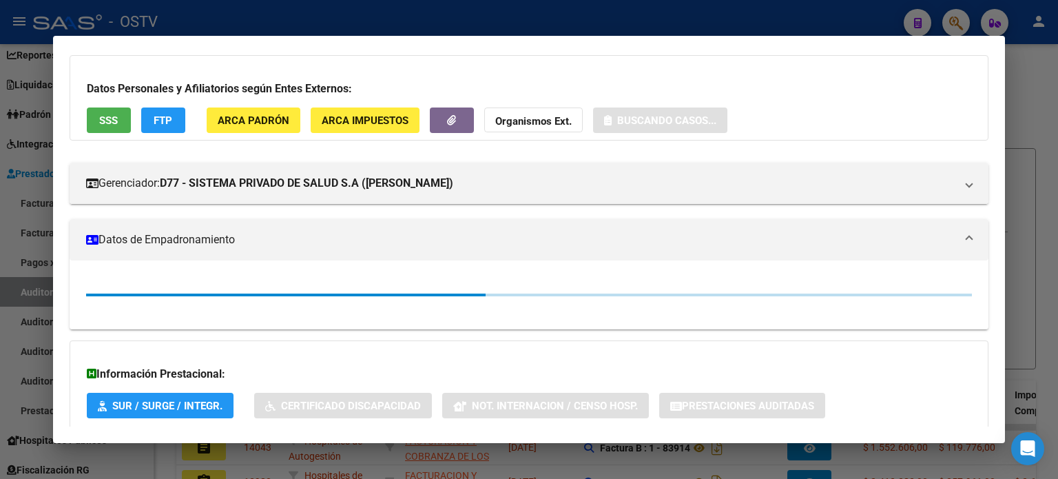
scroll to position [138, 0]
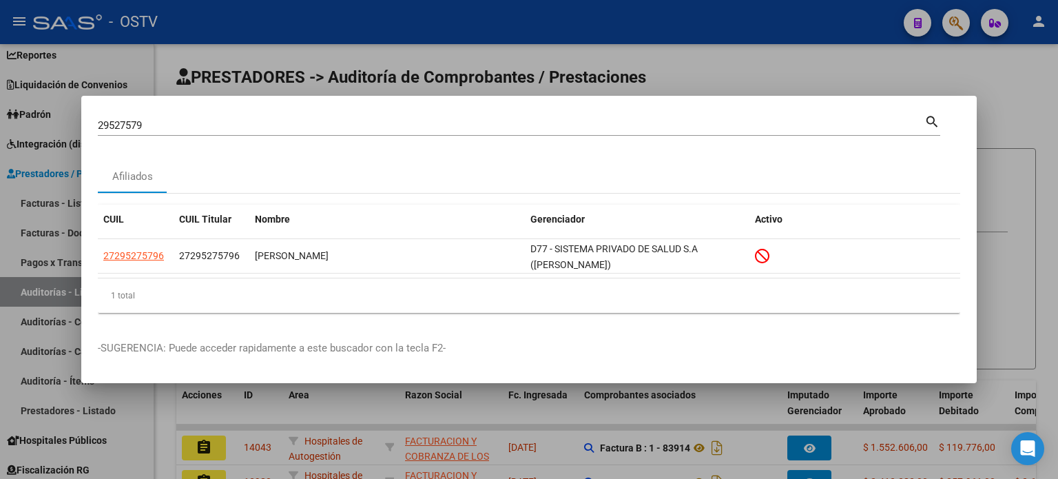
drag, startPoint x: 162, startPoint y: 133, endPoint x: 65, endPoint y: 127, distance: 97.3
click at [65, 127] on div "29527579 Buscar (apellido, dni, cuil, nro traspaso, cuit, obra social) search A…" at bounding box center [529, 239] width 1058 height 479
click at [177, 125] on input "29527579" at bounding box center [511, 125] width 826 height 12
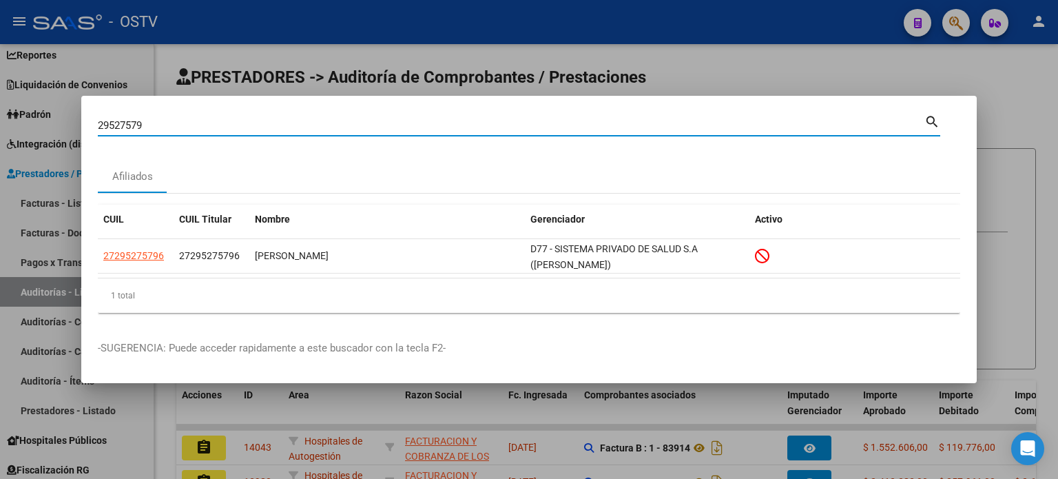
drag, startPoint x: 99, startPoint y: 126, endPoint x: 67, endPoint y: 136, distance: 33.1
click at [58, 126] on div "29527579 Buscar (apellido, dni, cuil, nro traspaso, cuit, obra social) search A…" at bounding box center [529, 239] width 1058 height 479
paste input "55871"
type input "29555871"
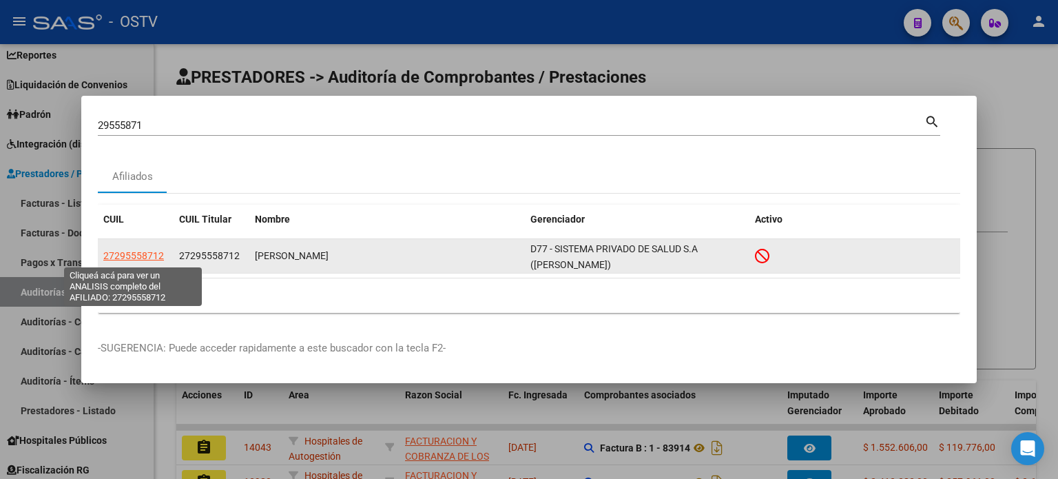
click at [135, 259] on span "27295558712" at bounding box center [133, 255] width 61 height 11
type textarea "27295558712"
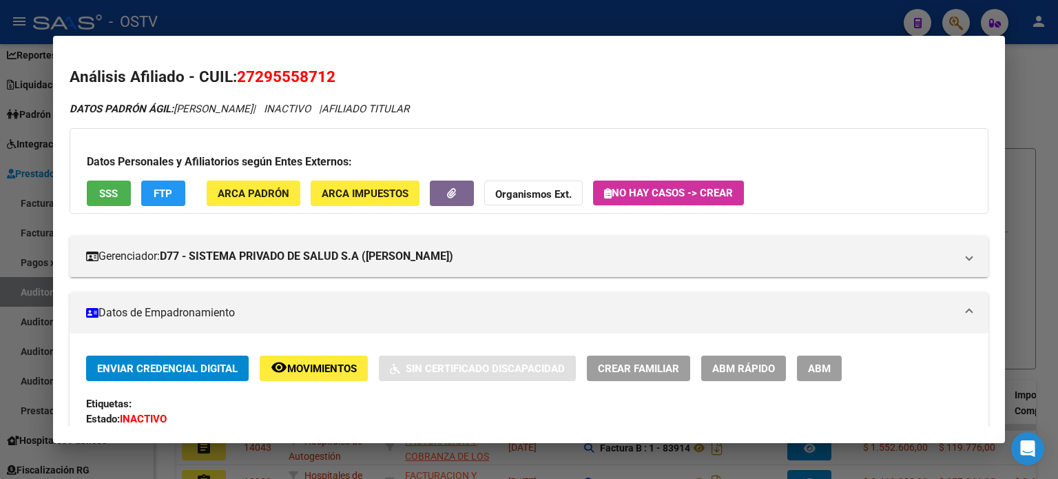
scroll to position [69, 0]
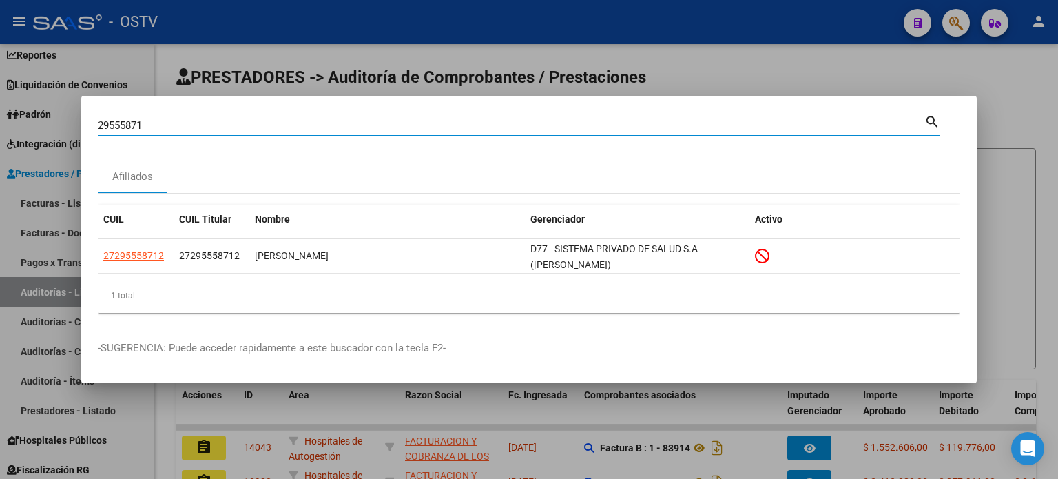
drag, startPoint x: 154, startPoint y: 123, endPoint x: 58, endPoint y: 122, distance: 96.4
click at [58, 122] on div "29555871 Buscar (apellido, dni, cuil, nro traspaso, cuit, obra social) search A…" at bounding box center [529, 239] width 1058 height 479
paste input "653165"
type input "29653165"
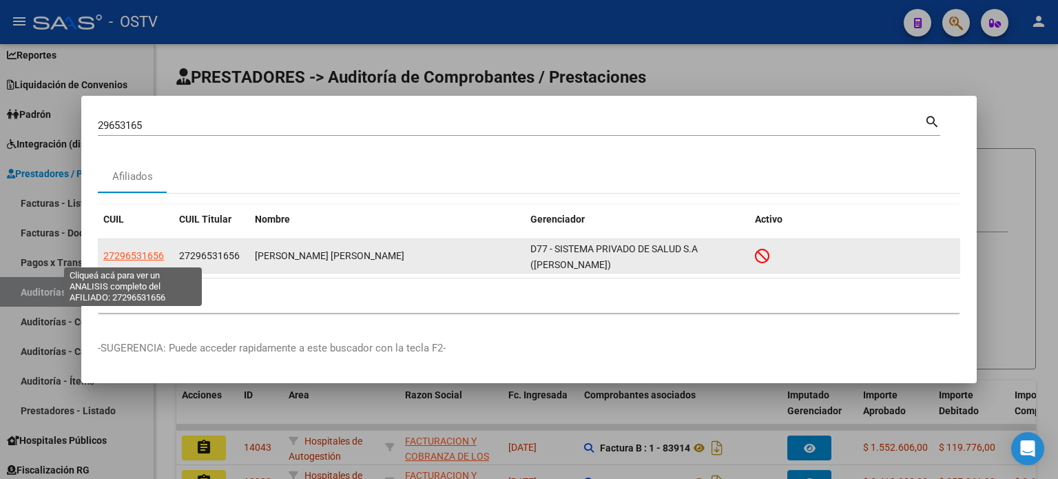
click at [142, 258] on span "27296531656" at bounding box center [133, 255] width 61 height 11
type textarea "27296531656"
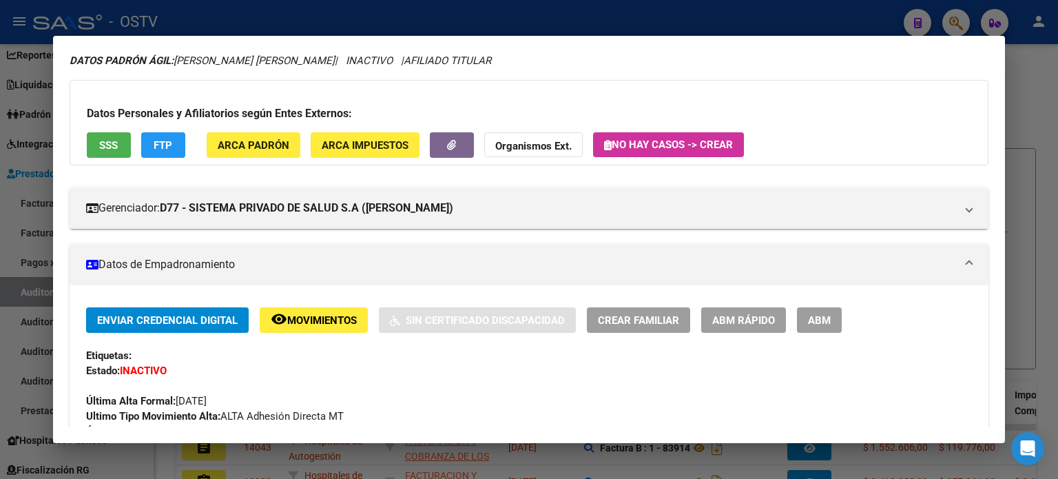
scroll to position [0, 0]
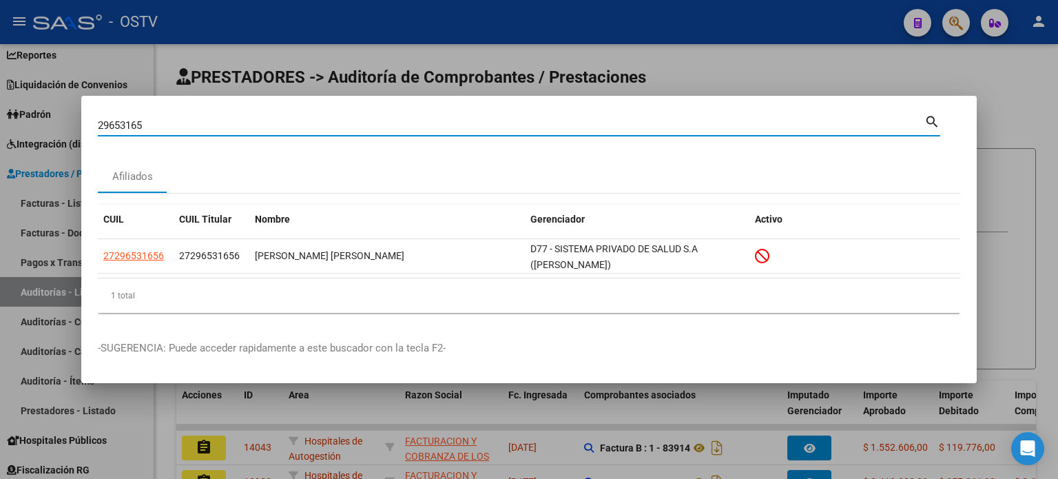
drag, startPoint x: 160, startPoint y: 122, endPoint x: 19, endPoint y: 119, distance: 141.2
click at [19, 119] on div "29653165 Buscar (apellido, dni, cuil, nro traspaso, cuit, obra social) search A…" at bounding box center [529, 239] width 1058 height 479
paste input "34606442"
type input "34606442"
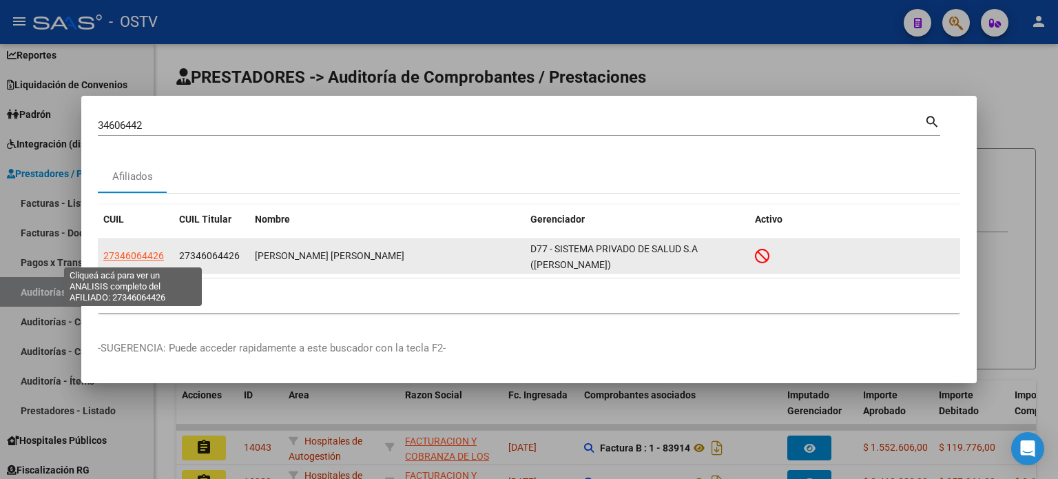
click at [141, 255] on span "27346064426" at bounding box center [133, 255] width 61 height 11
type textarea "27346064426"
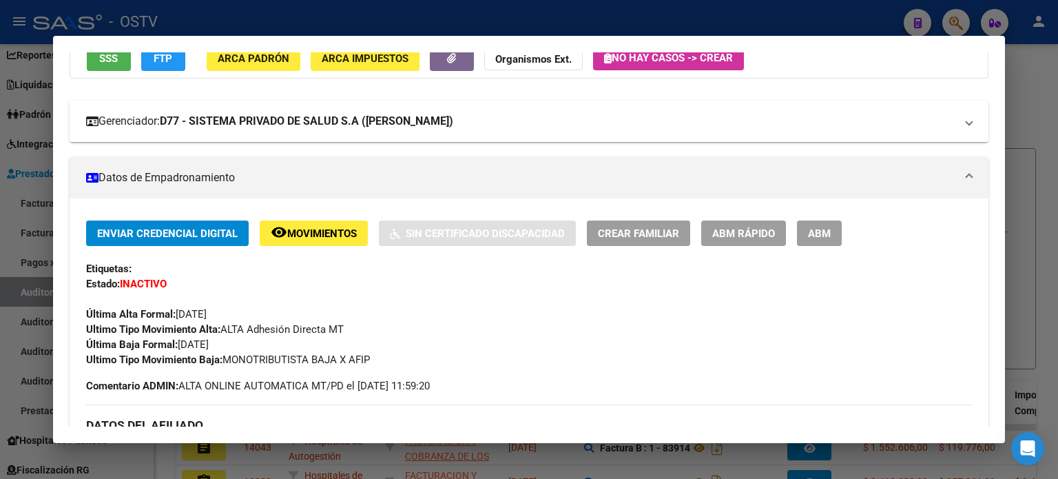
scroll to position [138, 0]
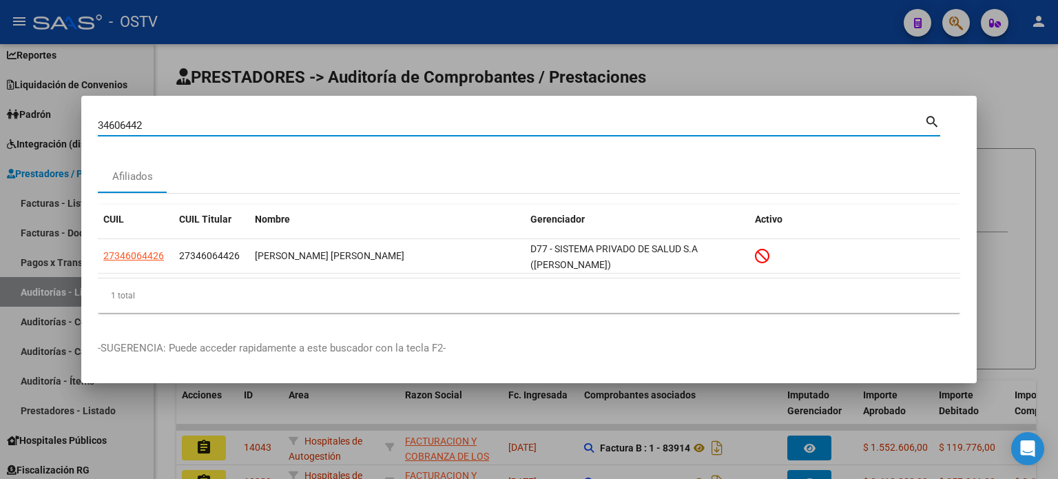
drag, startPoint x: 153, startPoint y: 123, endPoint x: 39, endPoint y: 125, distance: 114.3
click at [39, 125] on div "34606442 Buscar (apellido, dni, cuil, nro traspaso, cuit, obra social) search A…" at bounding box center [529, 239] width 1058 height 479
paste input "912158"
type input "34912158"
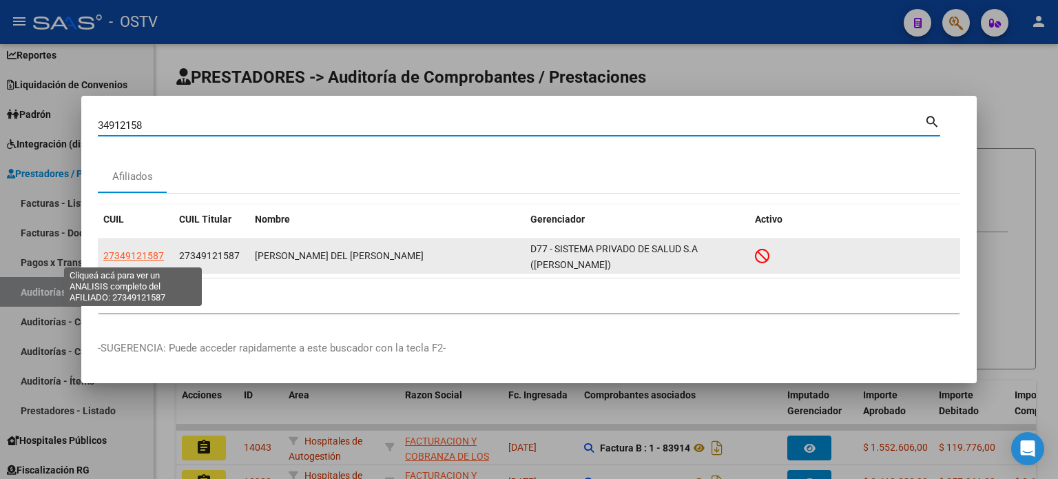
click at [153, 252] on span "27349121587" at bounding box center [133, 255] width 61 height 11
type textarea "27349121587"
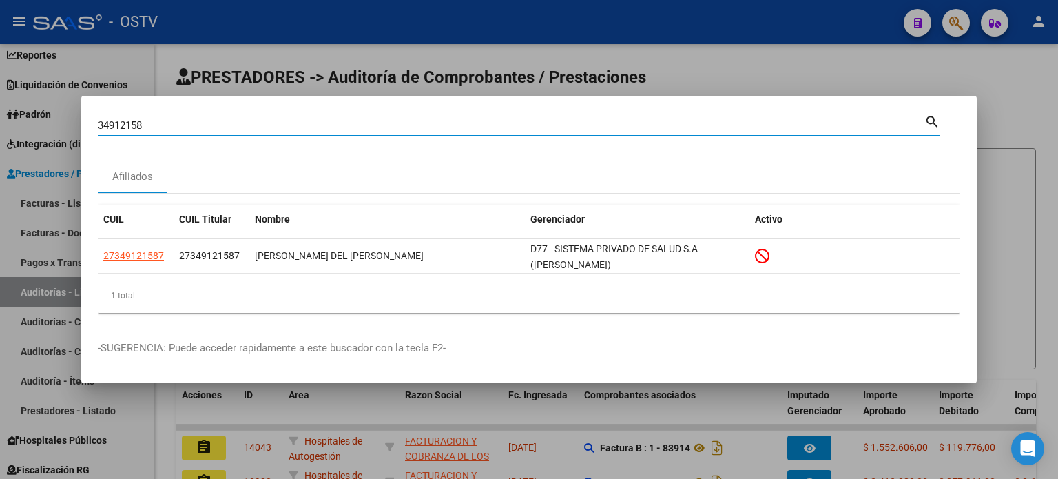
click at [0, 125] on div "34912158 Buscar (apellido, dni, cuil, nro traspaso, cuit, obra social) search A…" at bounding box center [529, 239] width 1058 height 479
paste input "351"
type input "34912351"
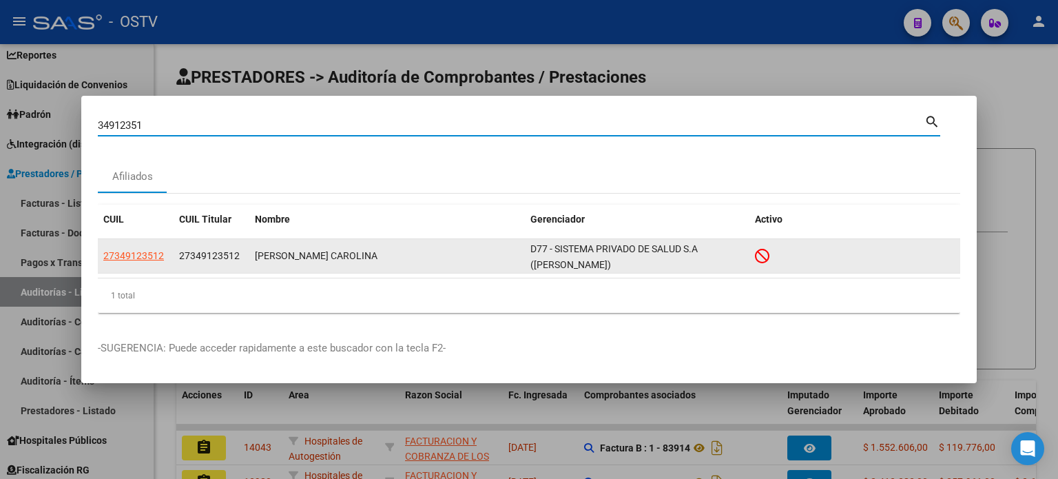
click at [135, 254] on span "27349123512" at bounding box center [133, 255] width 61 height 11
type textarea "27349123512"
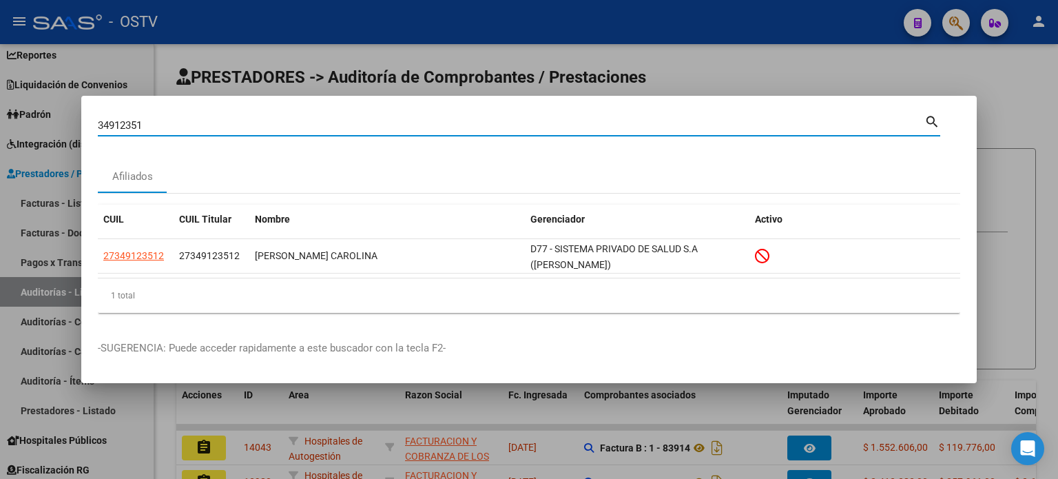
drag, startPoint x: 159, startPoint y: 123, endPoint x: 47, endPoint y: 121, distance: 112.2
click at [47, 121] on div "34912351 Buscar (apellido, dni, cuil, nro traspaso, cuit, obra social) search A…" at bounding box center [529, 239] width 1058 height 479
paste input "5555630"
type input "35555630"
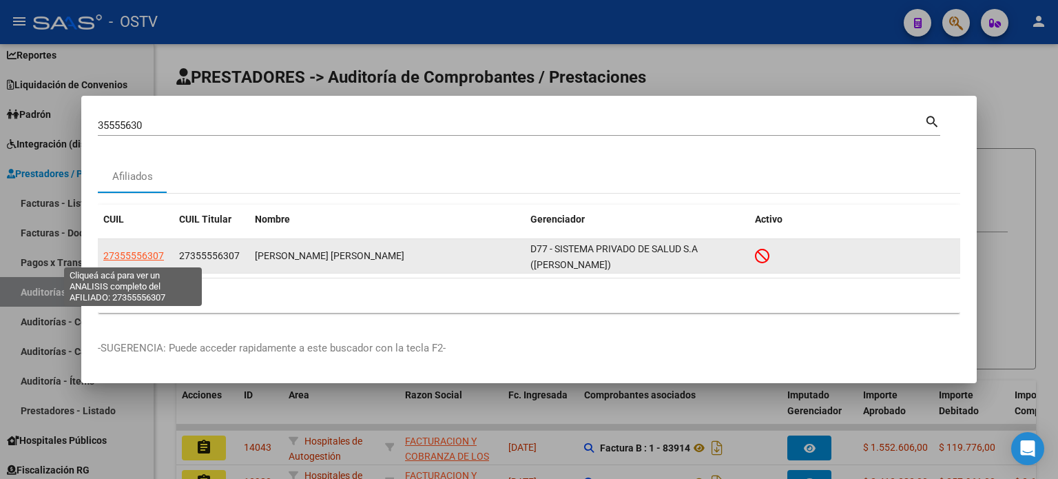
click at [134, 252] on span "27355556307" at bounding box center [133, 255] width 61 height 11
type textarea "27355556307"
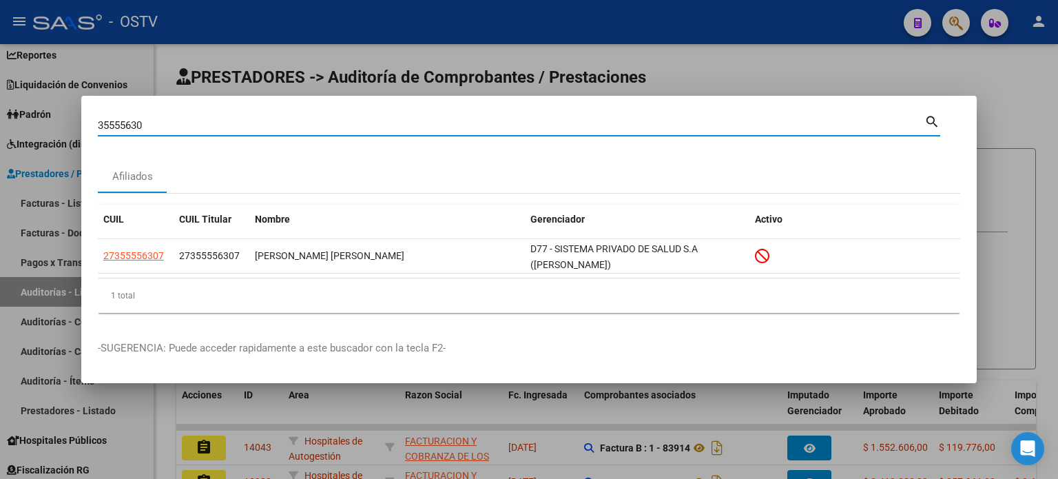
click at [28, 123] on div "35555630 Buscar (apellido, dni, cuil, nro traspaso, cuit, obra social) search A…" at bounding box center [529, 239] width 1058 height 479
paste input "993"
type input "35555993"
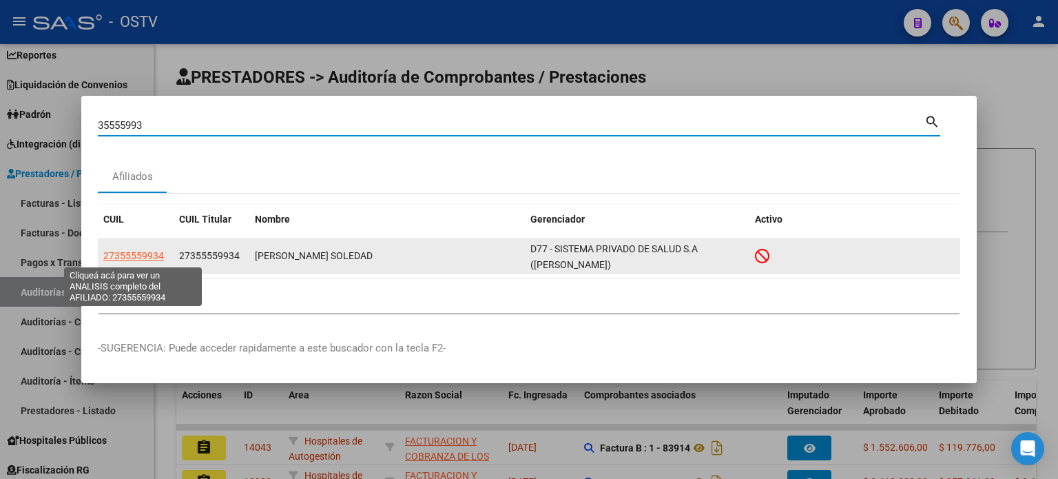
click at [134, 253] on span "27355559934" at bounding box center [133, 255] width 61 height 11
type textarea "27355559934"
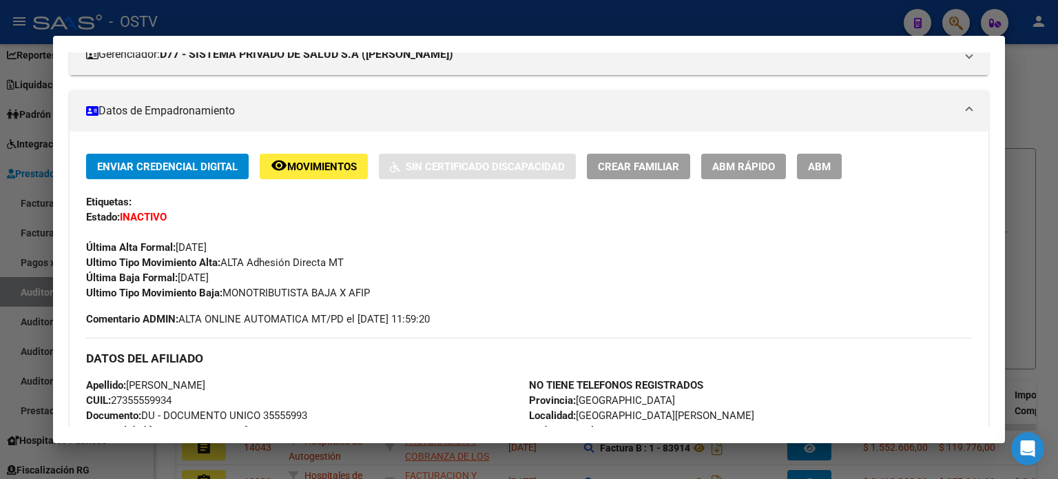
scroll to position [275, 0]
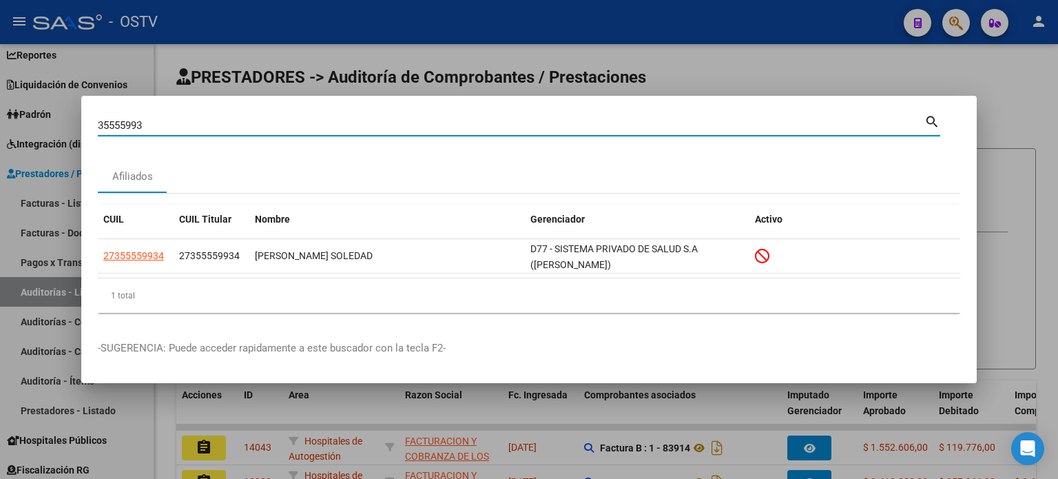
paste input "824059"
drag, startPoint x: 37, startPoint y: 125, endPoint x: 8, endPoint y: 127, distance: 29.0
click at [8, 127] on div "35555993 Buscar (apellido, dni, cuil, nro traspaso, cuit, obra social) search A…" at bounding box center [529, 239] width 1058 height 479
type input "35824059"
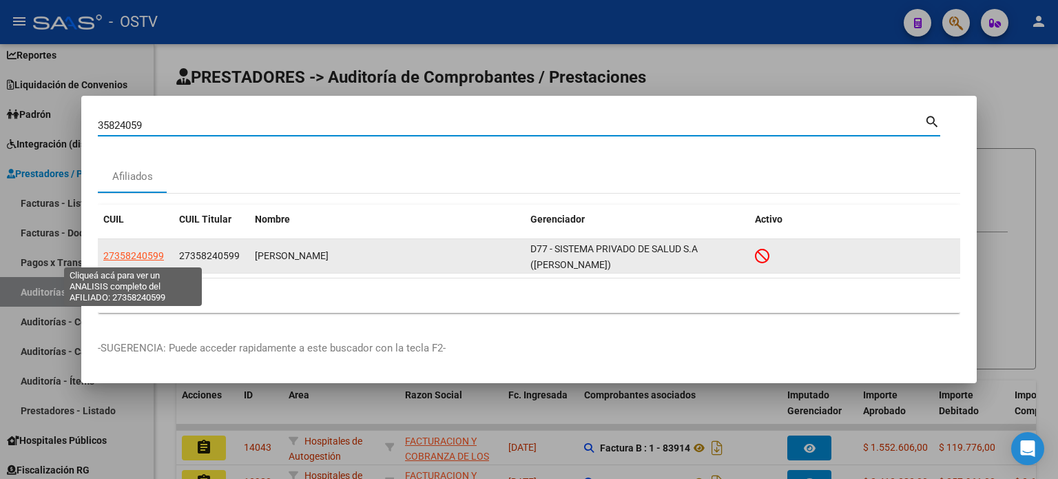
click at [138, 255] on span "27358240599" at bounding box center [133, 255] width 61 height 11
type textarea "27358240599"
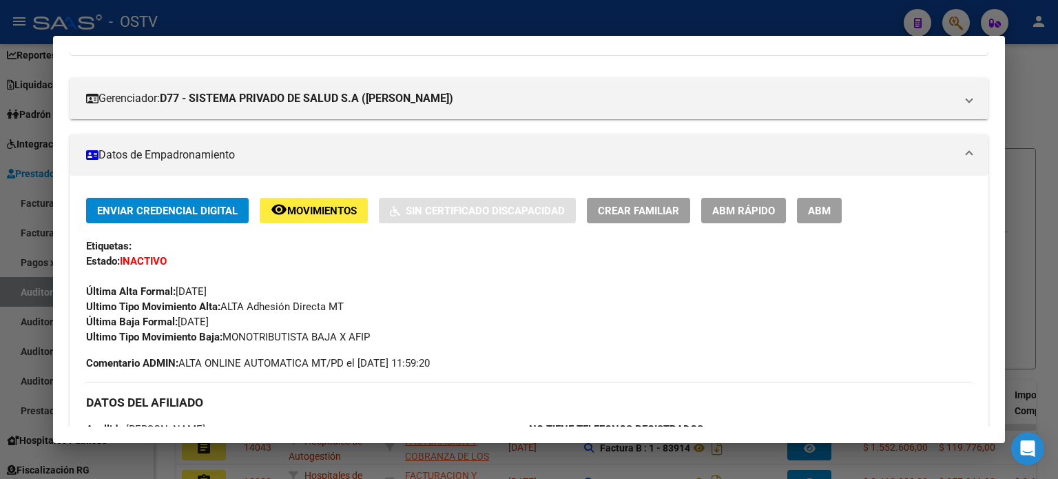
scroll to position [207, 0]
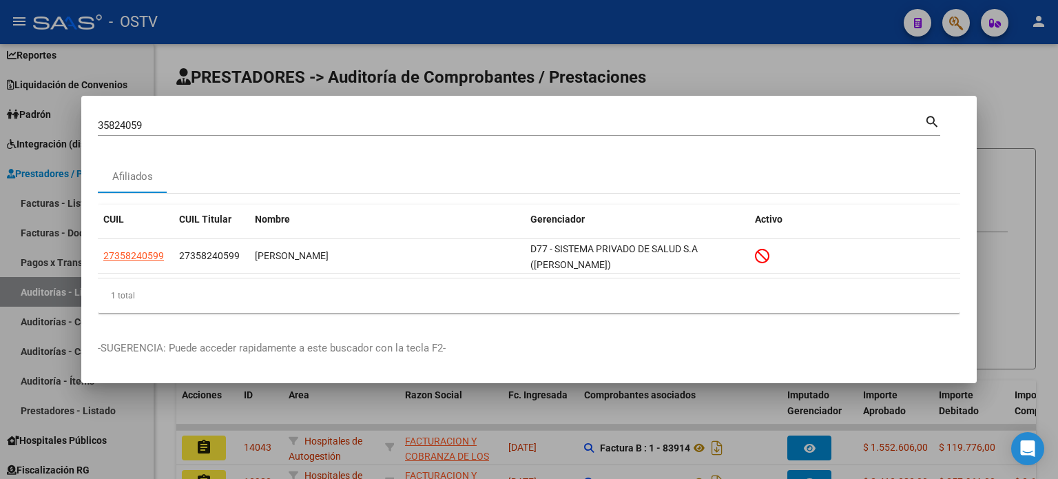
drag, startPoint x: 176, startPoint y: 132, endPoint x: 0, endPoint y: 129, distance: 176.3
click at [0, 129] on div "35824059 Buscar (apellido, dni, cuil, nro traspaso, cuit, obra social) search A…" at bounding box center [529, 239] width 1058 height 479
click at [159, 123] on input "35824059" at bounding box center [511, 125] width 826 height 12
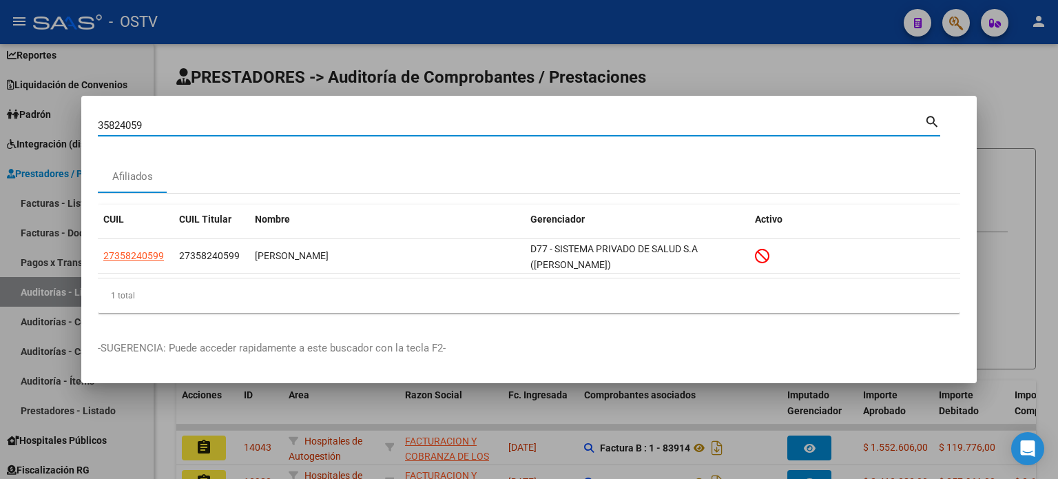
click at [165, 125] on input "35824059" at bounding box center [511, 125] width 826 height 12
drag, startPoint x: 147, startPoint y: 126, endPoint x: 63, endPoint y: 129, distance: 83.4
click at [65, 129] on div "35824059 Buscar (apellido, dni, cuil, nro traspaso, cuit, obra social) search A…" at bounding box center [529, 239] width 1058 height 479
paste input "40467961"
type input "40467961"
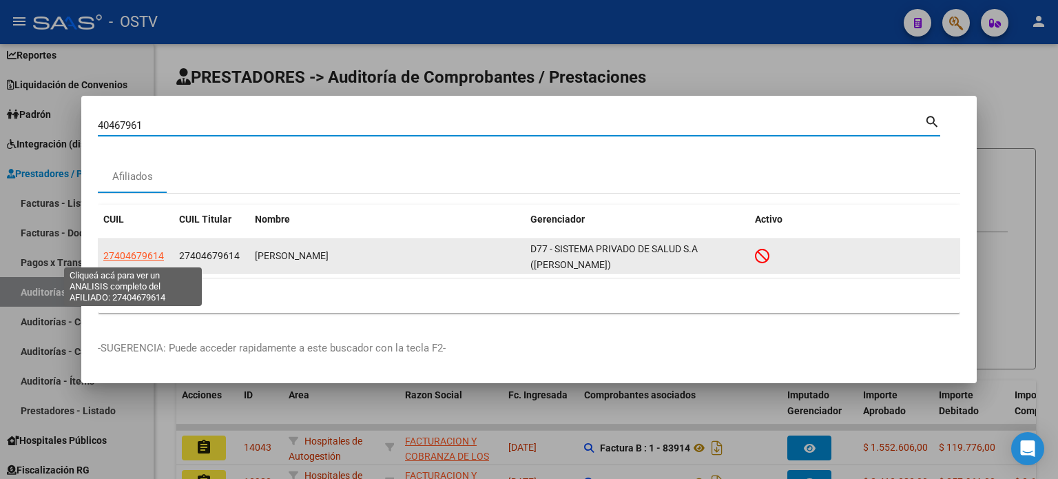
click at [142, 252] on span "27404679614" at bounding box center [133, 255] width 61 height 11
type textarea "27404679614"
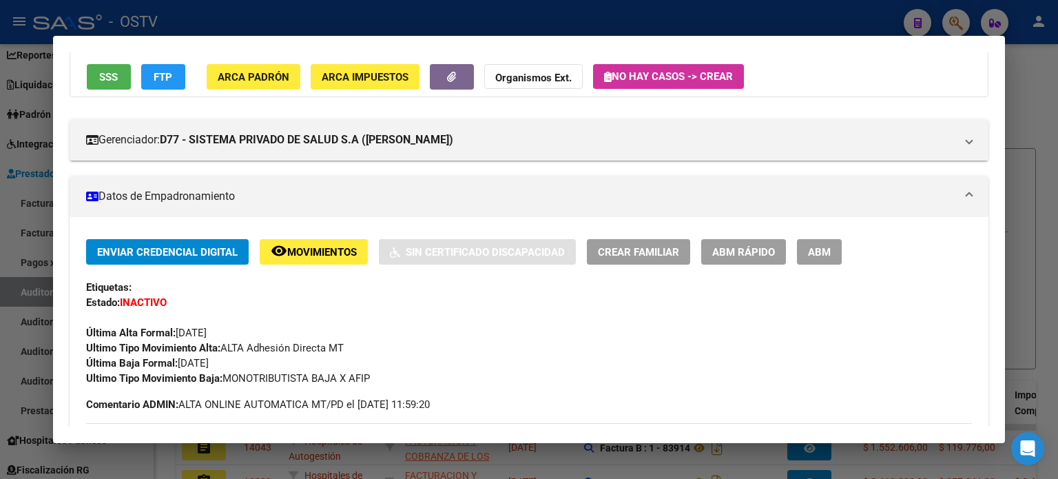
scroll to position [138, 0]
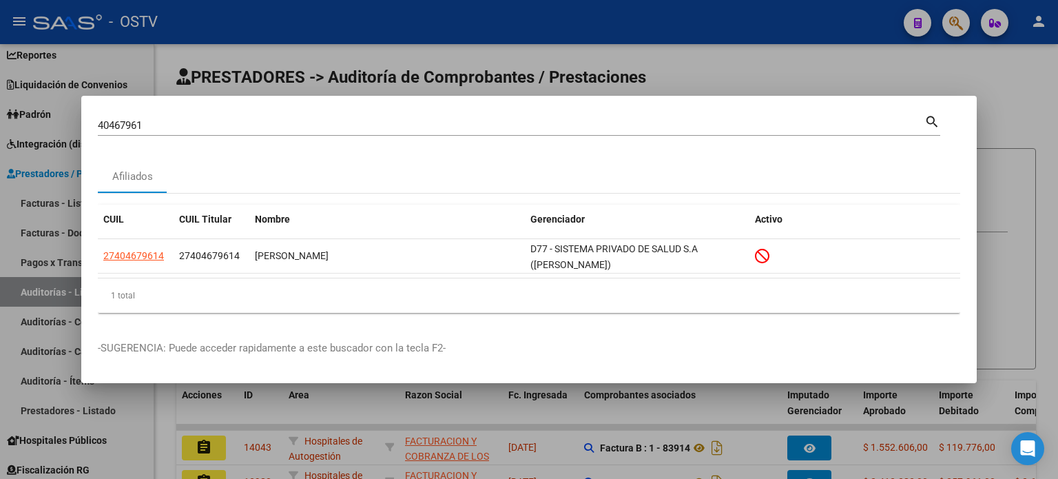
drag, startPoint x: 161, startPoint y: 125, endPoint x: 0, endPoint y: 126, distance: 161.1
click at [0, 126] on div "40467961 Buscar (apellido, dni, cuil, nro traspaso, cuit, obra social) search A…" at bounding box center [529, 239] width 1058 height 479
paste input "636415"
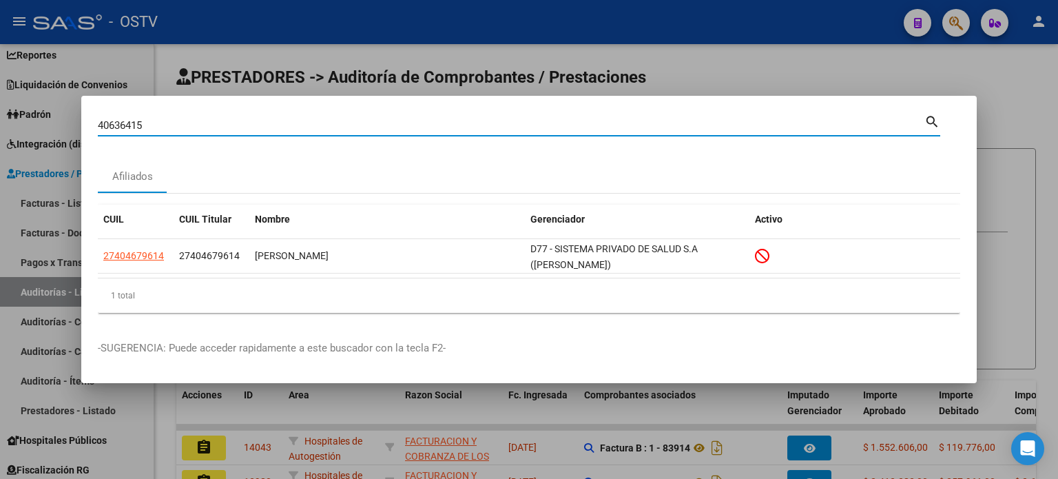
type input "40636415"
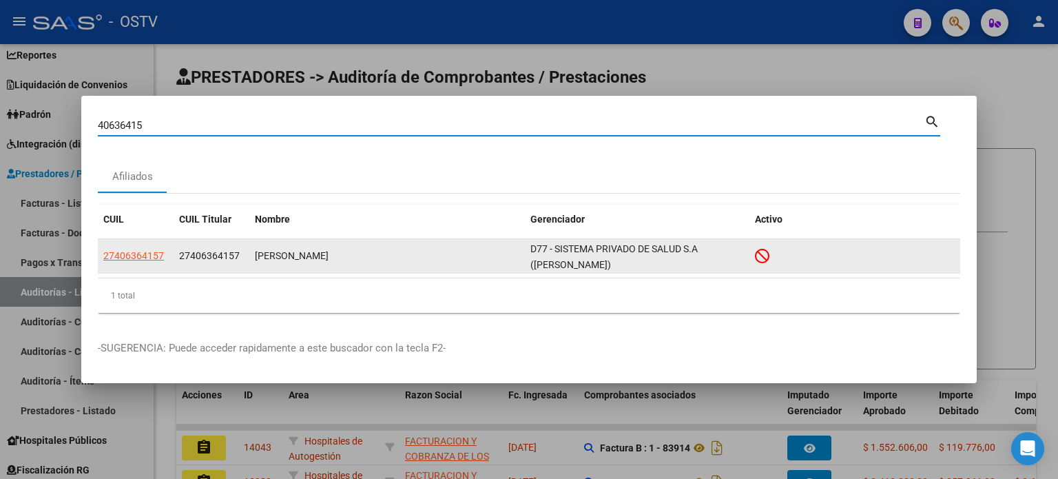
click at [148, 258] on span "27406364157" at bounding box center [133, 255] width 61 height 11
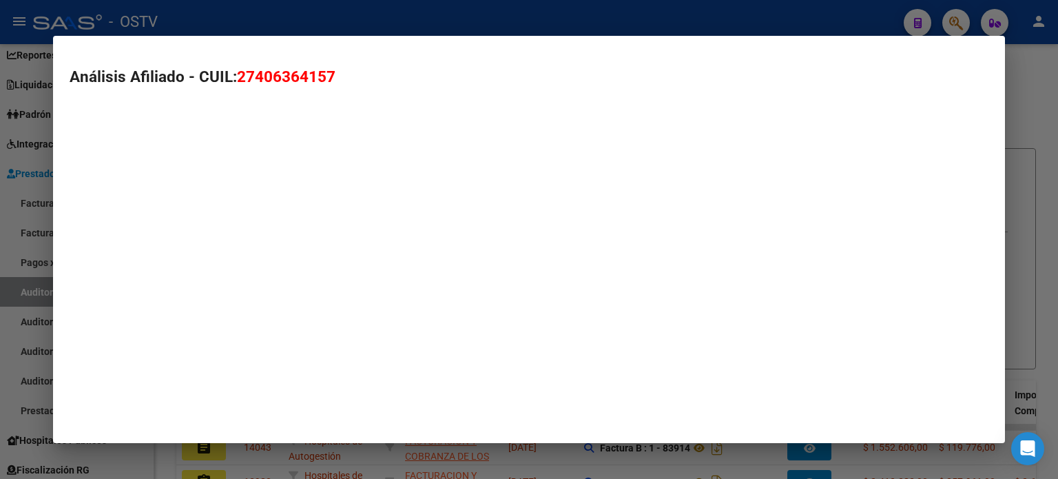
type textarea "27406364157"
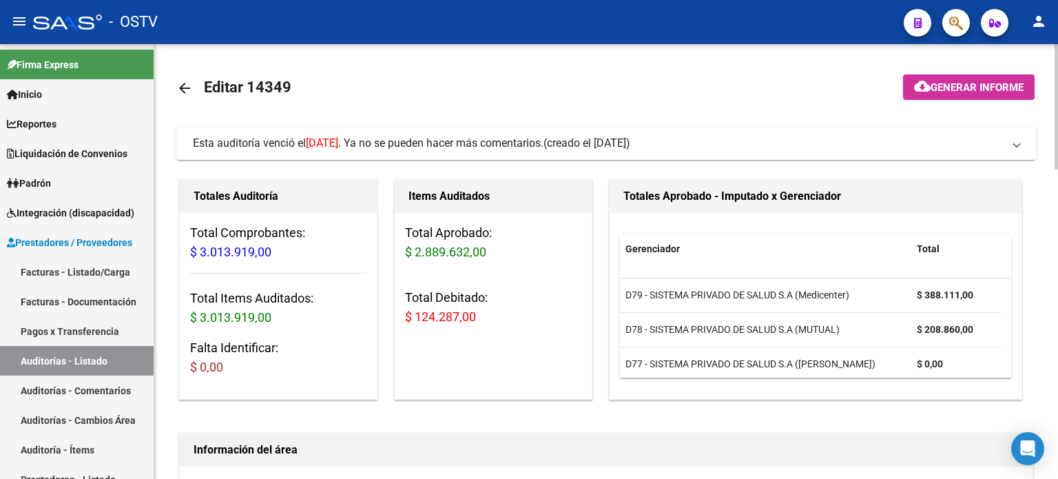
click at [338, 145] on span "02/10/2025" at bounding box center [322, 142] width 32 height 13
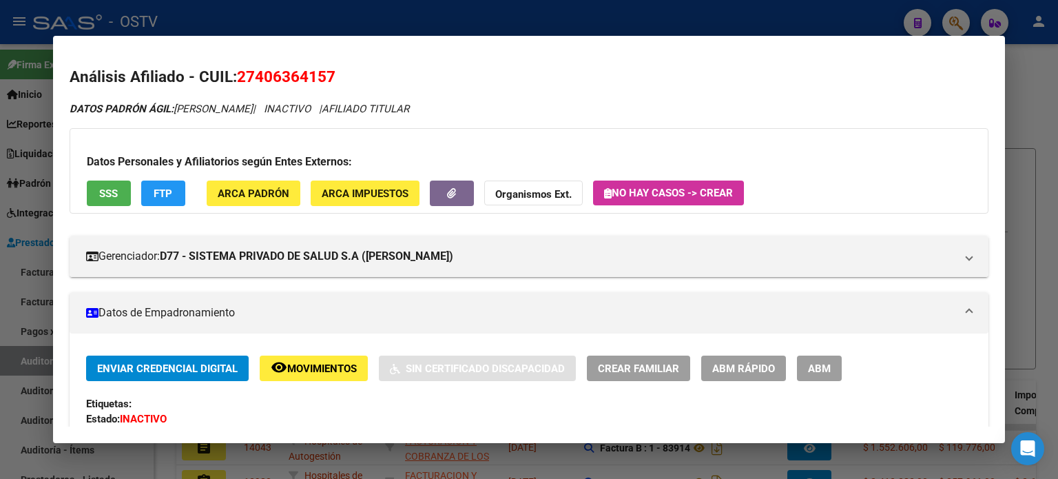
scroll to position [138, 0]
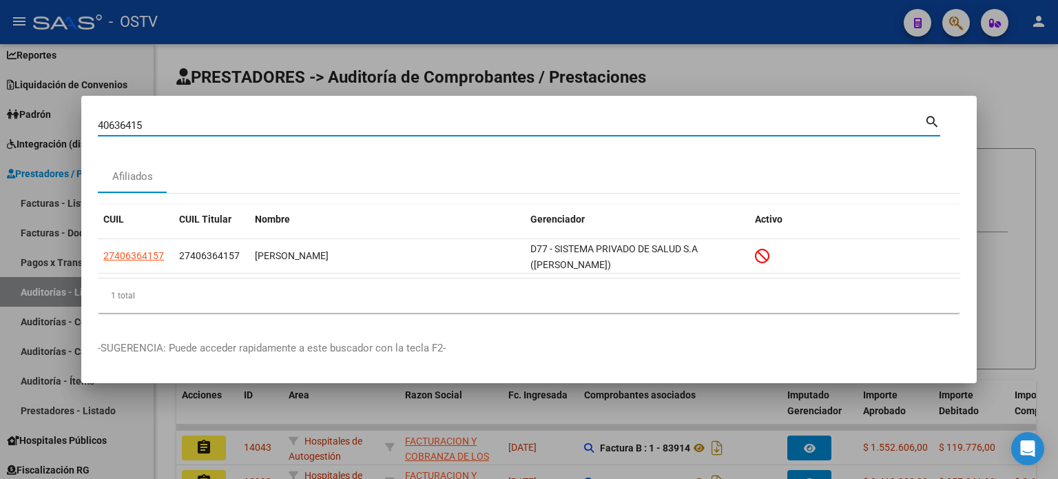
drag, startPoint x: 174, startPoint y: 129, endPoint x: 0, endPoint y: 127, distance: 173.5
click at [0, 127] on div "40636415 Buscar (apellido, dni, cuil, nro traspaso, cuit, obra social) search A…" at bounding box center [529, 239] width 1058 height 479
paste input "799889"
type input "40799889"
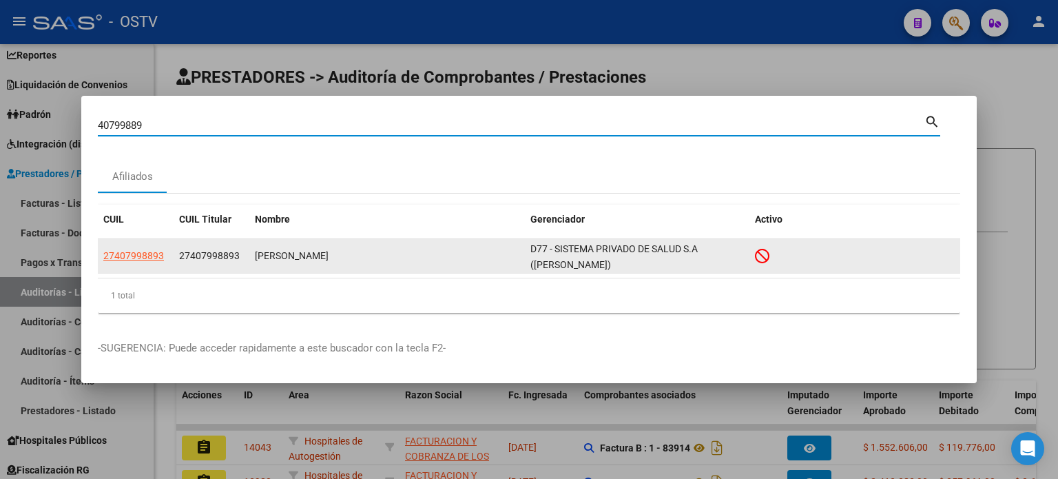
click at [123, 257] on span "27407998893" at bounding box center [133, 255] width 61 height 11
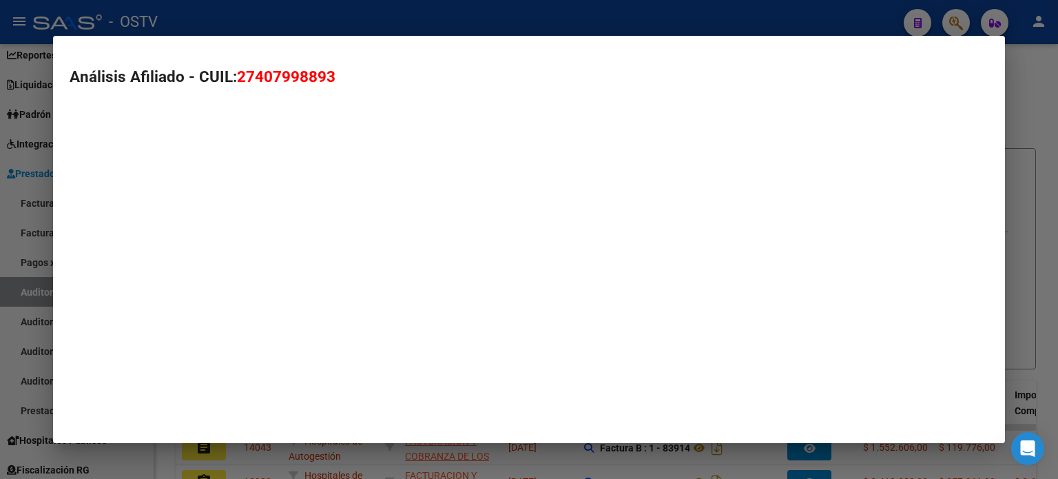
type textarea "27407998893"
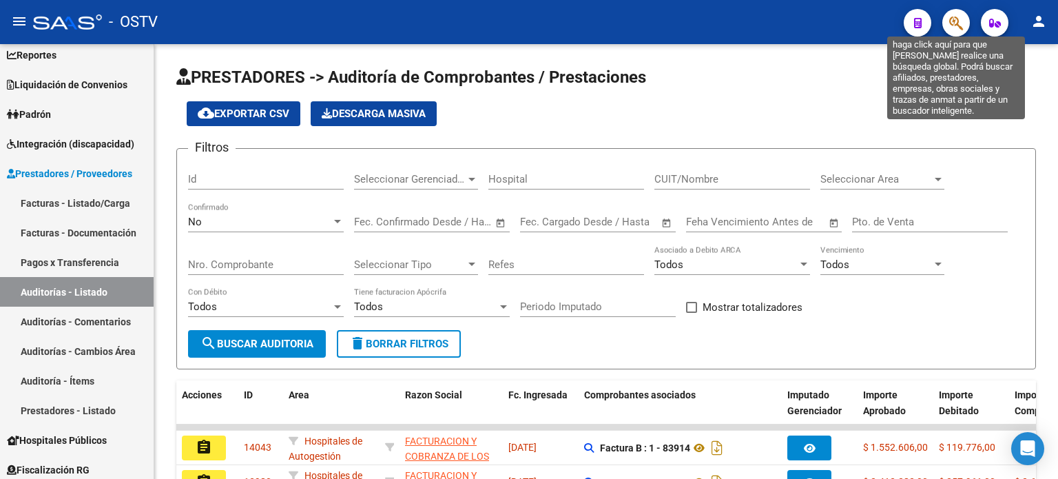
click at [953, 23] on icon "button" at bounding box center [956, 23] width 14 height 16
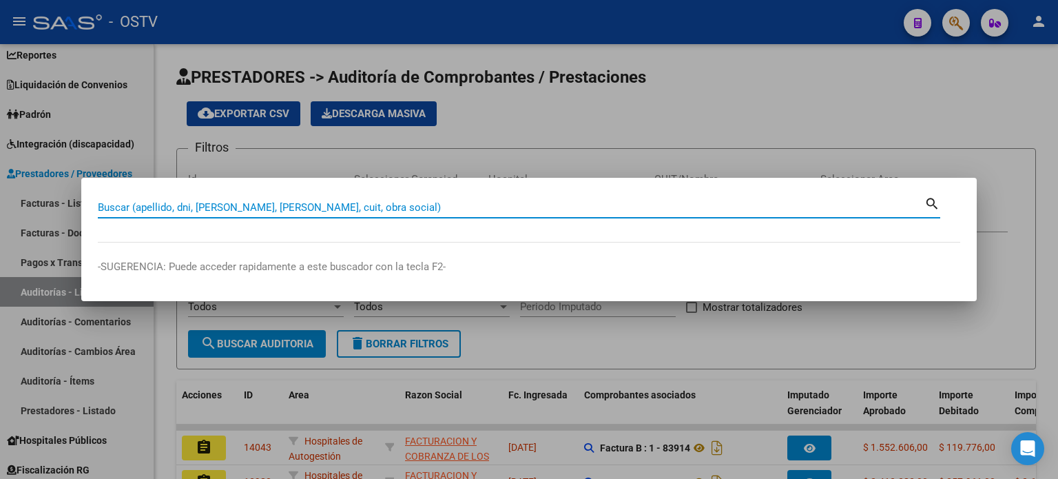
paste input "40824697"
type input "40824697"
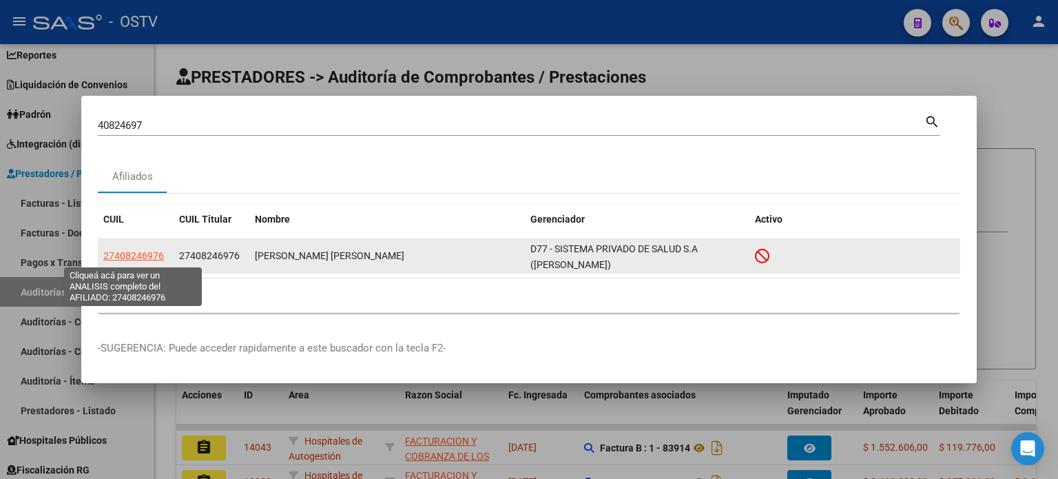
click at [132, 258] on span "27408246976" at bounding box center [133, 255] width 61 height 11
type textarea "27408246976"
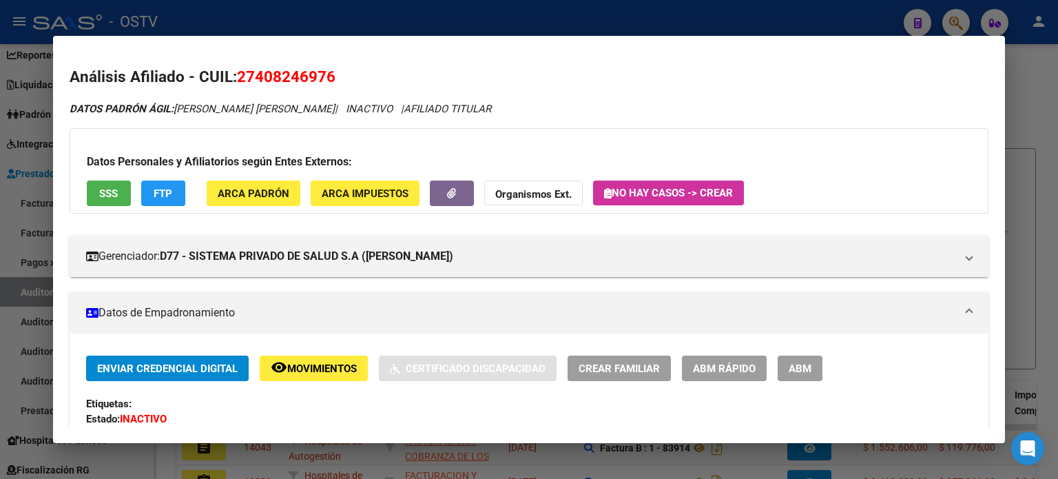
scroll to position [69, 0]
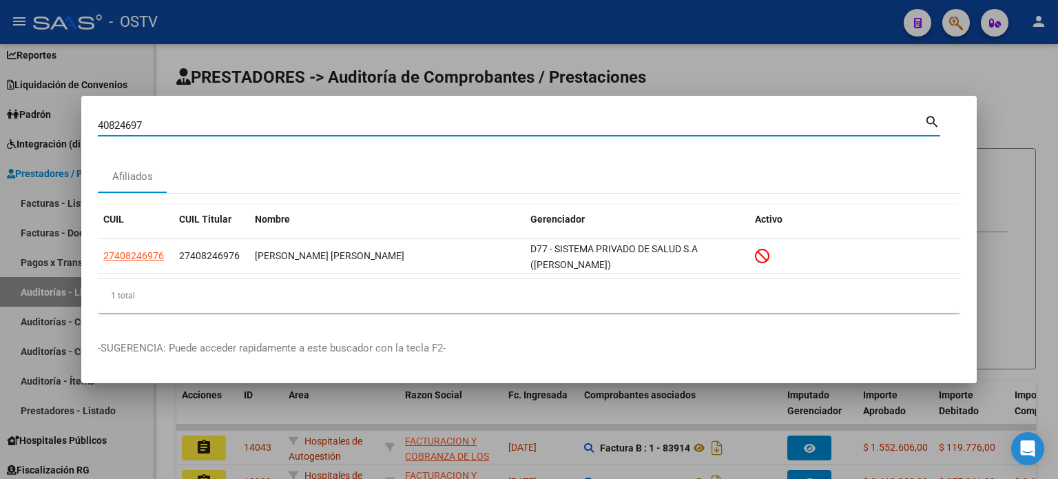
click at [65, 124] on div "40824697 Buscar (apellido, dni, cuil, nro traspaso, cuit, obra social) search A…" at bounding box center [529, 239] width 1058 height 479
paste input "932818"
type input "40932818"
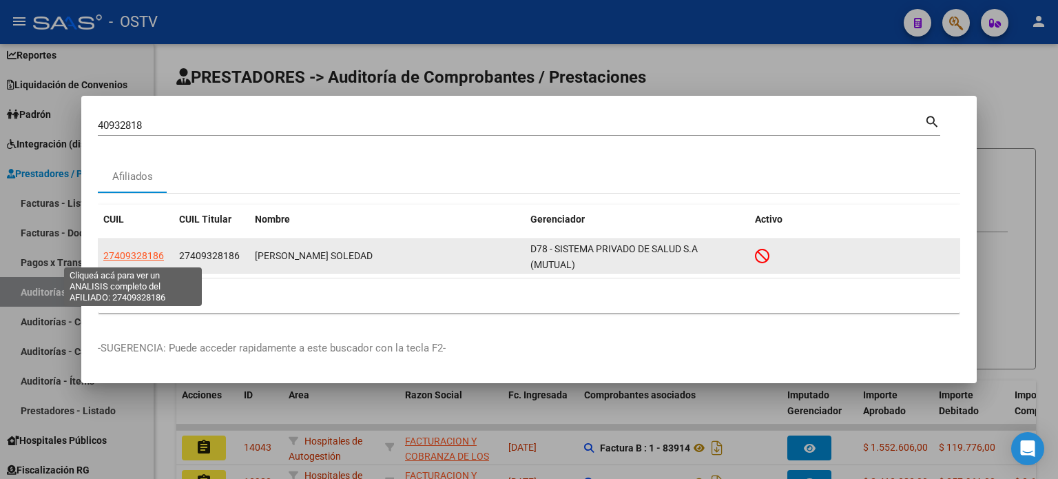
click at [151, 259] on span "27409328186" at bounding box center [133, 255] width 61 height 11
type textarea "27409328186"
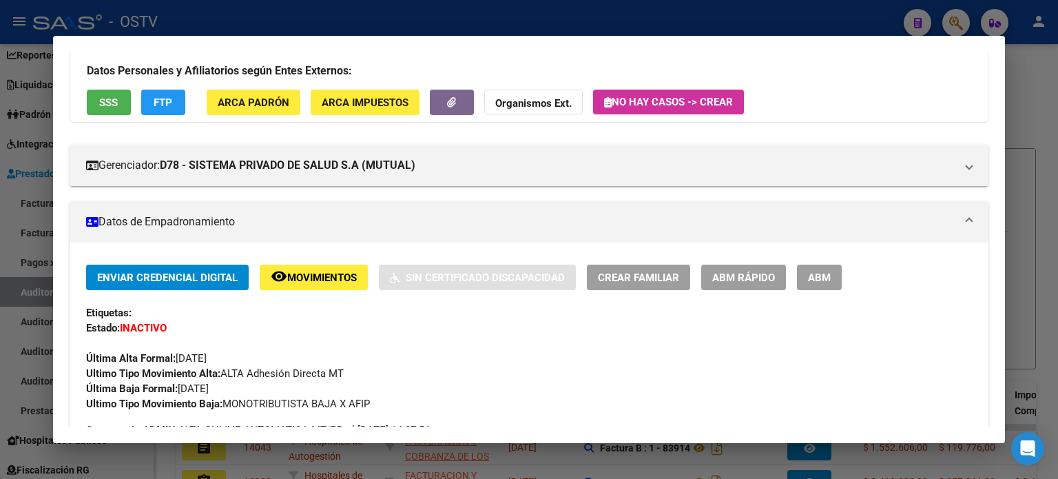
scroll to position [138, 0]
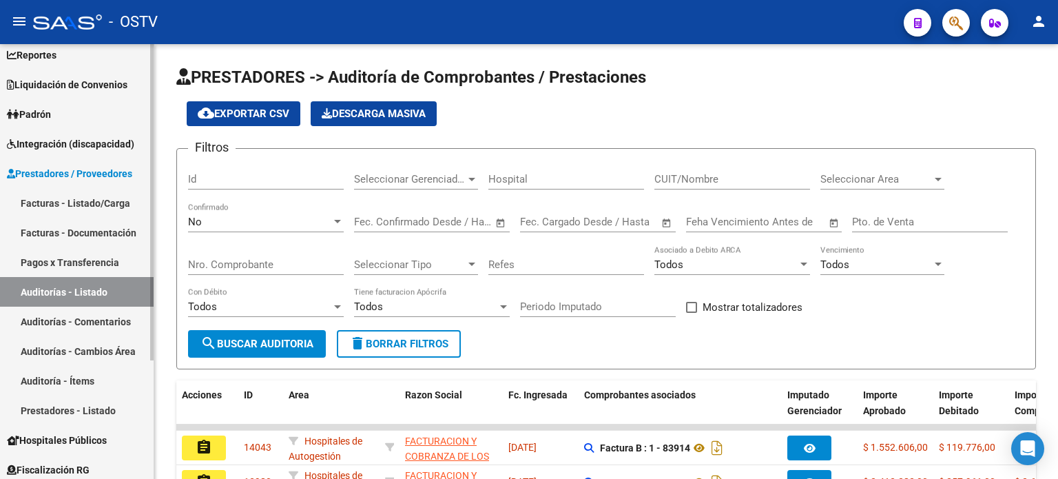
click at [96, 292] on link "Auditorías - Listado" at bounding box center [77, 292] width 154 height 30
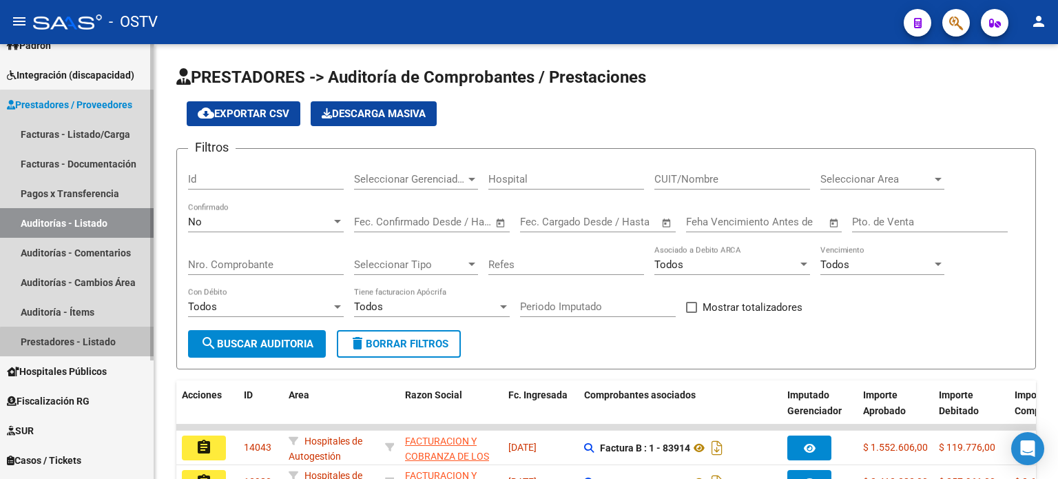
click at [97, 344] on link "Prestadores - Listado" at bounding box center [77, 341] width 154 height 30
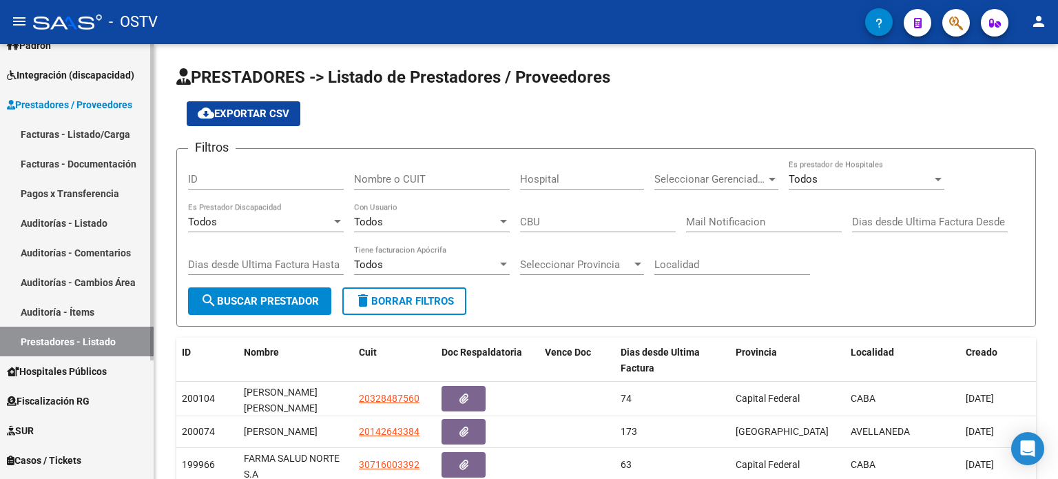
click at [85, 300] on link "Auditoría - Ítems" at bounding box center [77, 312] width 154 height 30
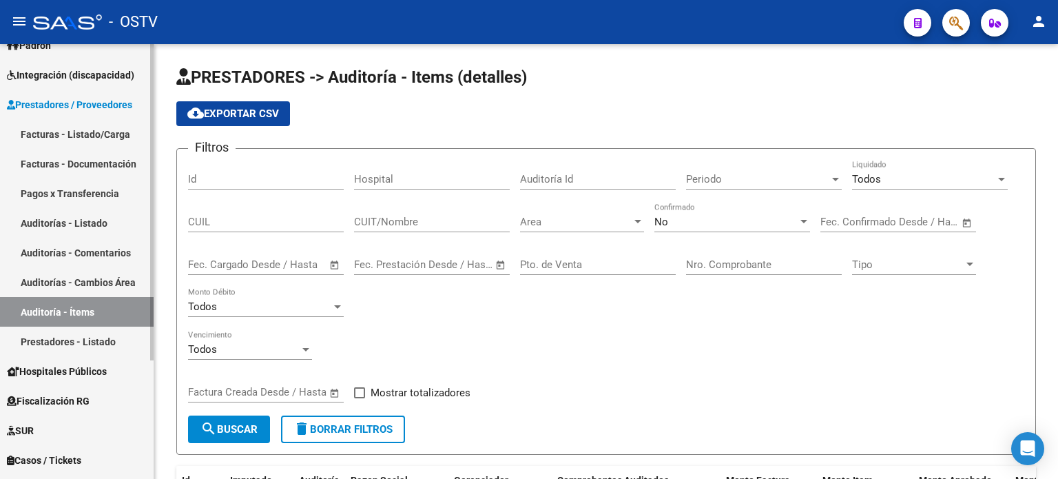
click at [83, 221] on link "Auditorías - Listado" at bounding box center [77, 223] width 154 height 30
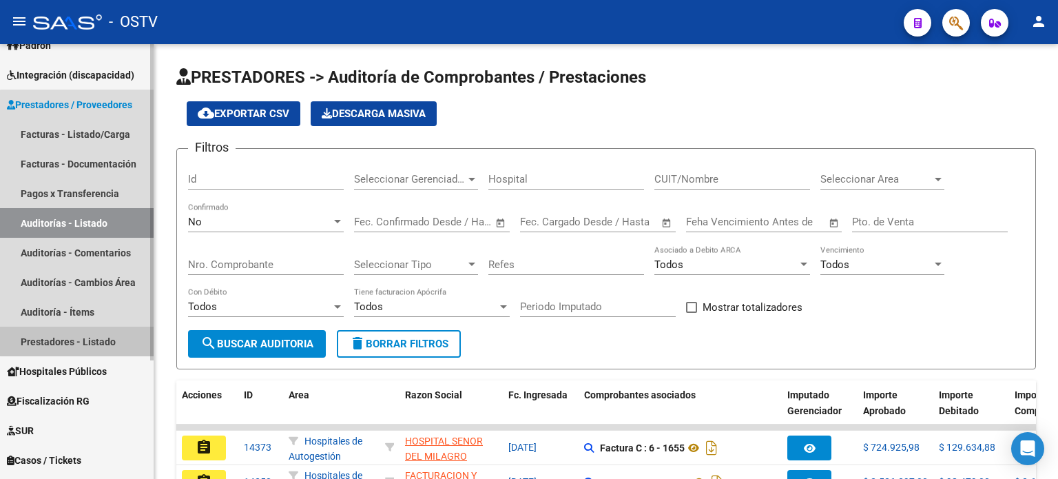
click at [83, 337] on link "Prestadores - Listado" at bounding box center [77, 341] width 154 height 30
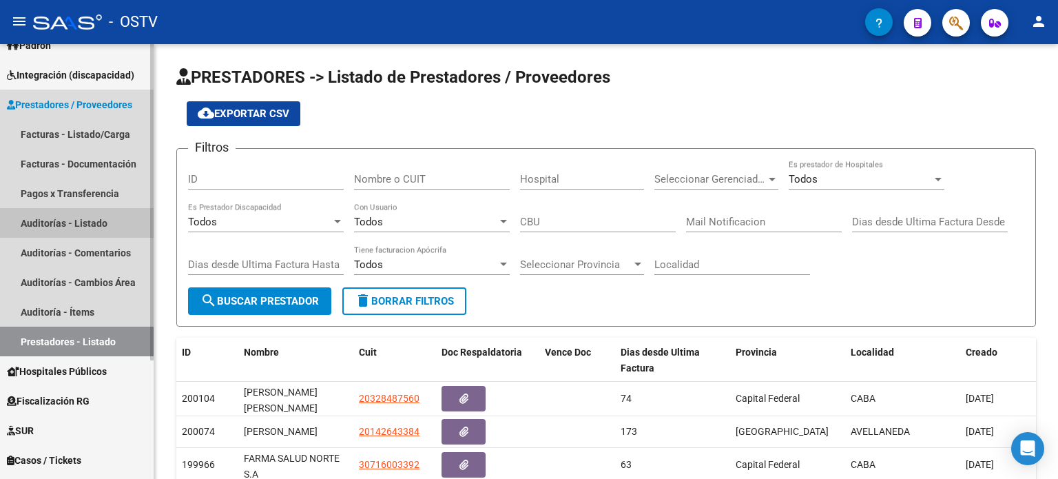
click at [78, 228] on link "Auditorías - Listado" at bounding box center [77, 223] width 154 height 30
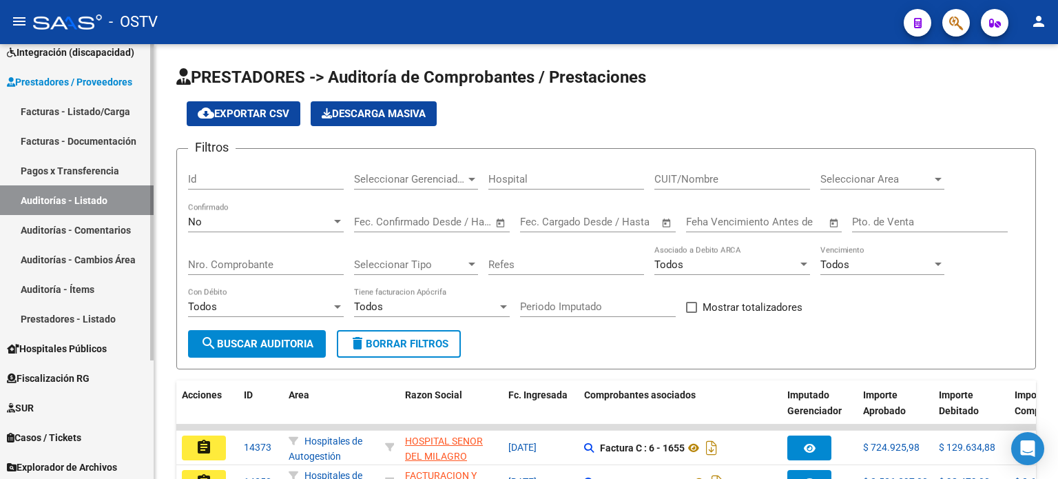
scroll to position [162, 0]
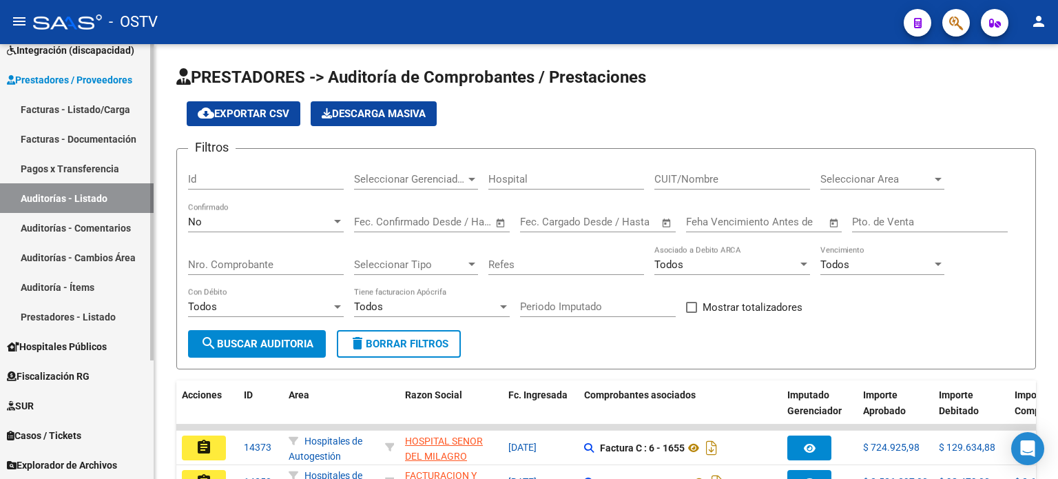
click at [99, 349] on span "Hospitales Públicos" at bounding box center [57, 346] width 100 height 15
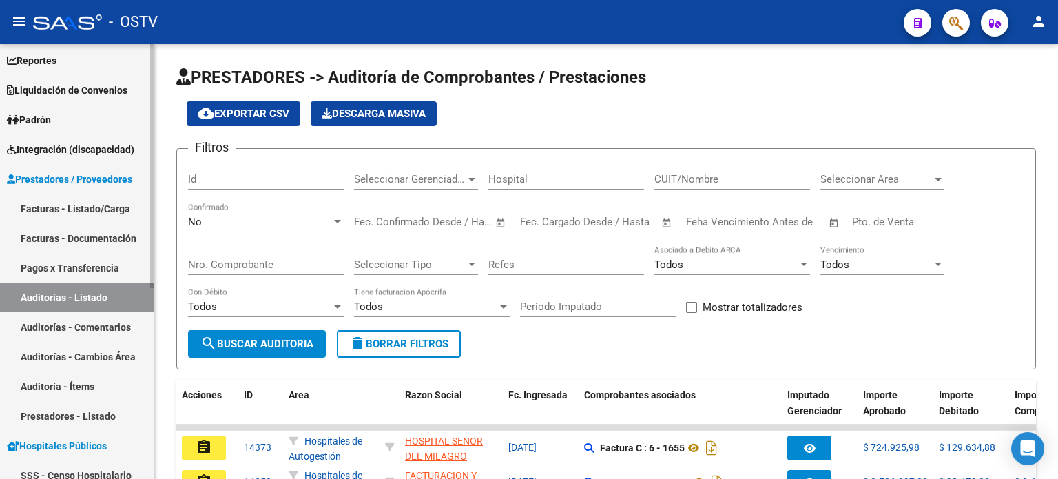
scroll to position [0, 0]
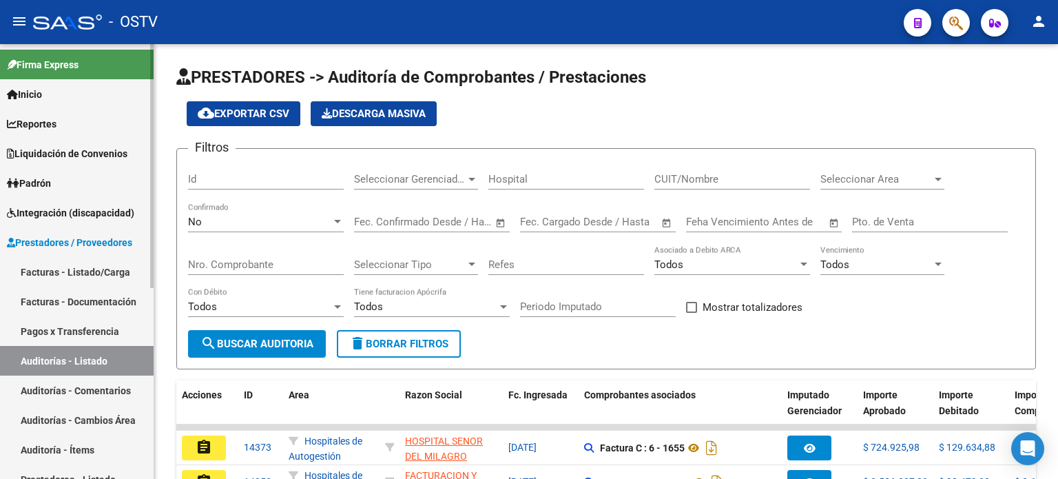
click at [58, 156] on span "Liquidación de Convenios" at bounding box center [67, 153] width 120 height 15
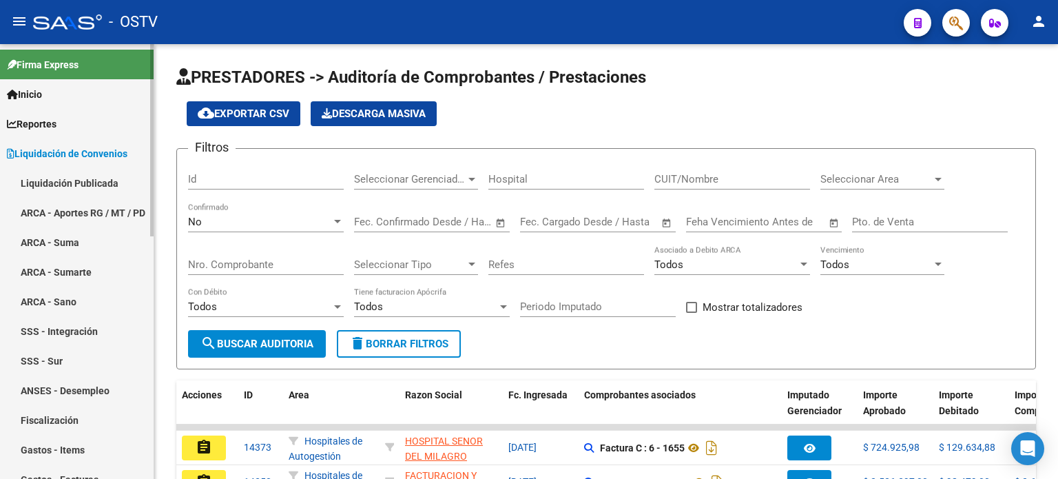
scroll to position [138, 0]
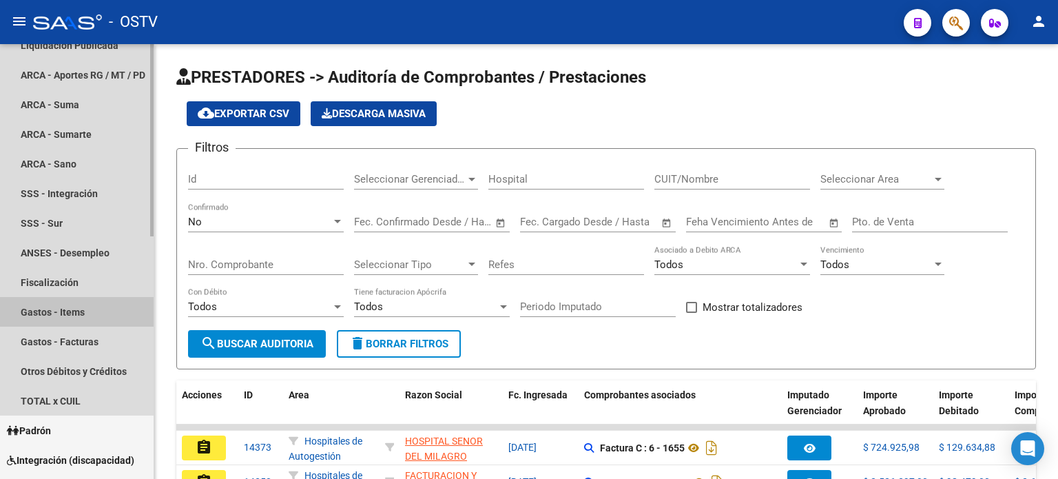
click at [63, 314] on link "Gastos - Items" at bounding box center [77, 312] width 154 height 30
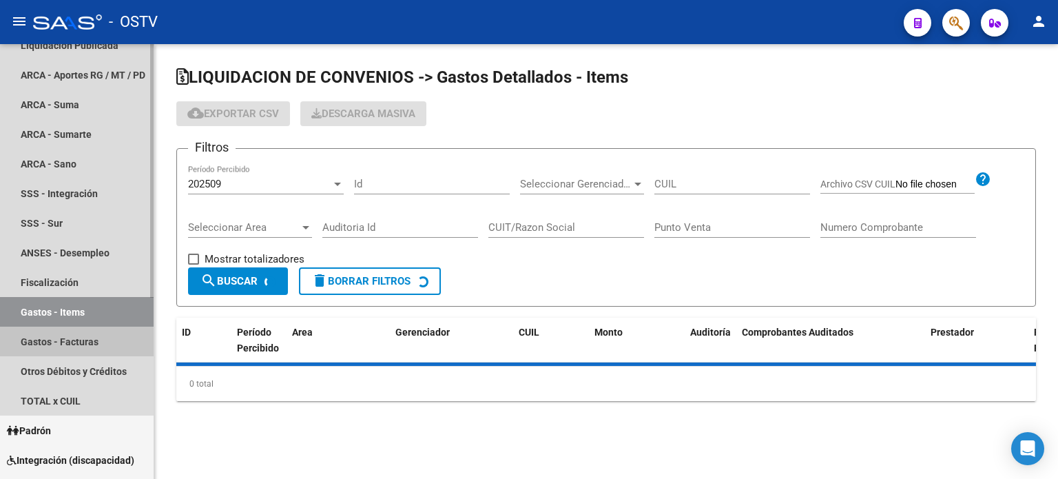
click at [62, 342] on link "Gastos - Facturas" at bounding box center [77, 341] width 154 height 30
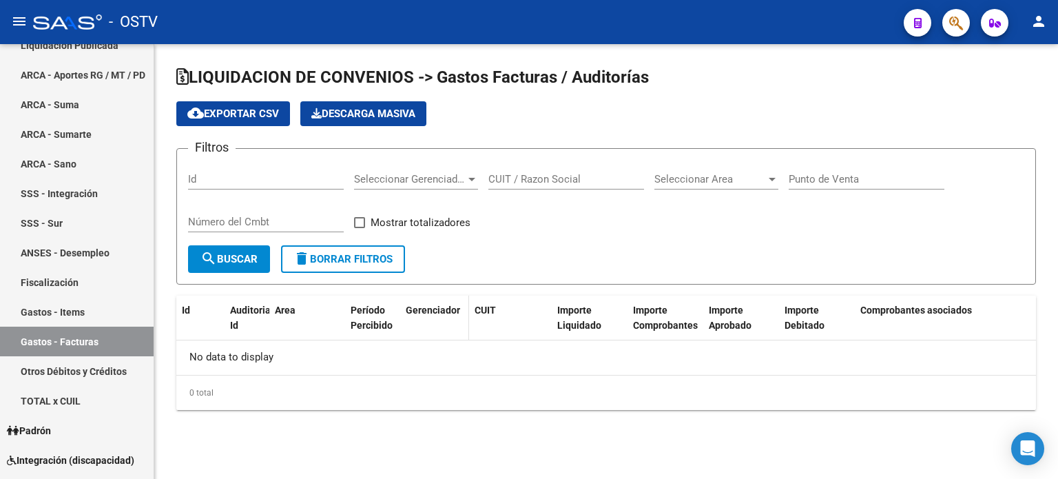
checkbox input "true"
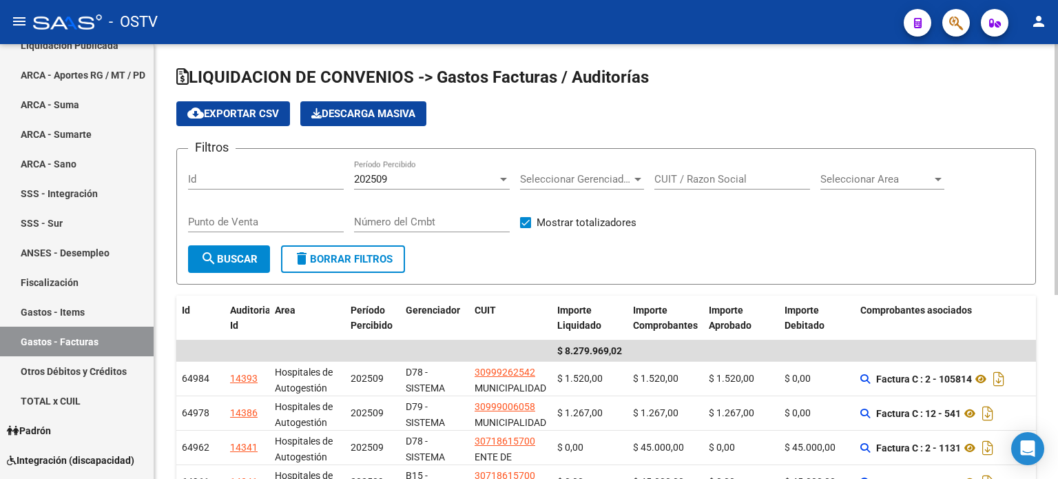
click at [723, 177] on input "CUIT / Razon Social" at bounding box center [732, 179] width 156 height 12
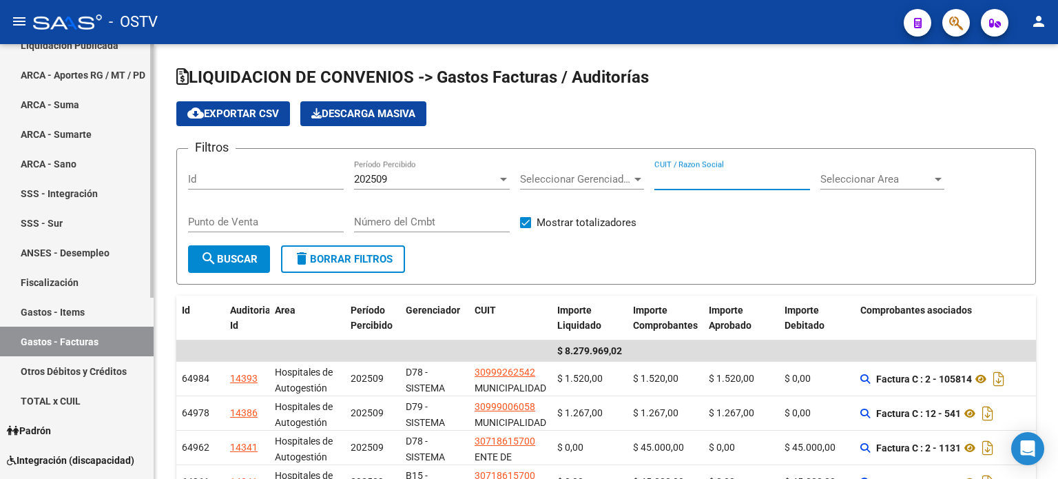
click at [80, 319] on link "Gastos - Items" at bounding box center [77, 312] width 154 height 30
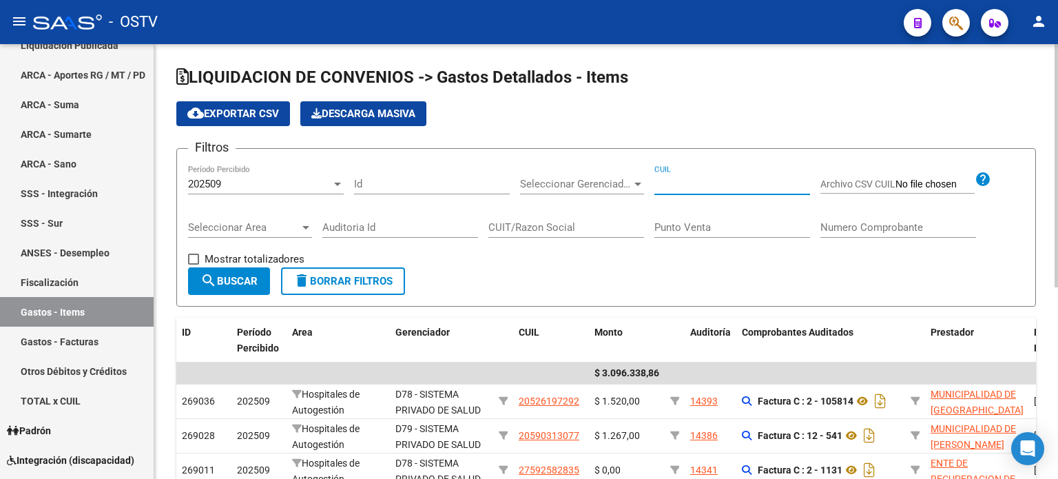
click at [714, 187] on input "CUIL" at bounding box center [732, 184] width 156 height 12
paste input "27404679614"
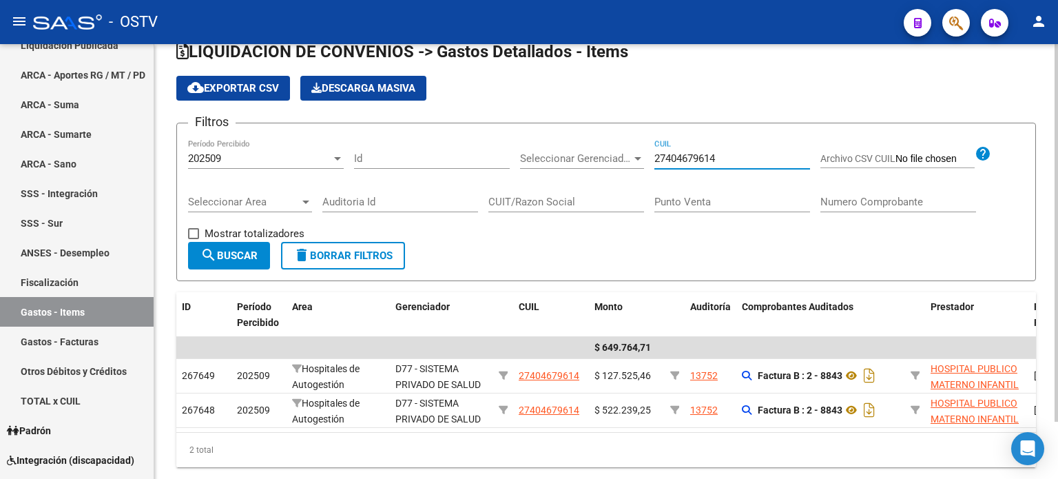
scroll to position [66, 0]
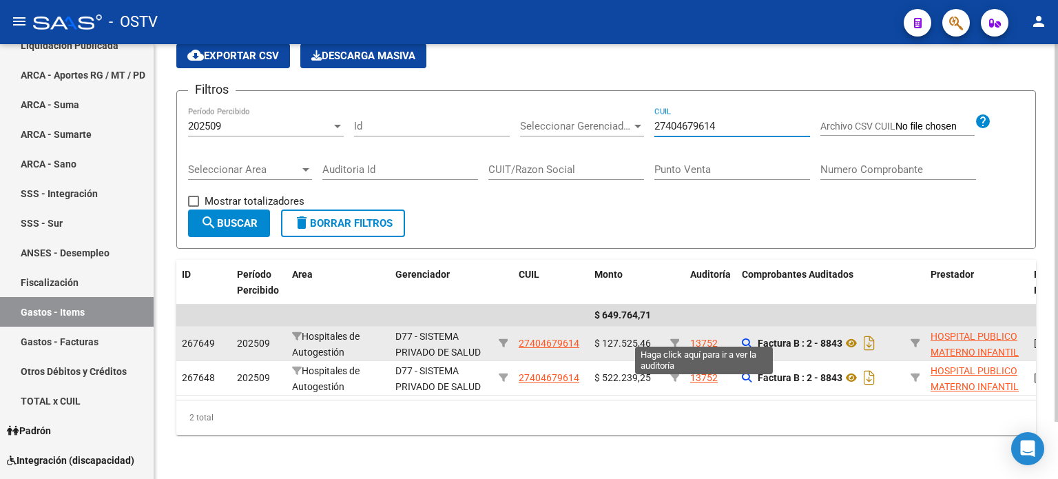
type input "27404679614"
click at [702, 335] on div "13752" at bounding box center [704, 343] width 28 height 16
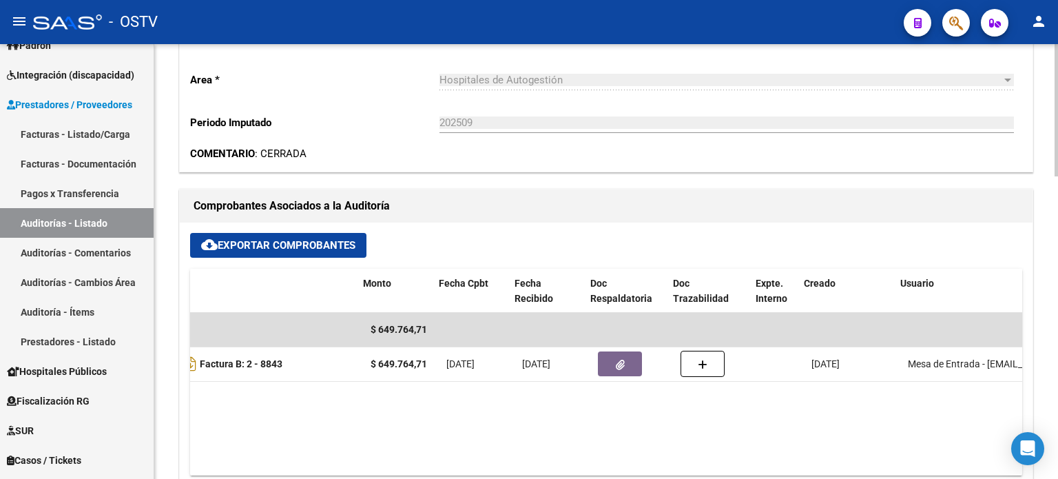
scroll to position [0, 355]
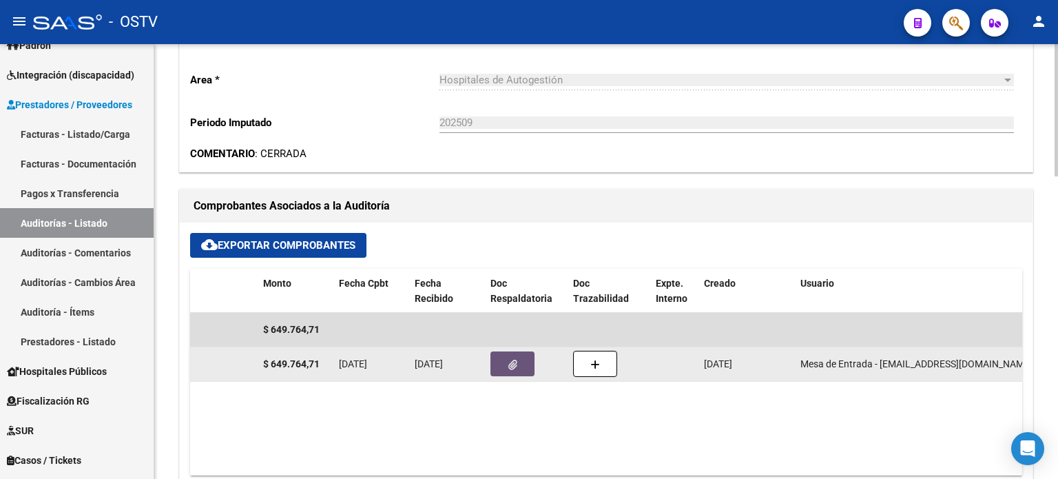
click at [518, 362] on button "button" at bounding box center [512, 363] width 44 height 25
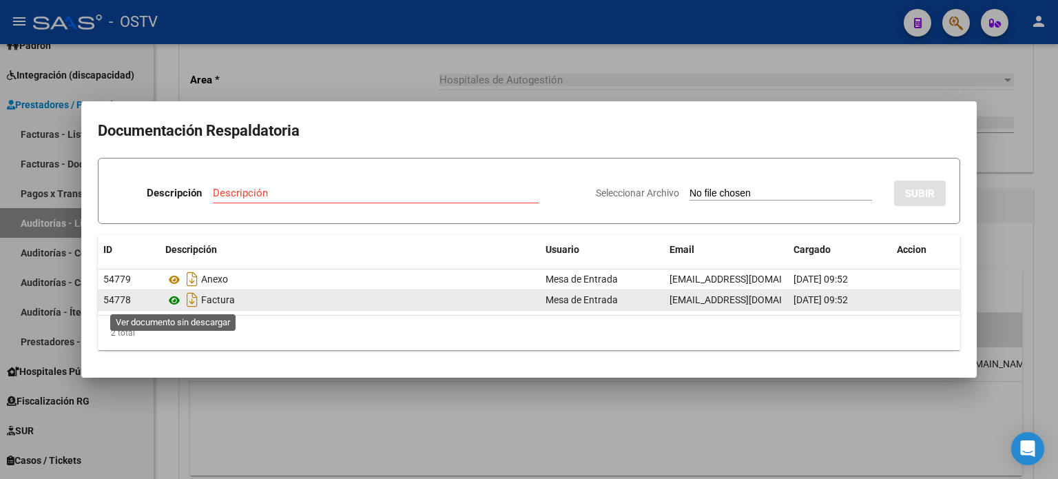
click at [174, 297] on icon at bounding box center [174, 300] width 18 height 17
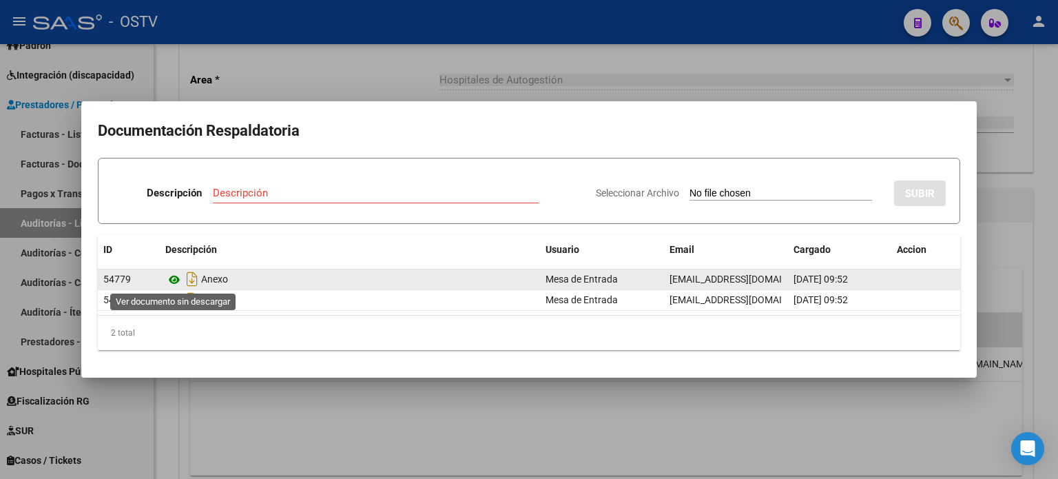
click at [171, 281] on icon at bounding box center [174, 279] width 18 height 17
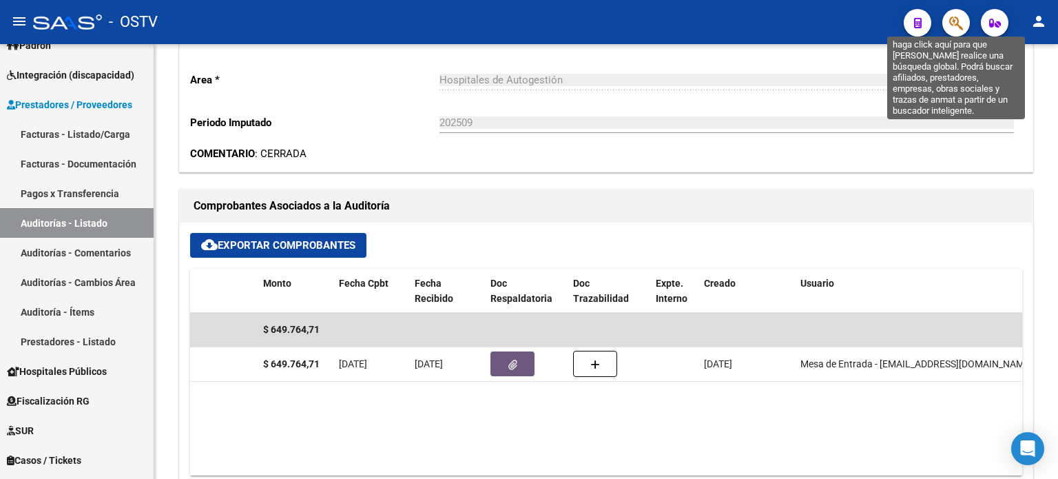
click at [956, 20] on icon "button" at bounding box center [956, 23] width 14 height 16
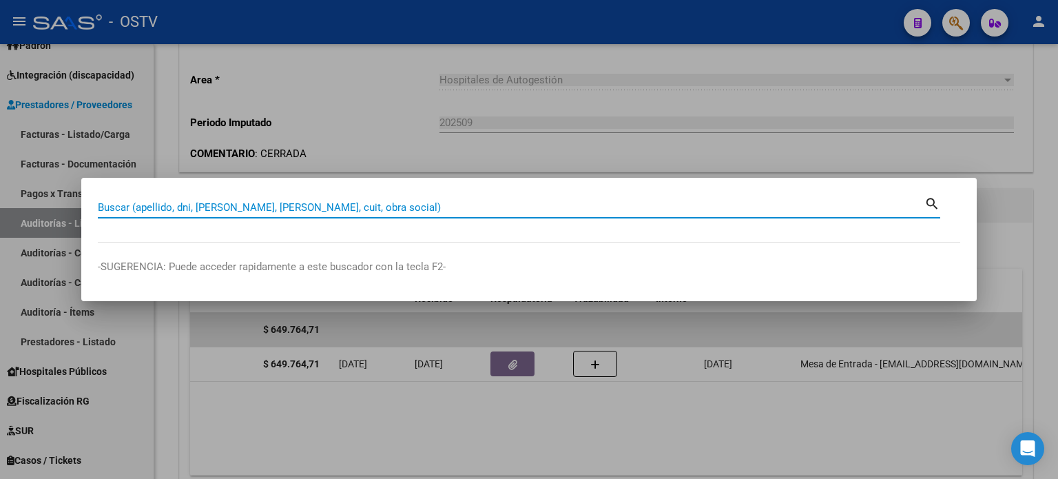
paste input "40467961"
type input "40467961"
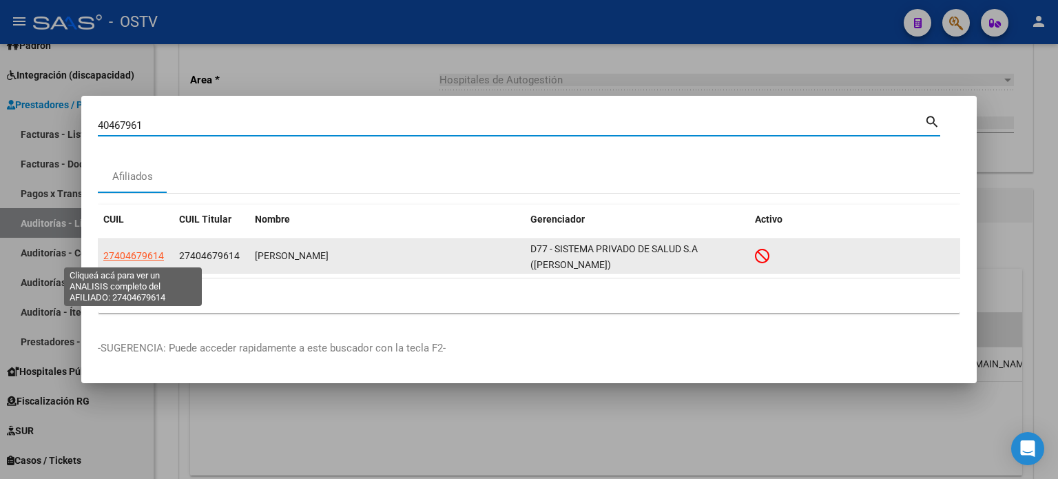
click at [139, 253] on span "27404679614" at bounding box center [133, 255] width 61 height 11
type textarea "27404679614"
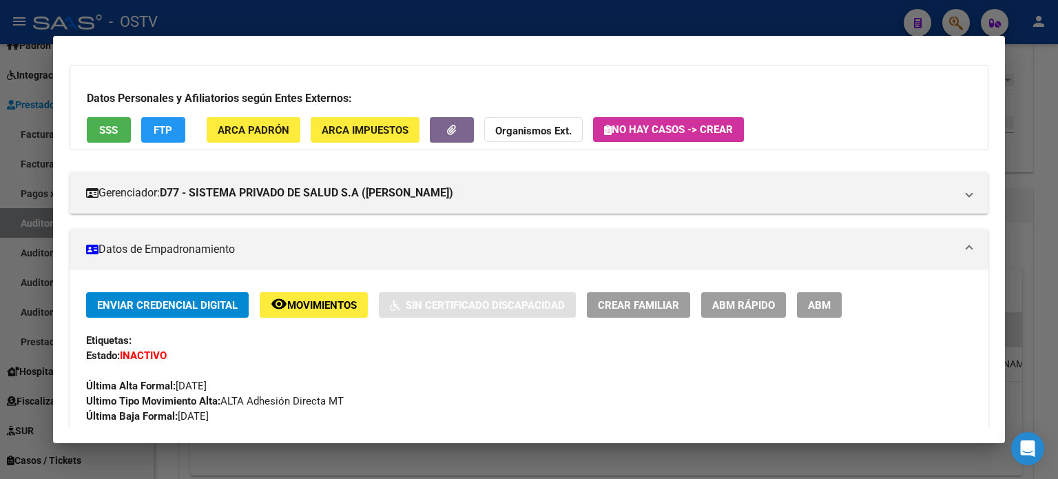
scroll to position [0, 0]
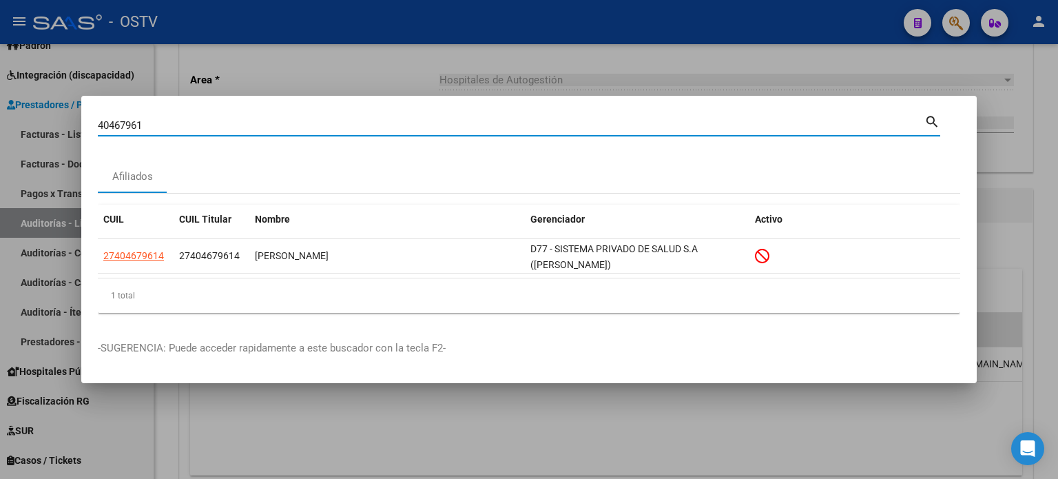
drag, startPoint x: 154, startPoint y: 123, endPoint x: 6, endPoint y: 133, distance: 148.3
click at [6, 133] on div "40467961 Buscar (apellido, dni, cuil, nro traspaso, cuit, obra social) search A…" at bounding box center [529, 239] width 1058 height 479
paste input "27294050642"
type input "27294050642"
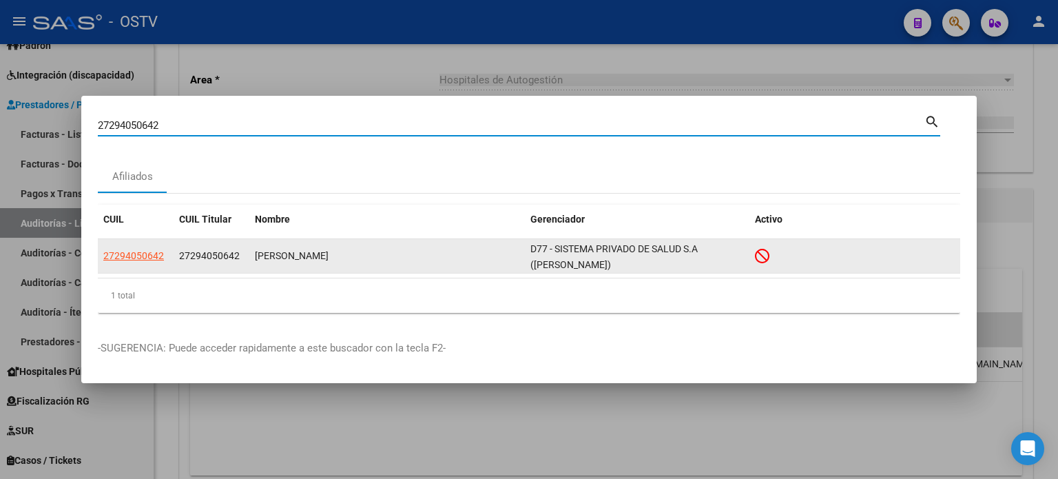
click at [145, 260] on span "27294050642" at bounding box center [133, 255] width 61 height 11
type textarea "27294050642"
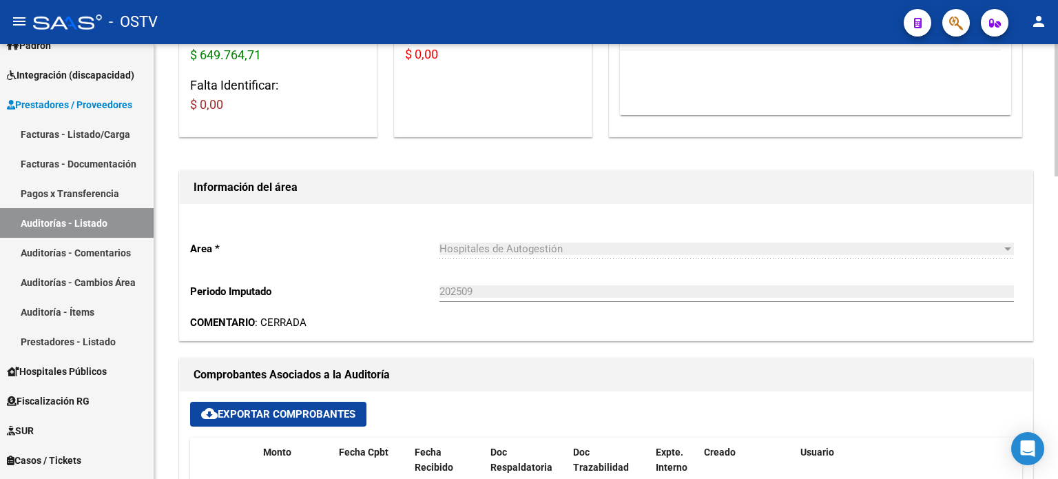
scroll to position [69, 0]
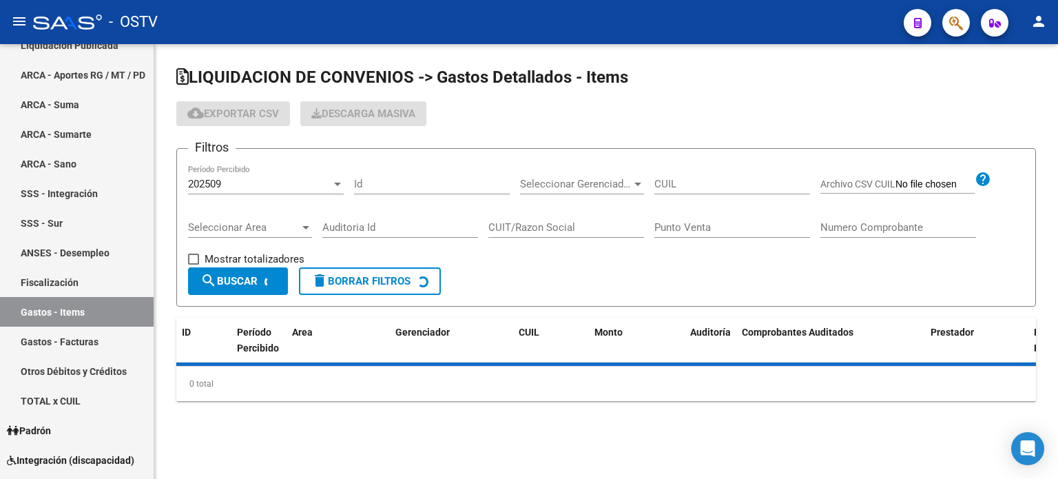
click at [669, 186] on input "CUIL" at bounding box center [732, 184] width 156 height 12
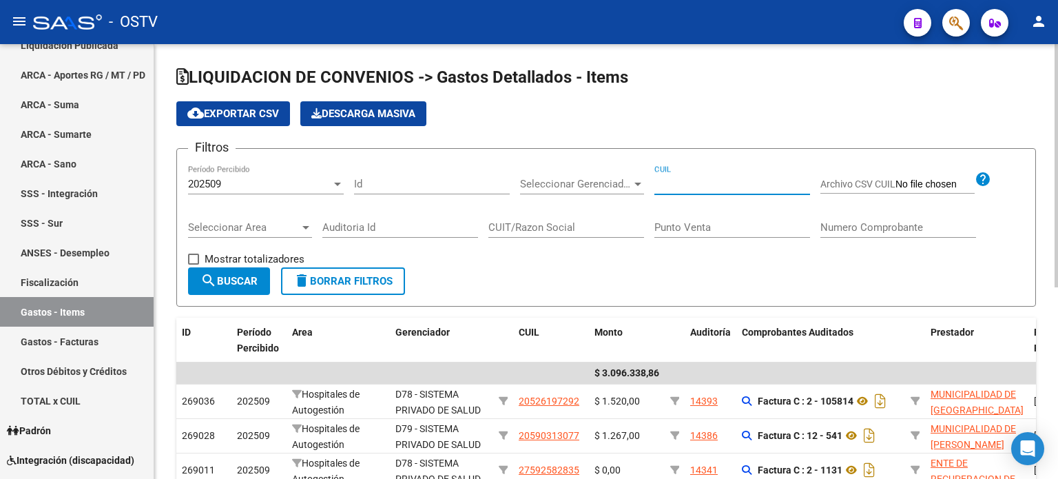
paste input "27294050642"
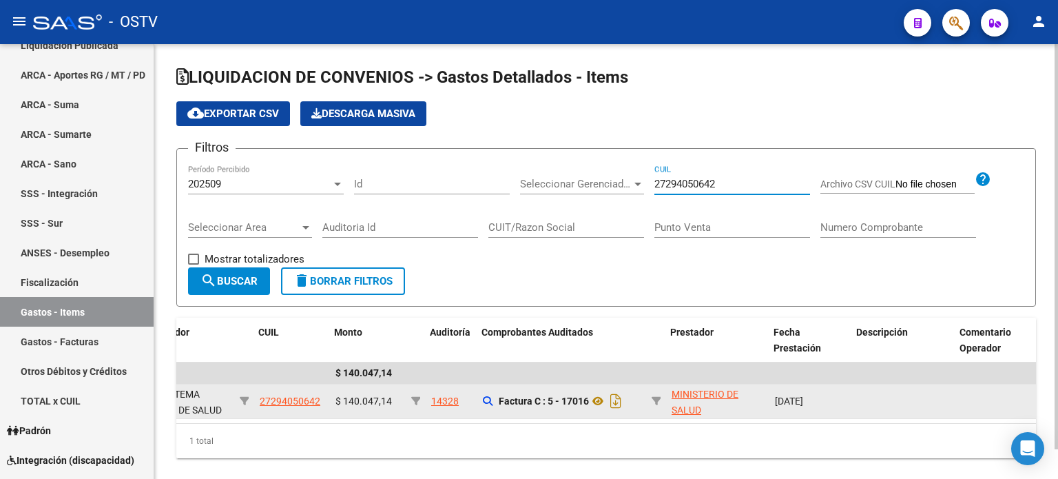
scroll to position [0, 260]
type input "27294050642"
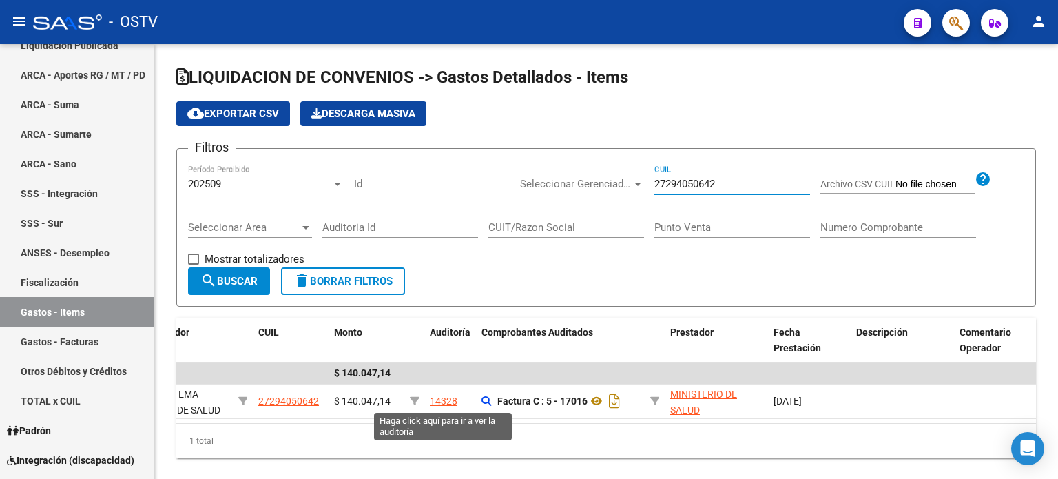
click at [446, 395] on div "14328" at bounding box center [444, 401] width 28 height 16
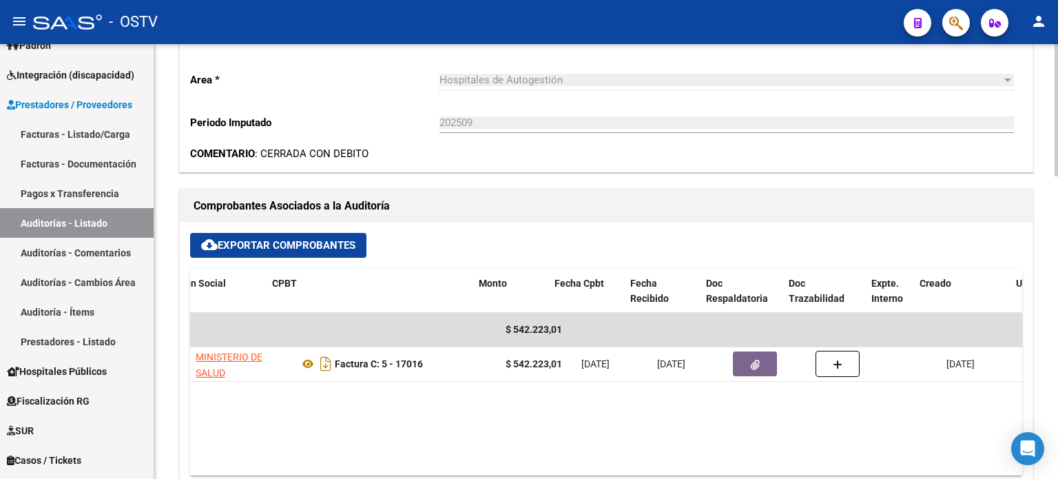
scroll to position [0, 139]
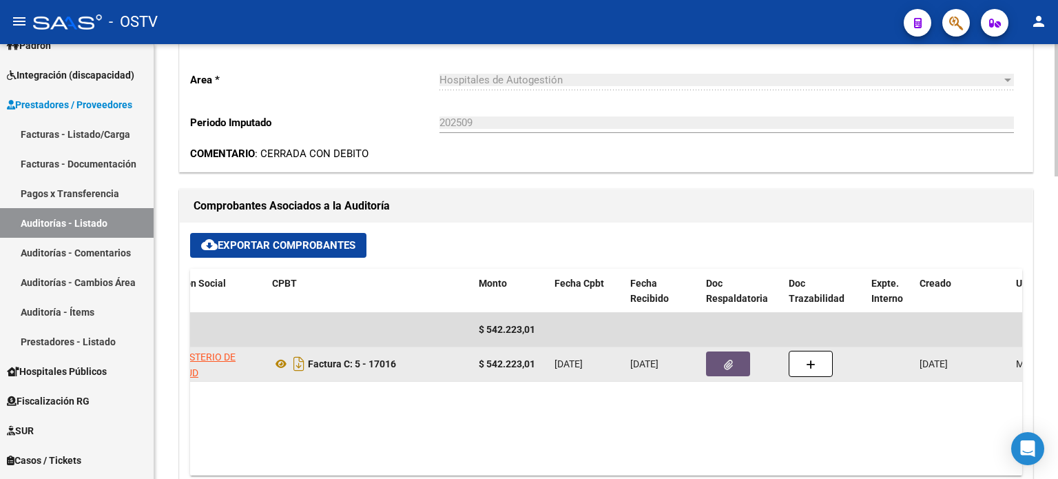
click at [715, 357] on button "button" at bounding box center [728, 363] width 44 height 25
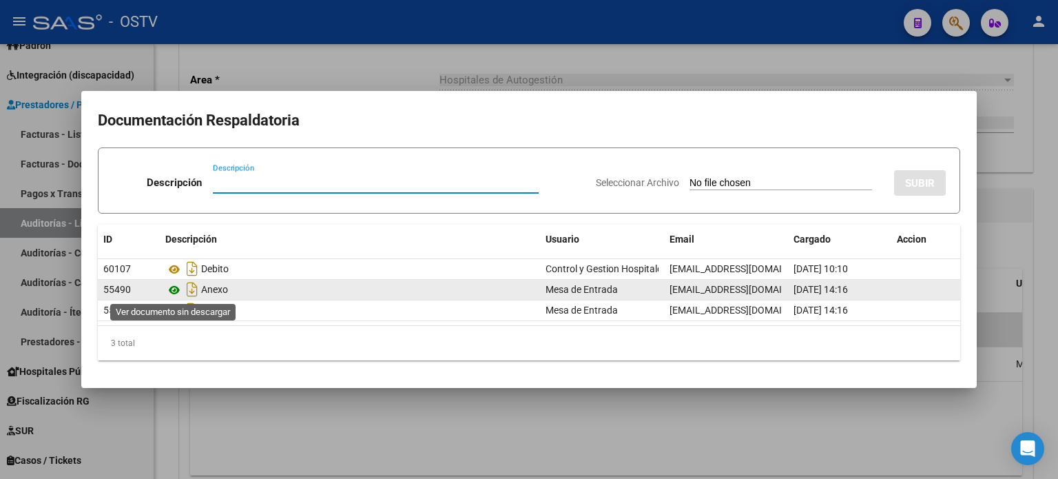
click at [176, 288] on icon at bounding box center [174, 290] width 18 height 17
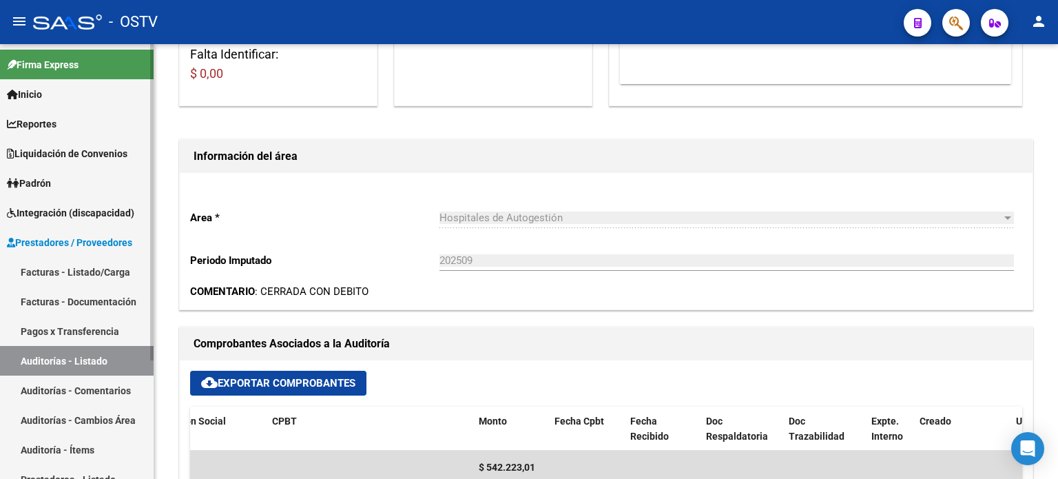
scroll to position [69, 0]
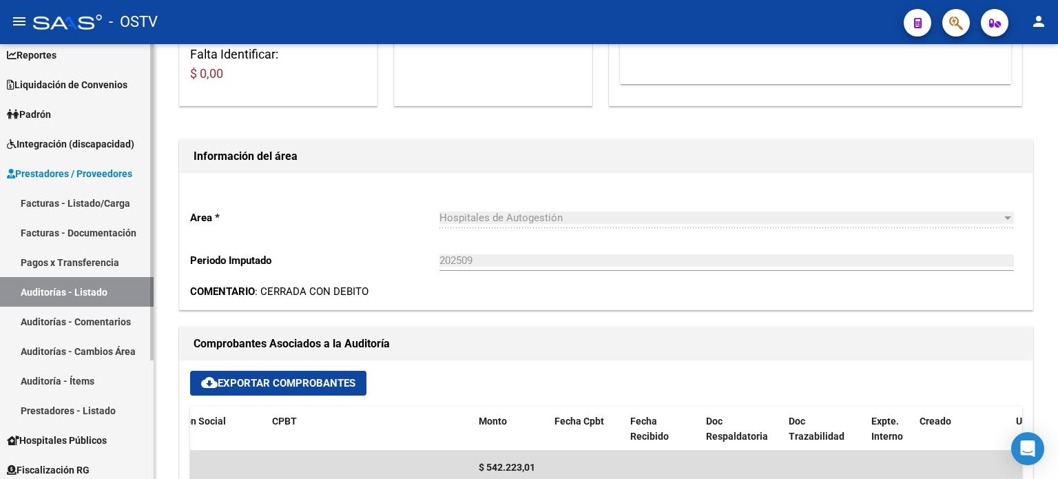
click at [74, 75] on link "Liquidación de Convenios" at bounding box center [77, 85] width 154 height 30
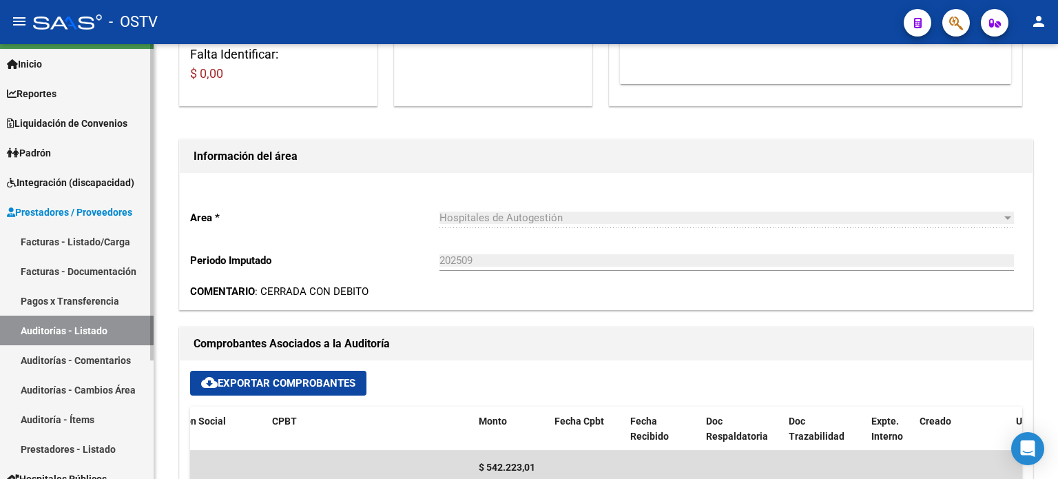
scroll to position [0, 0]
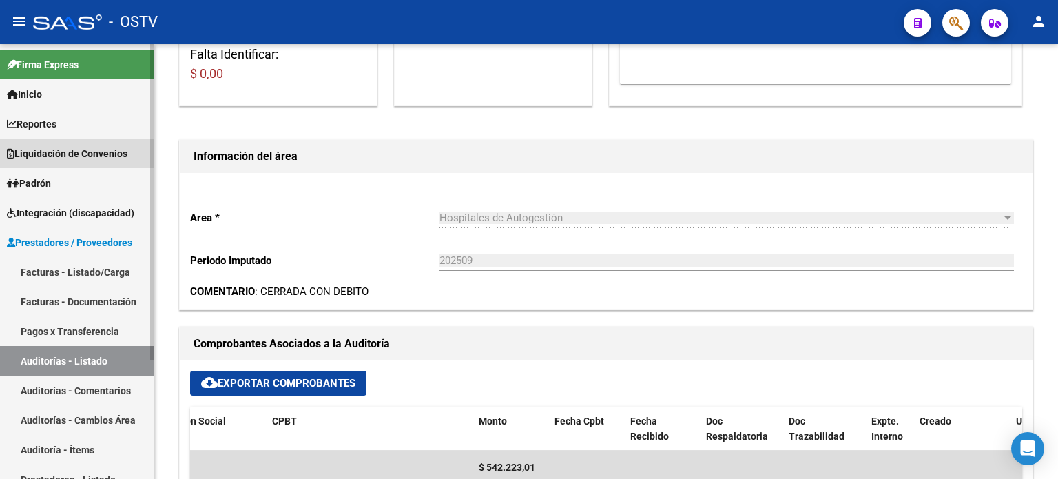
click at [78, 162] on link "Liquidación de Convenios" at bounding box center [77, 153] width 154 height 30
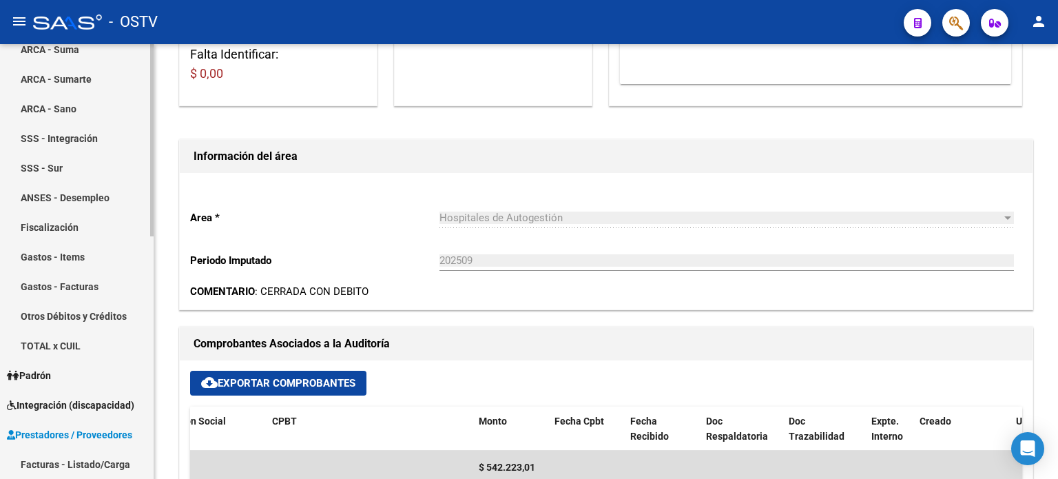
scroll to position [207, 0]
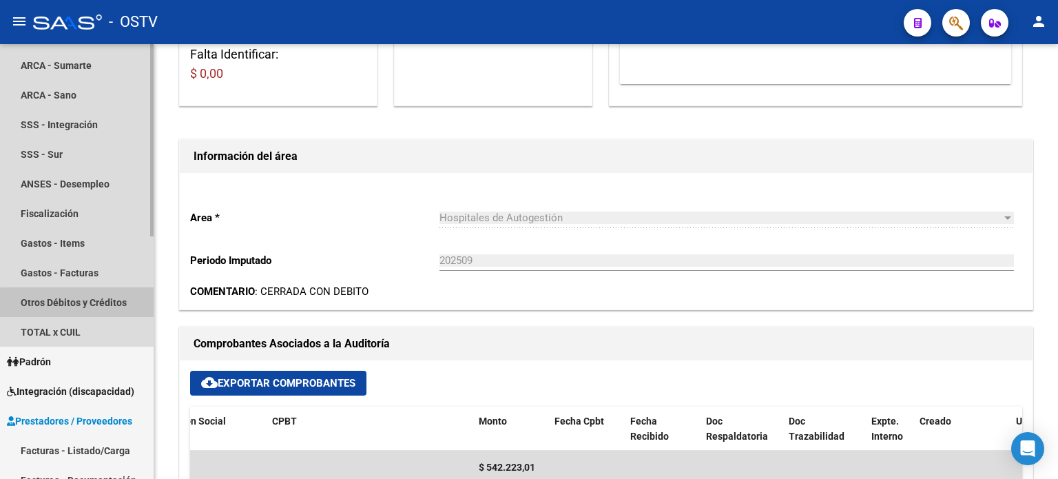
click at [90, 304] on link "Otros Débitos y Créditos" at bounding box center [77, 302] width 154 height 30
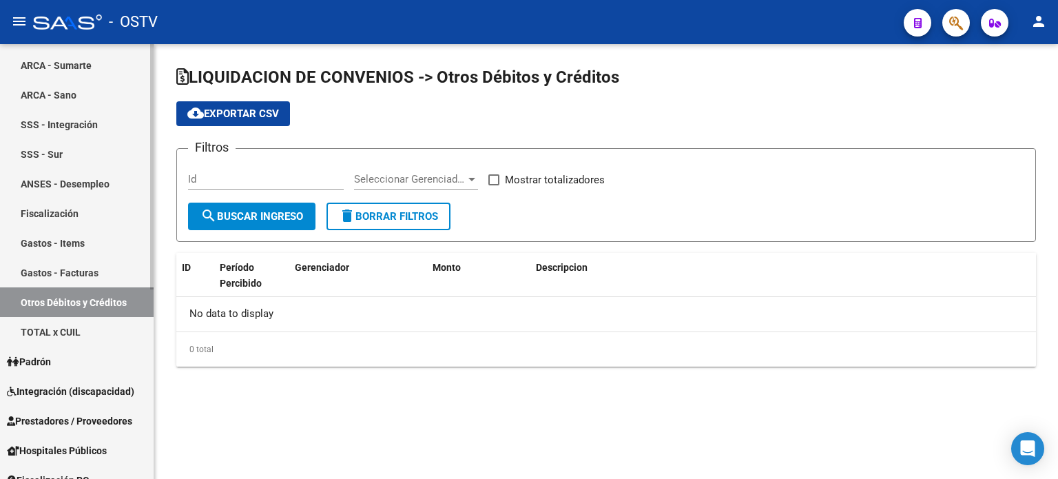
checkbox input "true"
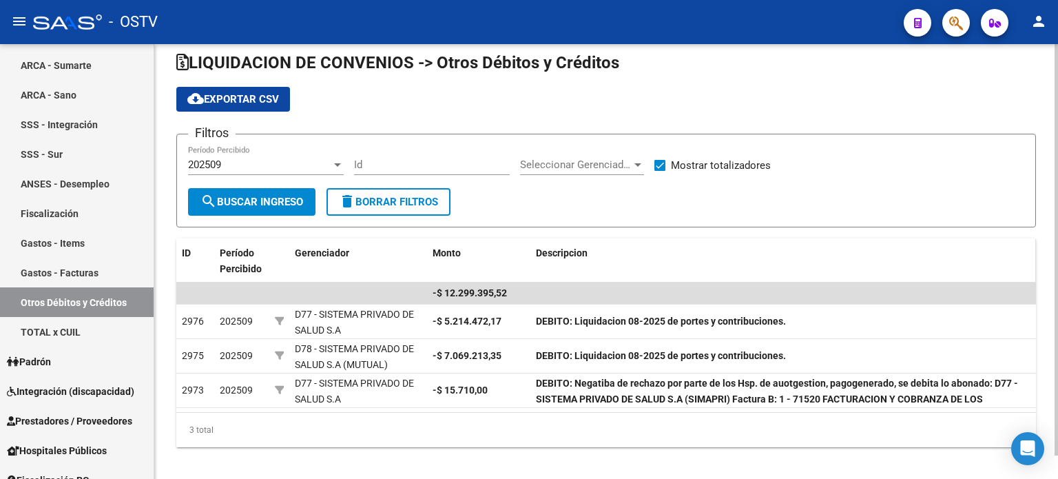
scroll to position [25, 0]
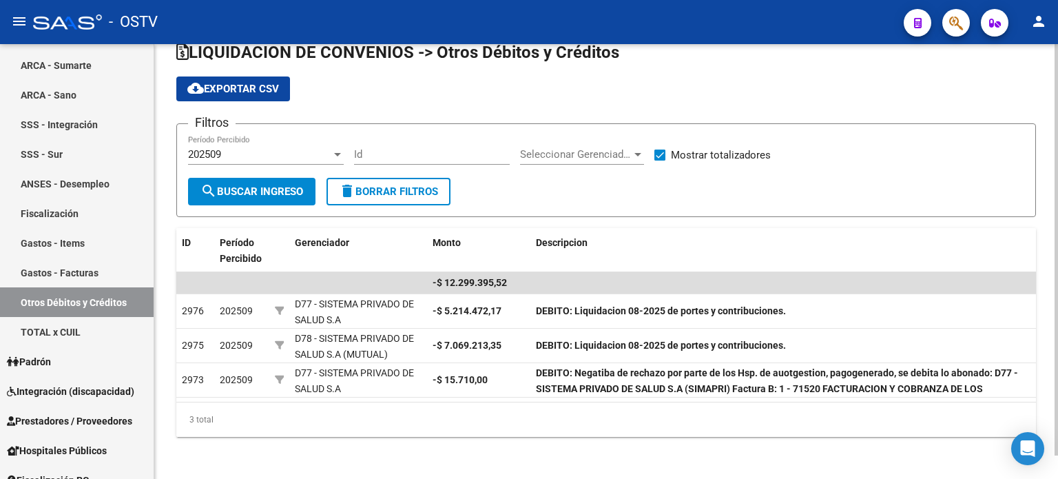
click at [325, 159] on div "202509" at bounding box center [259, 154] width 143 height 12
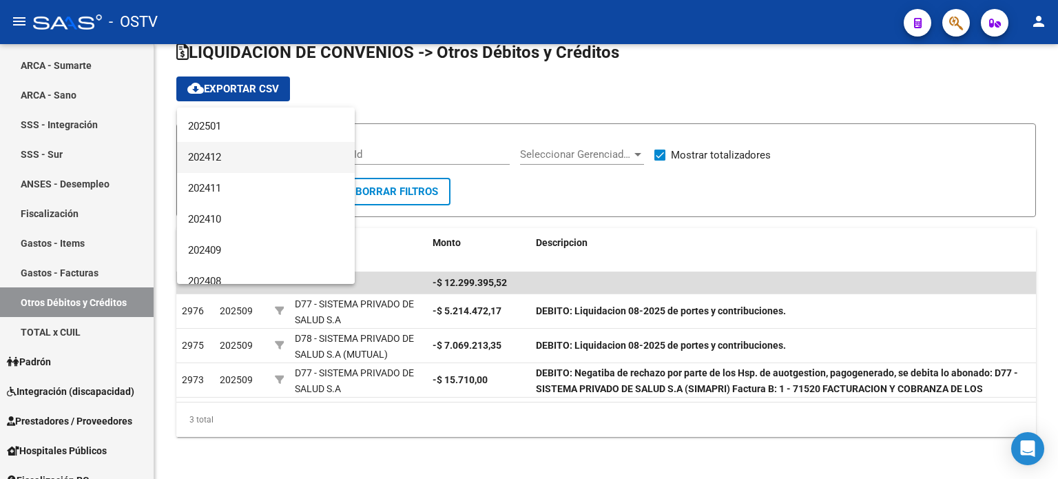
scroll to position [207, 0]
click at [222, 165] on span "202502" at bounding box center [266, 164] width 156 height 31
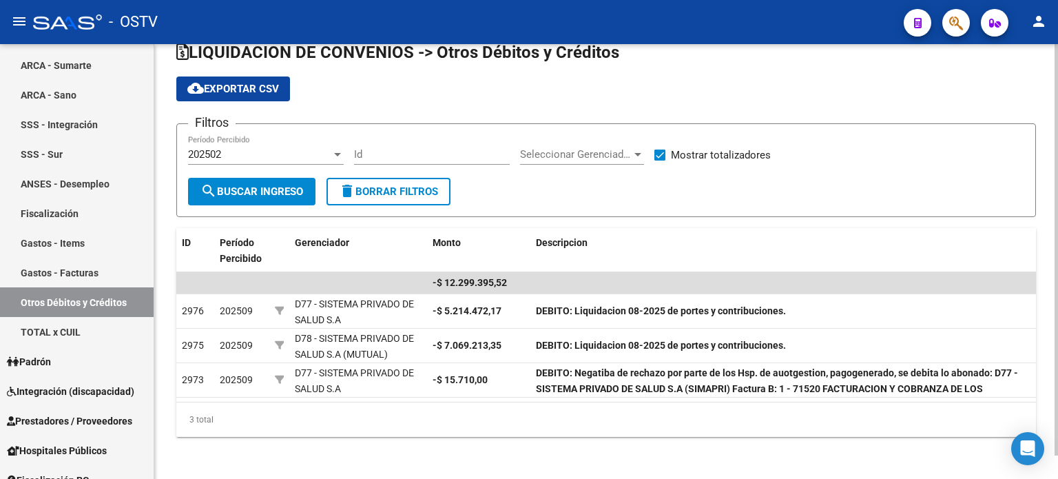
click at [245, 204] on form "Filtros 202502 Período Percibido Id Seleccionar Gerenciador Seleccionar Gerenci…" at bounding box center [605, 170] width 859 height 94
click at [268, 192] on span "search Buscar Ingreso" at bounding box center [251, 191] width 103 height 12
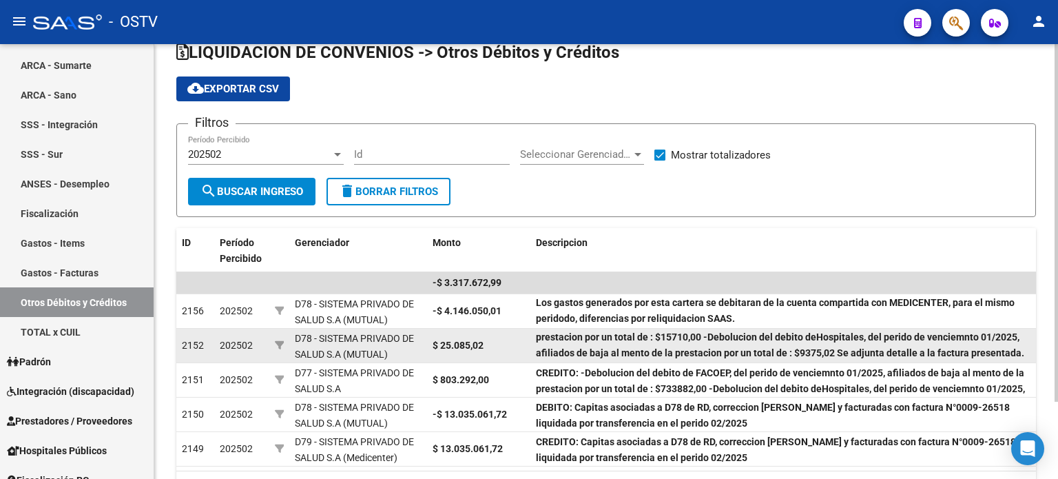
scroll to position [94, 0]
